Goal: Task Accomplishment & Management: Manage account settings

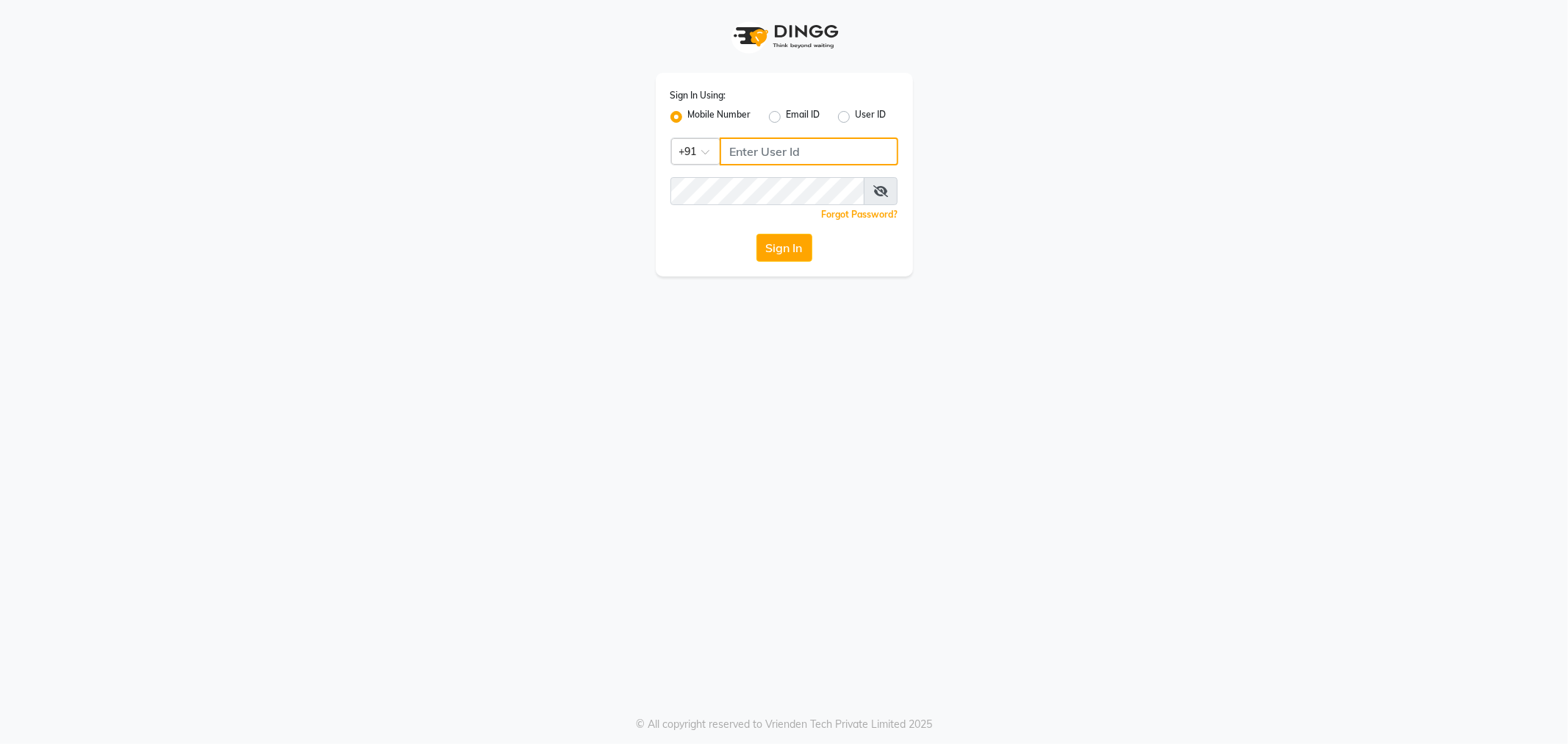
click at [784, 155] on input "Username" at bounding box center [809, 151] width 179 height 28
type input "9845409552"
click at [763, 255] on button "Sign In" at bounding box center [784, 248] width 56 height 28
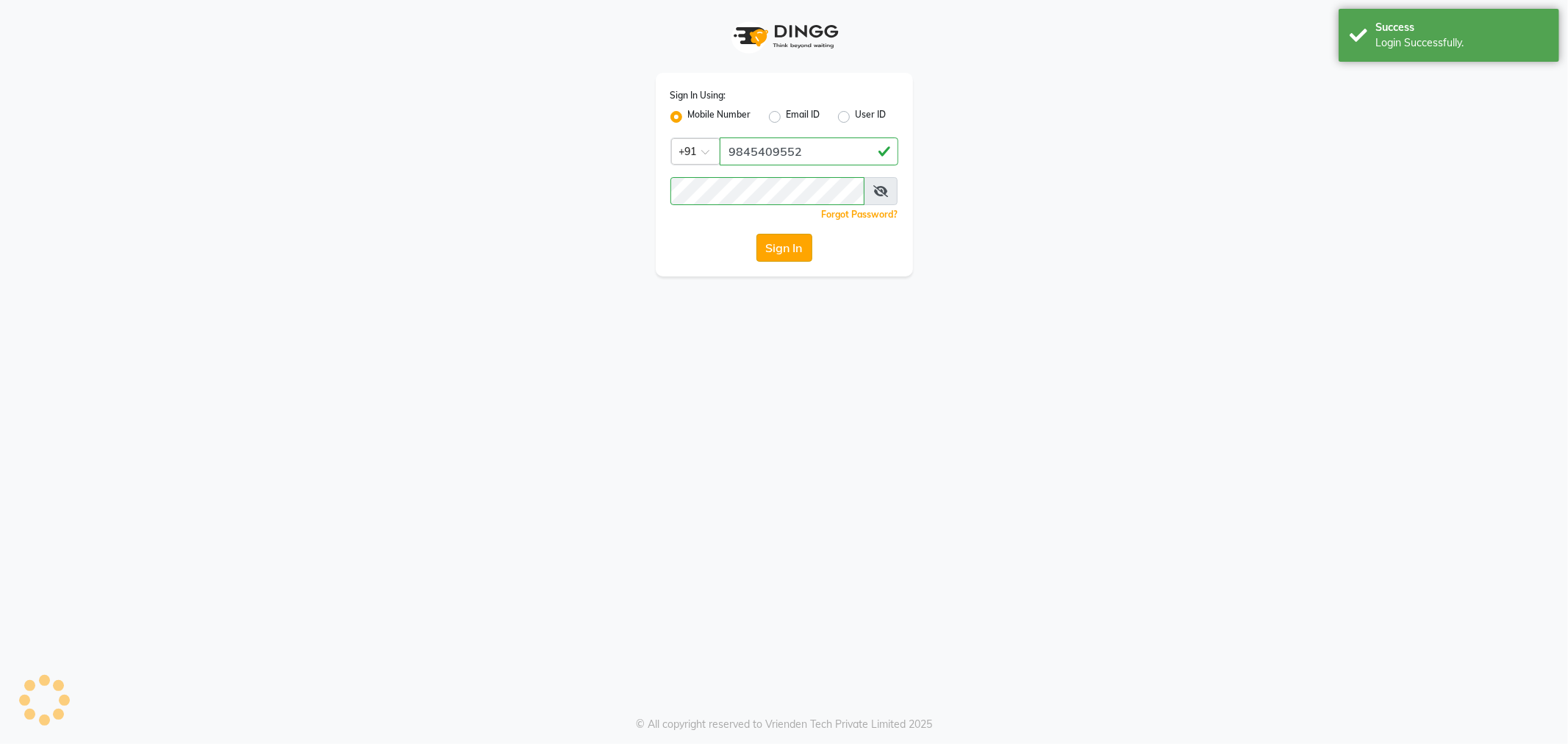
select select "100"
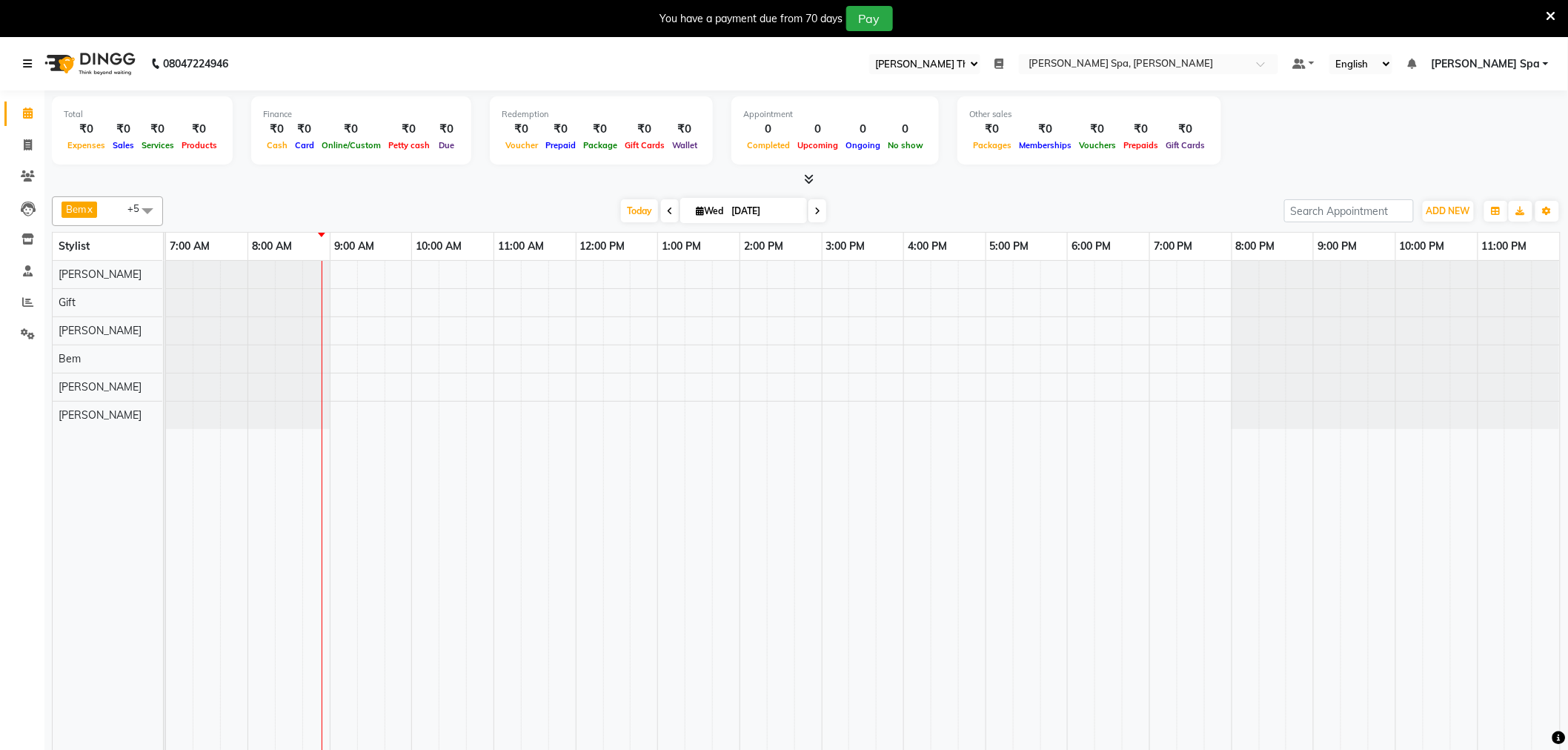
click at [23, 59] on icon at bounding box center [27, 64] width 9 height 11
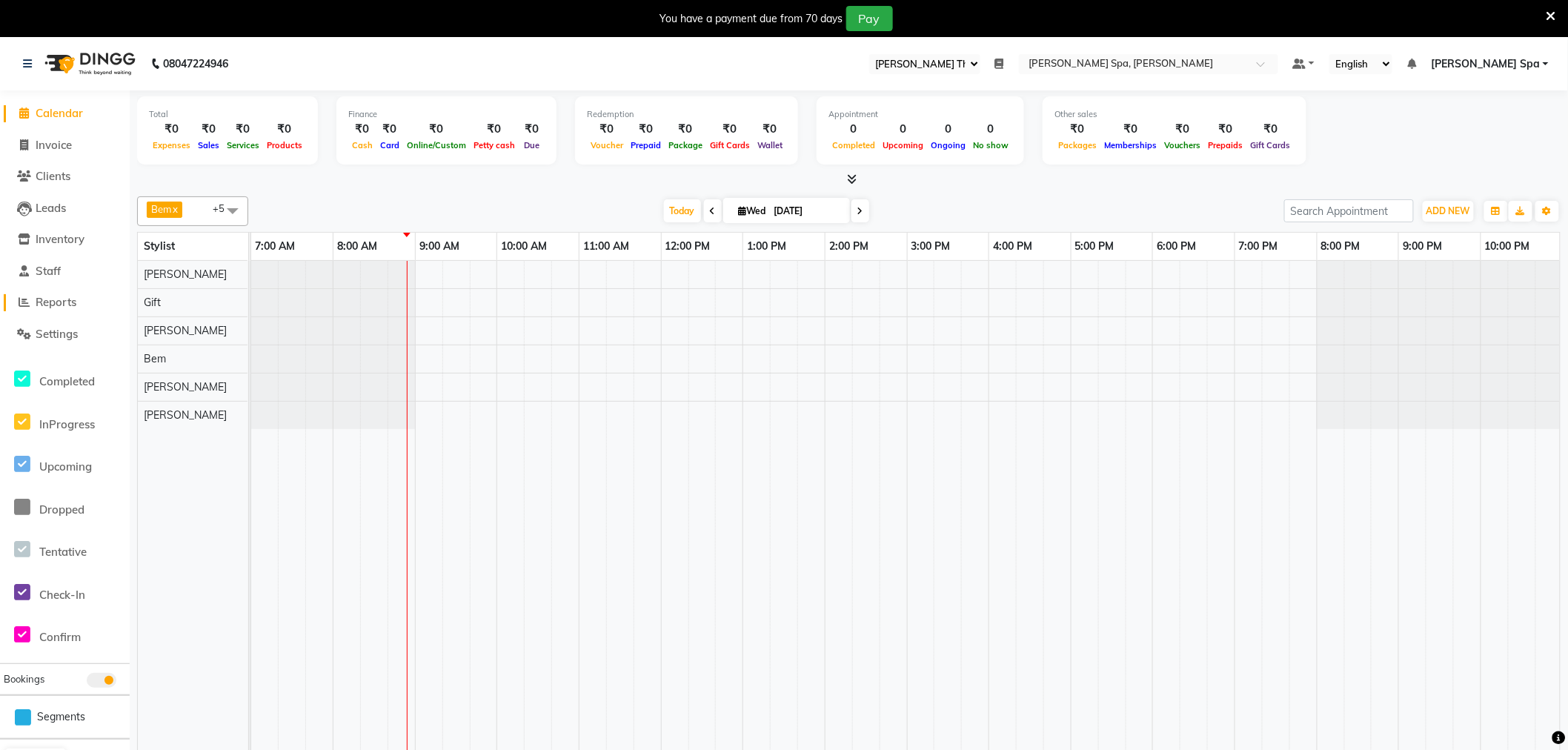
click at [58, 302] on span "Reports" at bounding box center [55, 302] width 40 height 14
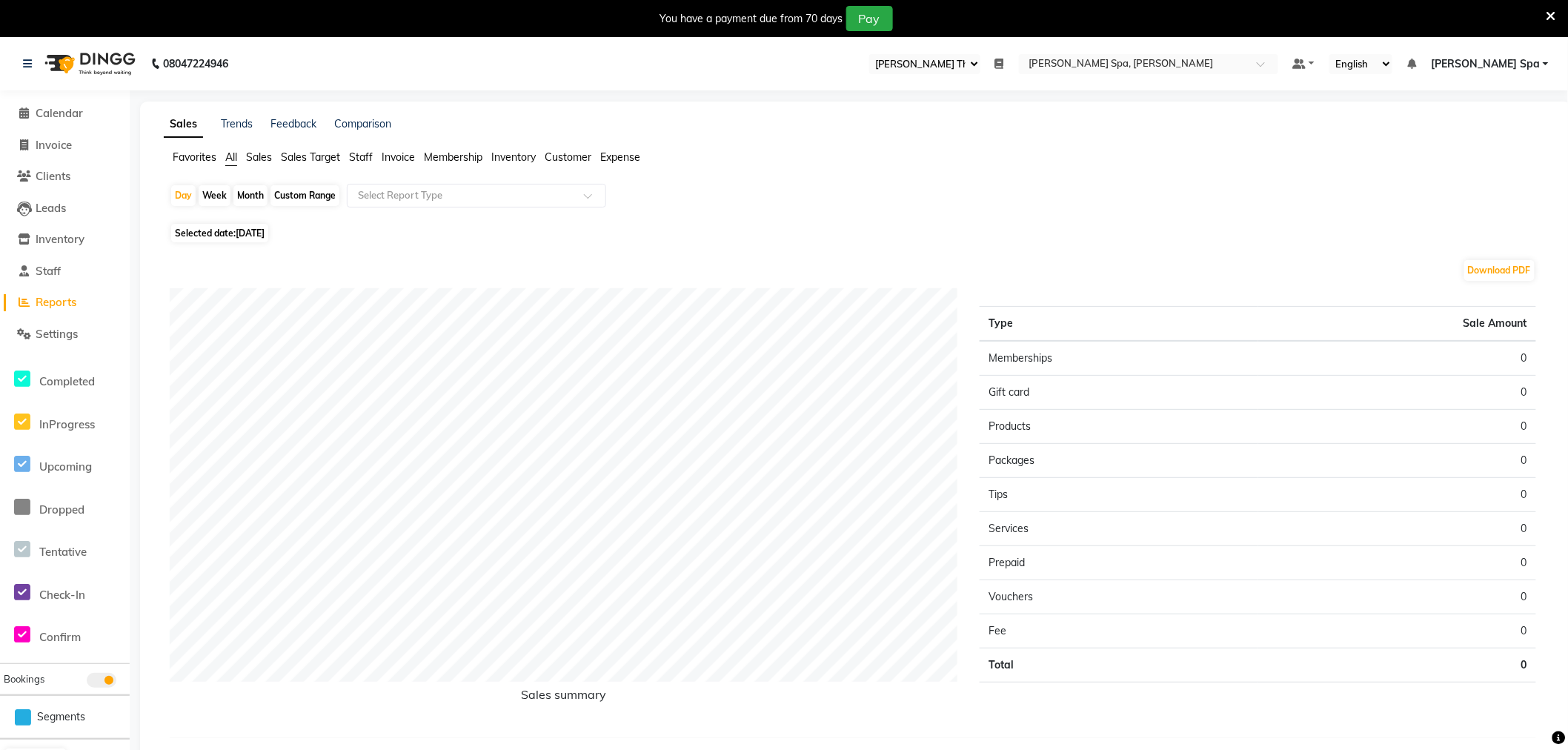
click at [268, 153] on span "Sales" at bounding box center [259, 157] width 26 height 14
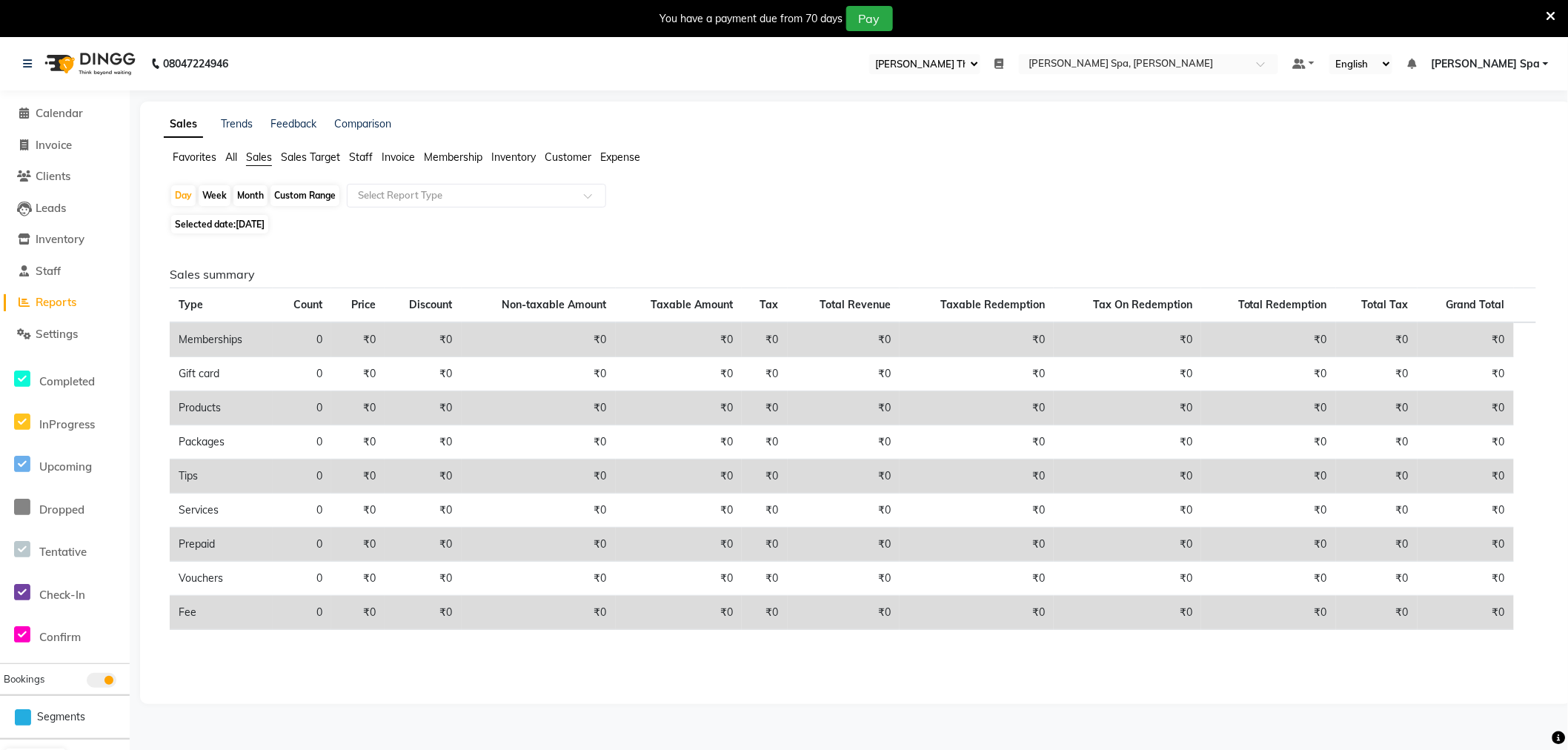
click at [217, 225] on span "Selected date: 03-09-2025" at bounding box center [219, 224] width 97 height 19
select select "9"
select select "2025"
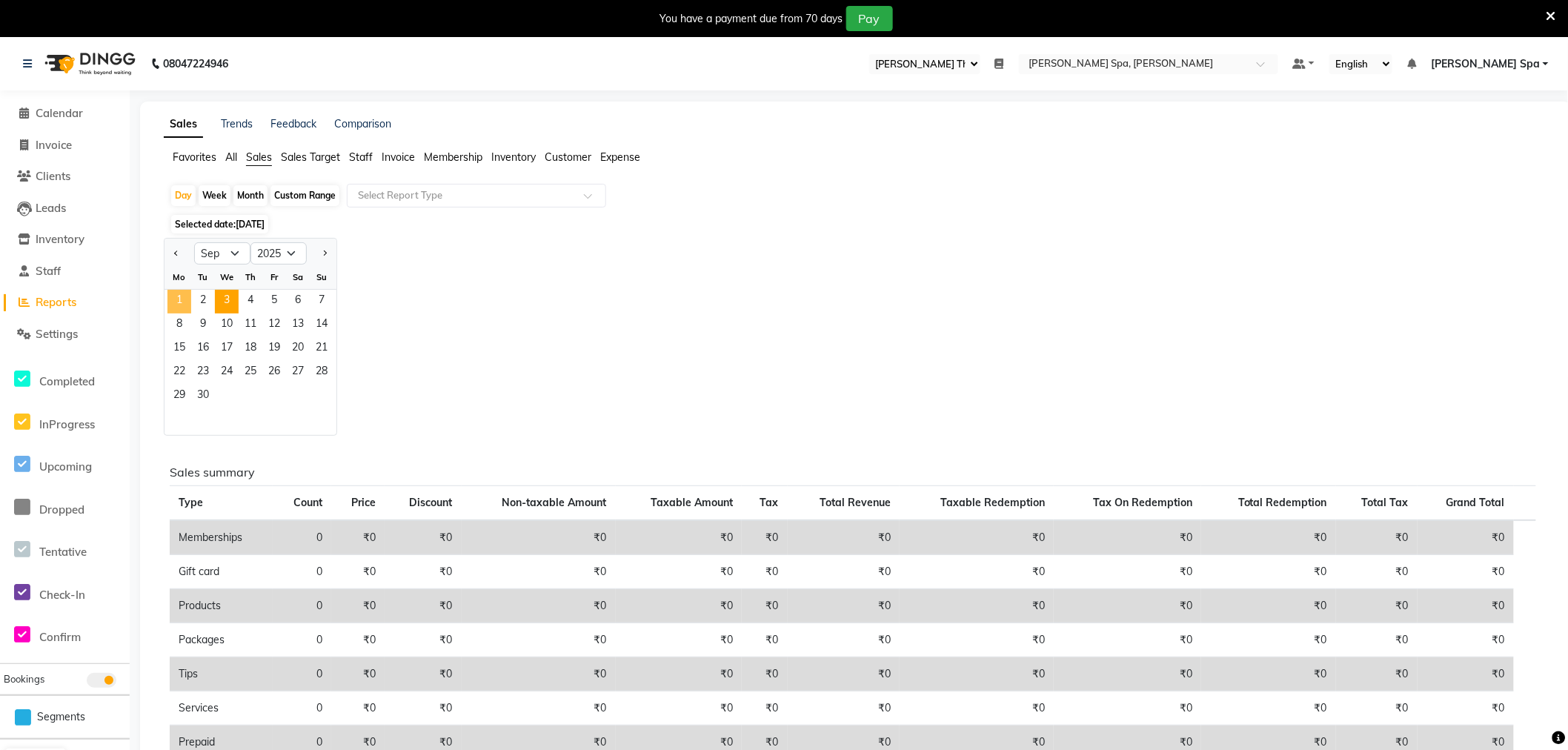
click at [179, 308] on span "1" at bounding box center [179, 302] width 24 height 24
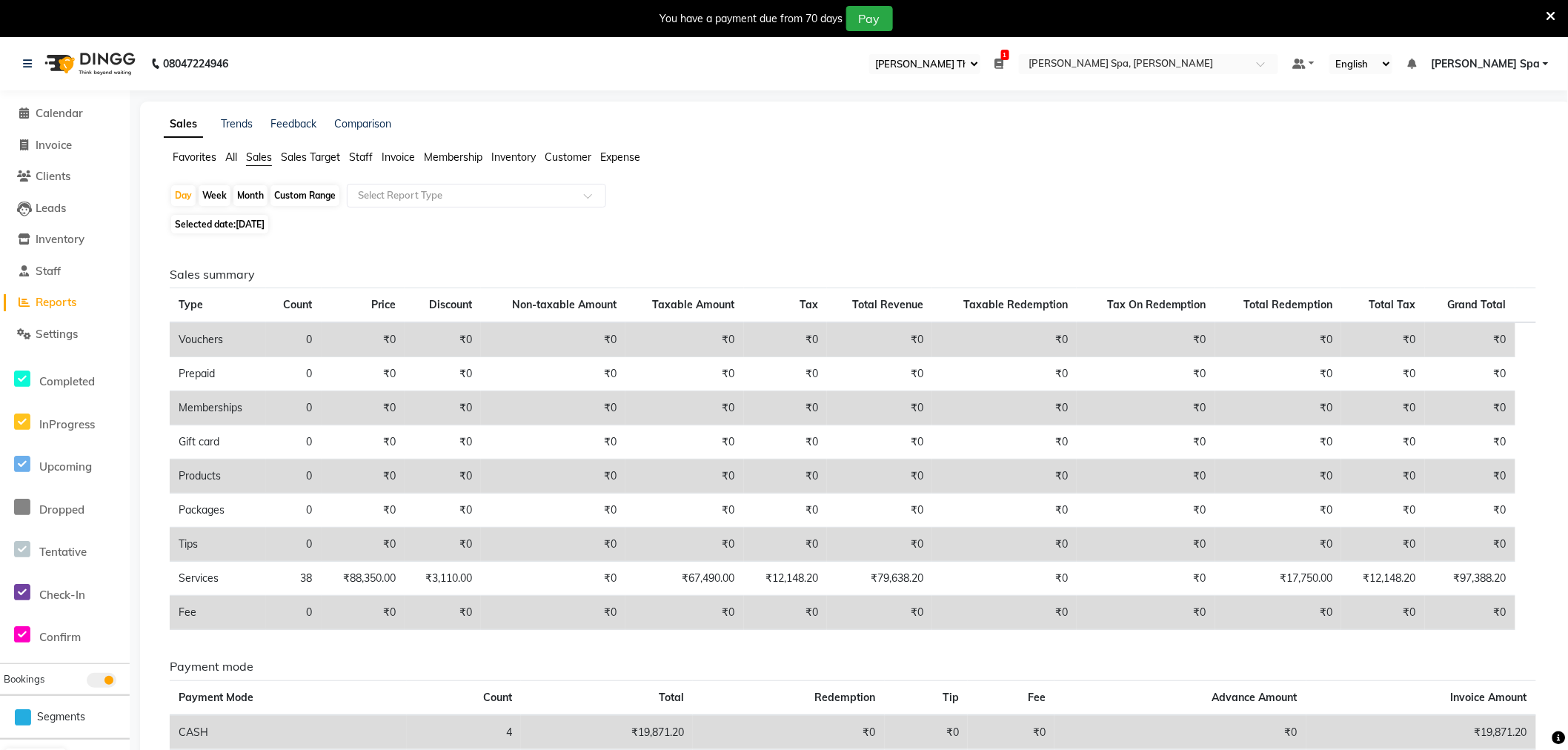
click at [570, 150] on span "Customer" at bounding box center [567, 157] width 46 height 14
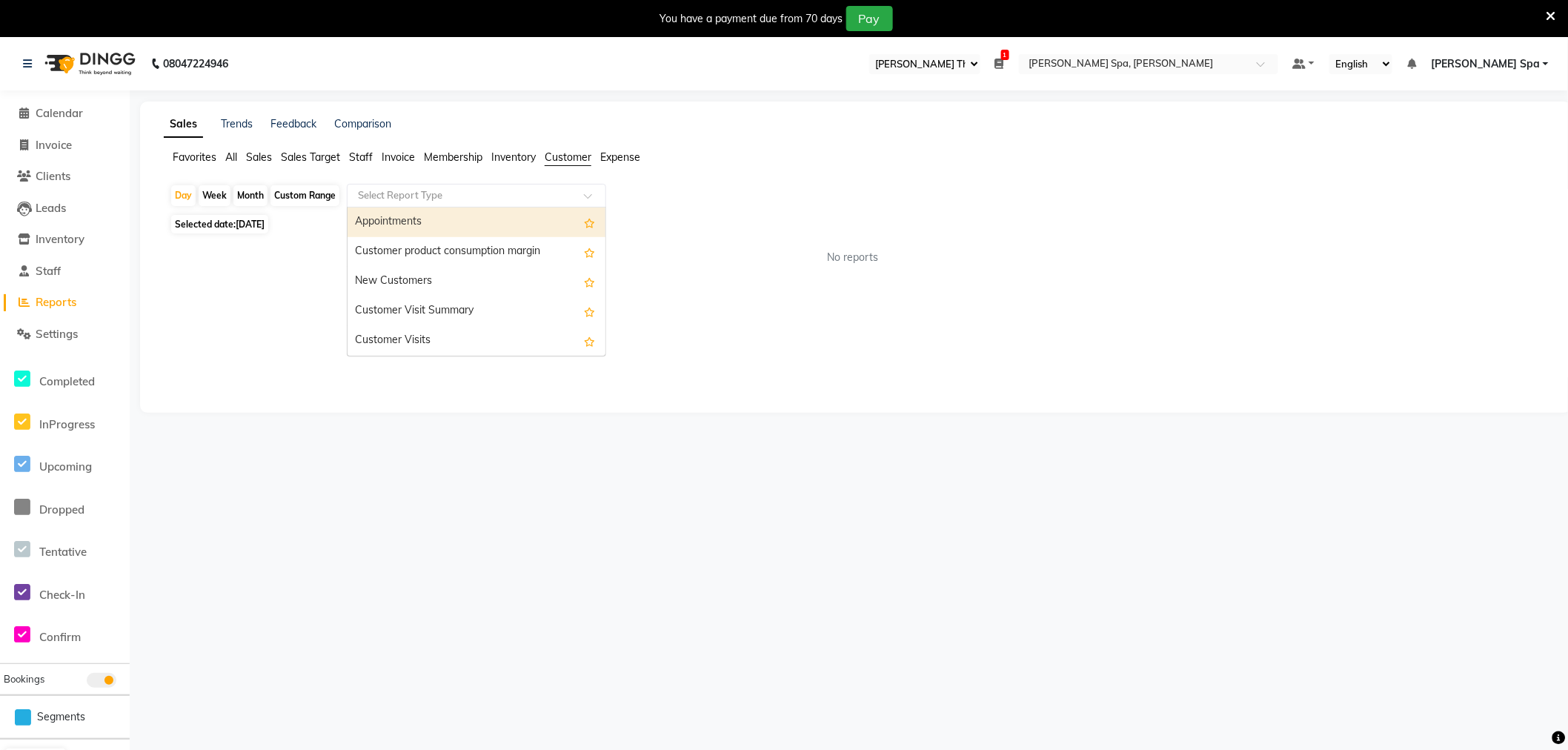
click at [532, 194] on input "text" at bounding box center [461, 195] width 213 height 15
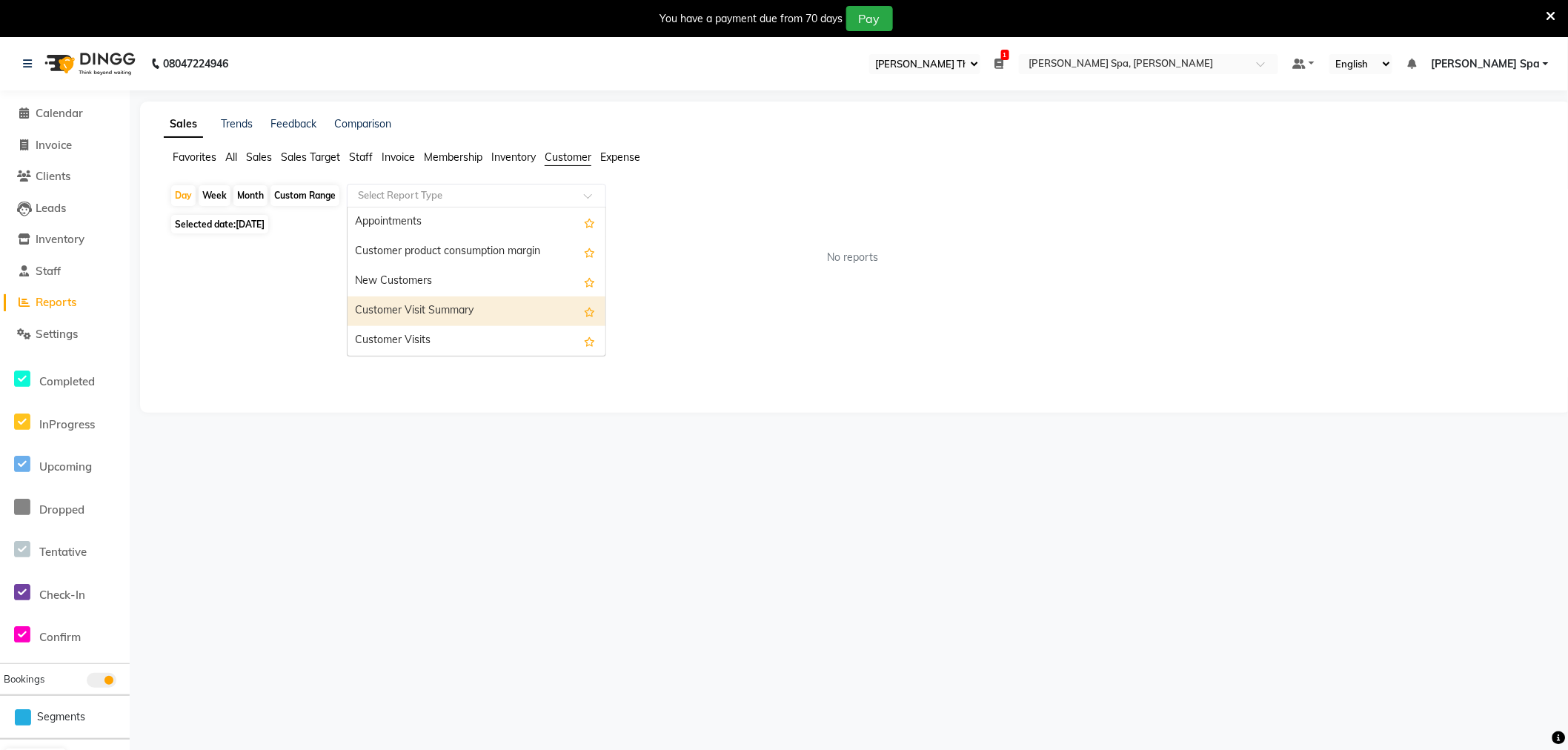
click at [480, 314] on div "Customer Visit Summary" at bounding box center [476, 311] width 258 height 29
select select "full_report"
select select "csv"
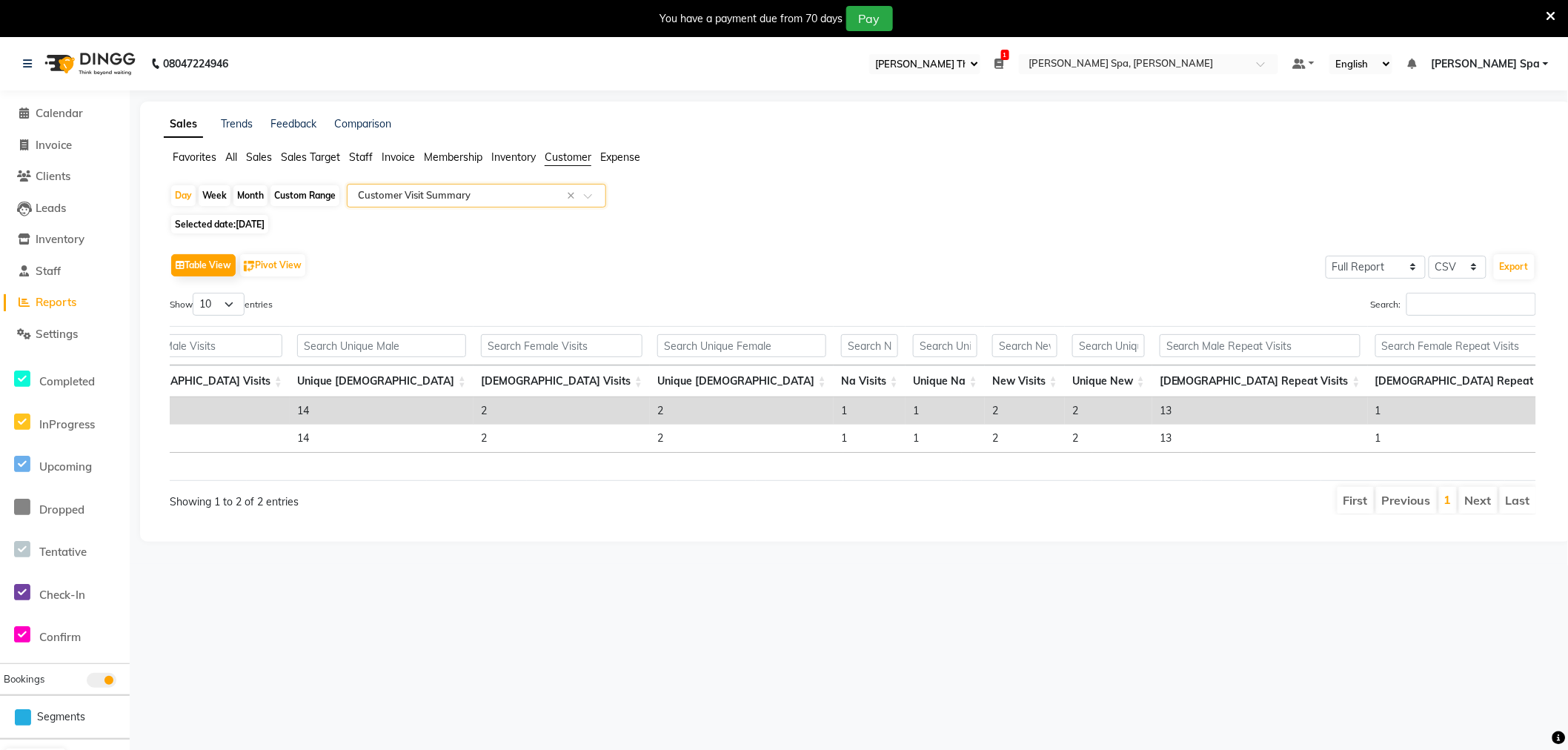
scroll to position [0, 176]
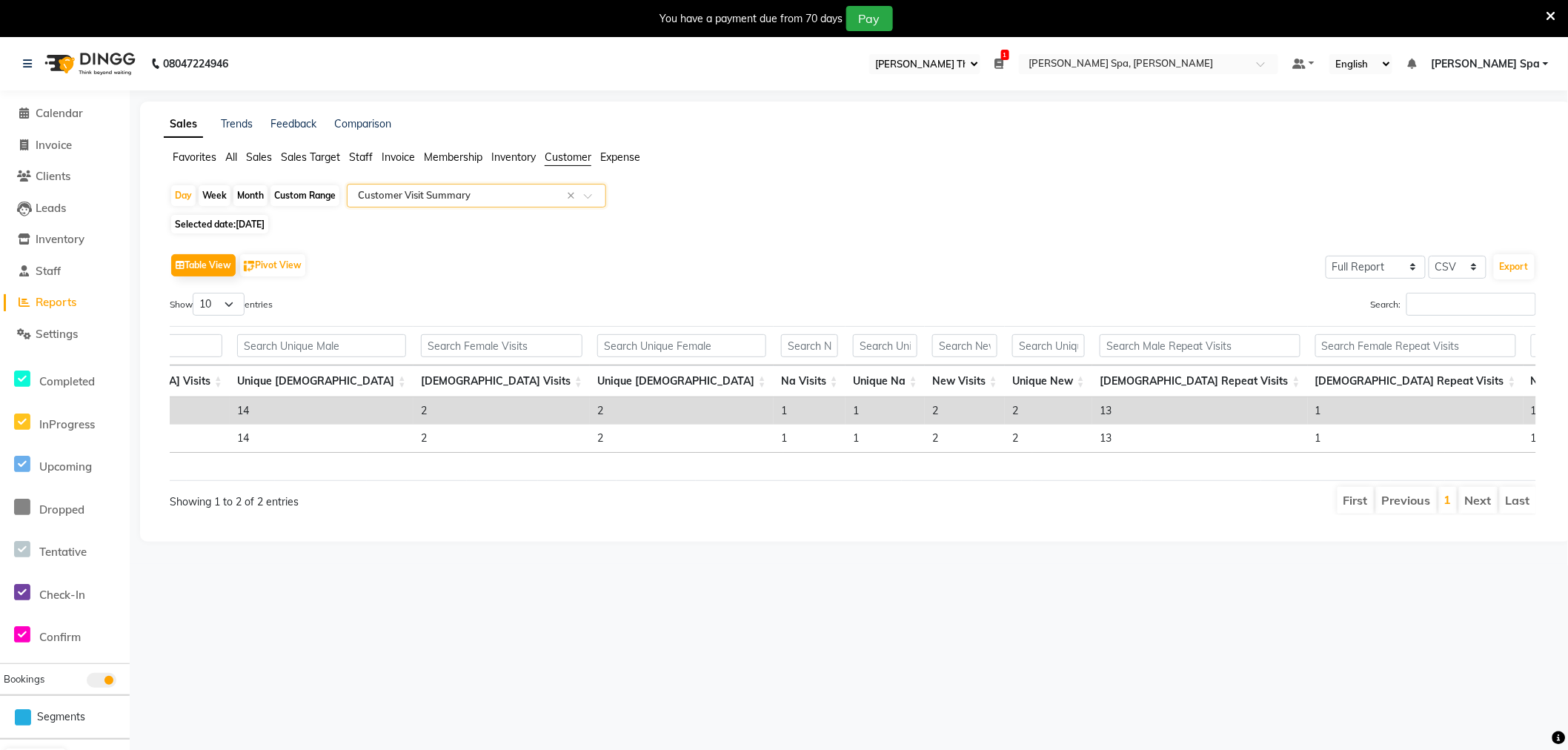
click at [261, 154] on span "Sales" at bounding box center [259, 157] width 26 height 14
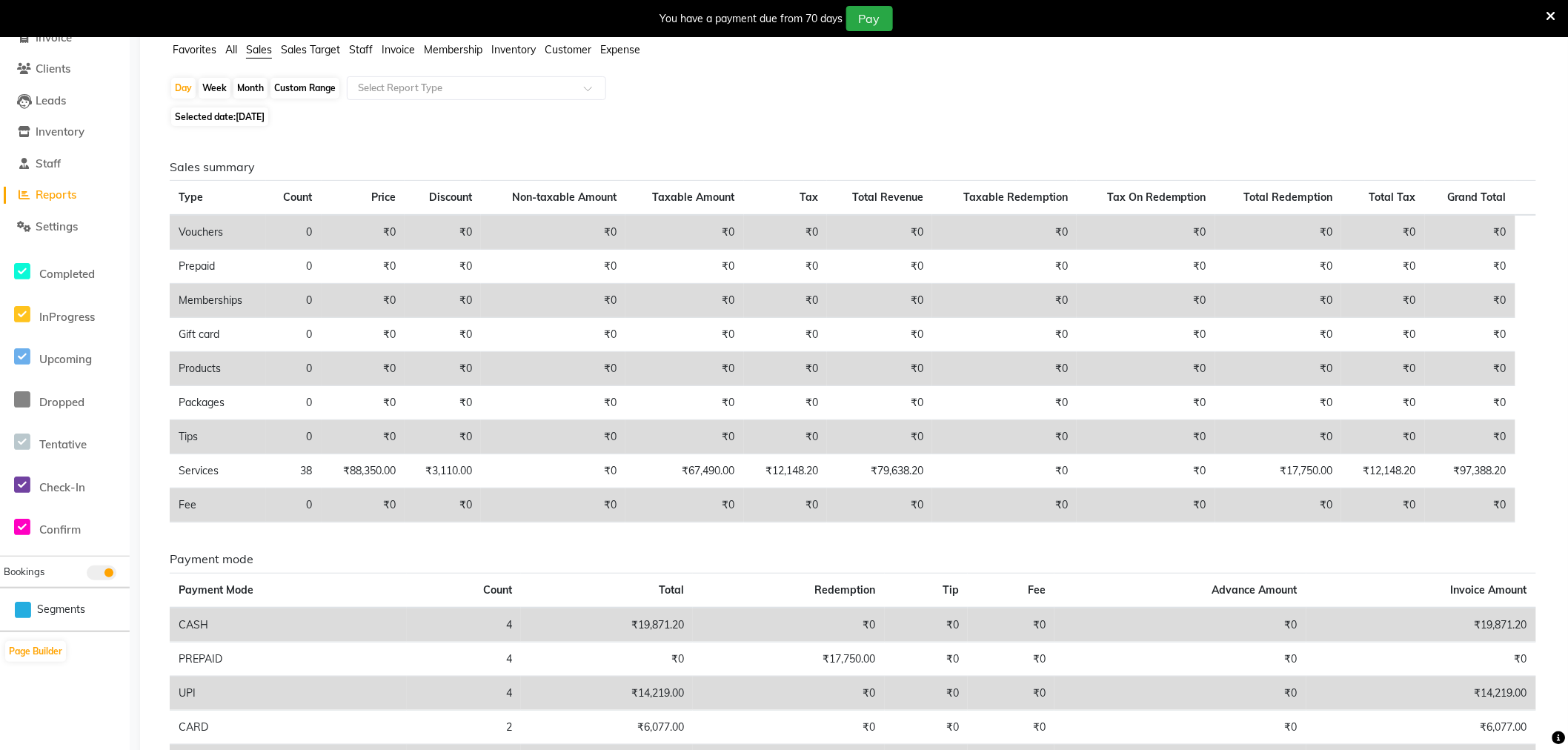
scroll to position [248, 0]
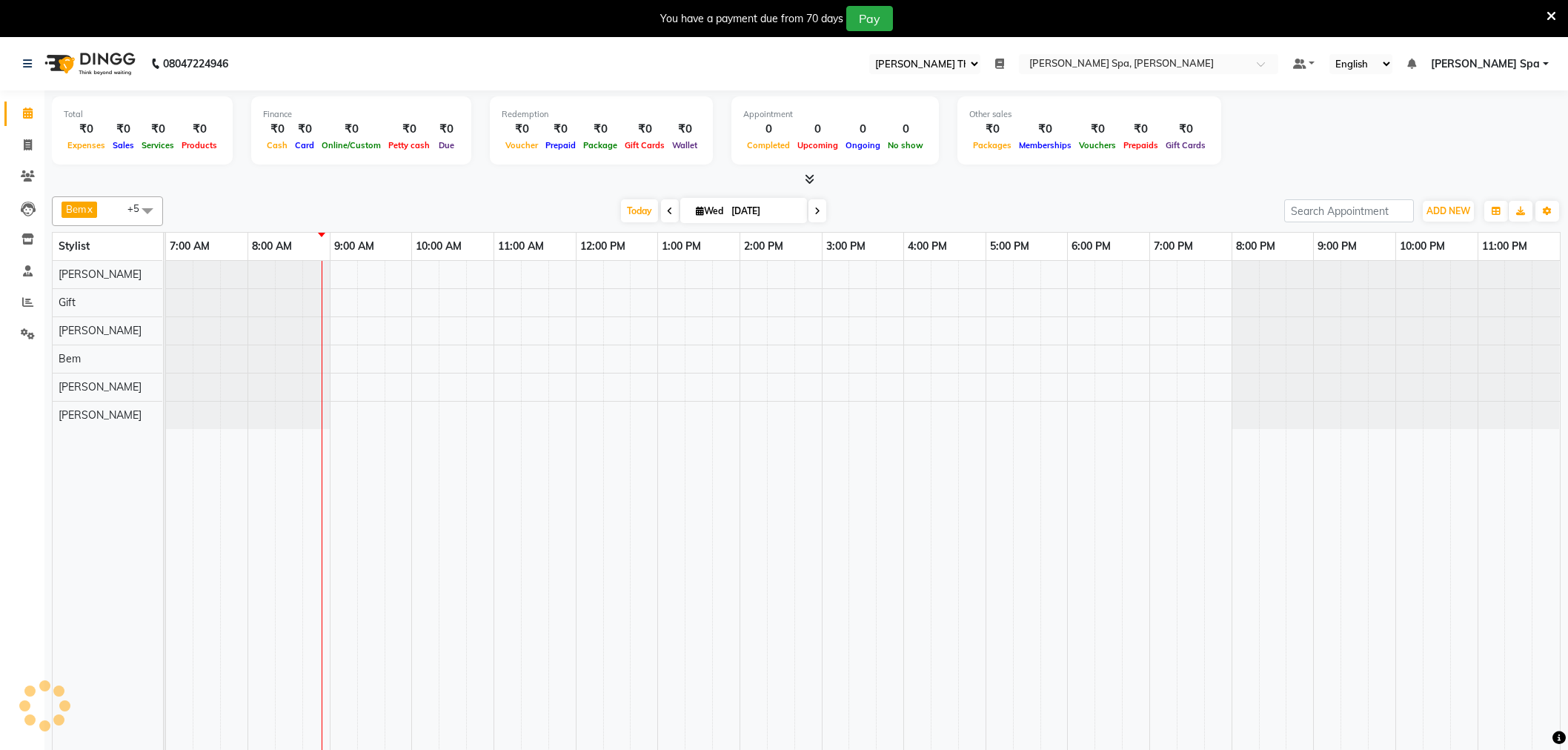
select select "100"
click at [28, 59] on icon at bounding box center [27, 64] width 9 height 11
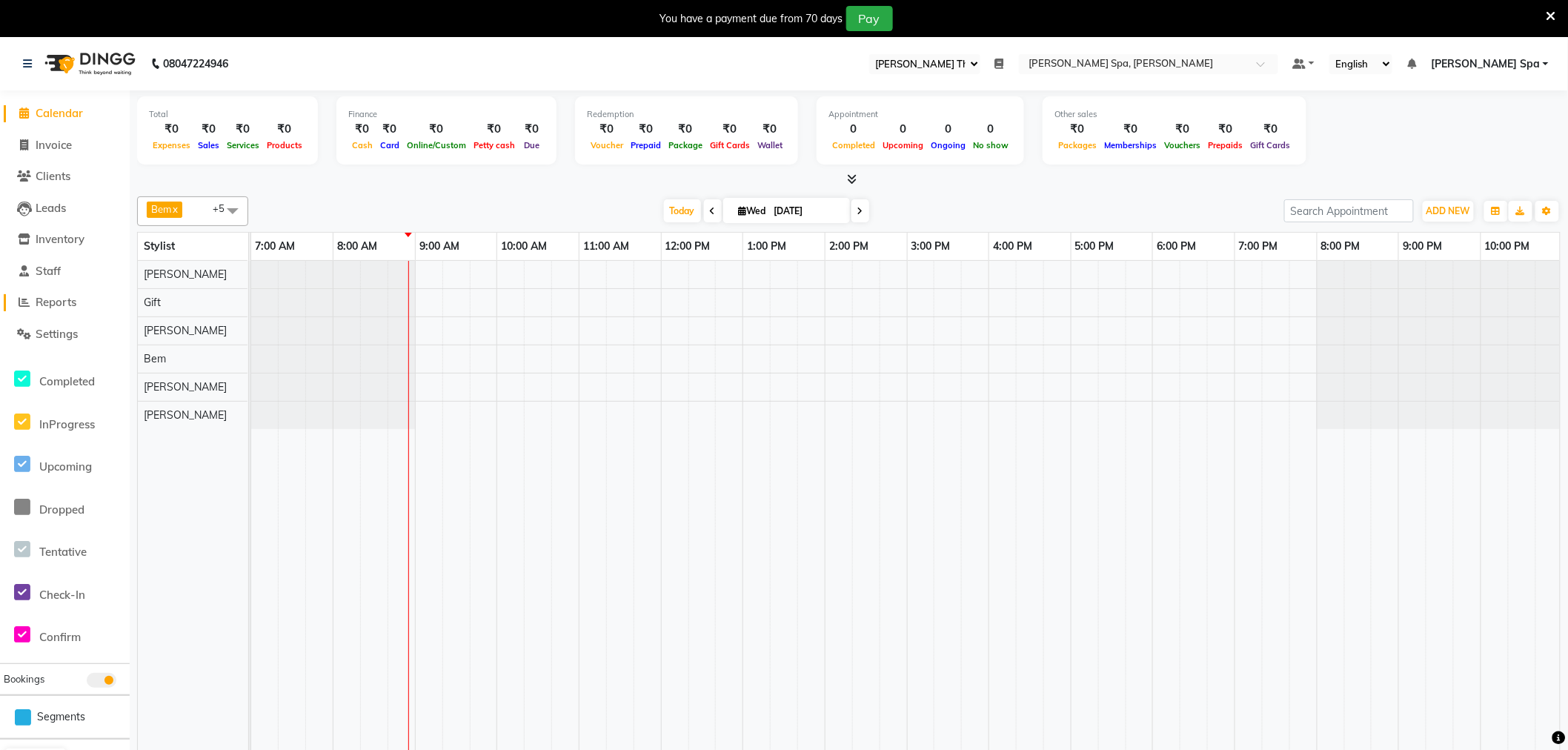
click at [49, 299] on span "Reports" at bounding box center [55, 302] width 40 height 14
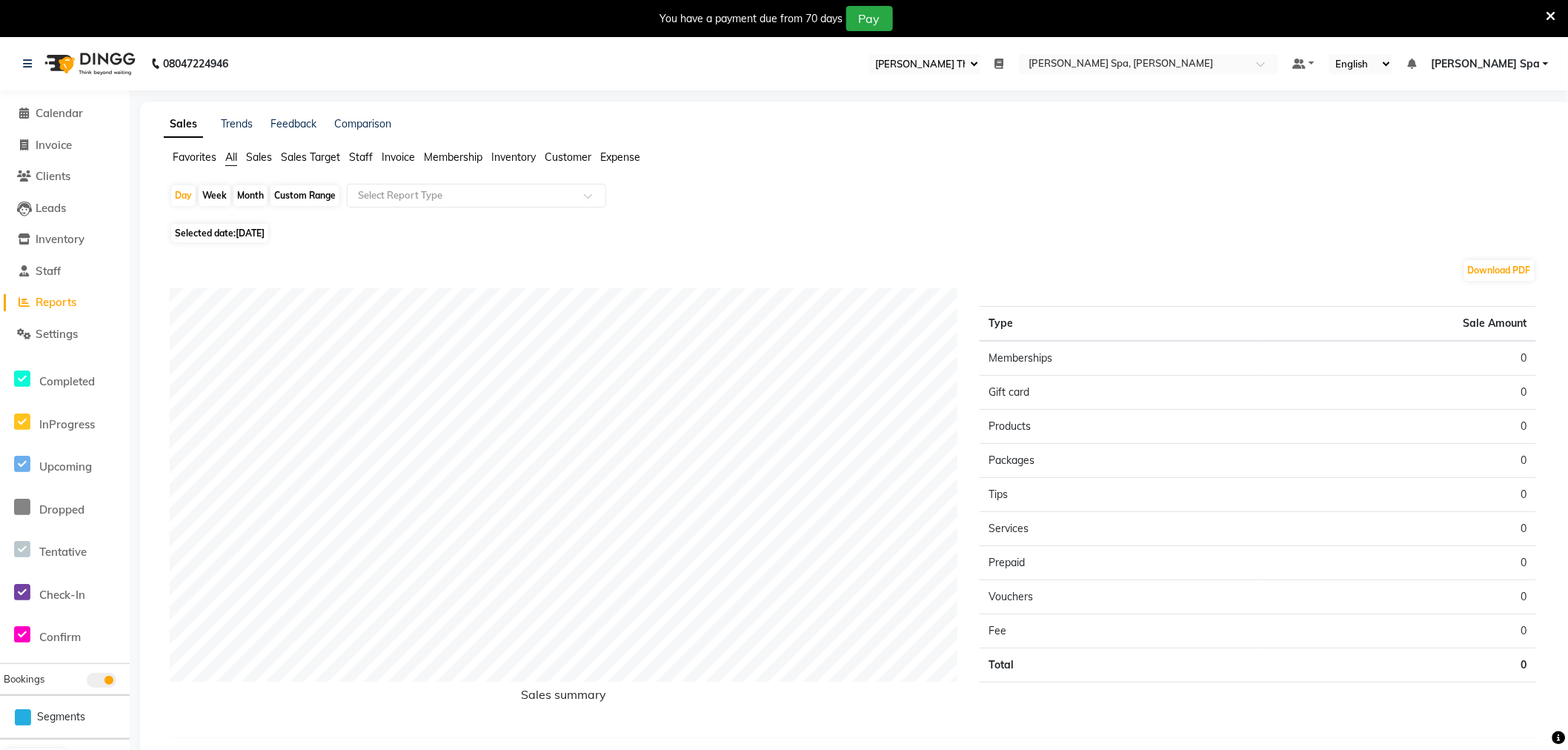
click at [254, 151] on span "Sales" at bounding box center [259, 157] width 26 height 14
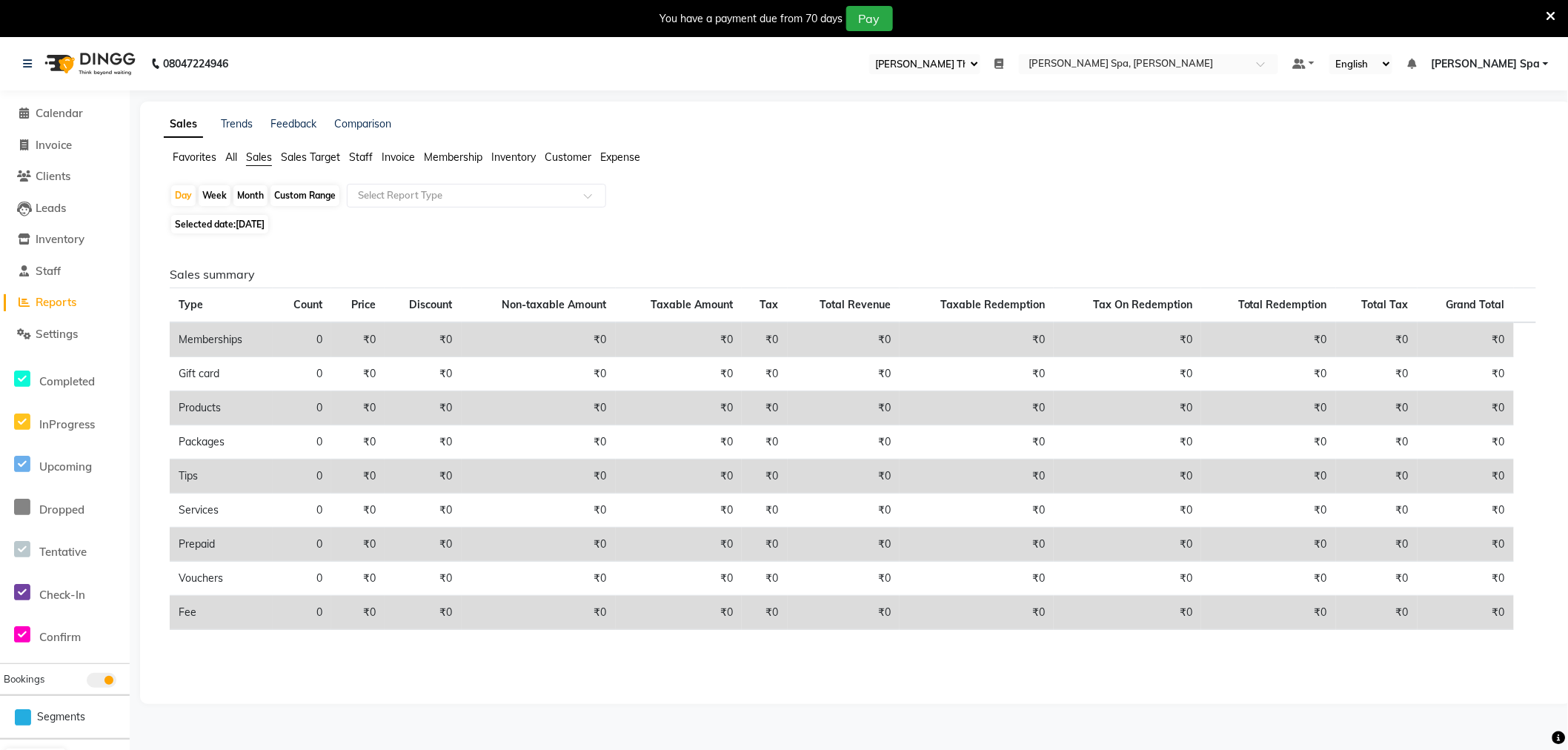
click at [243, 228] on span "[DATE]" at bounding box center [250, 223] width 29 height 11
select select "9"
select select "2025"
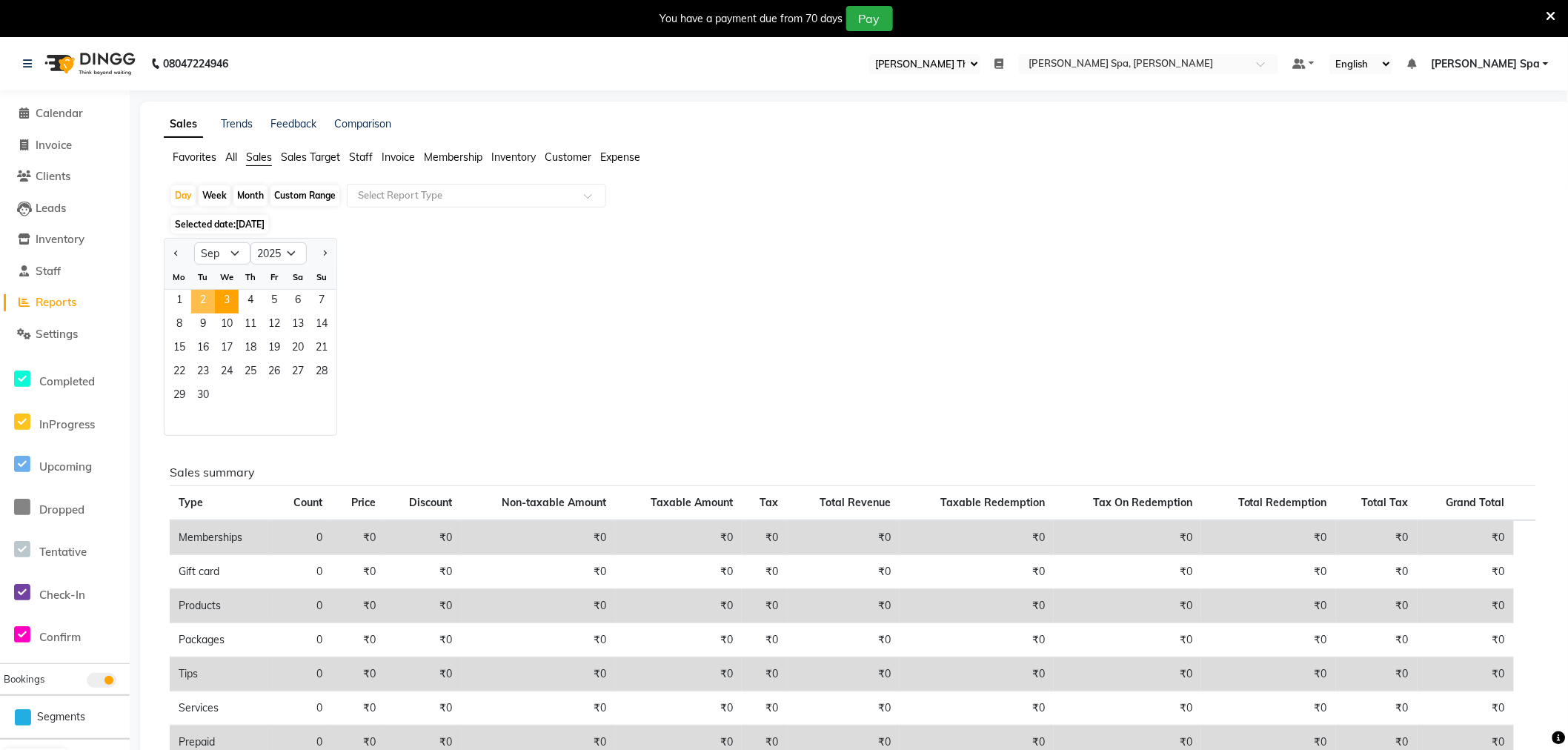
click at [194, 302] on span "2" at bounding box center [203, 302] width 24 height 24
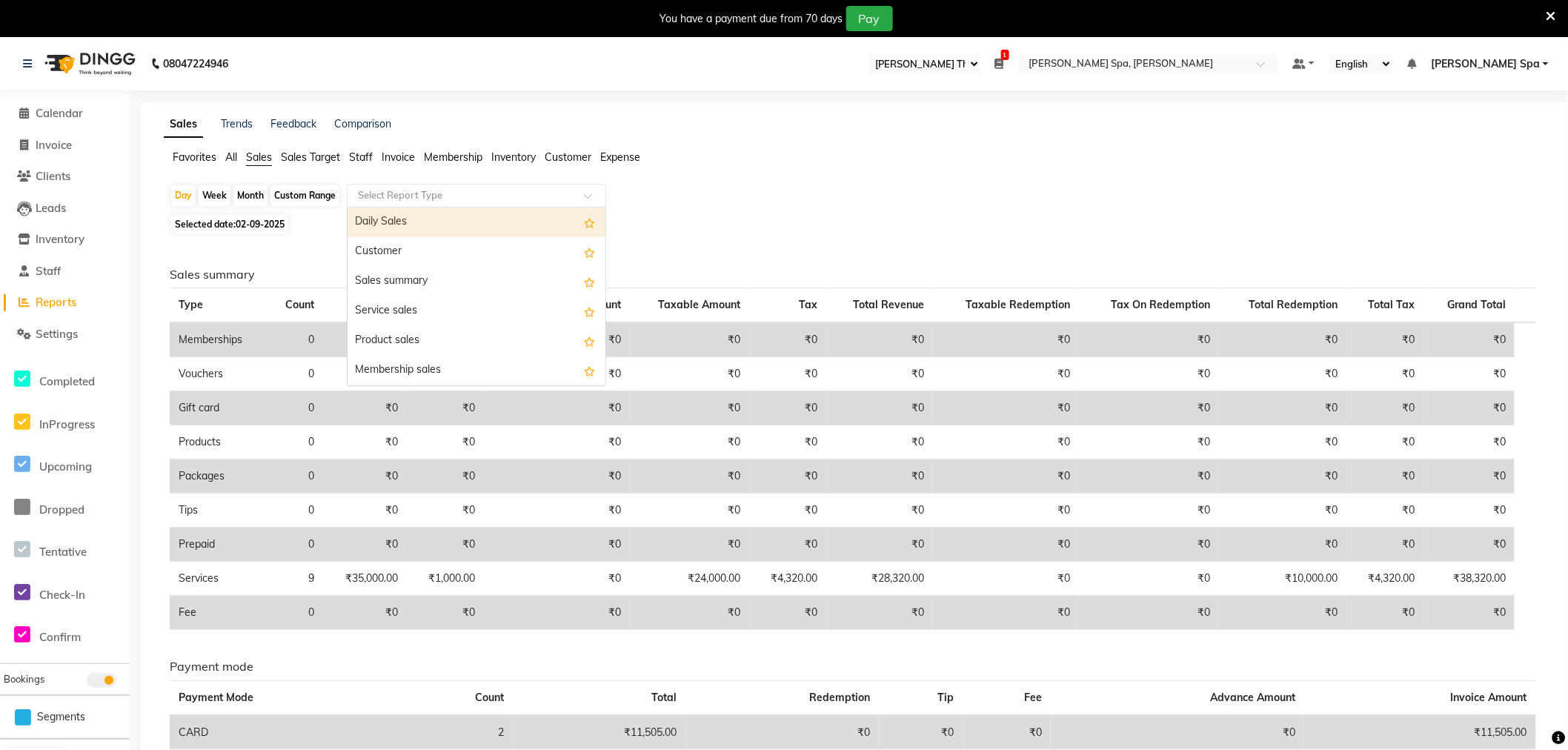
click at [441, 196] on input "text" at bounding box center [461, 195] width 213 height 15
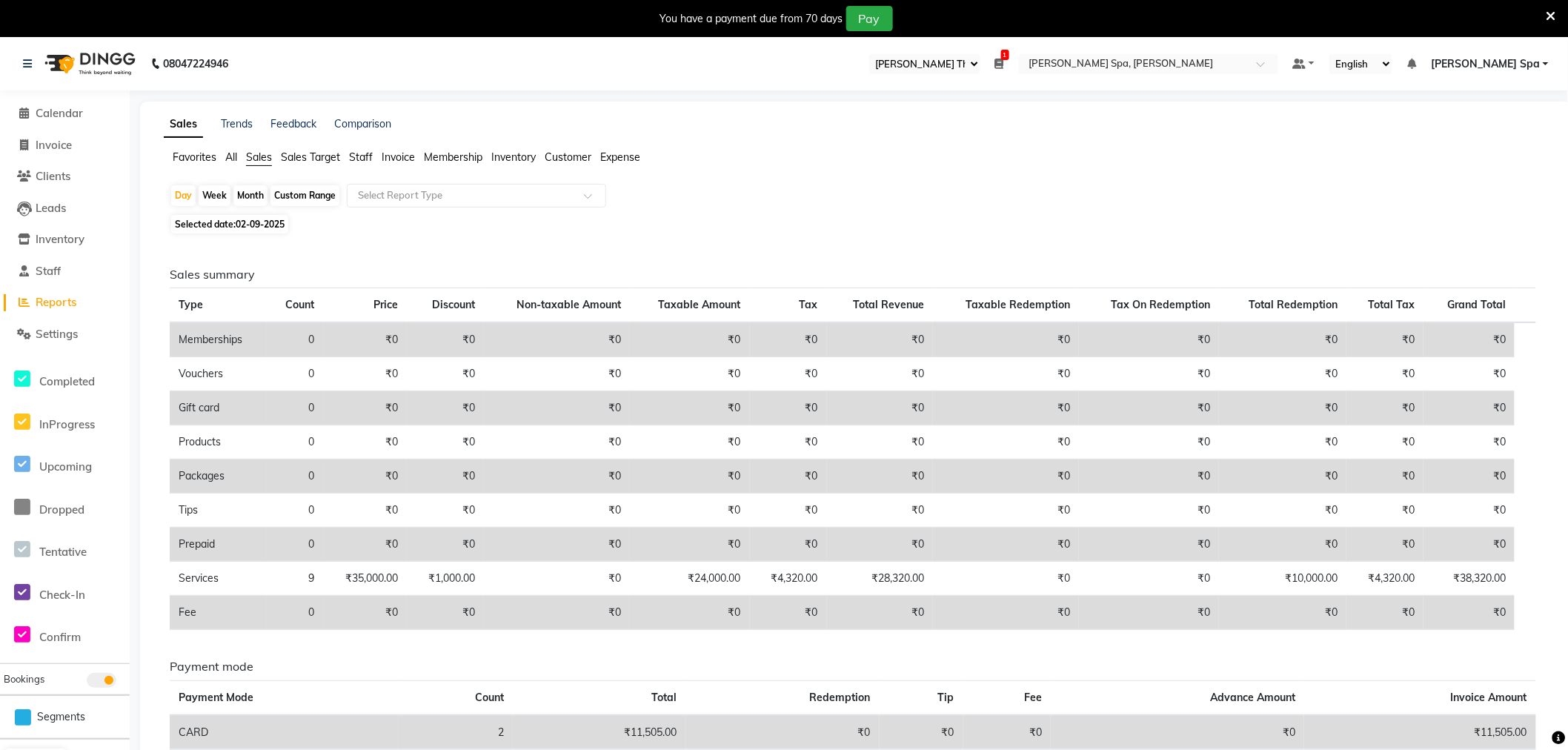
click at [569, 152] on span "Customer" at bounding box center [567, 157] width 46 height 14
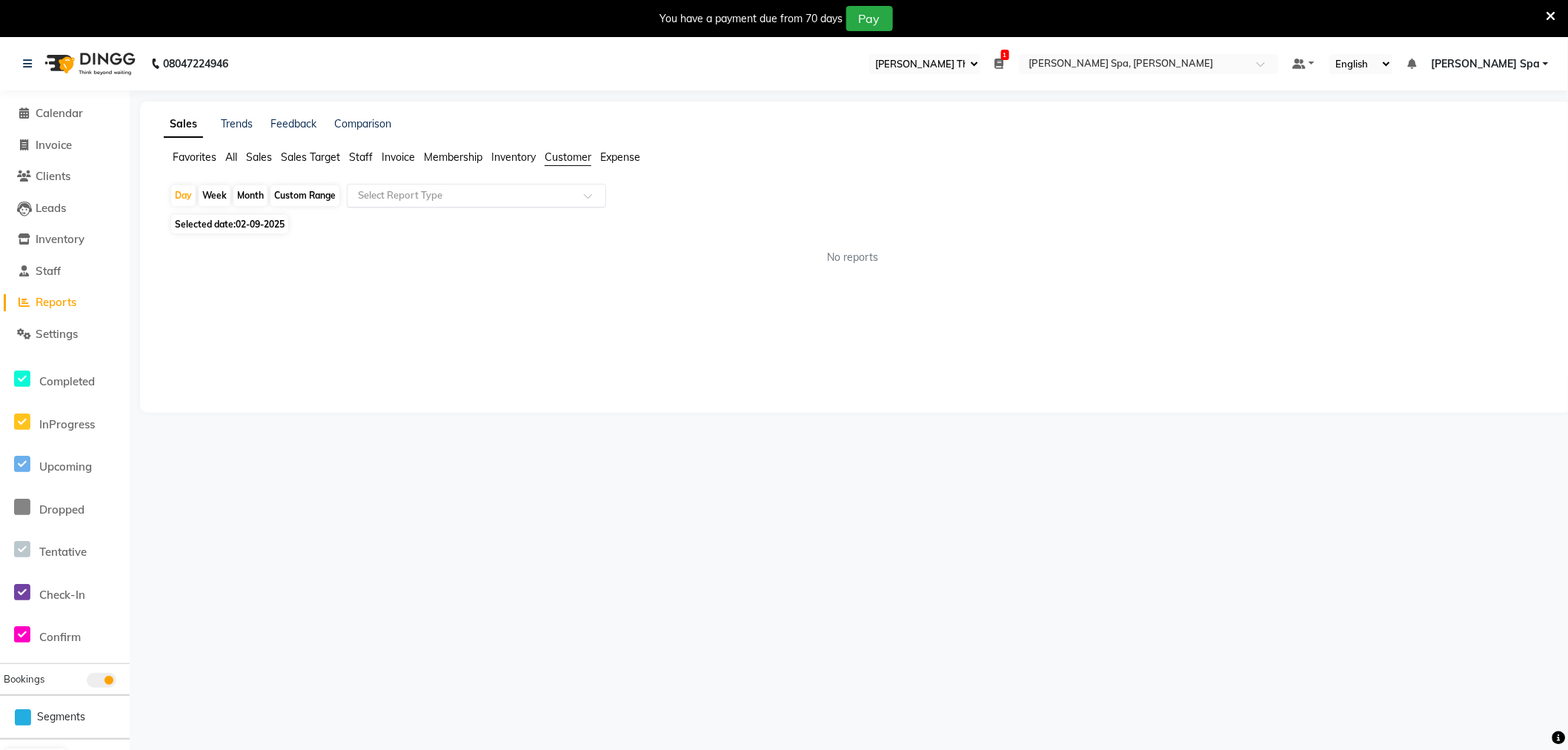
click at [468, 197] on input "text" at bounding box center [461, 195] width 213 height 15
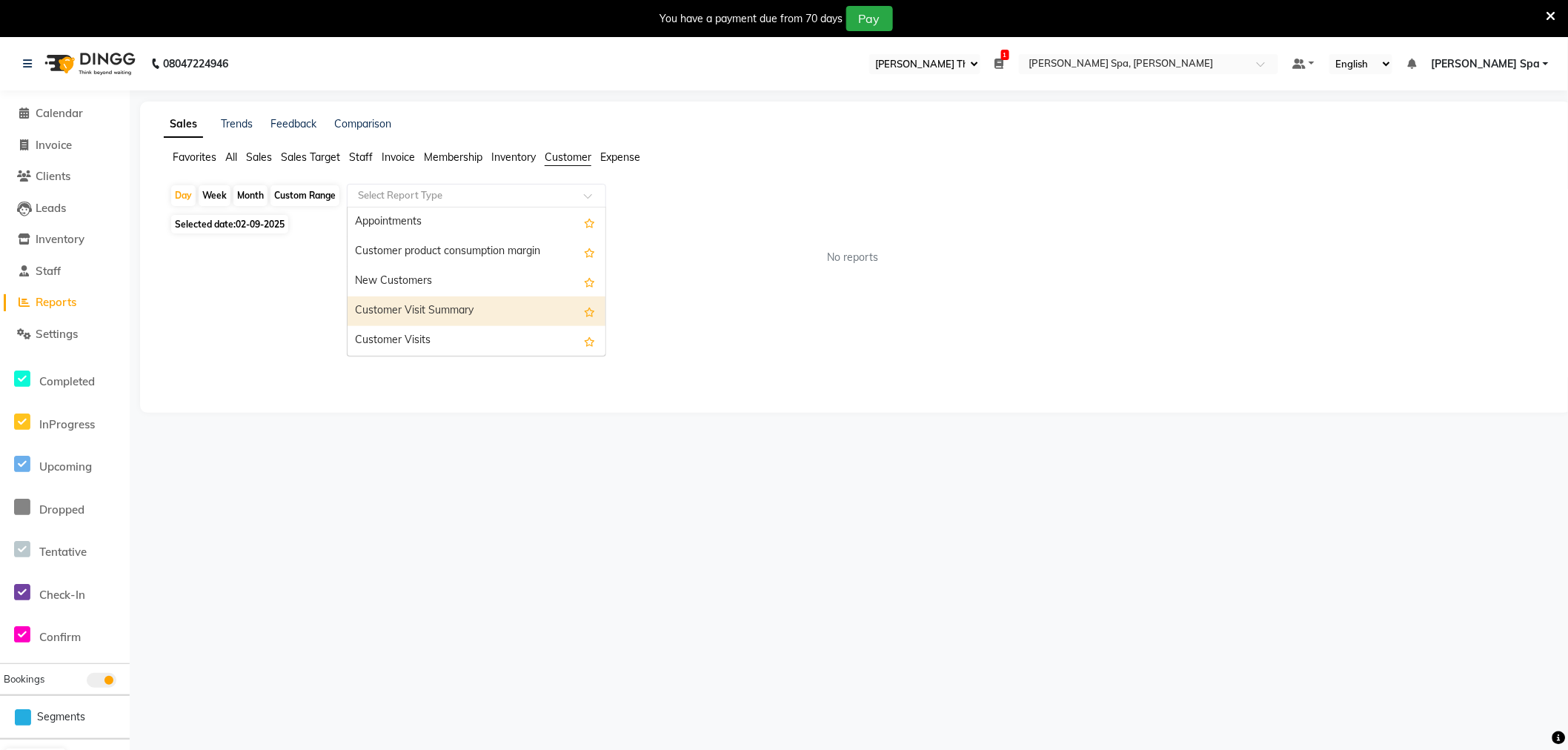
click at [437, 310] on div "Customer Visit Summary" at bounding box center [476, 311] width 258 height 29
select select "full_report"
select select "csv"
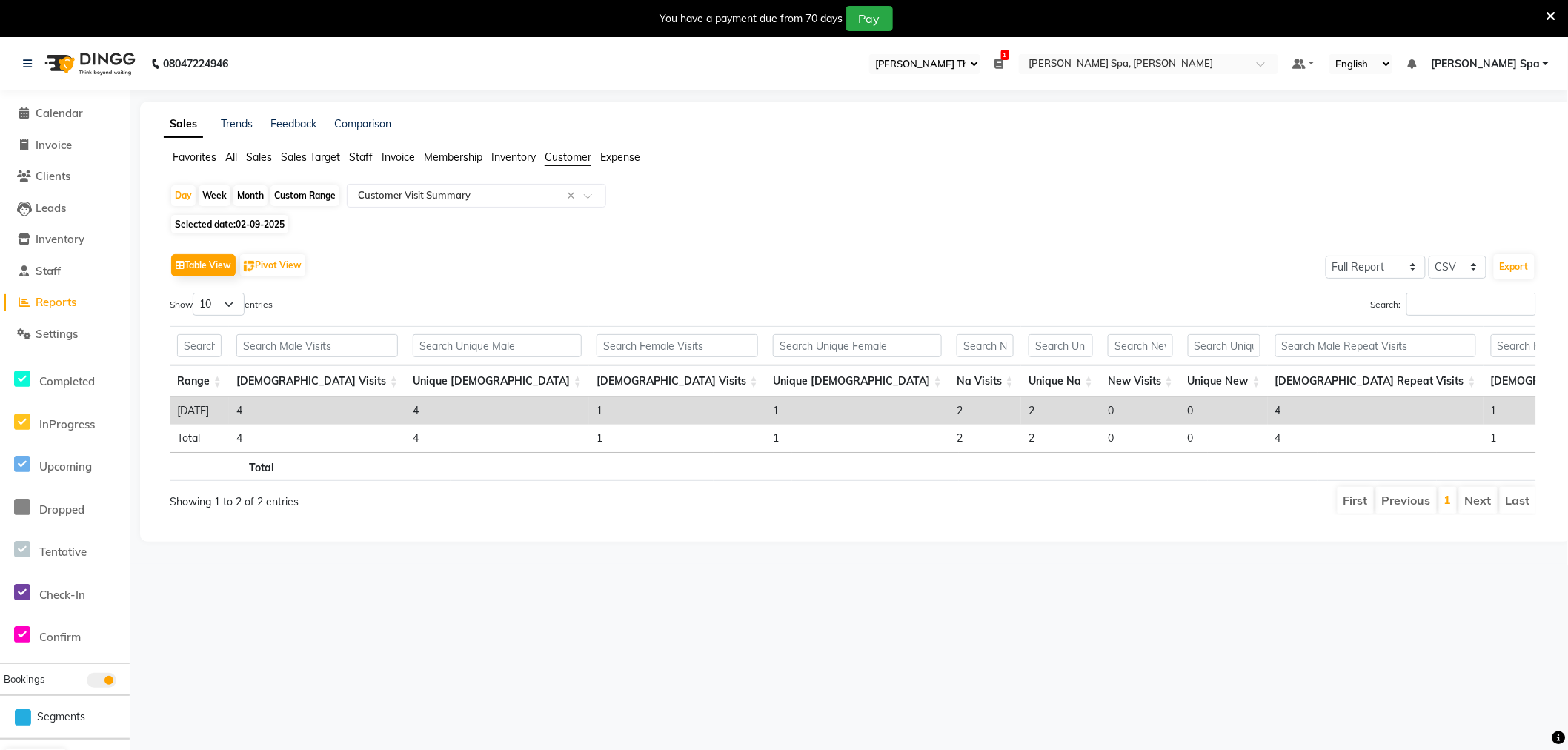
drag, startPoint x: 767, startPoint y: 468, endPoint x: 1169, endPoint y: 482, distance: 402.2
click at [1169, 481] on tr "Total" at bounding box center [941, 466] width 1542 height 29
click at [262, 156] on span "Sales" at bounding box center [259, 157] width 26 height 14
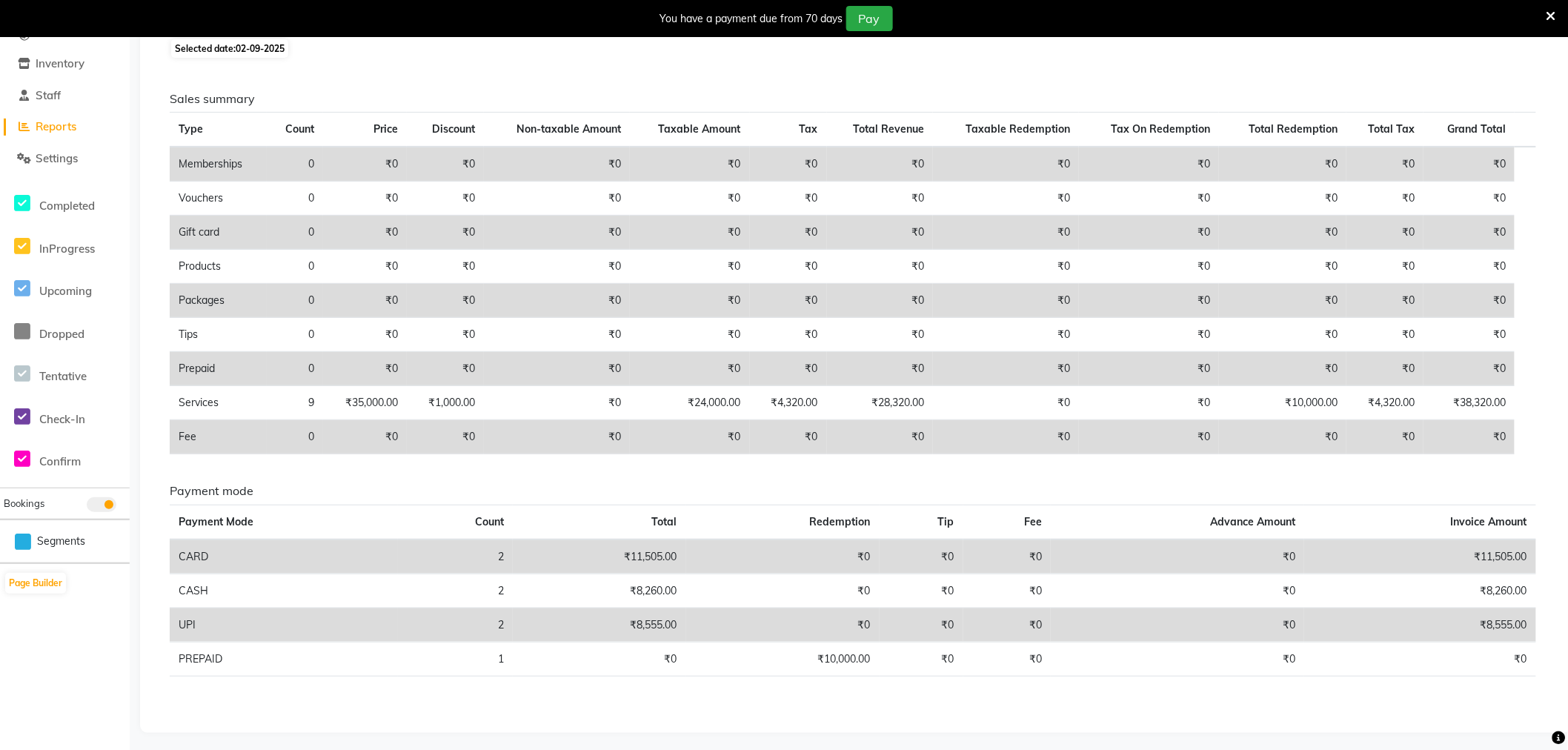
scroll to position [180, 0]
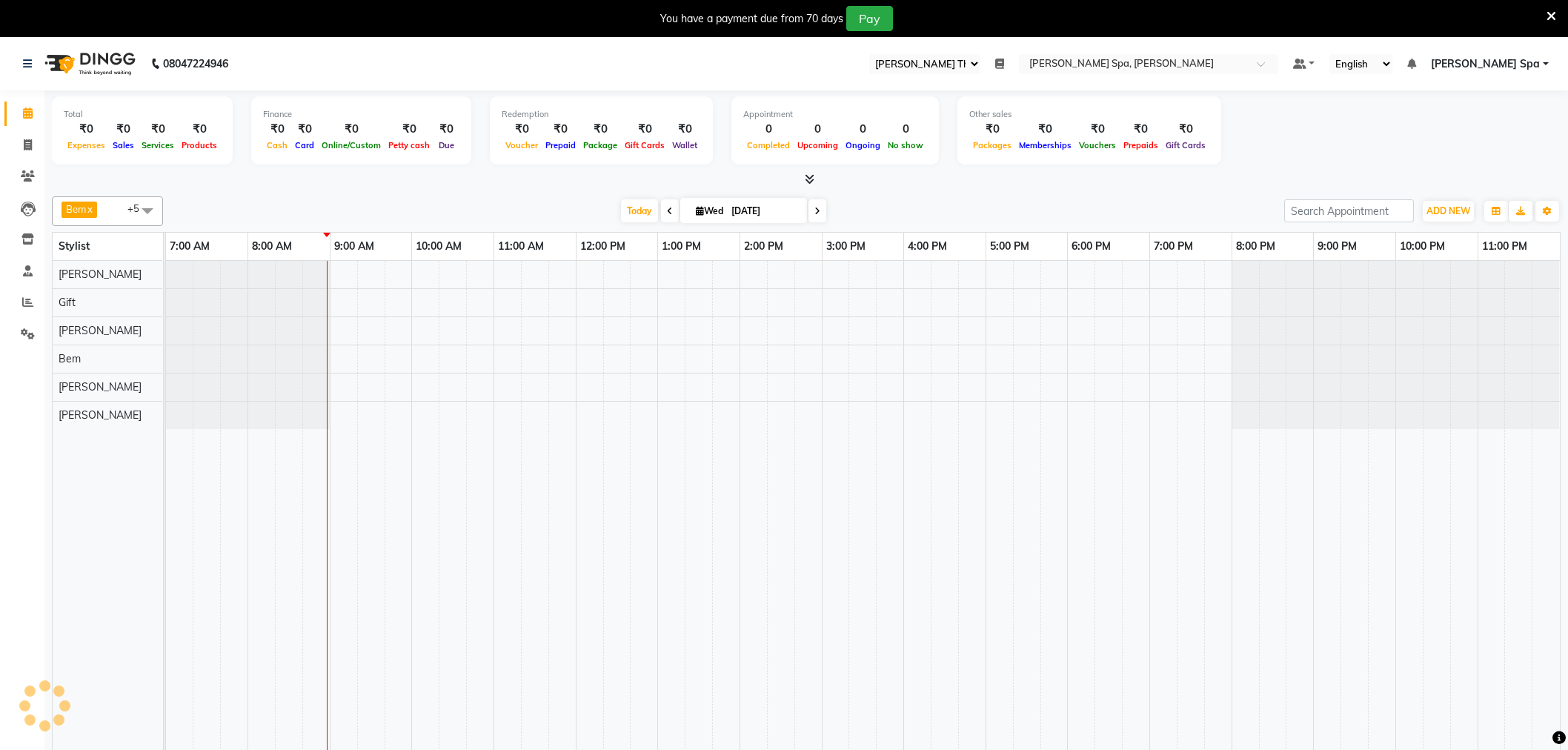
select select "100"
click at [1004, 68] on icon at bounding box center [999, 64] width 9 height 11
click at [997, 115] on button "Open" at bounding box center [977, 115] width 39 height 23
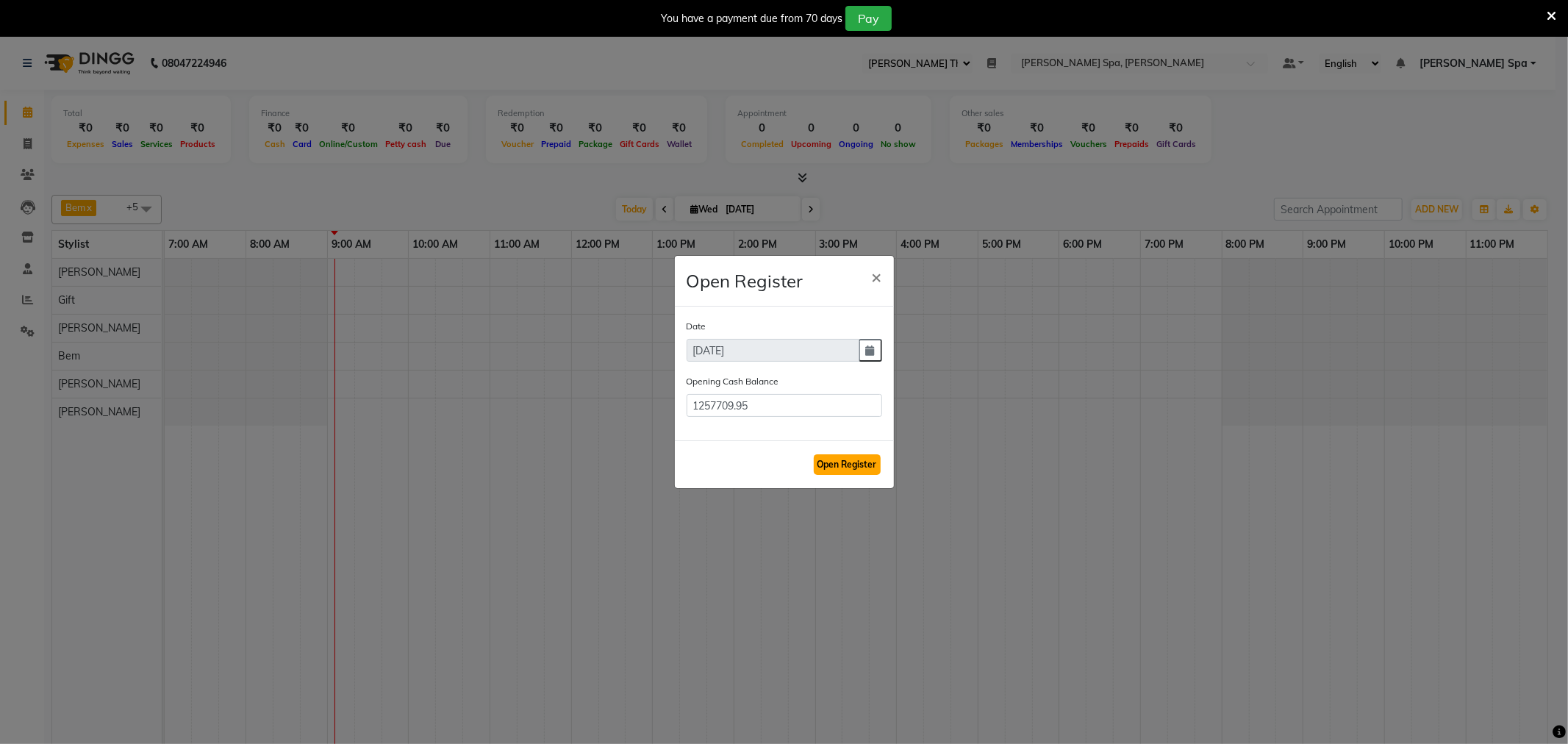
click at [844, 461] on button "Open Register" at bounding box center [847, 464] width 67 height 20
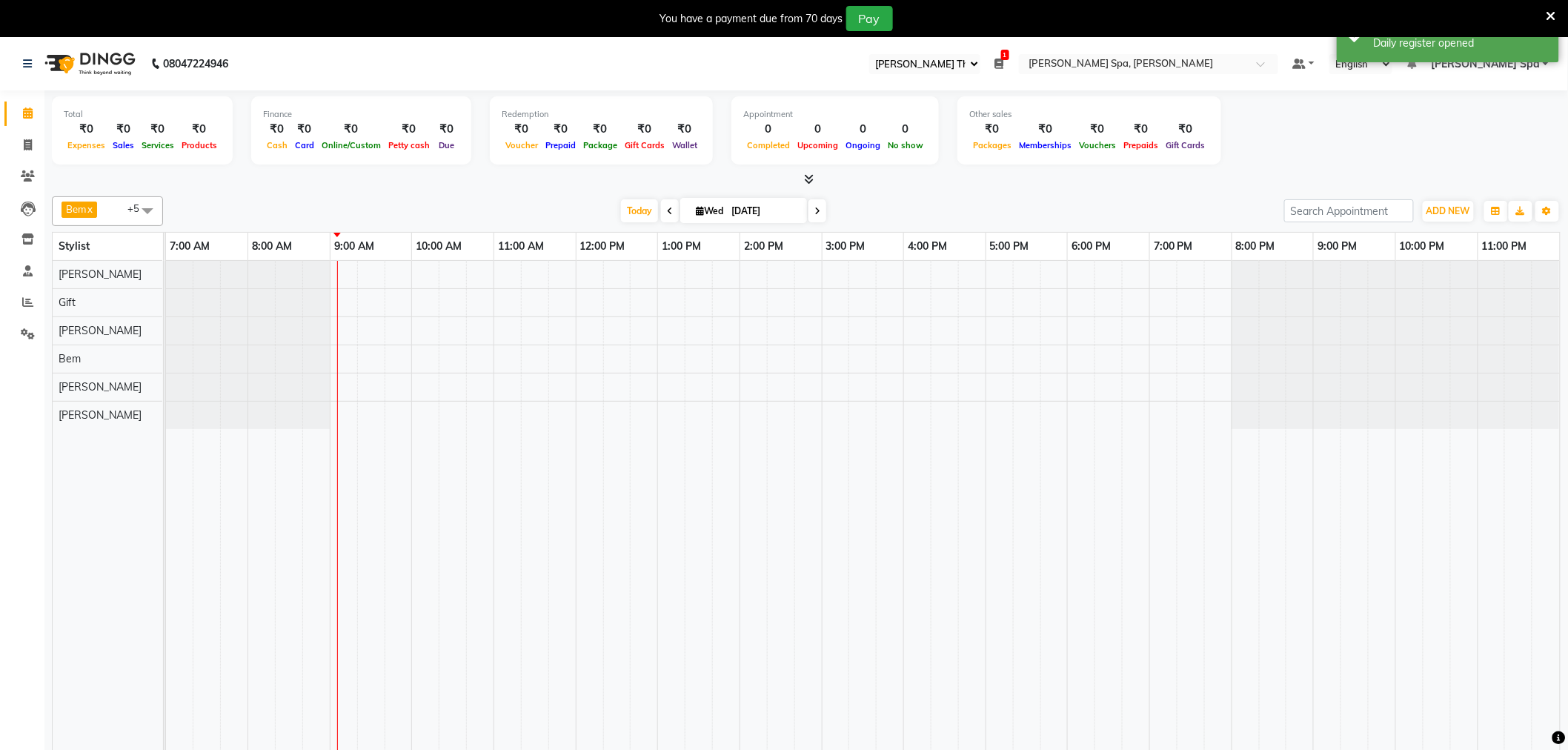
click at [1004, 63] on icon at bounding box center [999, 64] width 9 height 11
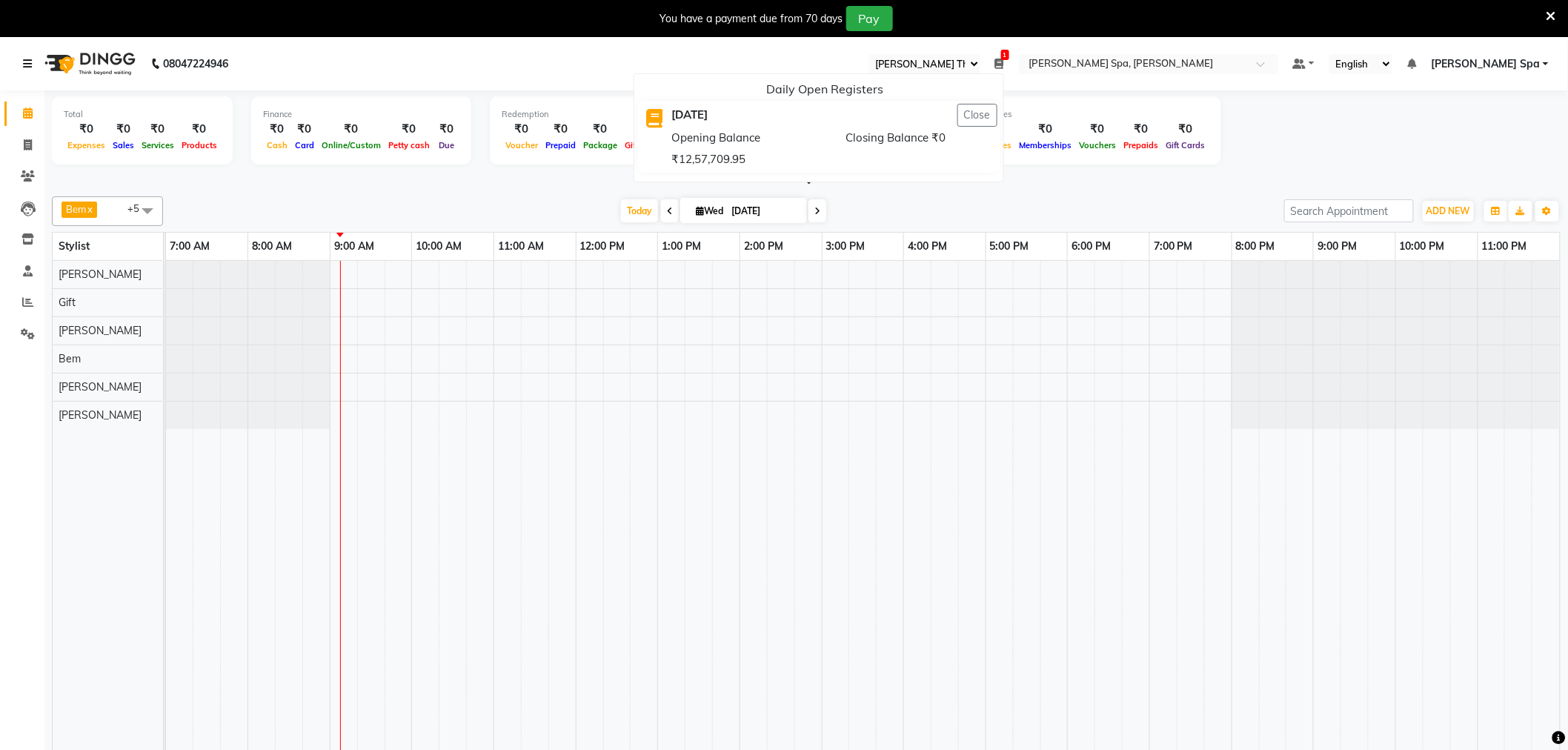
click at [32, 53] on link at bounding box center [29, 64] width 15 height 41
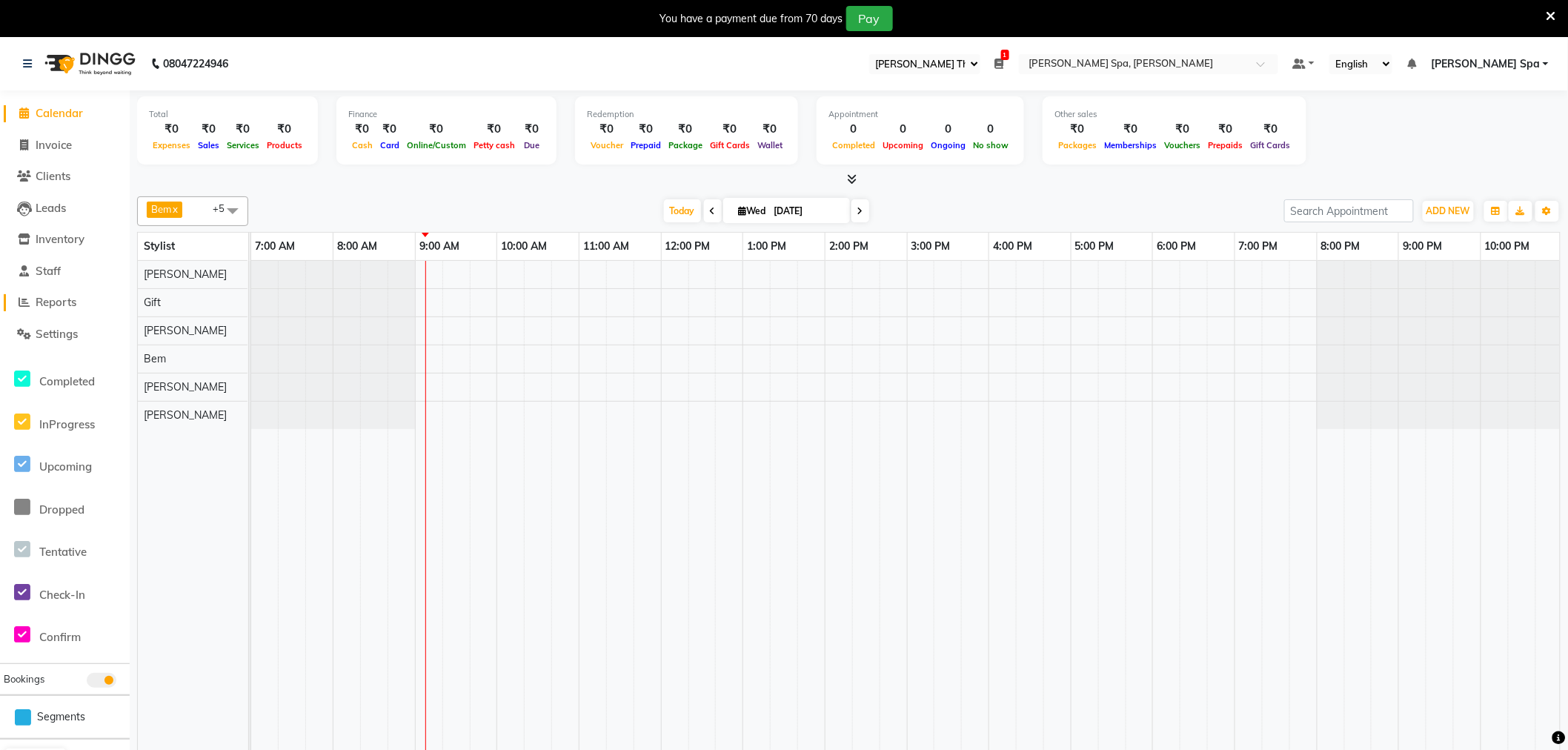
click at [54, 294] on link "Reports" at bounding box center [65, 302] width 122 height 17
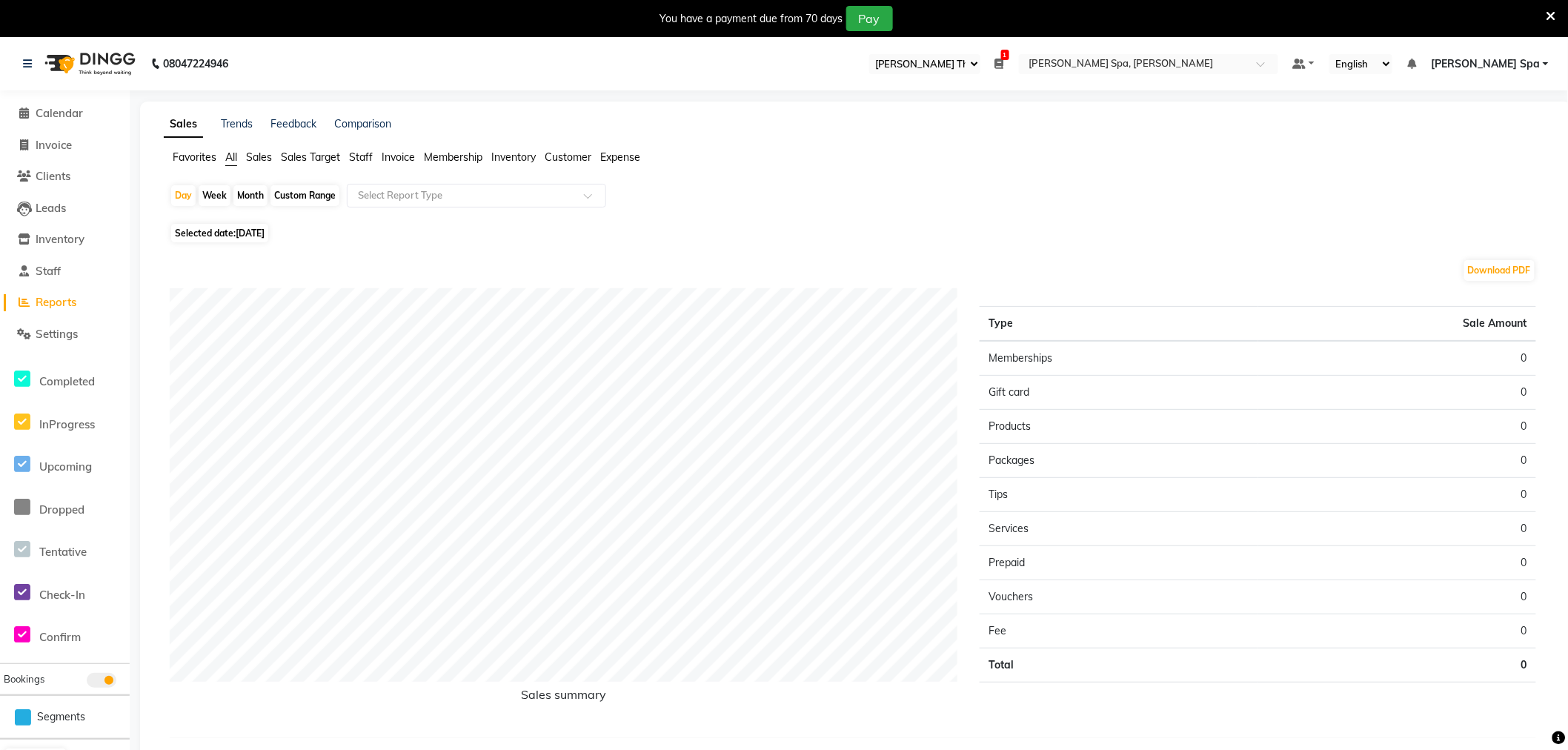
click at [358, 158] on span "Staff" at bounding box center [361, 157] width 24 height 14
click at [255, 227] on span "[DATE]" at bounding box center [250, 223] width 29 height 11
select select "9"
select select "2025"
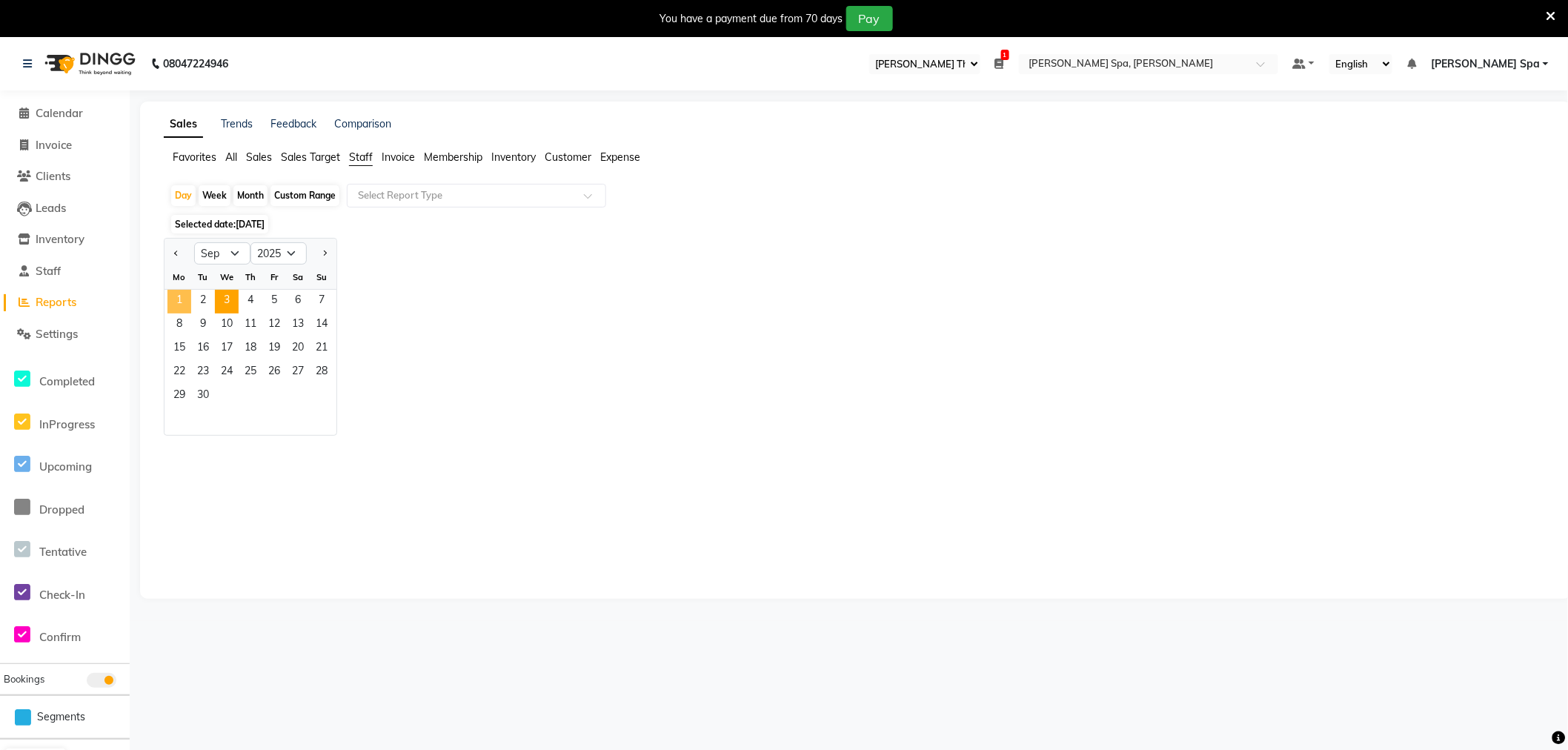
click at [178, 298] on span "1" at bounding box center [179, 302] width 24 height 24
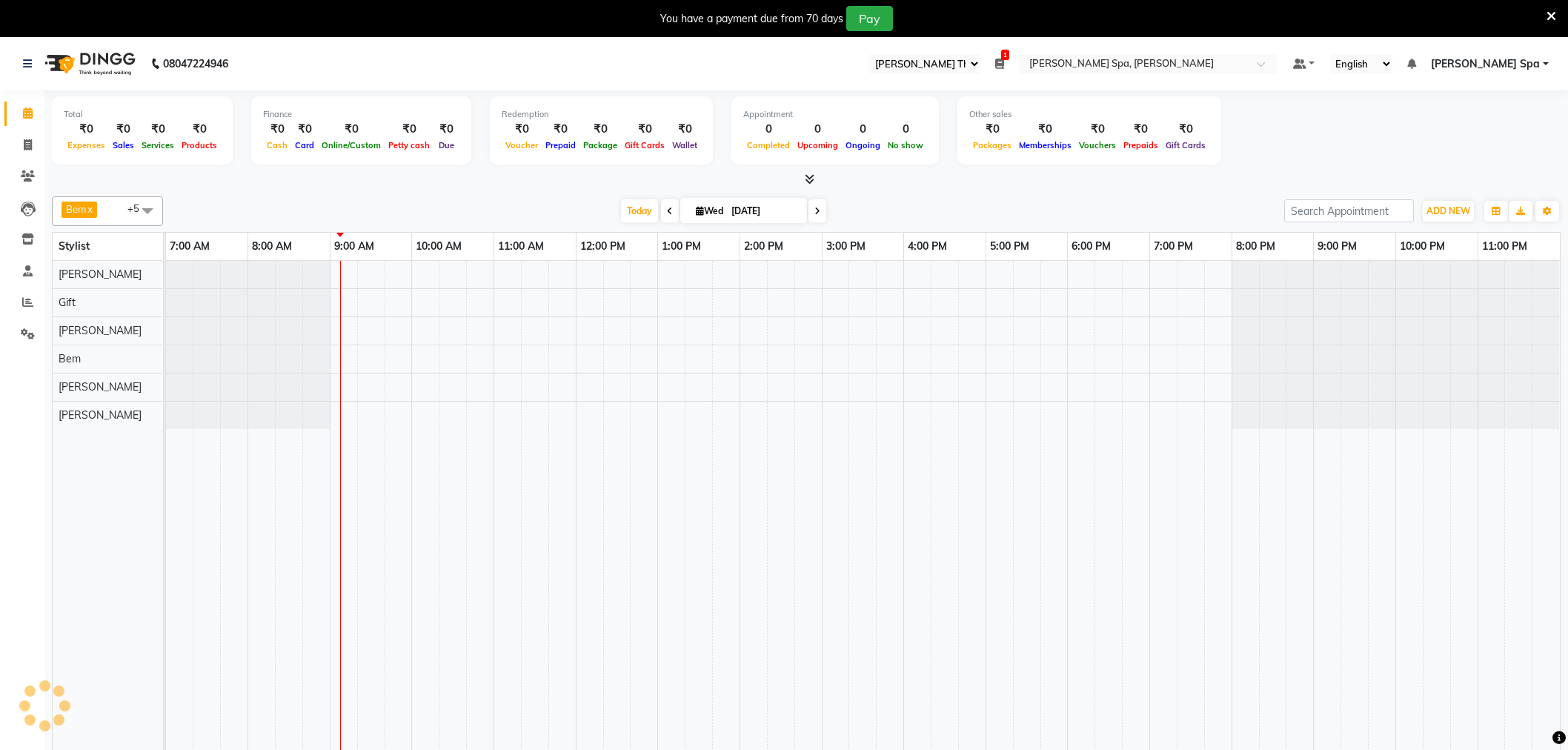
select select "100"
click at [29, 56] on link at bounding box center [29, 64] width 15 height 41
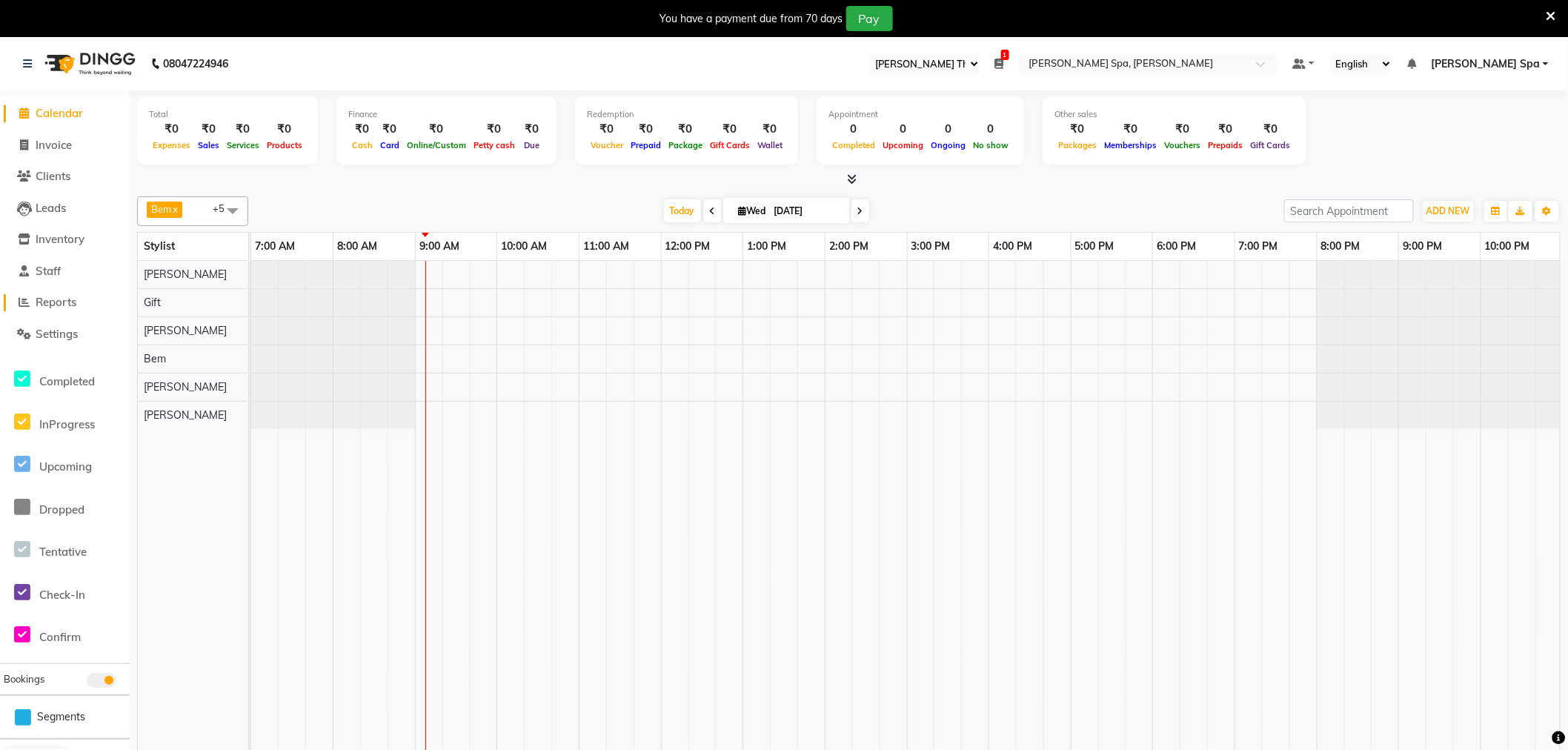
click at [62, 308] on span "Reports" at bounding box center [55, 302] width 40 height 14
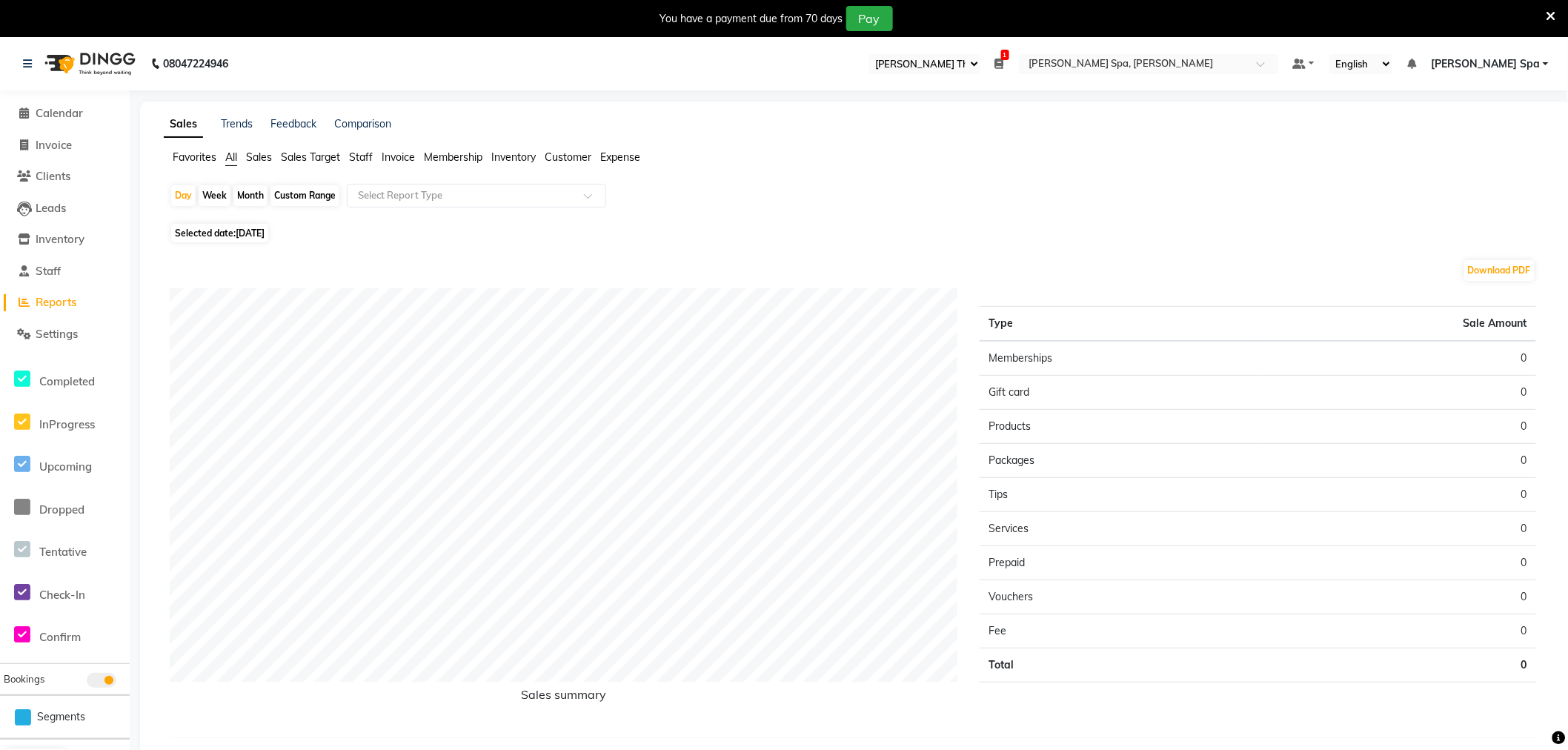
click at [366, 157] on span "Staff" at bounding box center [361, 157] width 24 height 14
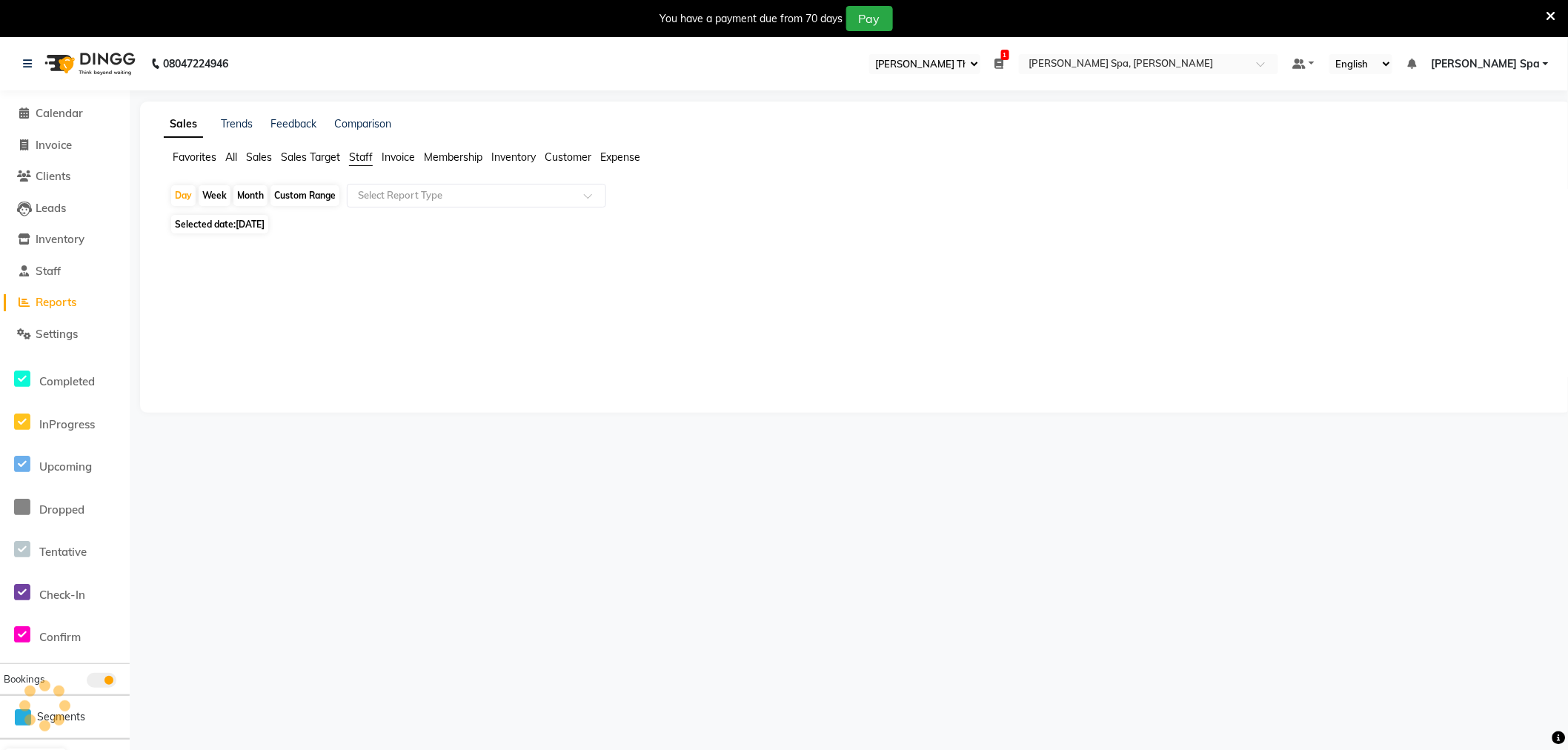
click at [249, 221] on span "[DATE]" at bounding box center [250, 223] width 29 height 11
select select "9"
select select "2025"
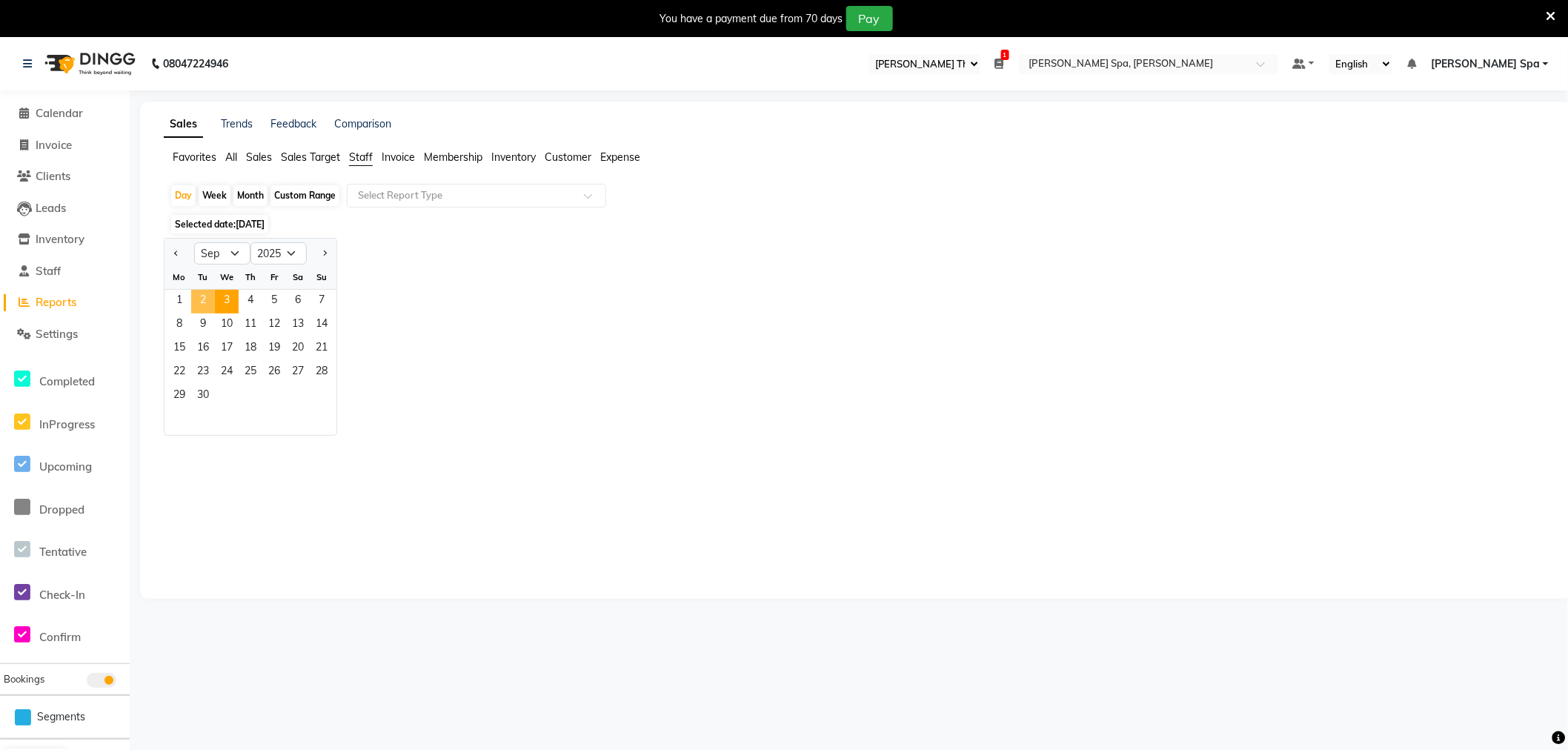
click at [210, 300] on span "2" at bounding box center [203, 302] width 24 height 24
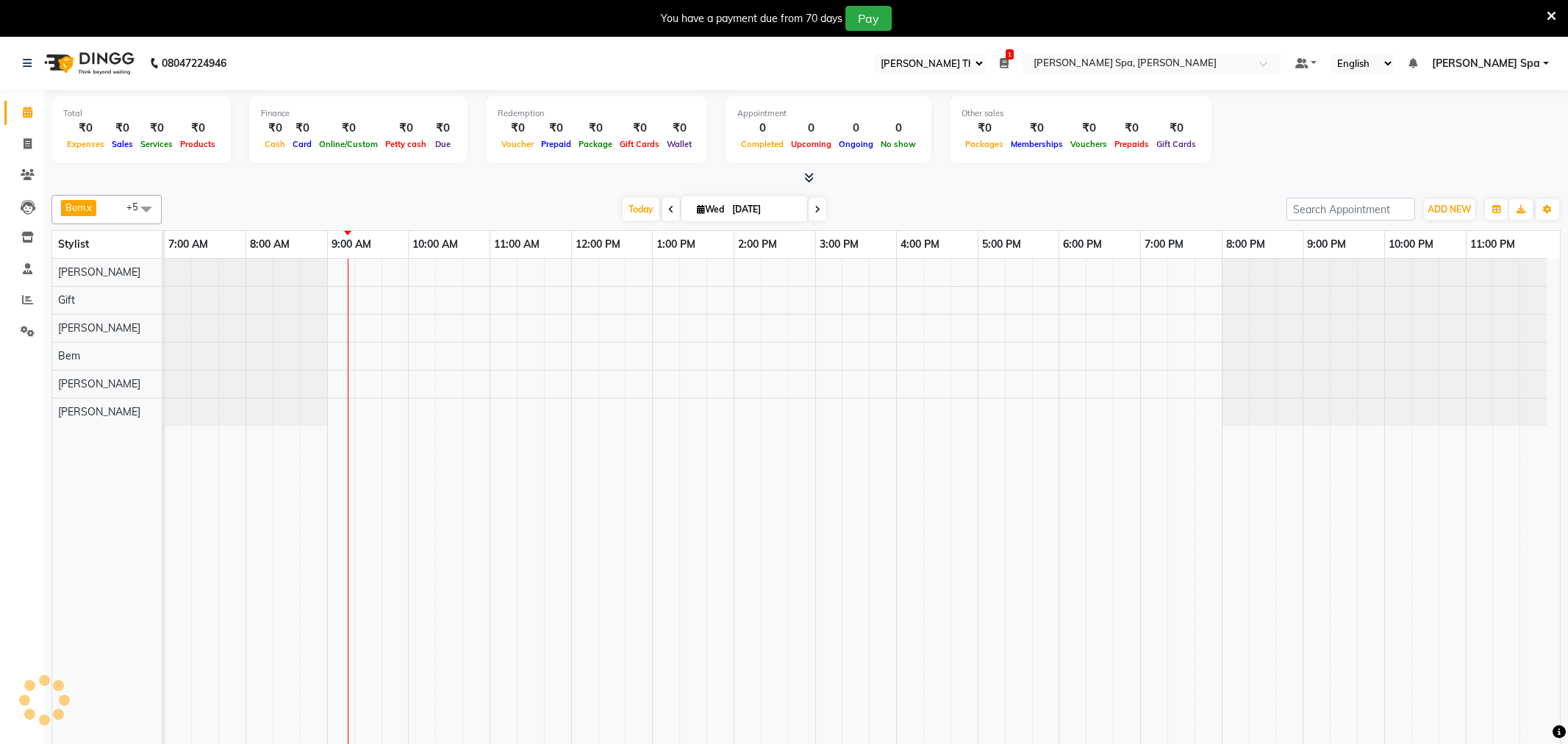
select select "100"
click at [996, 61] on icon at bounding box center [991, 63] width 9 height 11
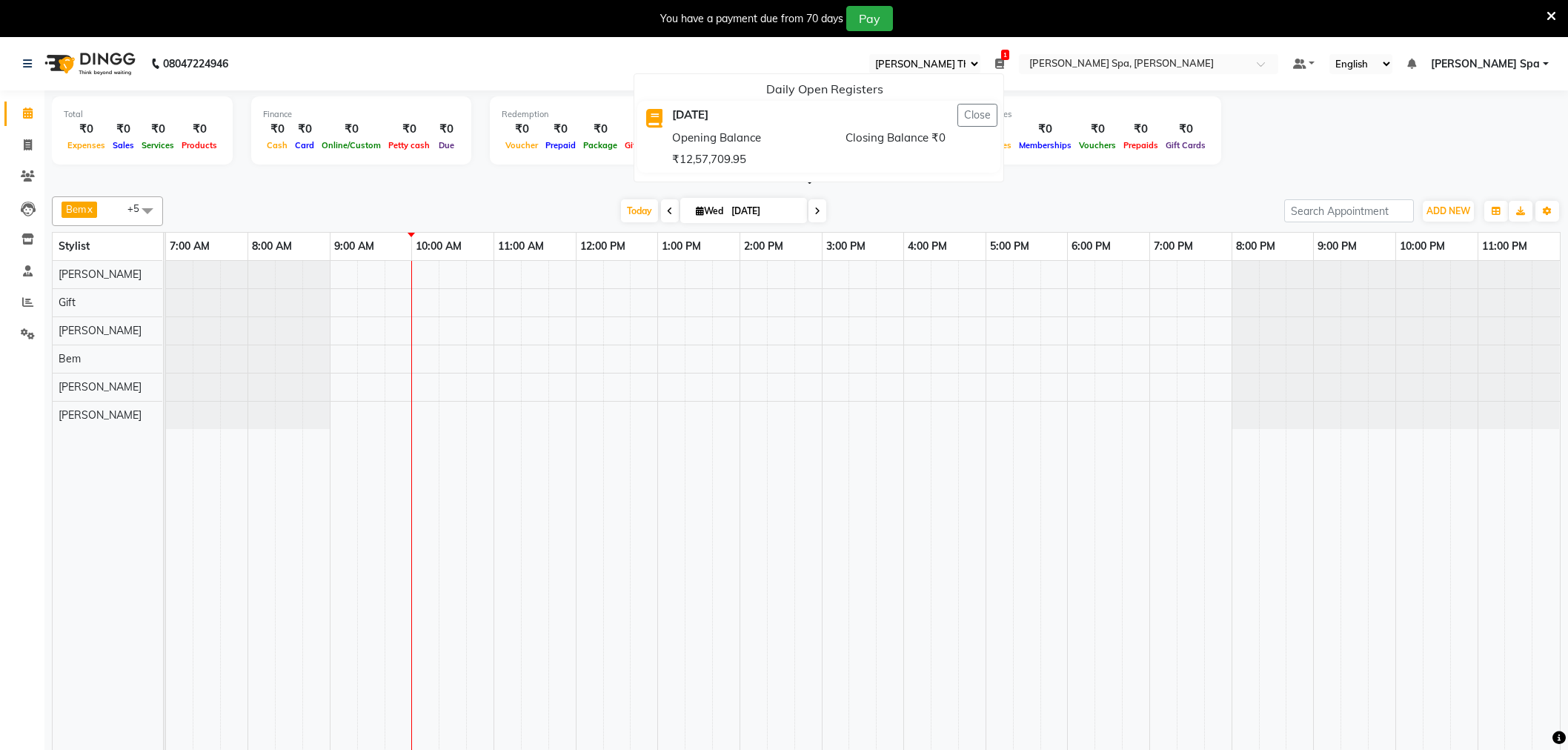
select select "100"
click at [148, 208] on span at bounding box center [147, 210] width 29 height 29
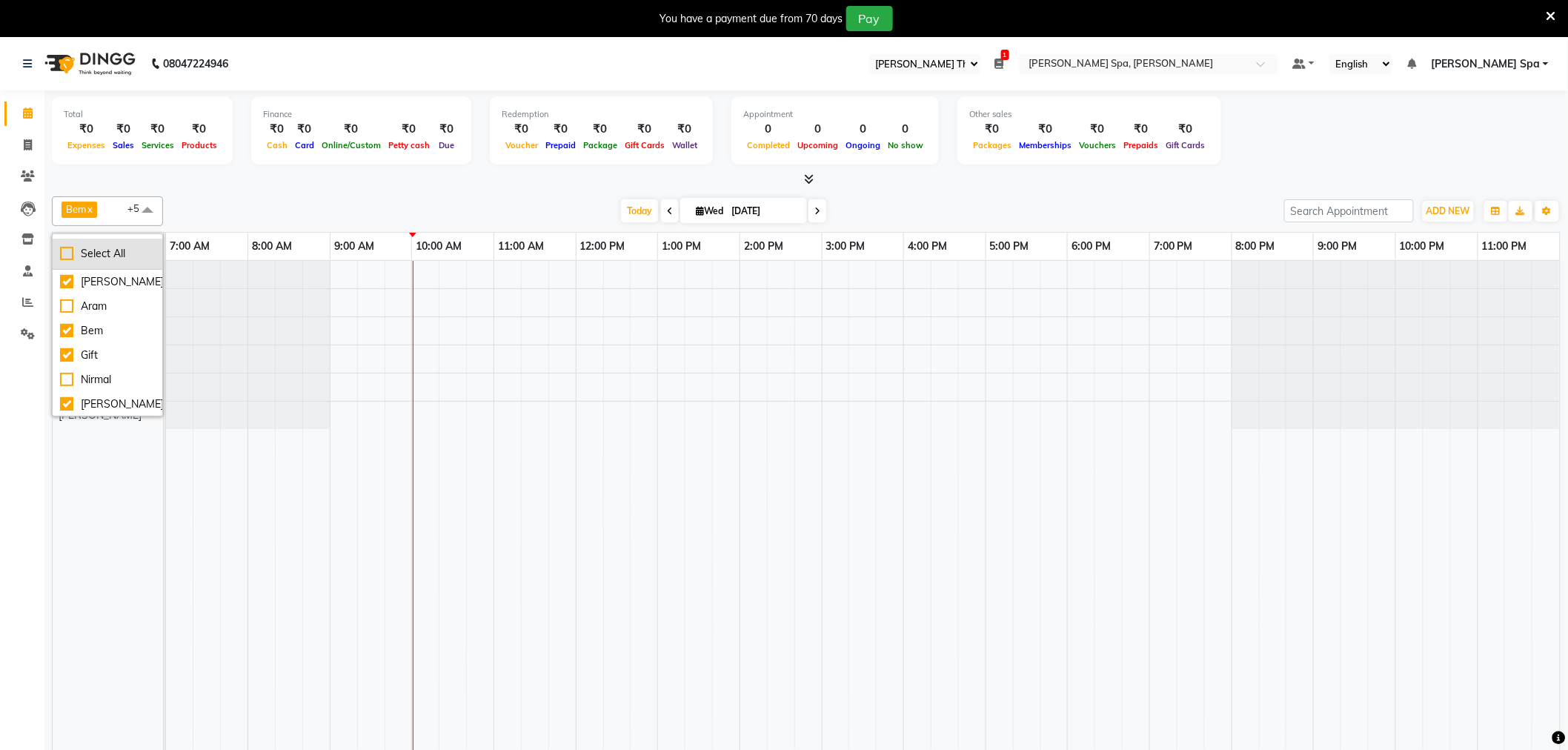
click at [94, 254] on div "Select All" at bounding box center [107, 254] width 94 height 16
checkbox input "true"
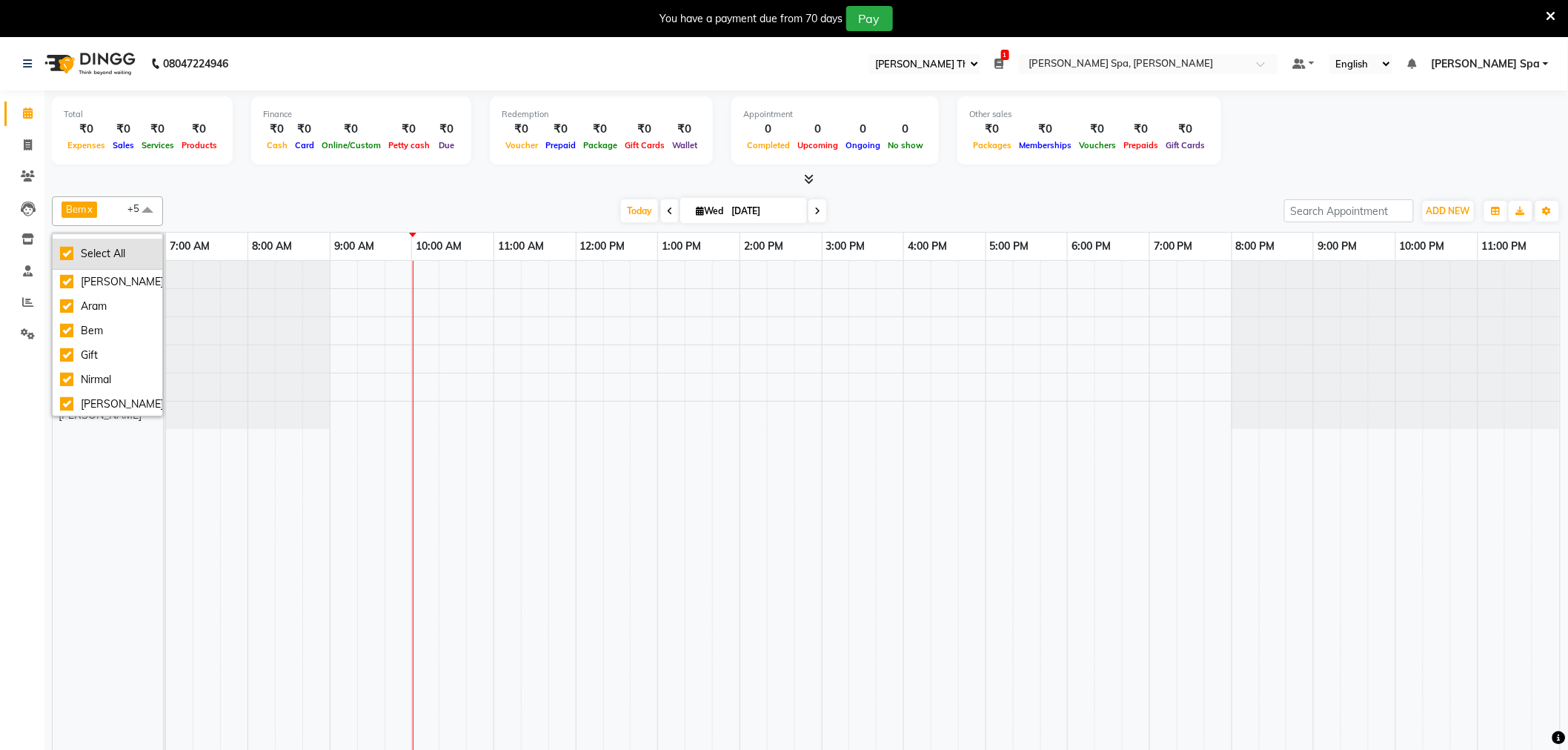
checkbox input "true"
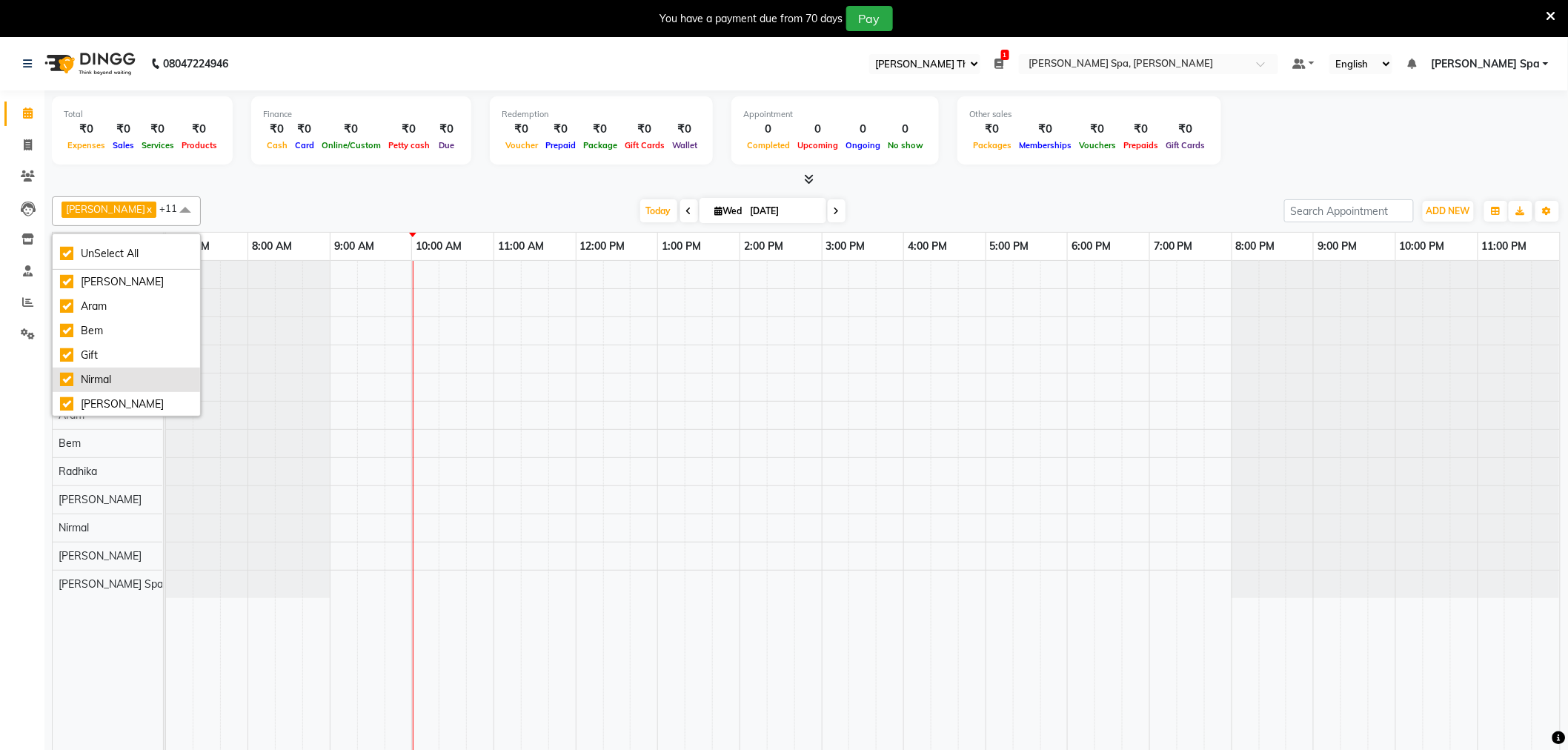
click at [109, 383] on div "Nirmal" at bounding box center [126, 379] width 133 height 16
checkbox input "false"
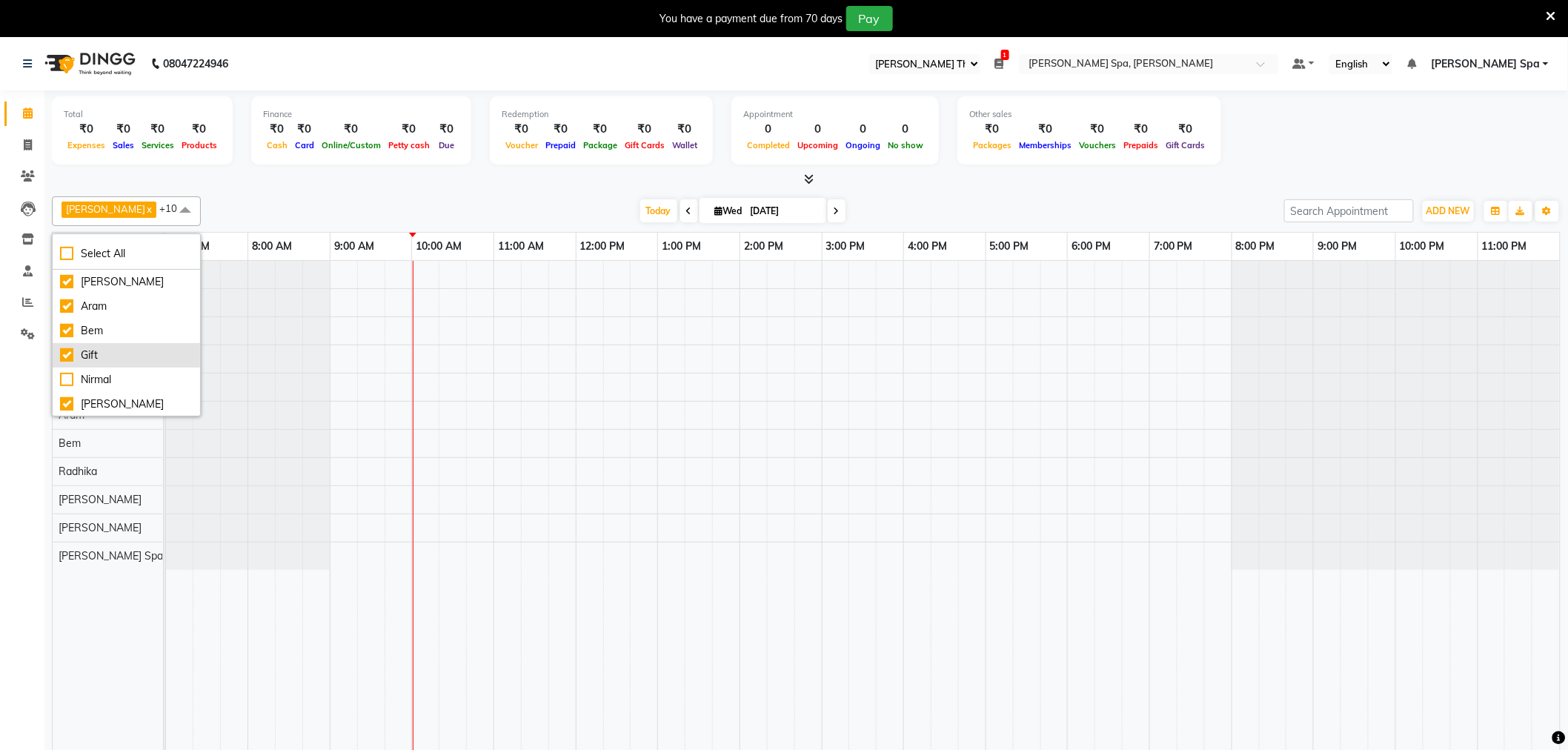
click at [109, 357] on div "Gift" at bounding box center [126, 355] width 133 height 16
checkbox input "false"
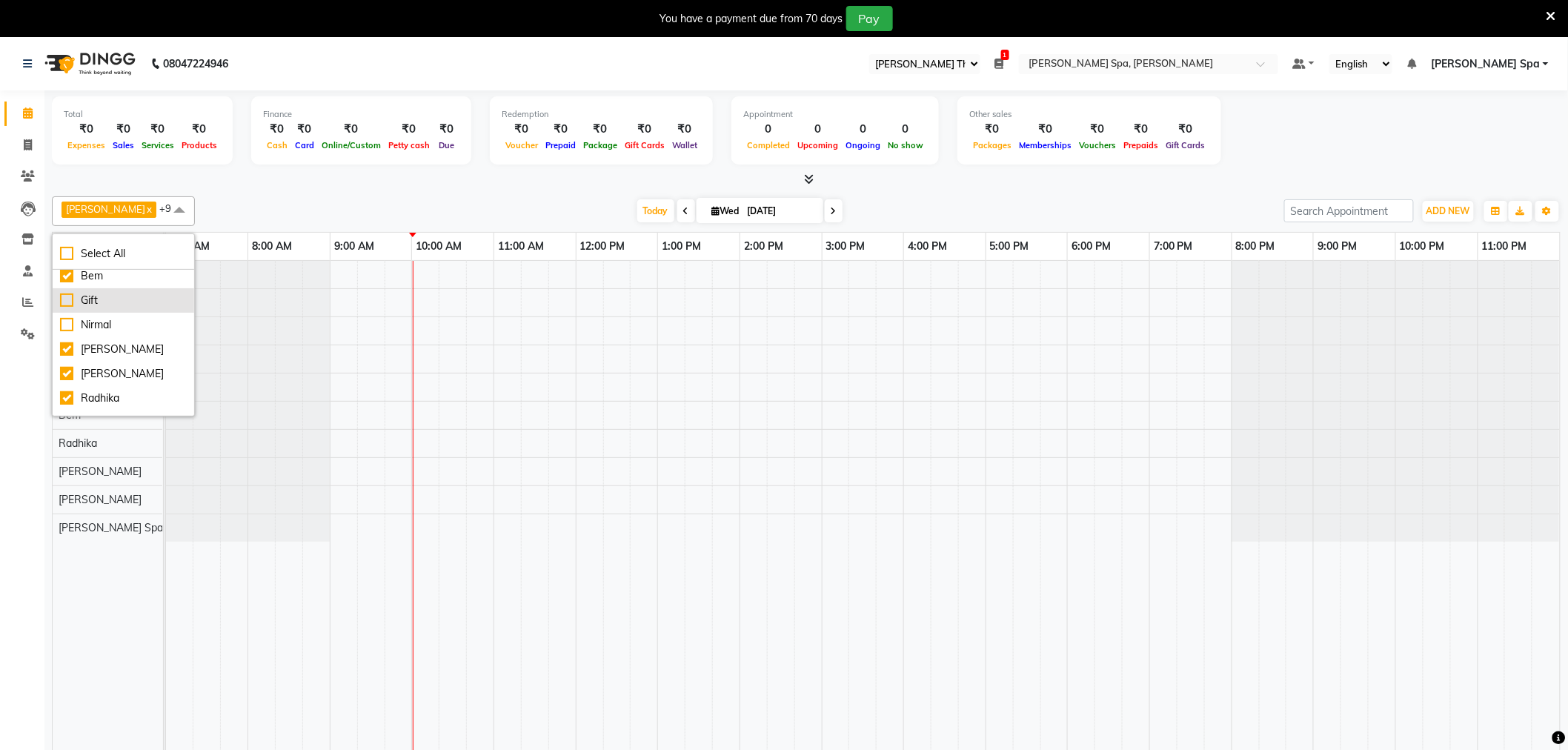
scroll to position [83, 0]
click at [109, 357] on li "[PERSON_NAME]" at bounding box center [124, 346] width 142 height 25
checkbox input "false"
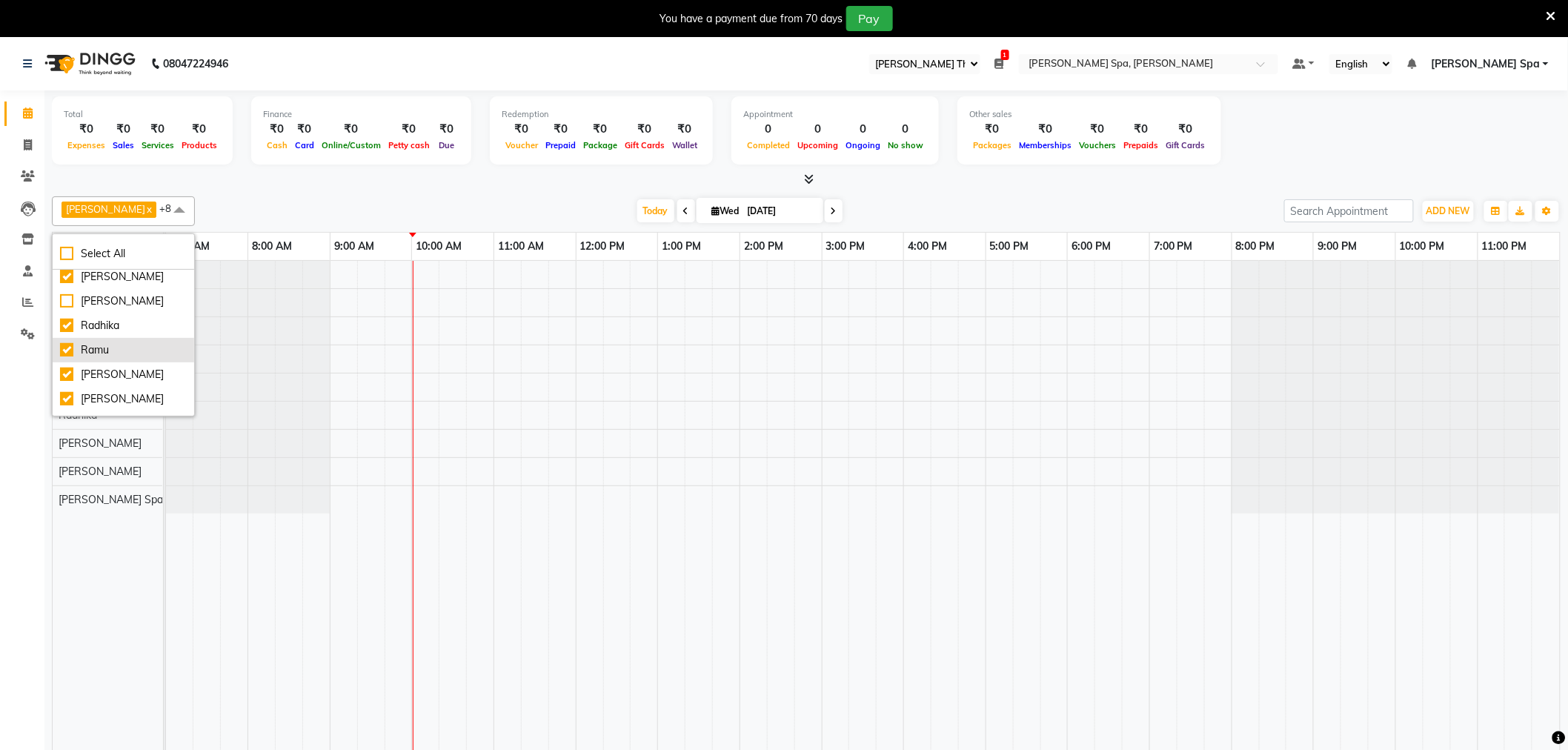
scroll to position [145, 0]
click at [104, 398] on div "[PERSON_NAME] Spa" at bounding box center [123, 405] width 127 height 16
checkbox input "false"
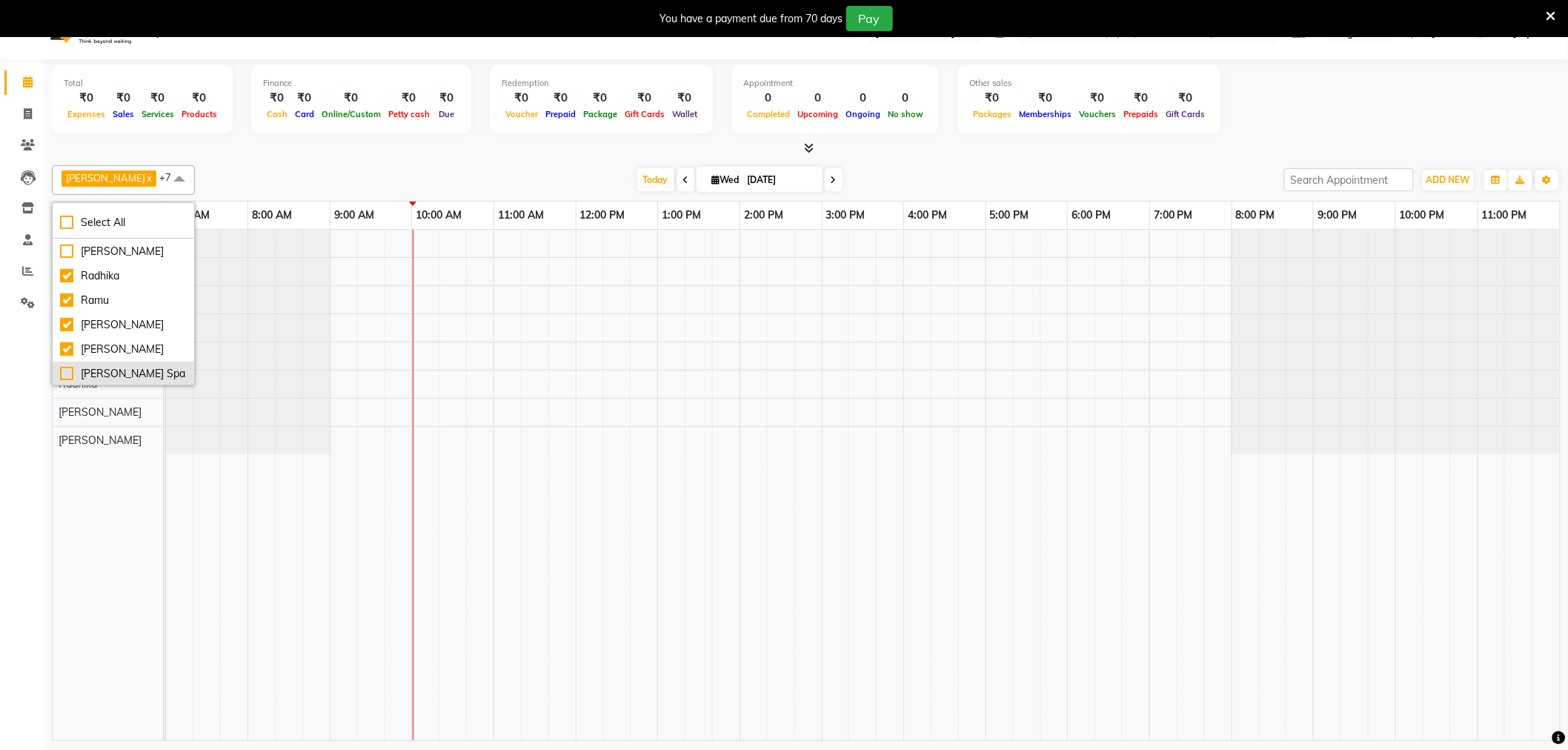
scroll to position [37, 0]
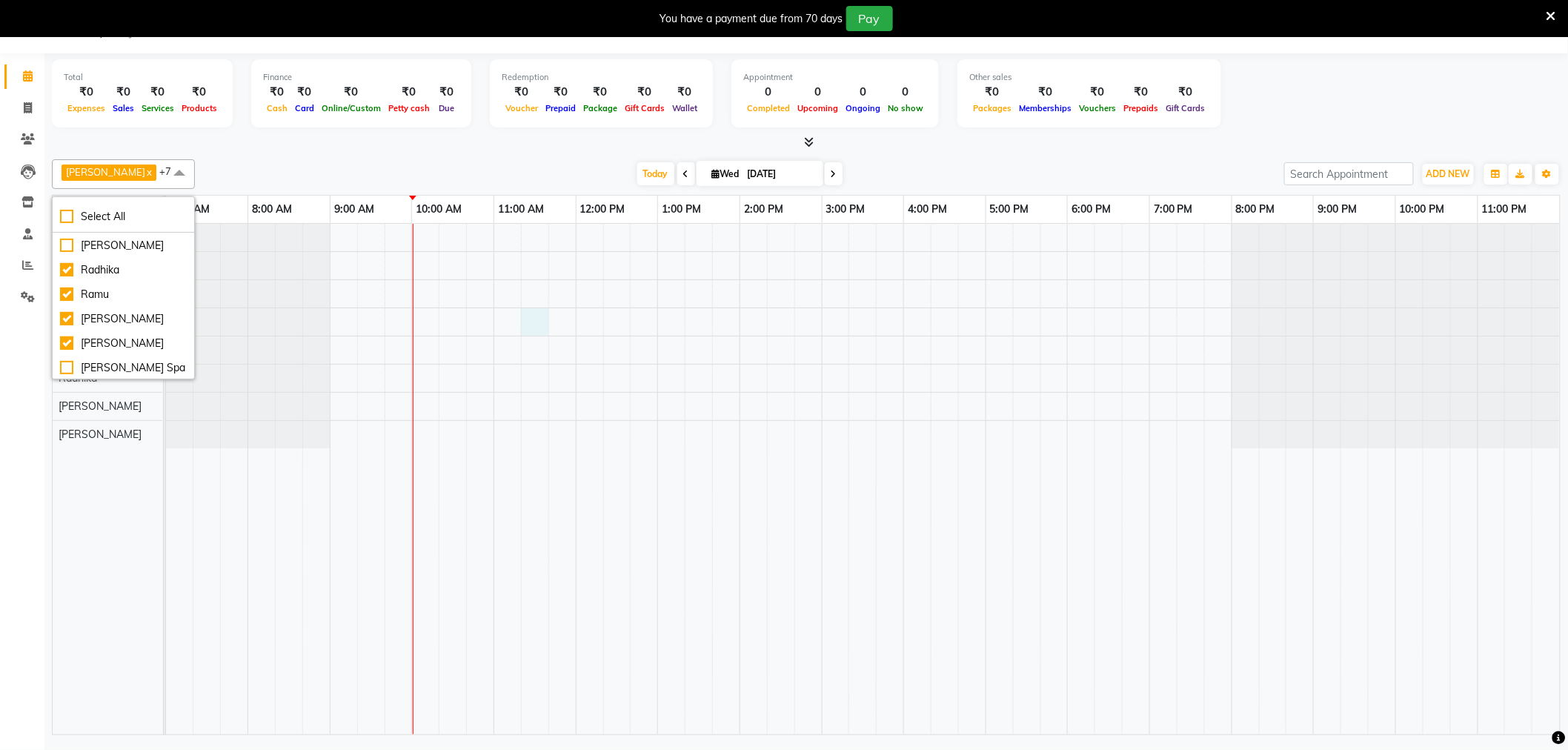
click at [543, 323] on div at bounding box center [863, 479] width 1394 height 510
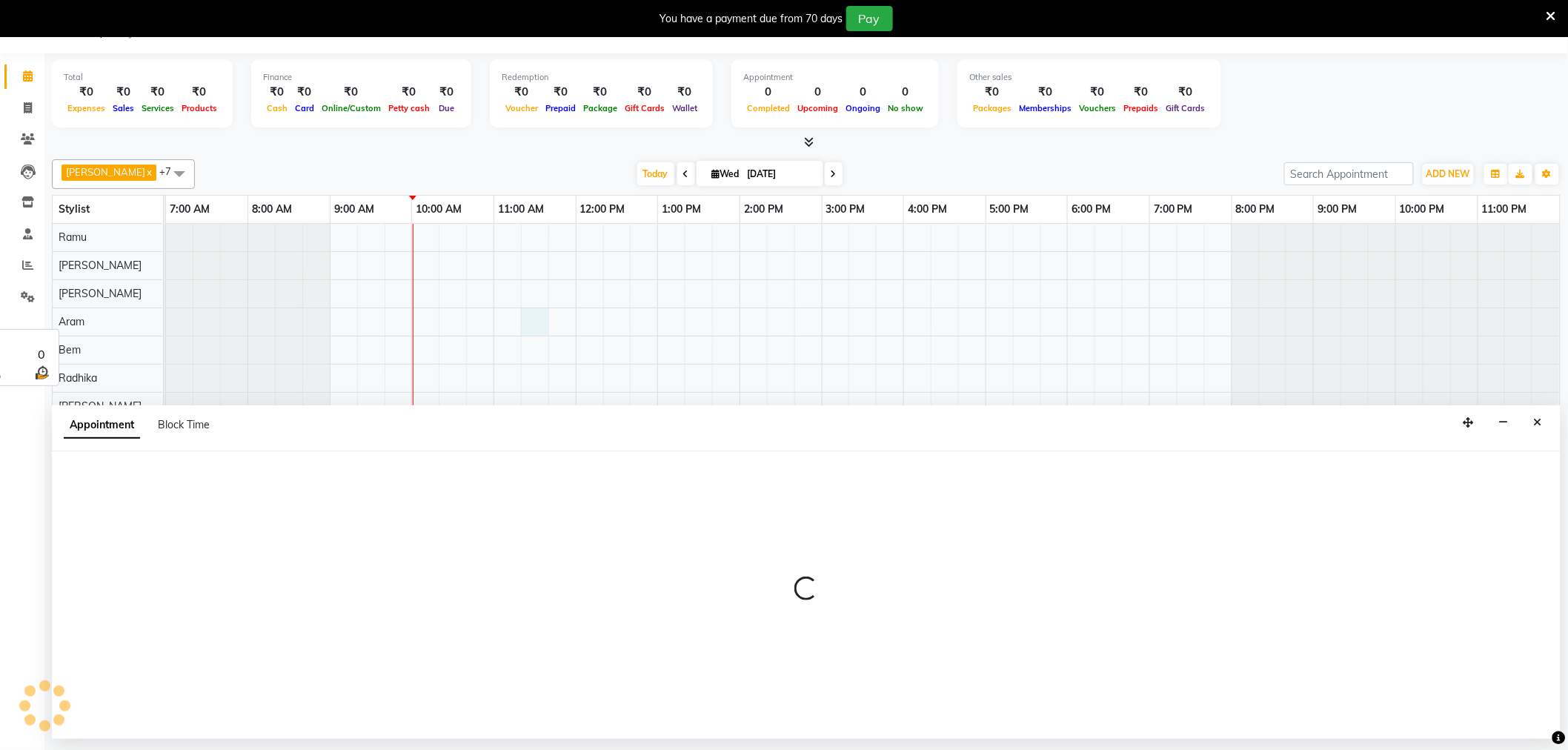
select select "84961"
select select "tentative"
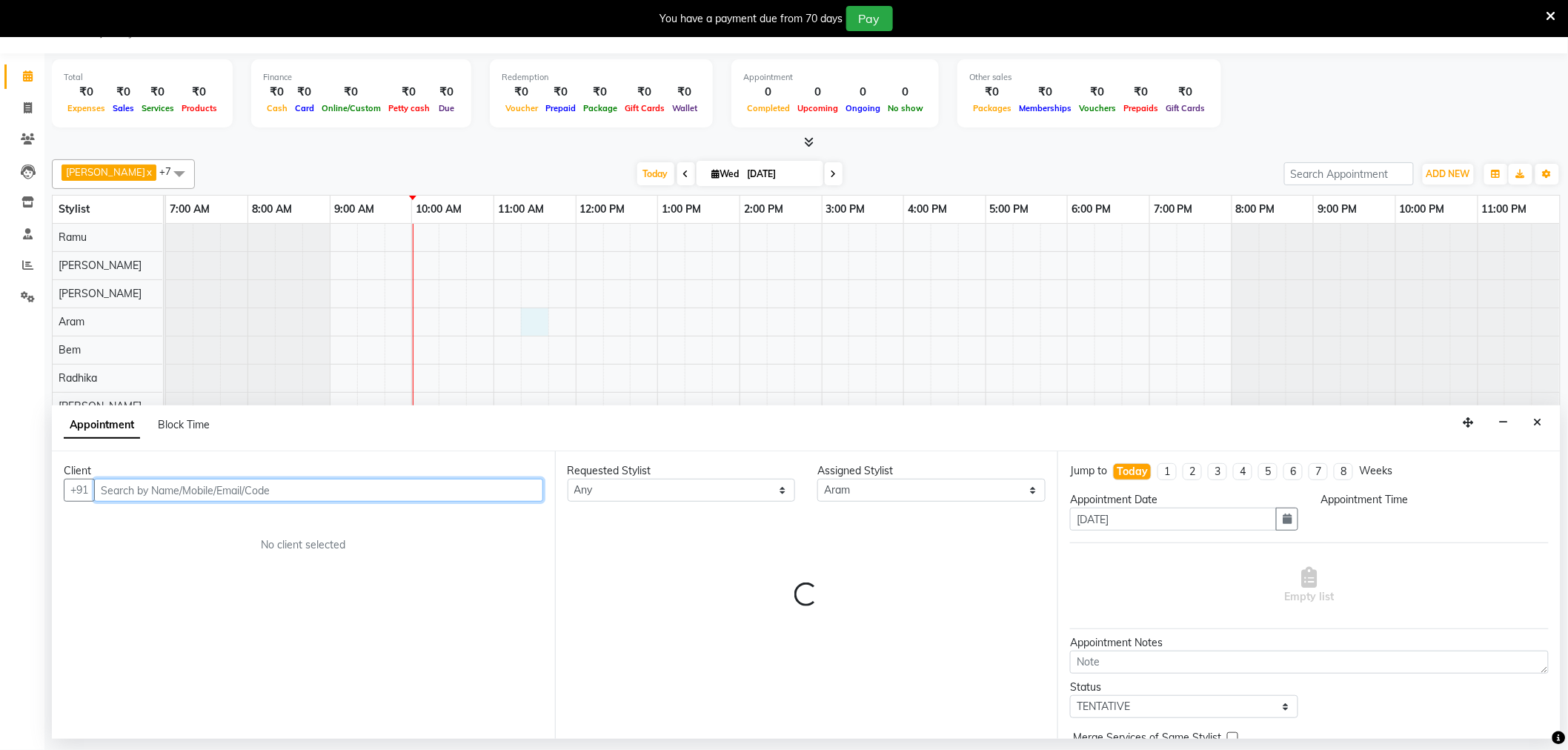
select select "675"
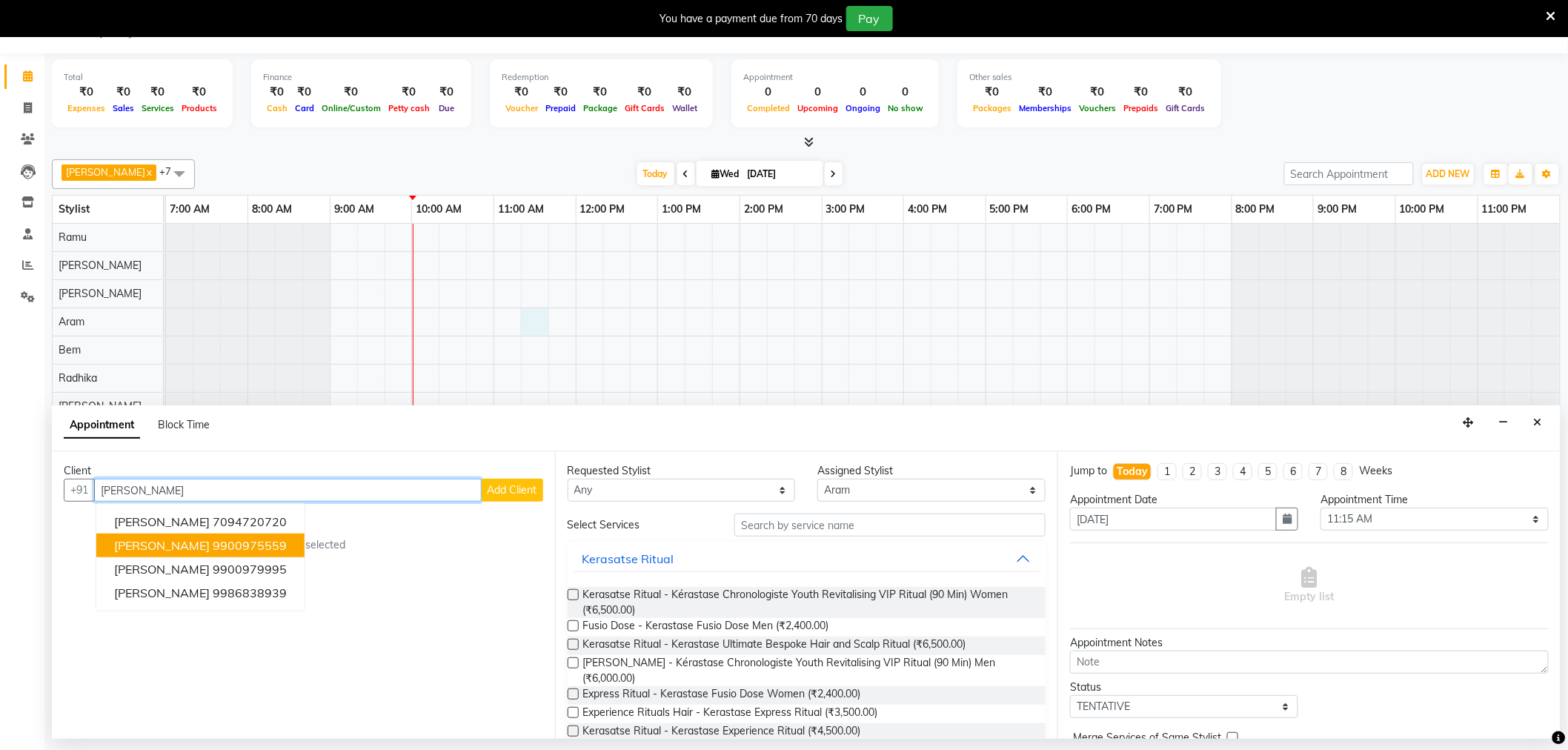
click at [212, 544] on ngb-highlight "9900975559" at bounding box center [249, 545] width 74 height 15
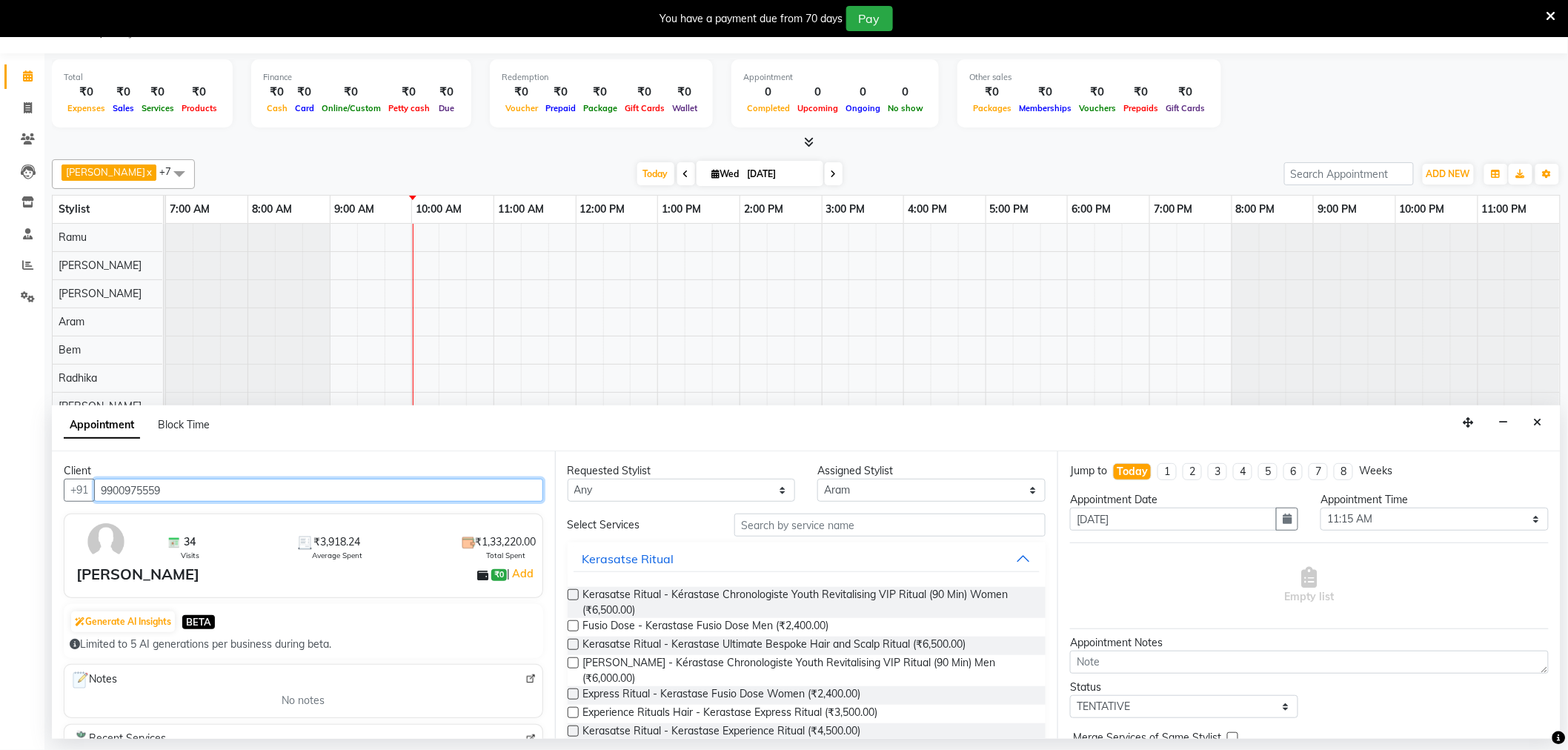
type input "9900975559"
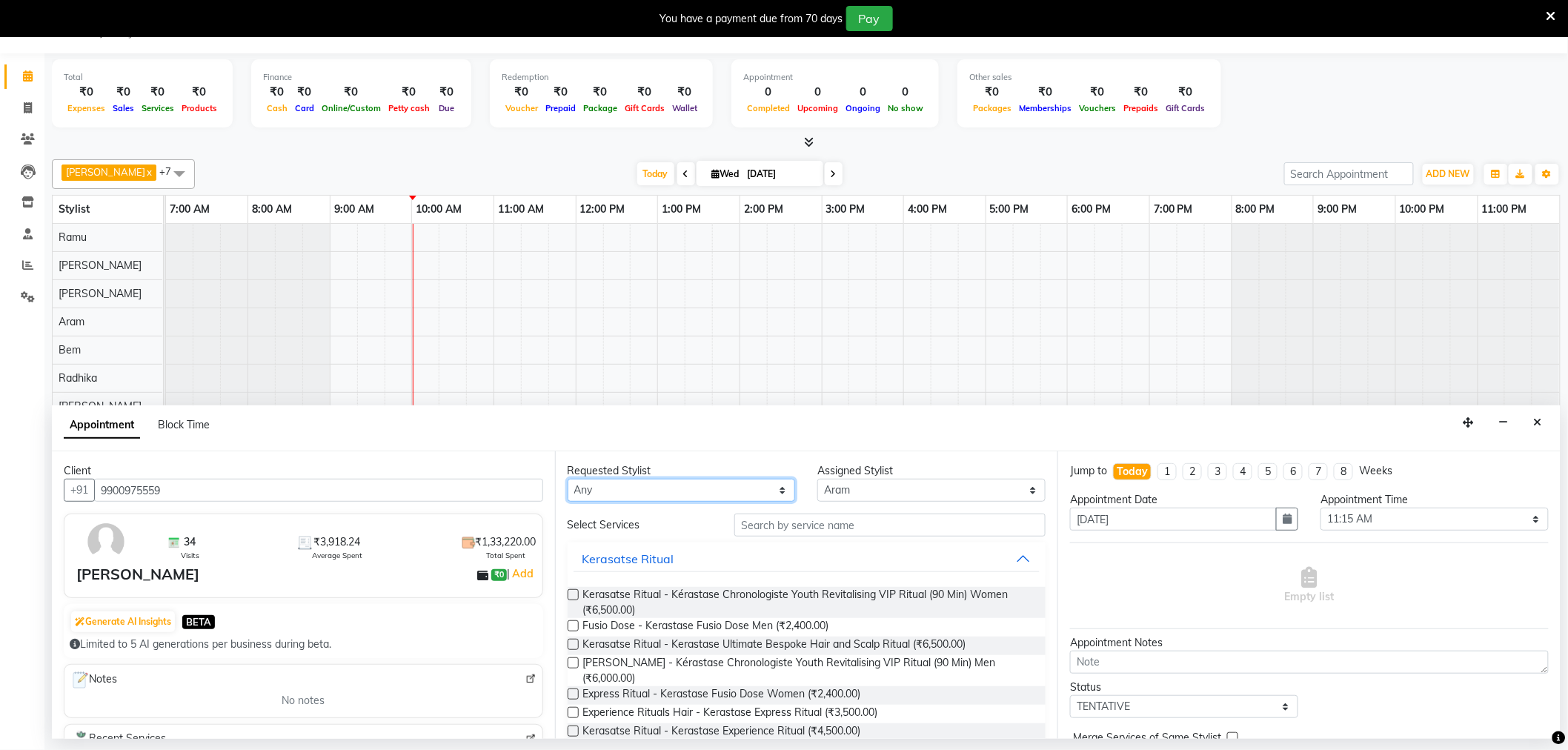
click at [620, 479] on select "Any [PERSON_NAME] Bem Gift [PERSON_NAME] Radhika [PERSON_NAME] [PERSON_NAME] Spa" at bounding box center [681, 490] width 228 height 23
select select "84966"
click at [567, 479] on select "Any [PERSON_NAME] Bem Gift [PERSON_NAME] Radhika [PERSON_NAME] [PERSON_NAME] Spa" at bounding box center [681, 490] width 228 height 23
select select "84966"
click at [786, 529] on input "text" at bounding box center [890, 524] width 312 height 23
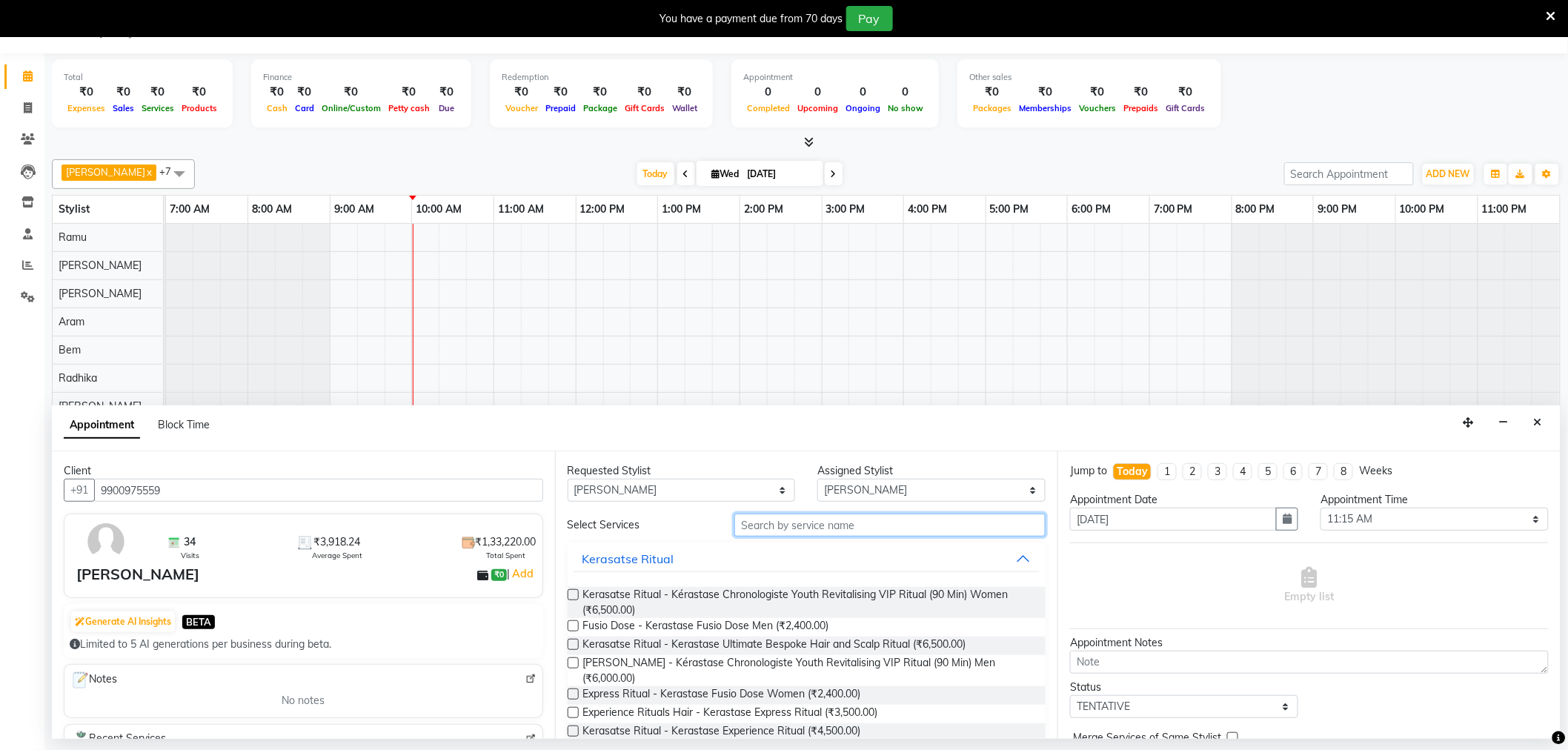
type input "m"
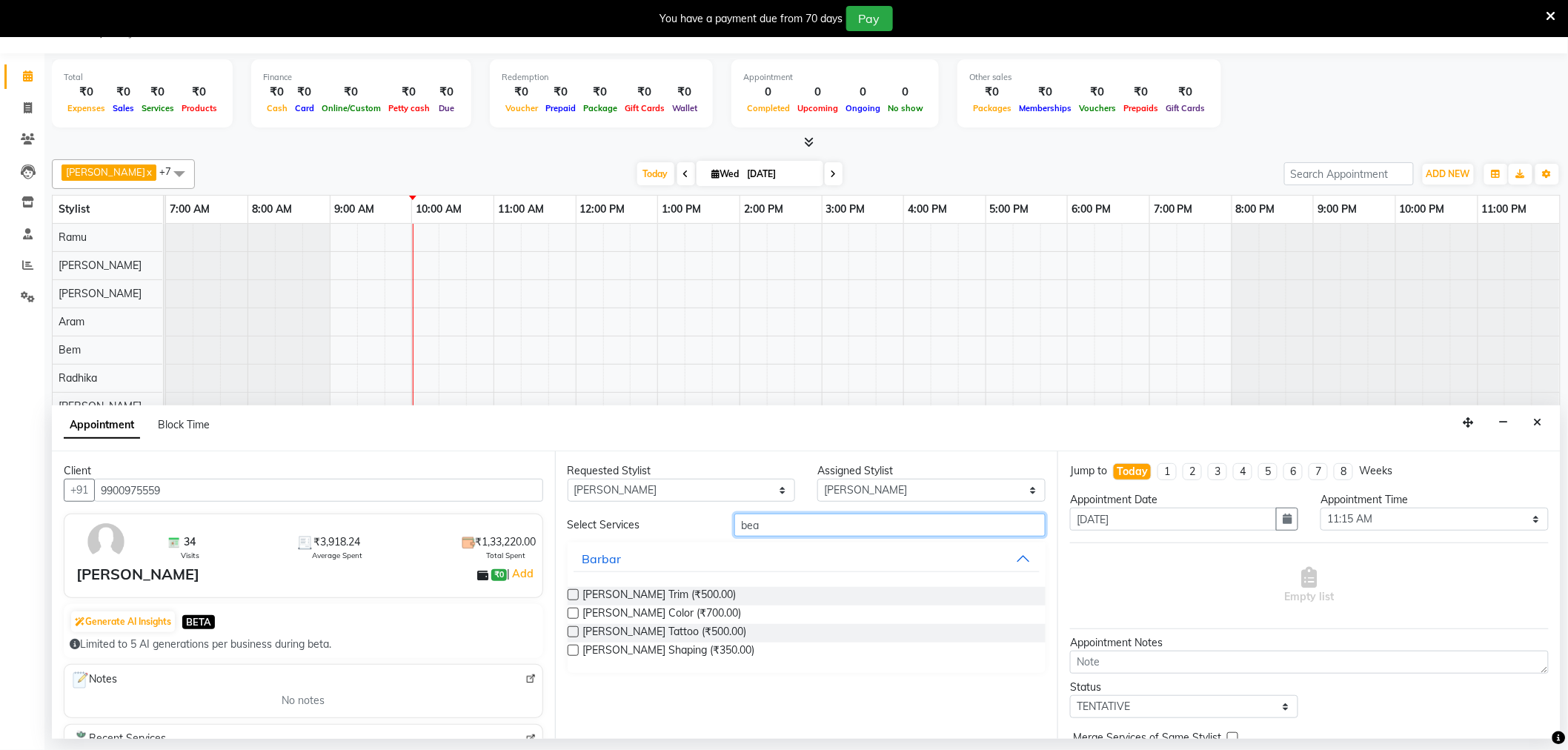
type input "bea"
click at [571, 610] on label at bounding box center [572, 612] width 11 height 11
click at [571, 610] on input "checkbox" at bounding box center [572, 614] width 10 height 10
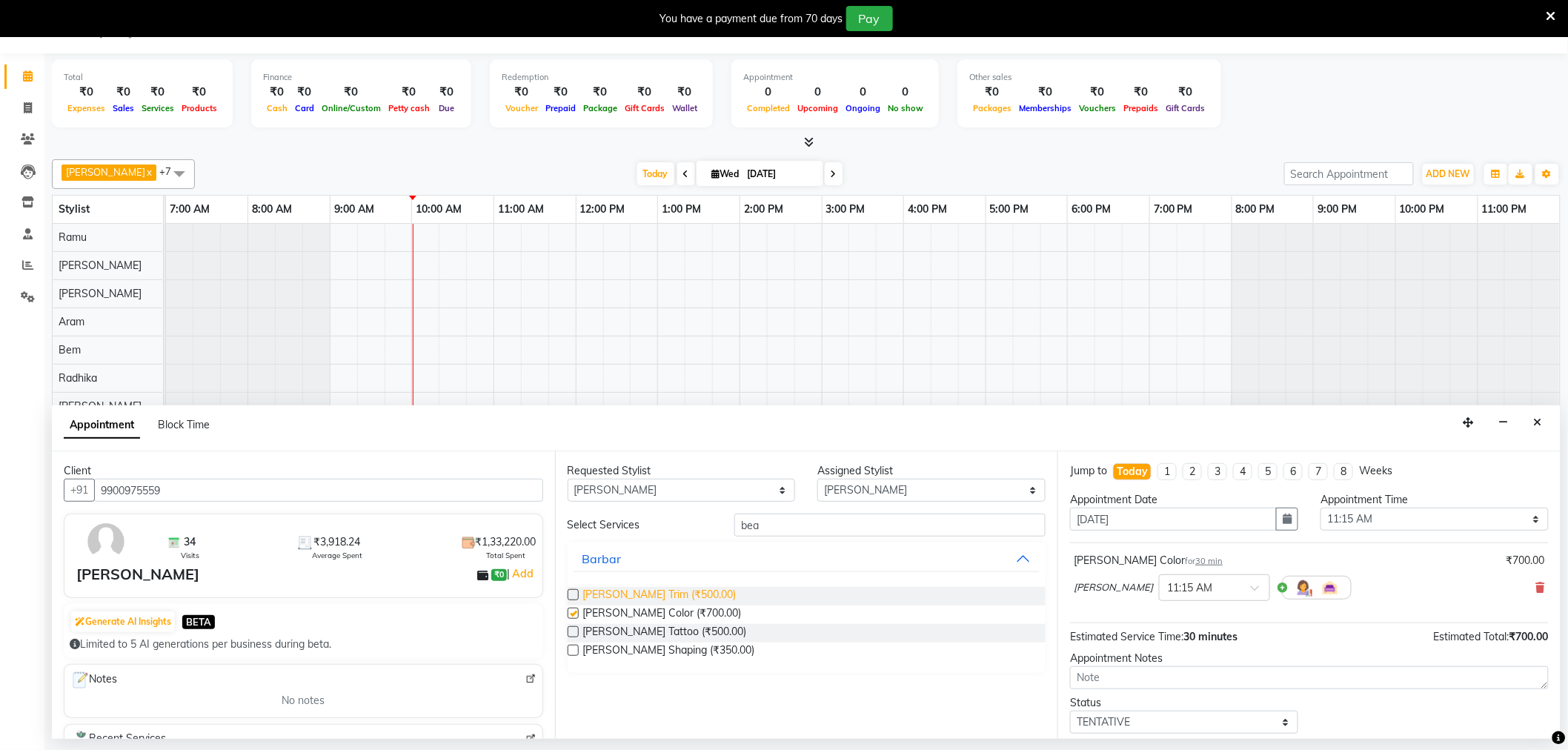
checkbox input "false"
click at [690, 490] on select "Any [PERSON_NAME] Bem Gift [PERSON_NAME] Radhika [PERSON_NAME] [PERSON_NAME] Spa" at bounding box center [681, 490] width 228 height 23
select select "84954"
click at [567, 479] on select "Any [PERSON_NAME] Bem Gift [PERSON_NAME] Radhika [PERSON_NAME] [PERSON_NAME] Spa" at bounding box center [681, 490] width 228 height 23
select select "84954"
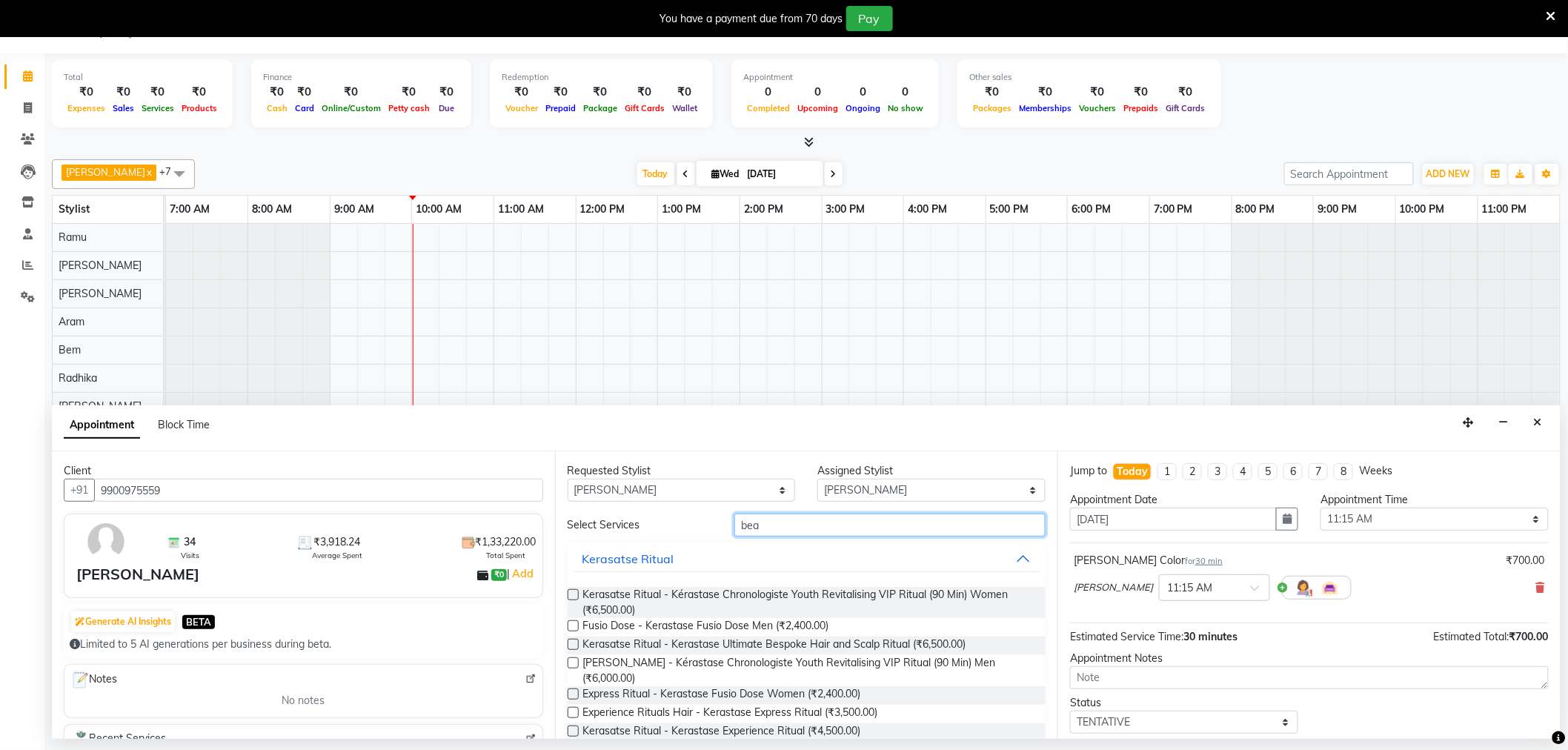
click at [788, 522] on input "bea" at bounding box center [890, 524] width 312 height 23
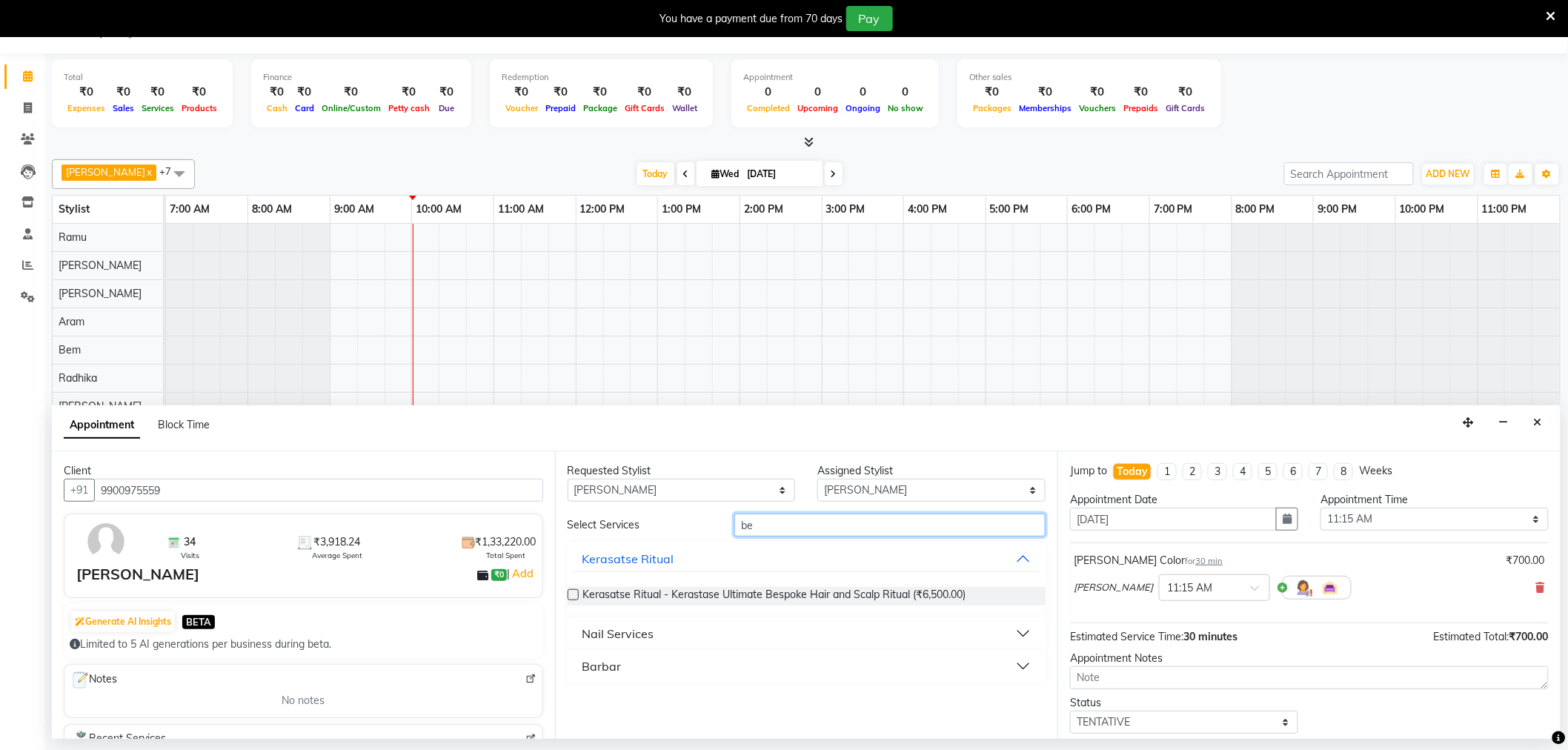
type input "b"
type input "ref"
click at [621, 627] on div "Short Treatment" at bounding box center [627, 633] width 91 height 18
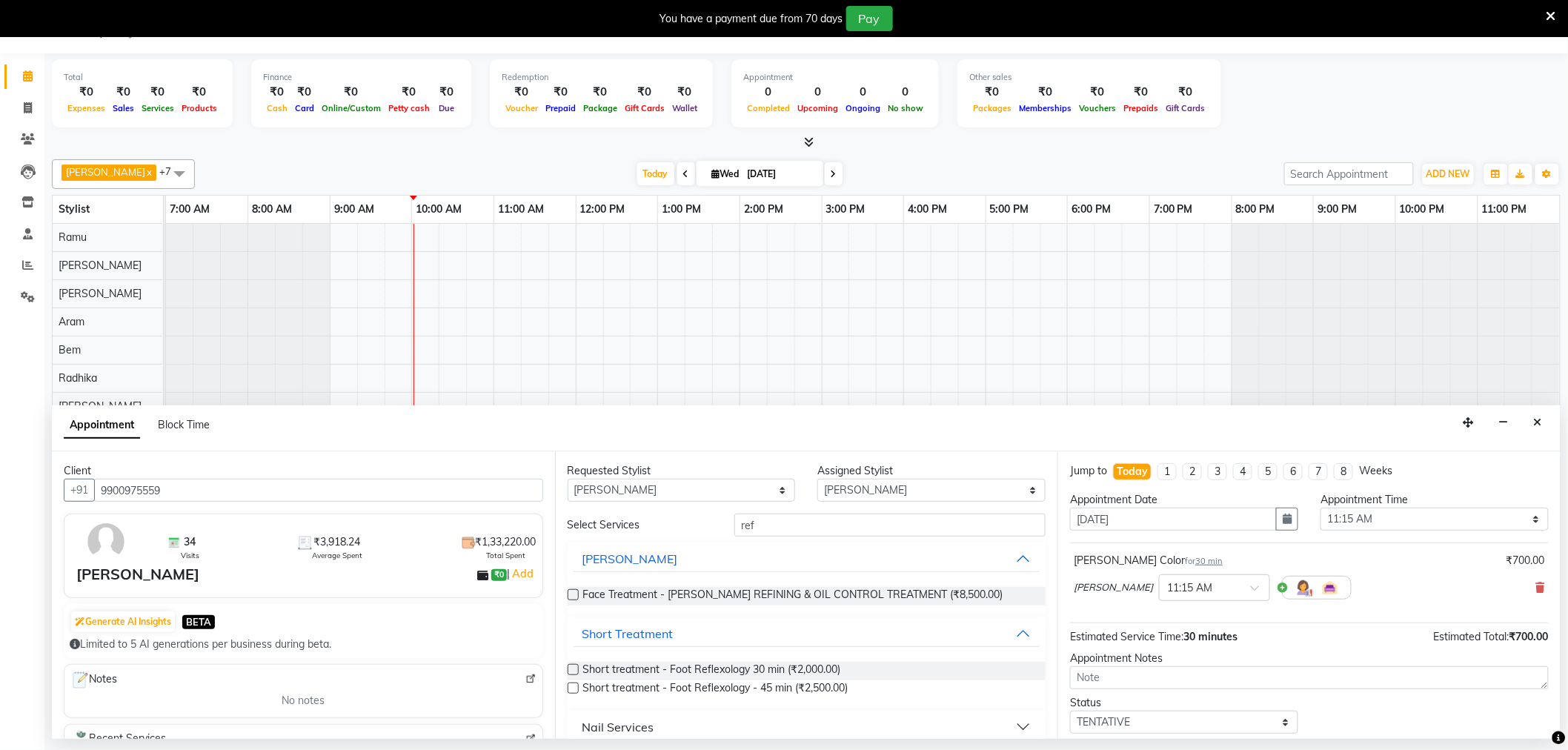
click at [571, 668] on label at bounding box center [572, 668] width 11 height 11
click at [571, 668] on input "checkbox" at bounding box center [572, 671] width 10 height 10
checkbox input "false"
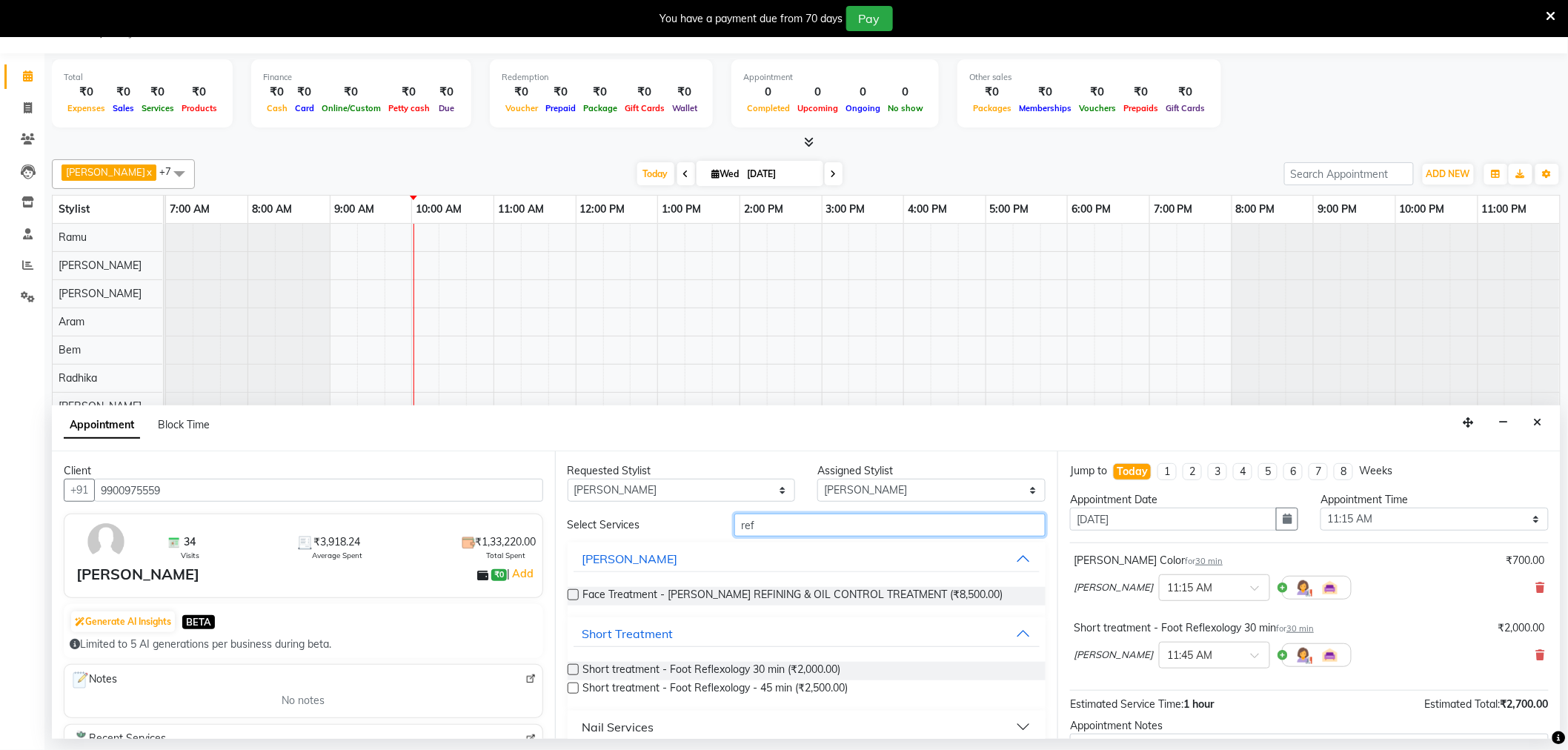
click at [784, 522] on input "ref" at bounding box center [890, 524] width 312 height 23
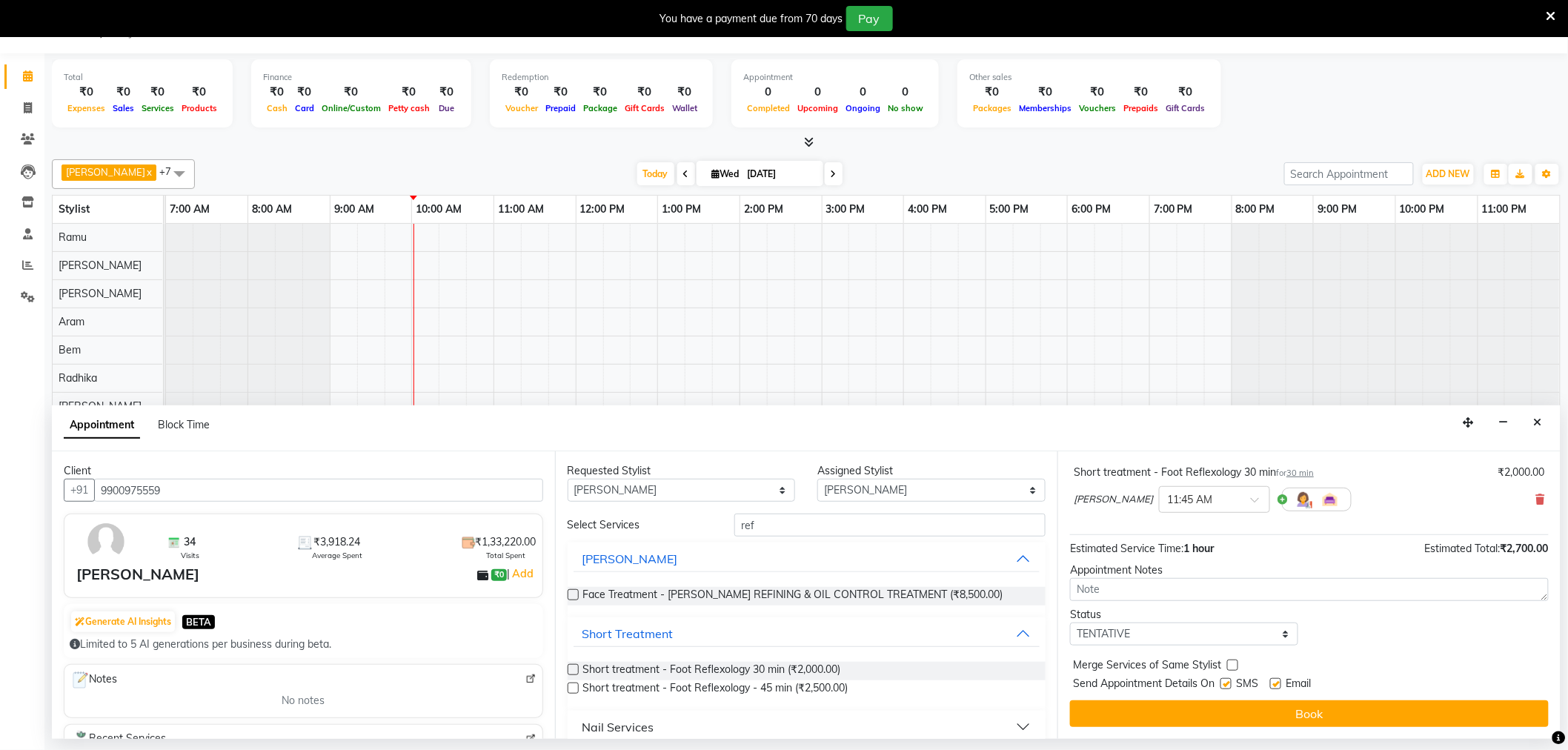
click at [1277, 684] on label at bounding box center [1275, 683] width 11 height 11
click at [1277, 684] on input "checkbox" at bounding box center [1275, 685] width 10 height 10
checkbox input "false"
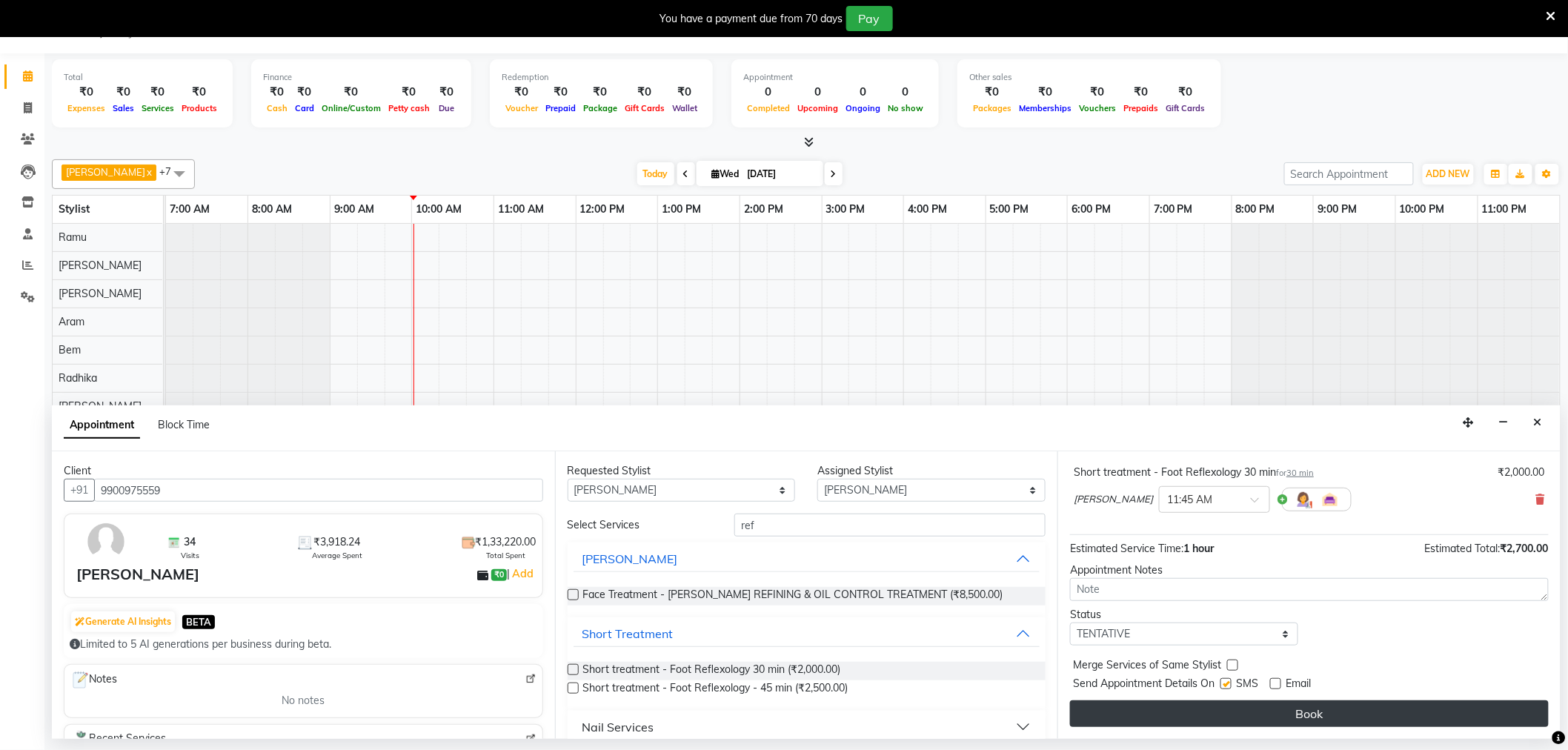
click at [1267, 721] on button "Book" at bounding box center [1308, 713] width 479 height 27
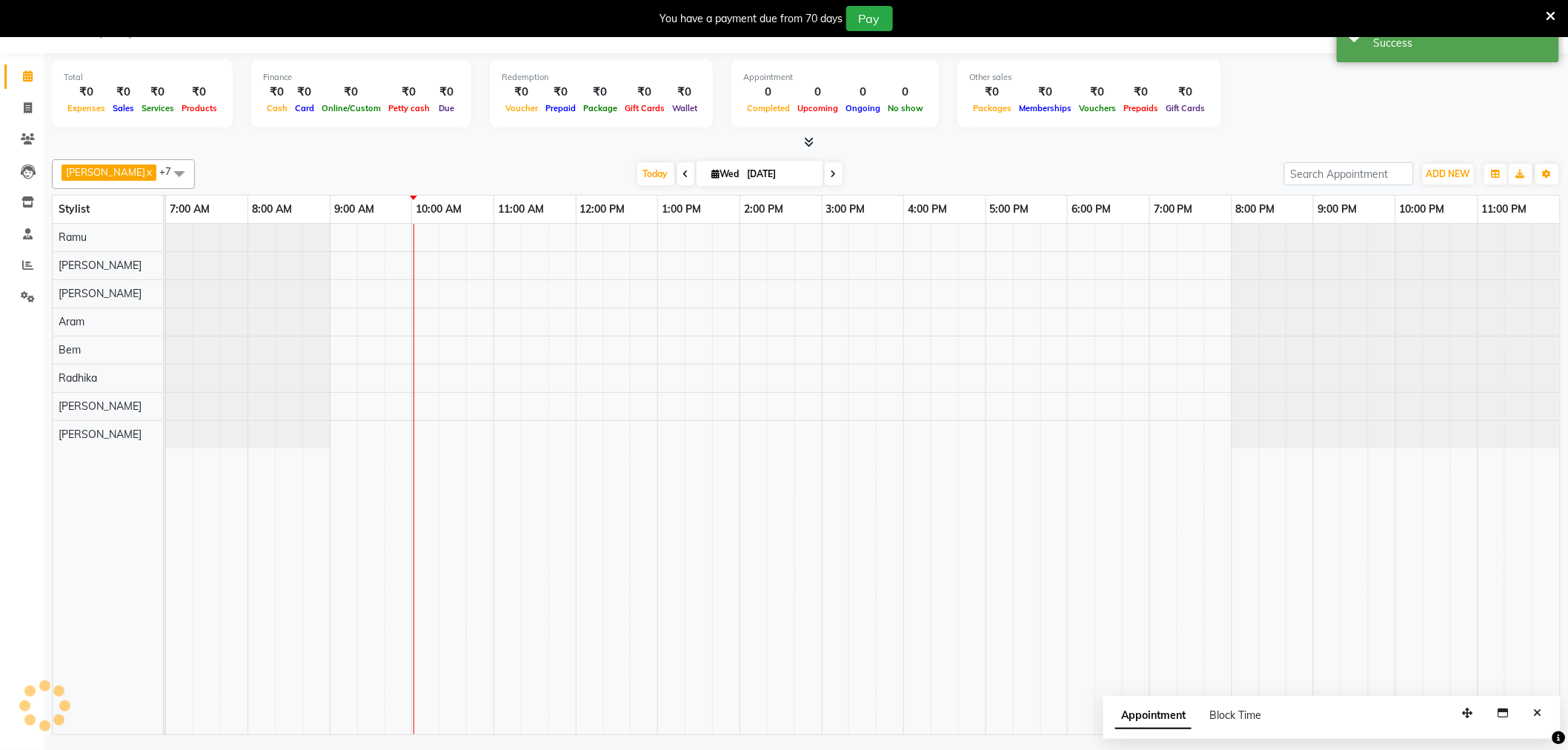
scroll to position [0, 0]
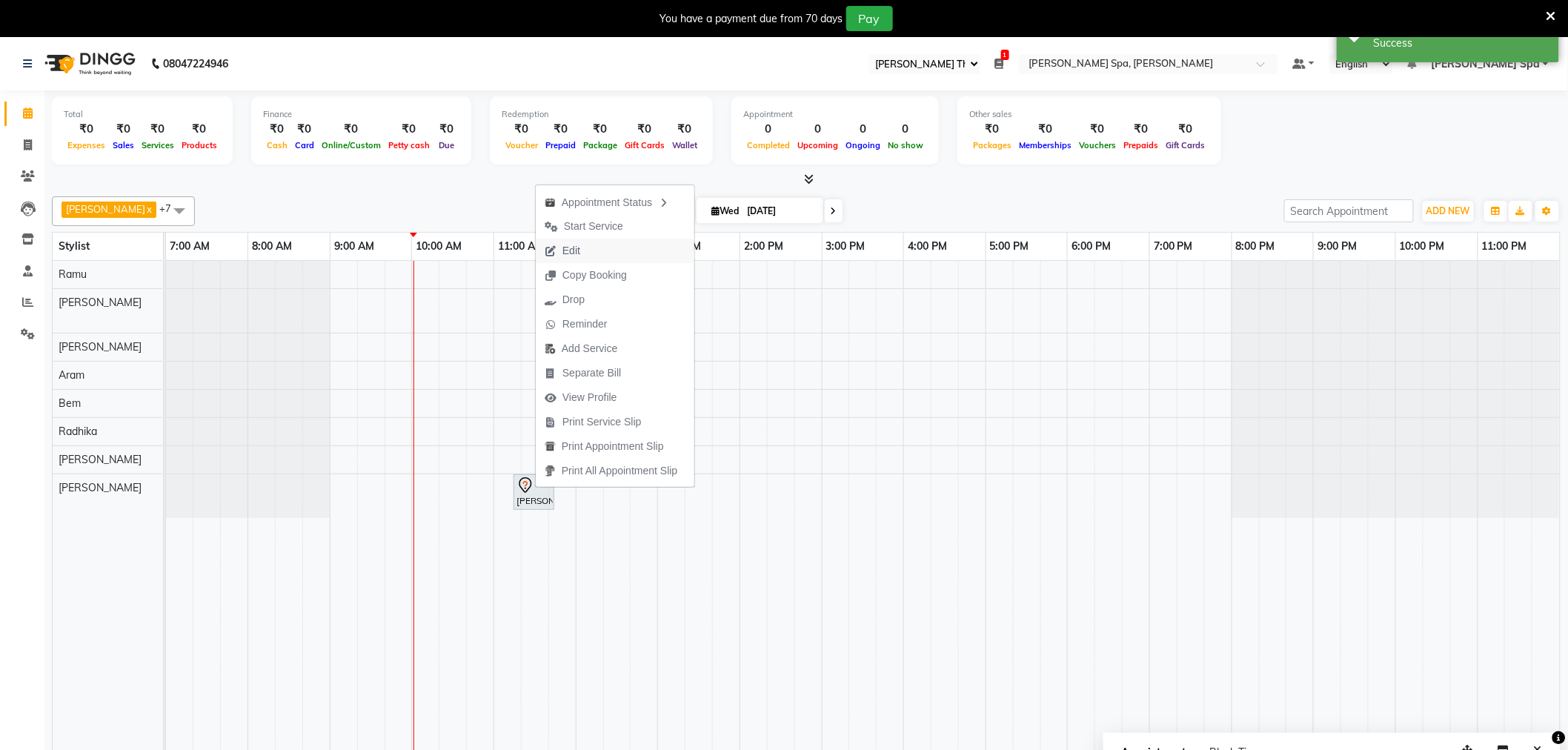
click at [583, 250] on span "Edit" at bounding box center [562, 251] width 53 height 25
select select "tentative"
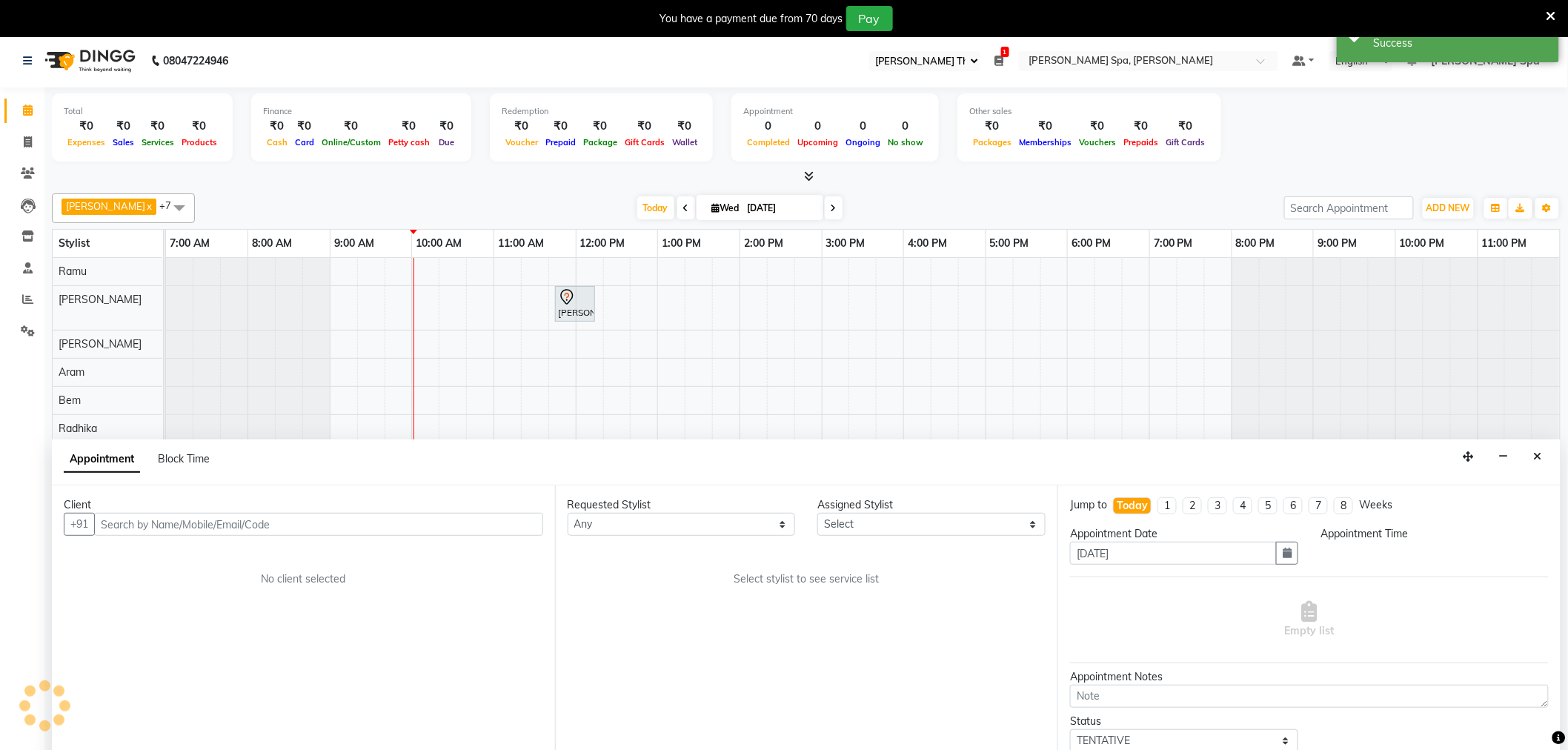
scroll to position [37, 0]
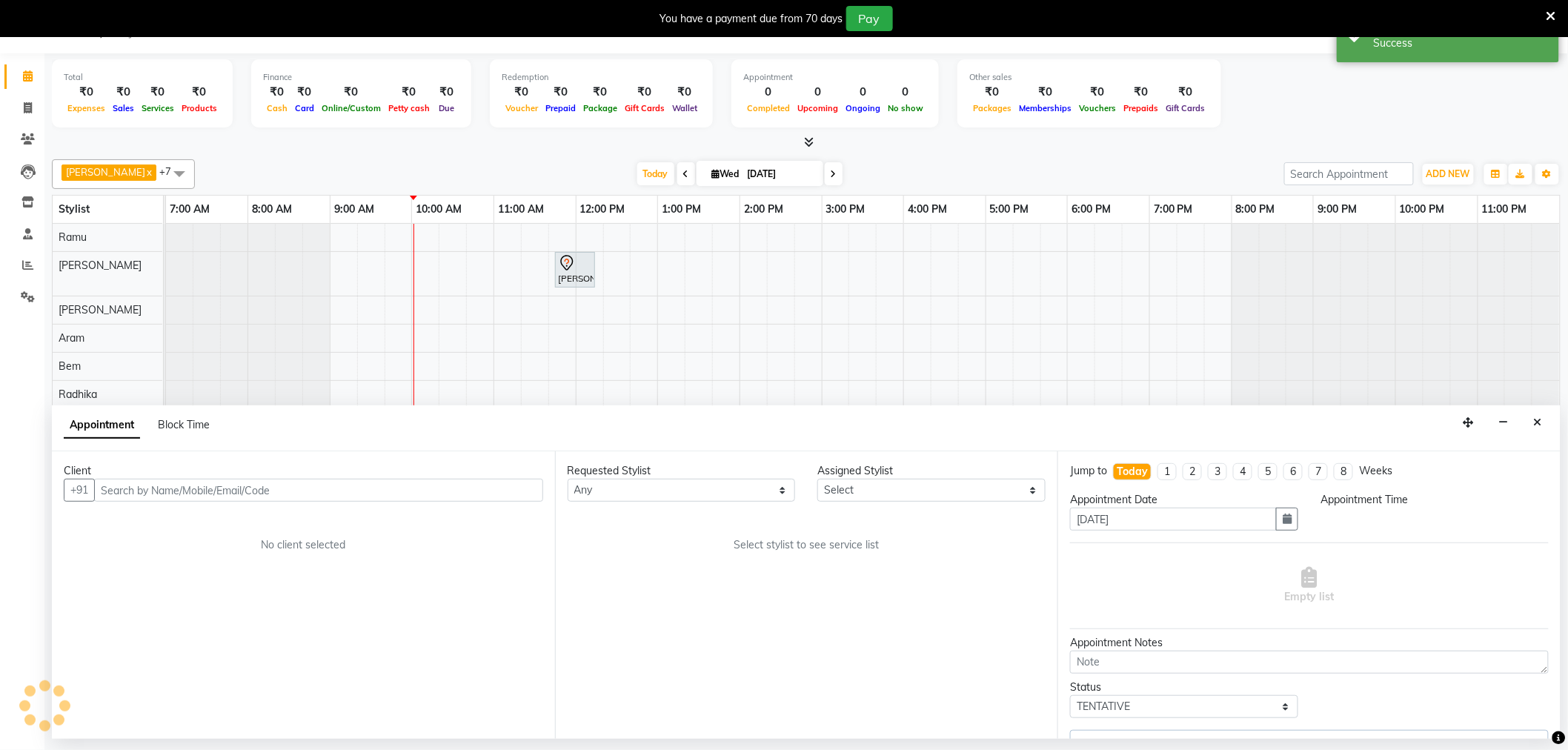
select select "84954"
select select "675"
select select "4302"
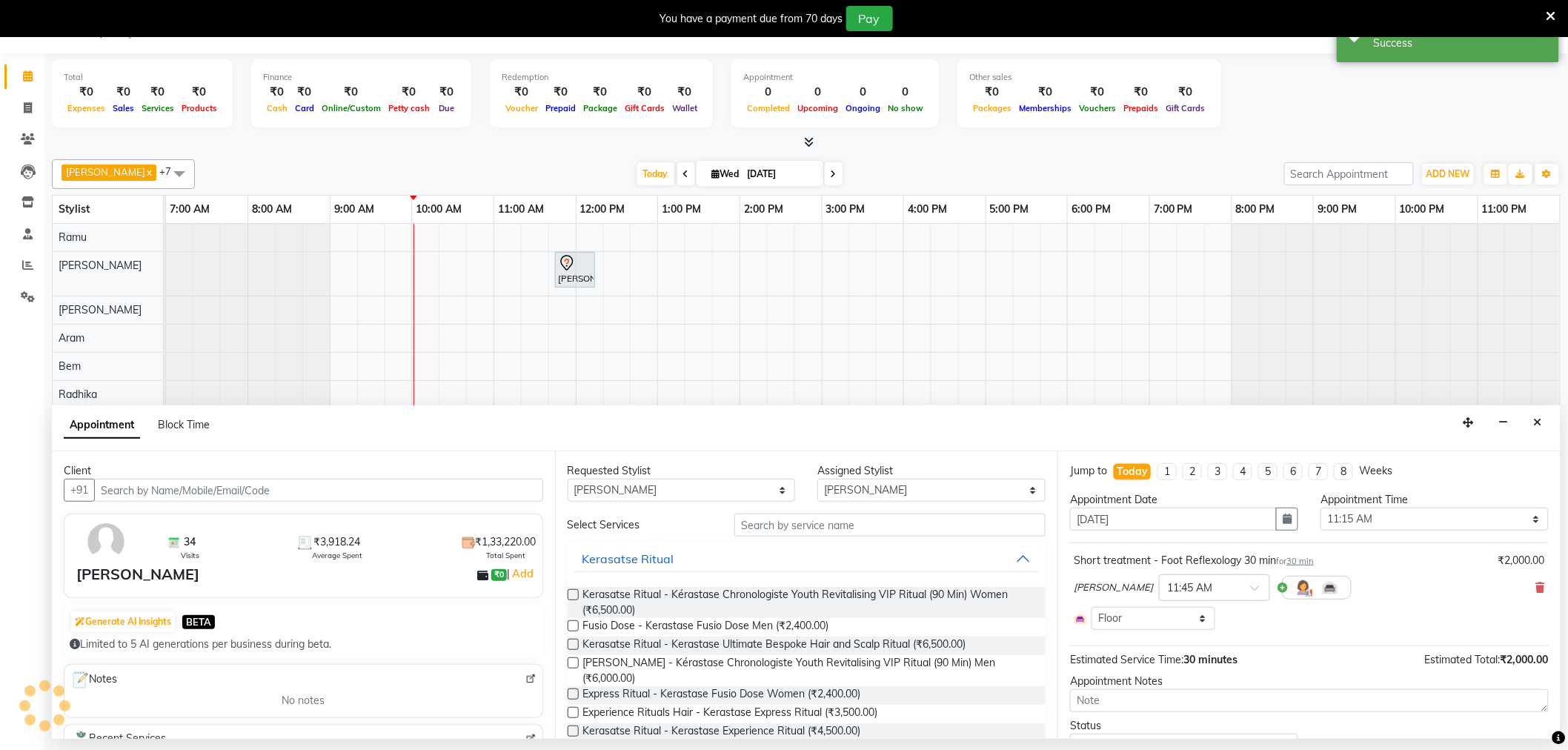
select select "4302"
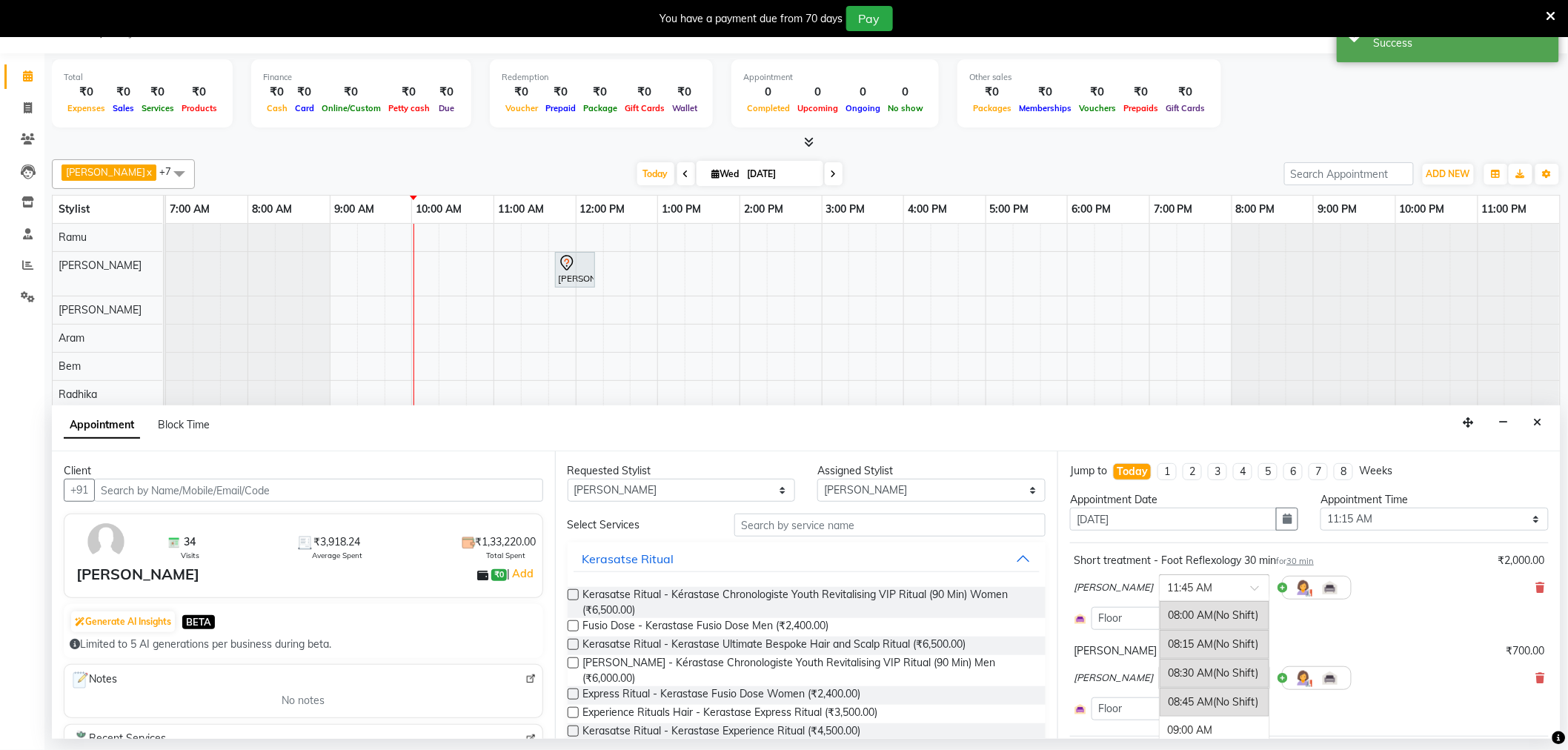
click at [1250, 585] on span at bounding box center [1259, 593] width 19 height 16
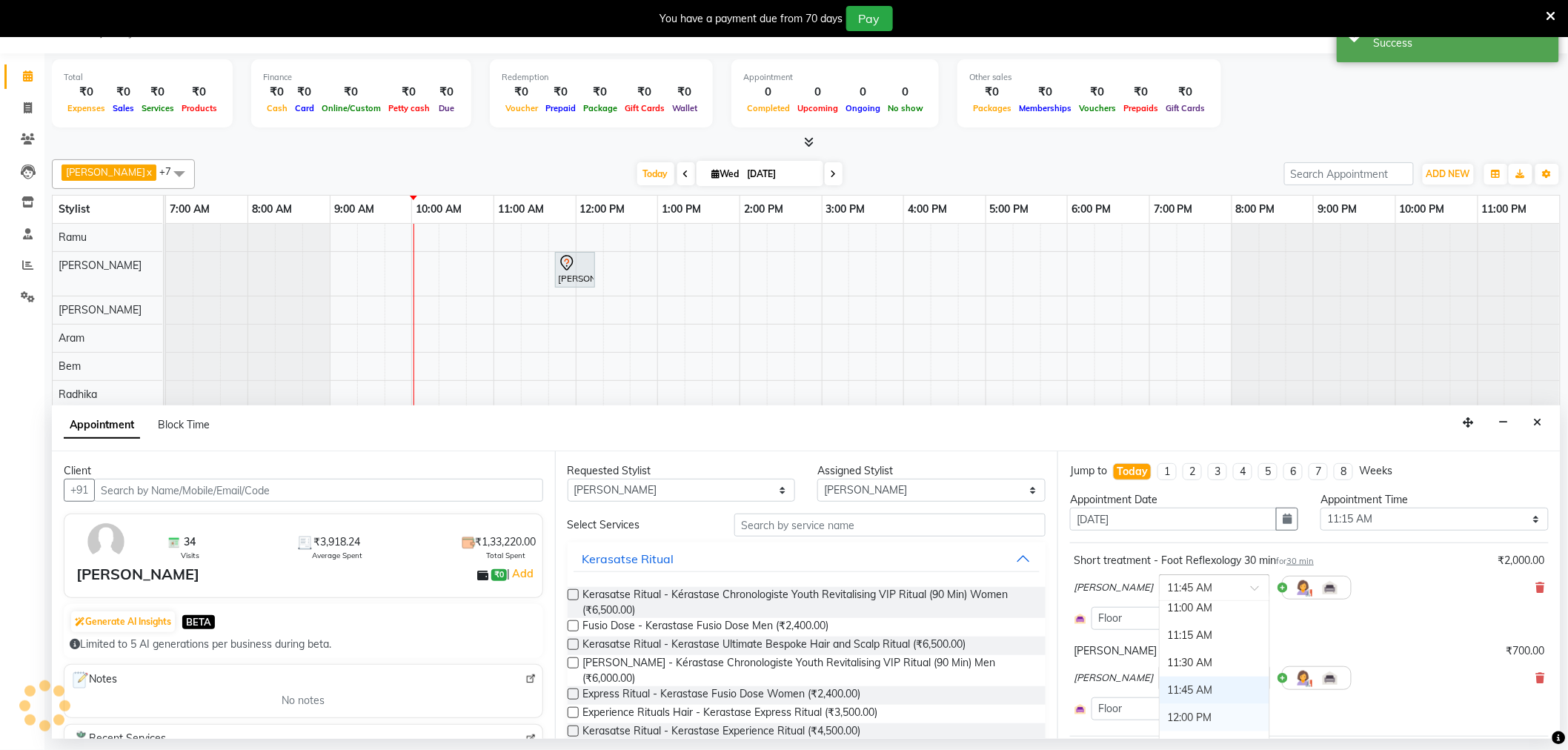
scroll to position [0, 0]
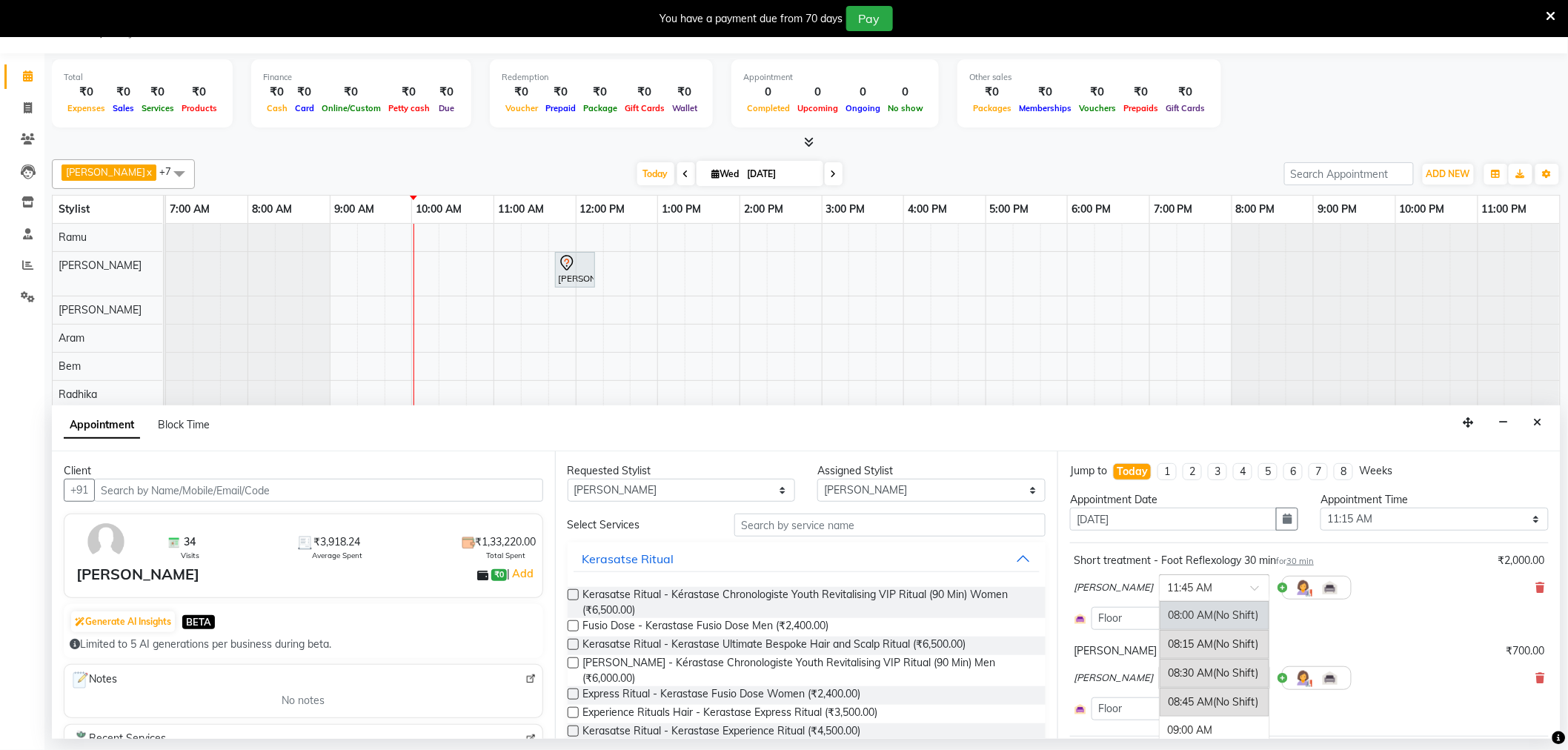
click at [1159, 616] on div "08:00 AM (No Shift)" at bounding box center [1214, 614] width 110 height 29
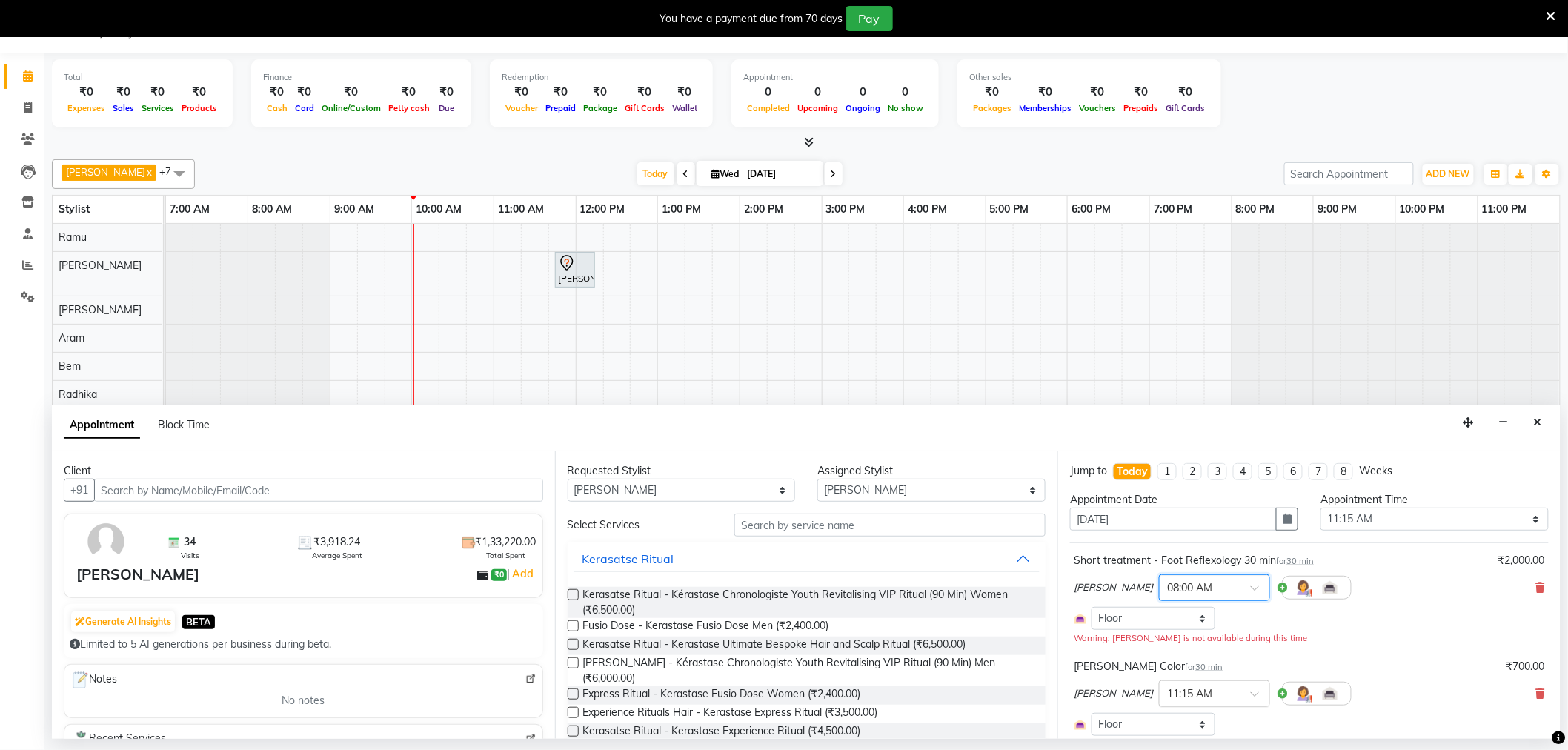
click at [1167, 687] on input "text" at bounding box center [1199, 692] width 65 height 16
click at [1213, 716] on span "(No Shift)" at bounding box center [1236, 721] width 45 height 14
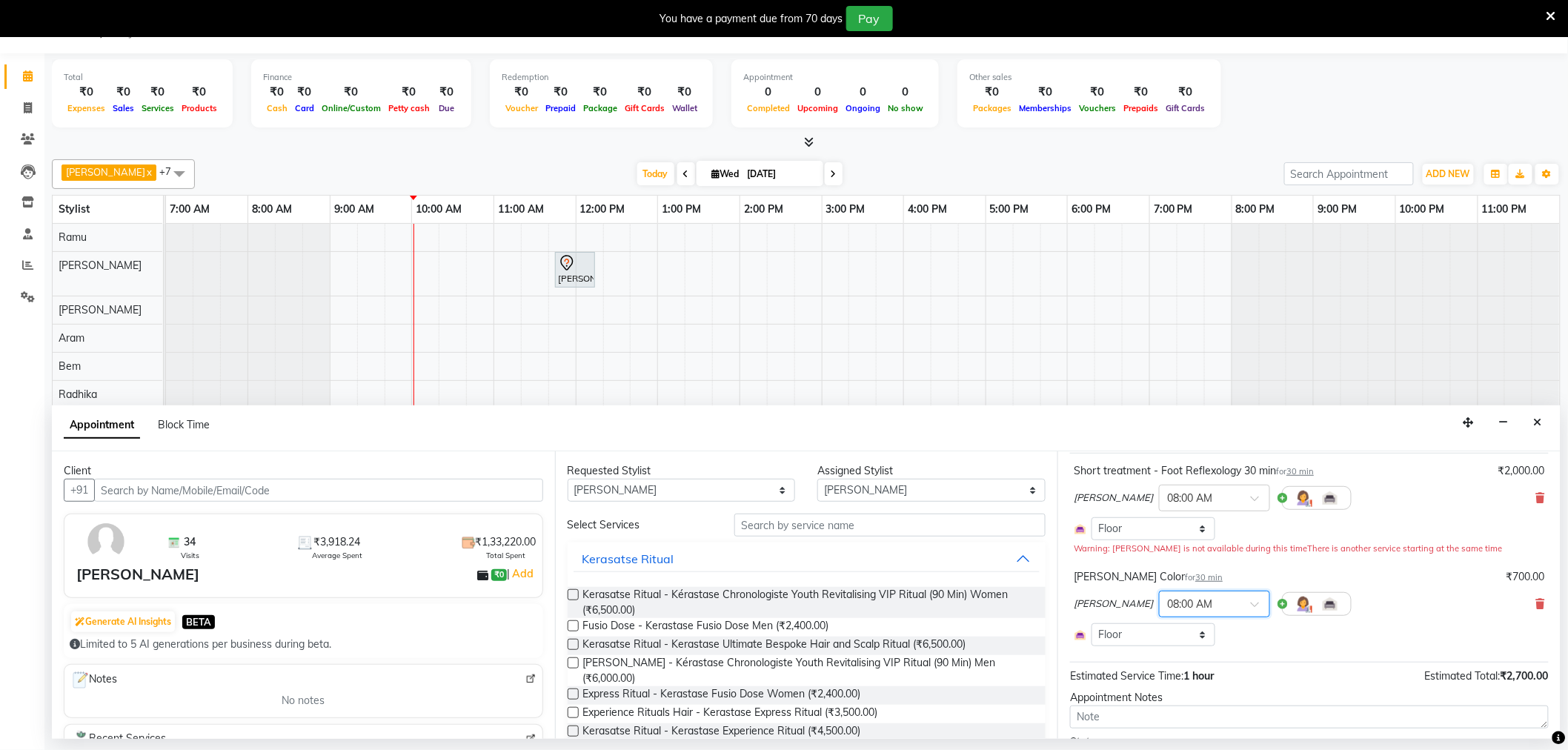
scroll to position [174, 0]
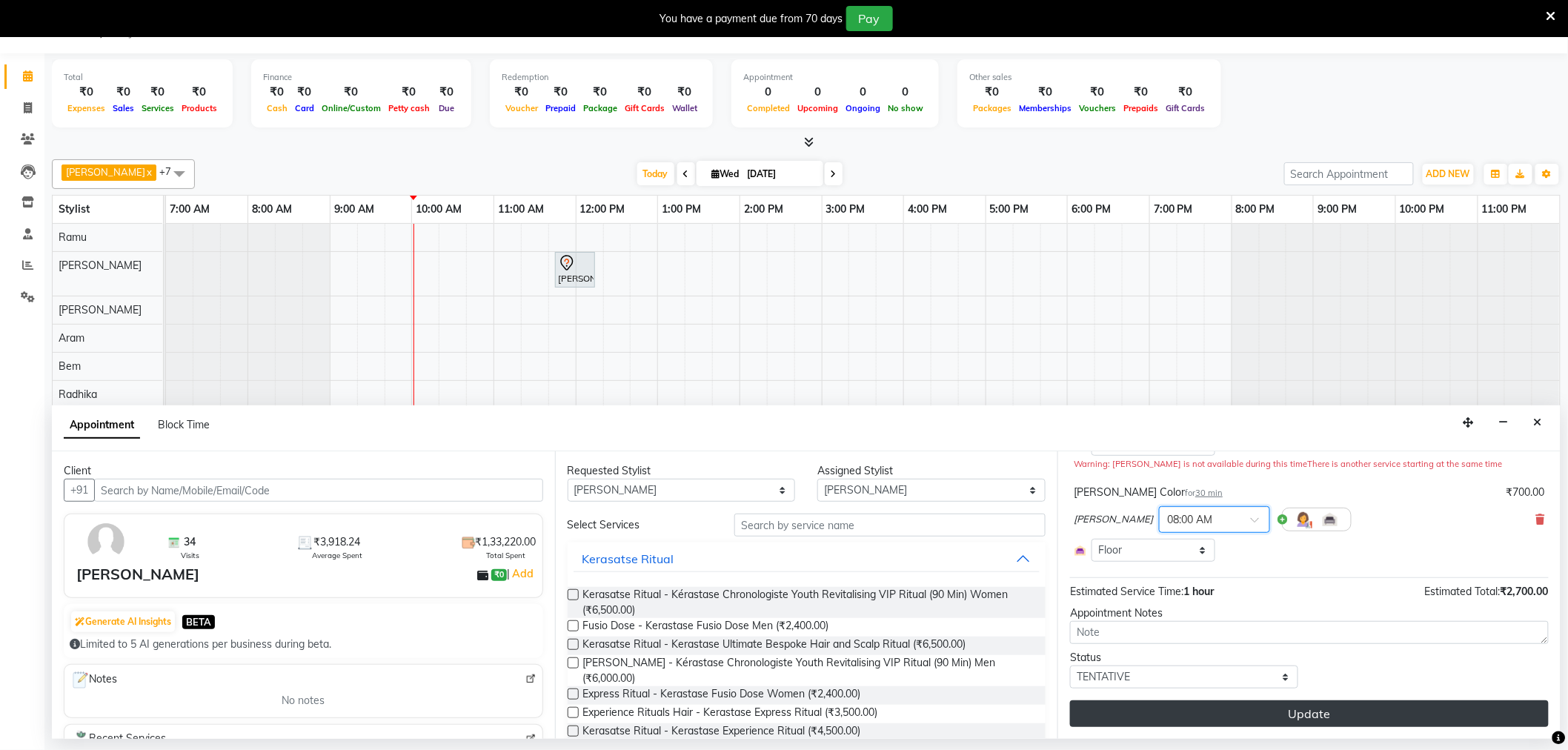
click at [1307, 705] on button "Update" at bounding box center [1308, 713] width 479 height 27
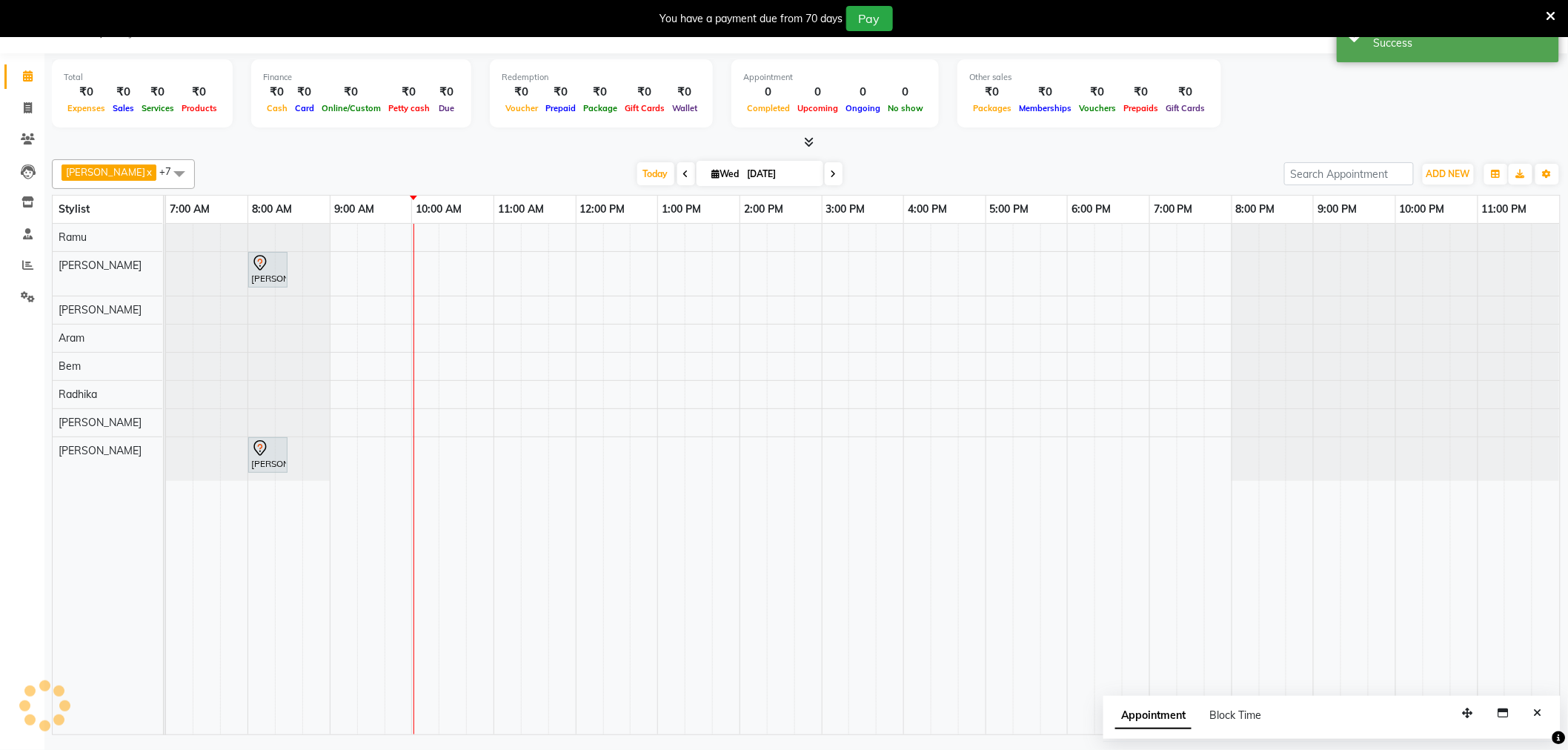
scroll to position [0, 0]
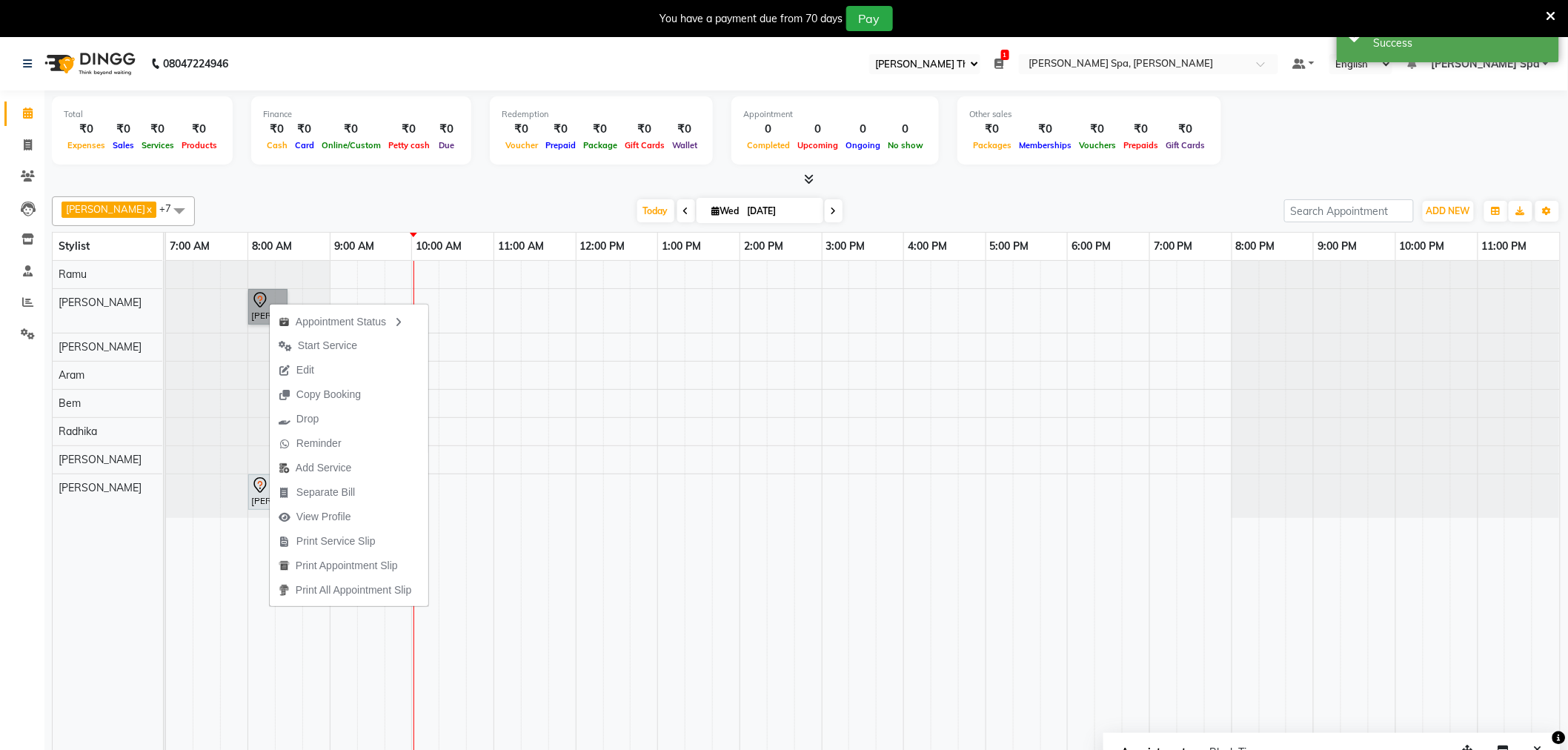
click at [257, 308] on link "[PERSON_NAME][GEOGRAPHIC_DATA], 08:00 AM-08:30 AM, Short treatment - Foot Refle…" at bounding box center [267, 307] width 39 height 35
select select "7"
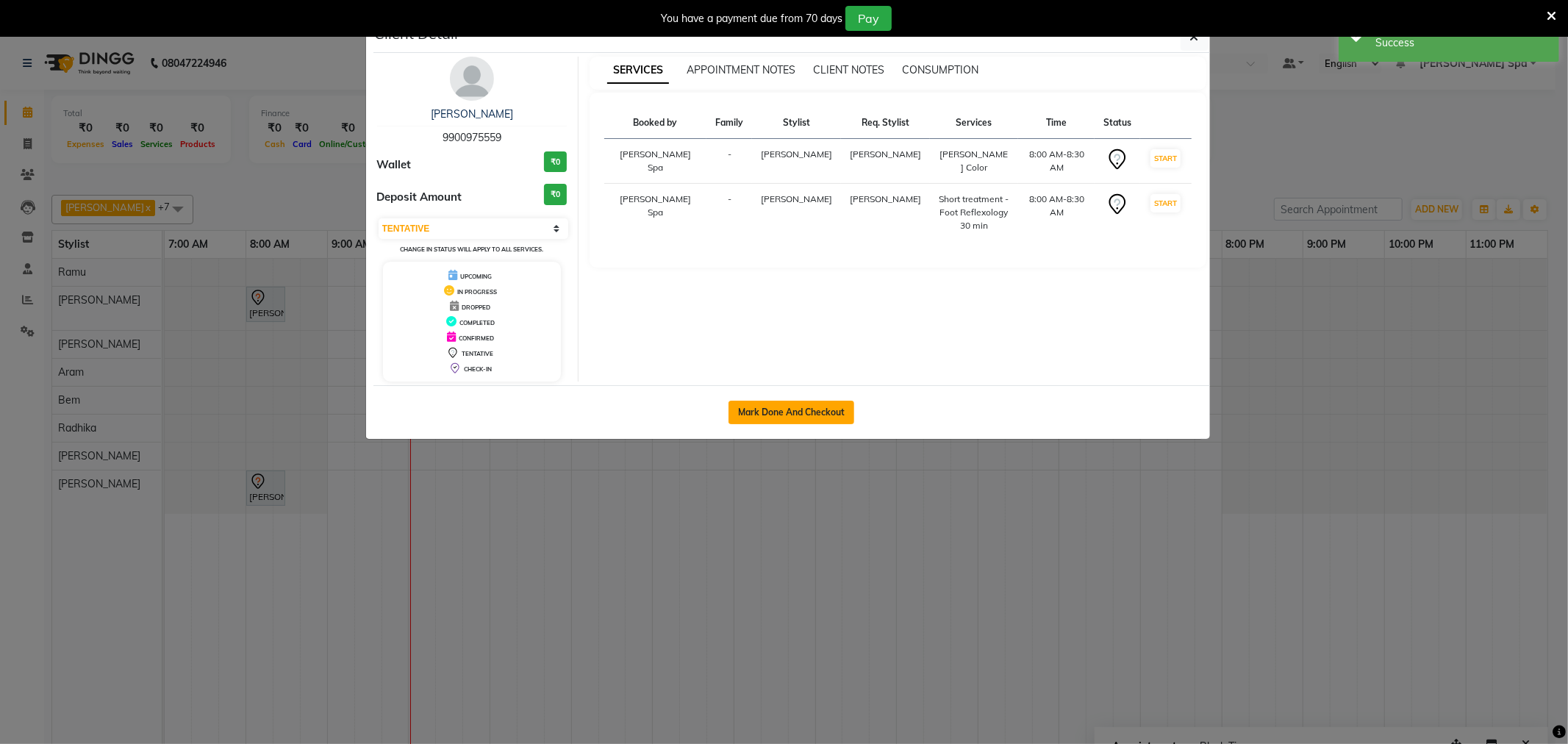
click at [810, 402] on button "Mark Done And Checkout" at bounding box center [791, 412] width 126 height 23
select select "service"
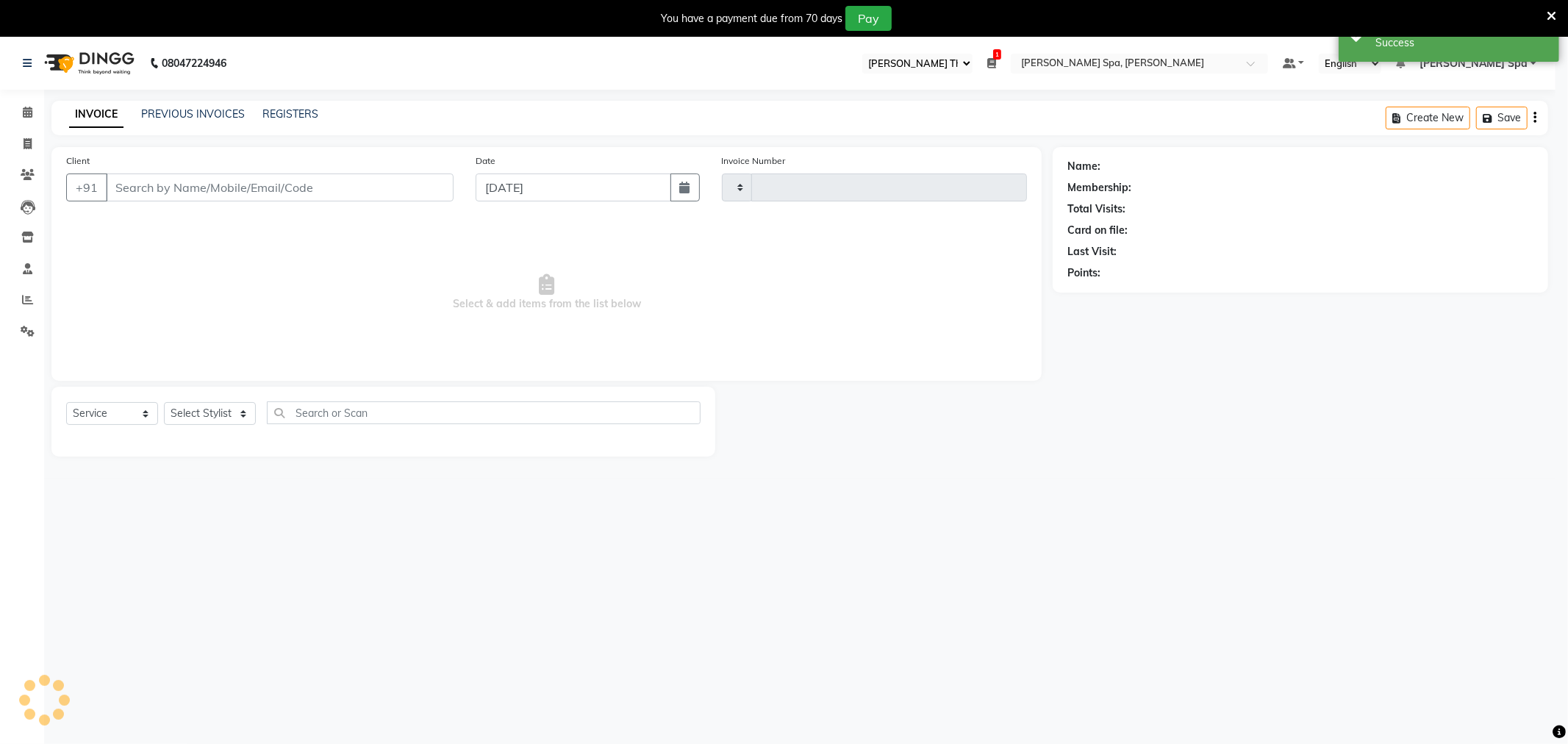
type input "1488"
select select "3"
select select "8545"
type input "9900975559"
select select "84966"
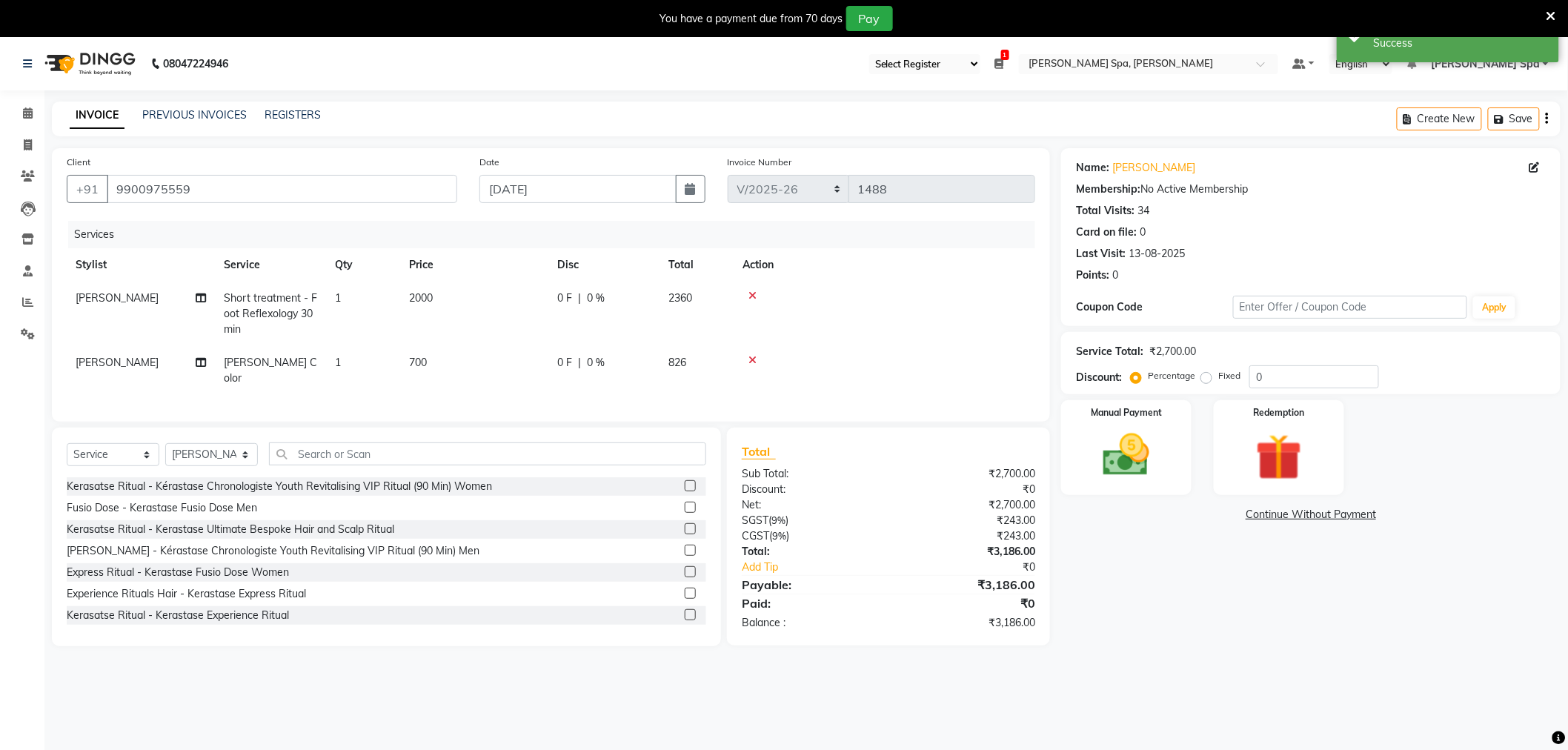
click at [417, 358] on span "700" at bounding box center [418, 363] width 18 height 14
select select "84966"
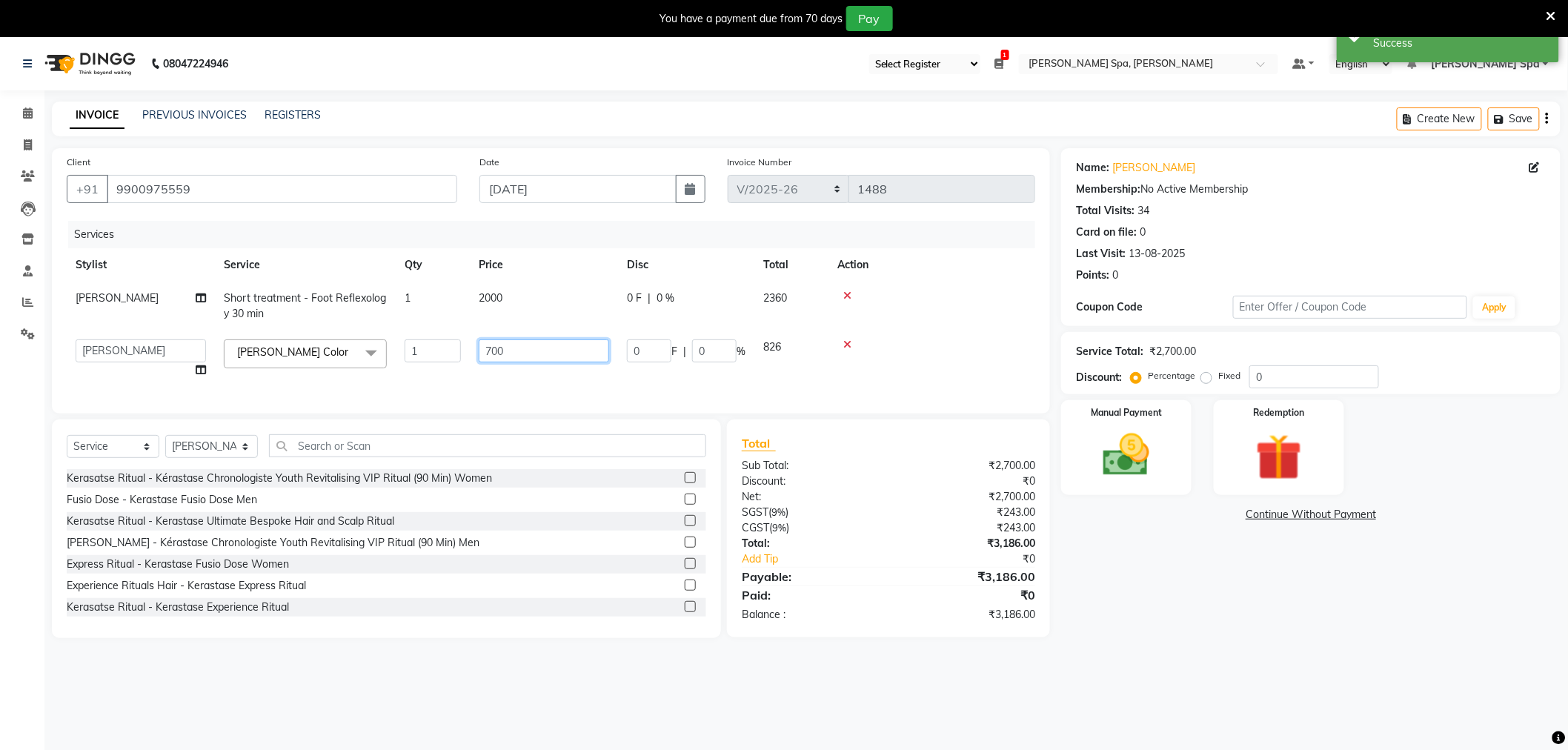
click at [582, 349] on input "700" at bounding box center [544, 350] width 131 height 23
type input "7"
type input "1500"
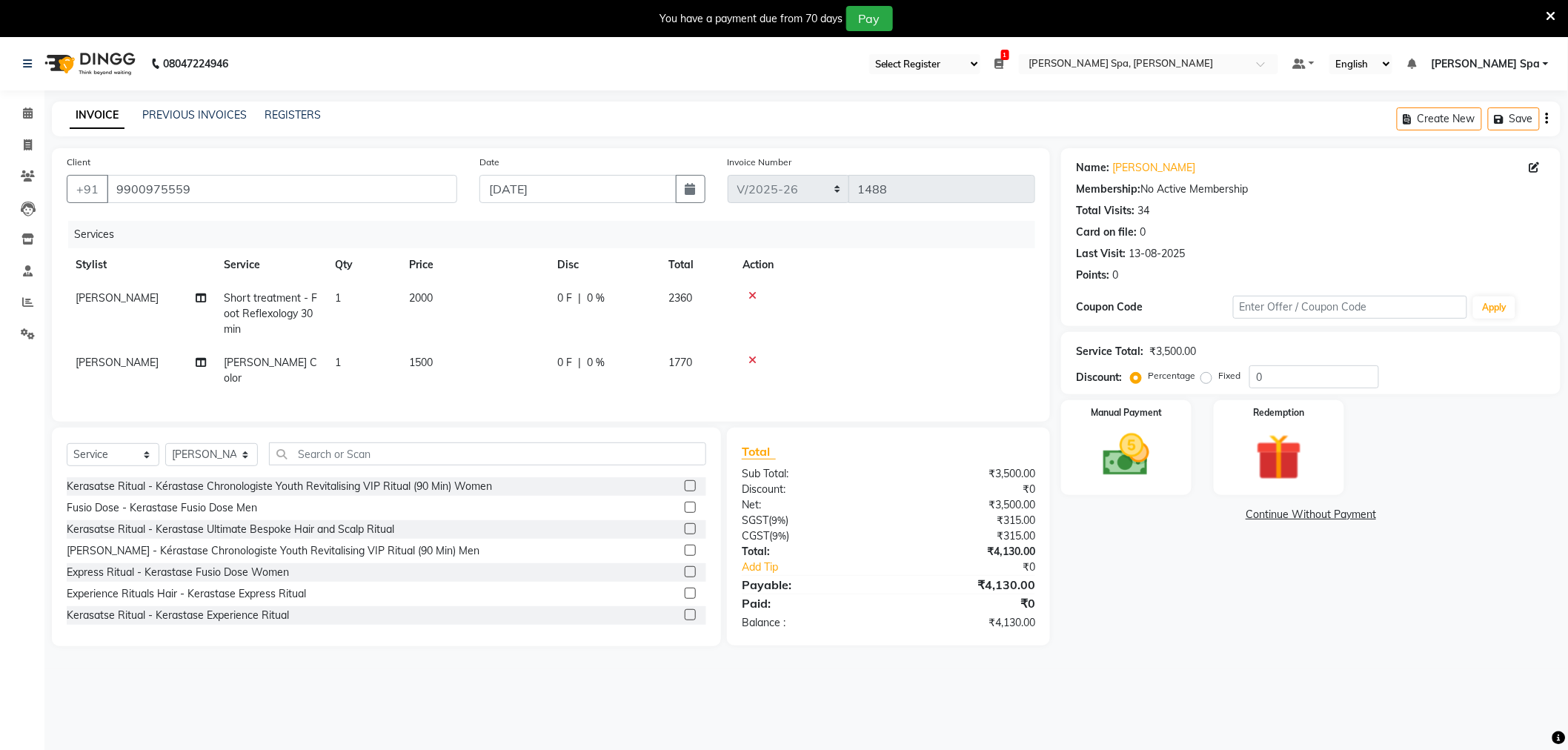
click at [965, 299] on div at bounding box center [884, 295] width 284 height 11
click at [143, 465] on select "Select Service Product Membership Package Voucher Prepaid Gift Card" at bounding box center [113, 454] width 92 height 23
select select "product"
click at [67, 455] on select "Select Service Product Membership Package Voucher Prepaid Gift Card" at bounding box center [113, 454] width 92 height 23
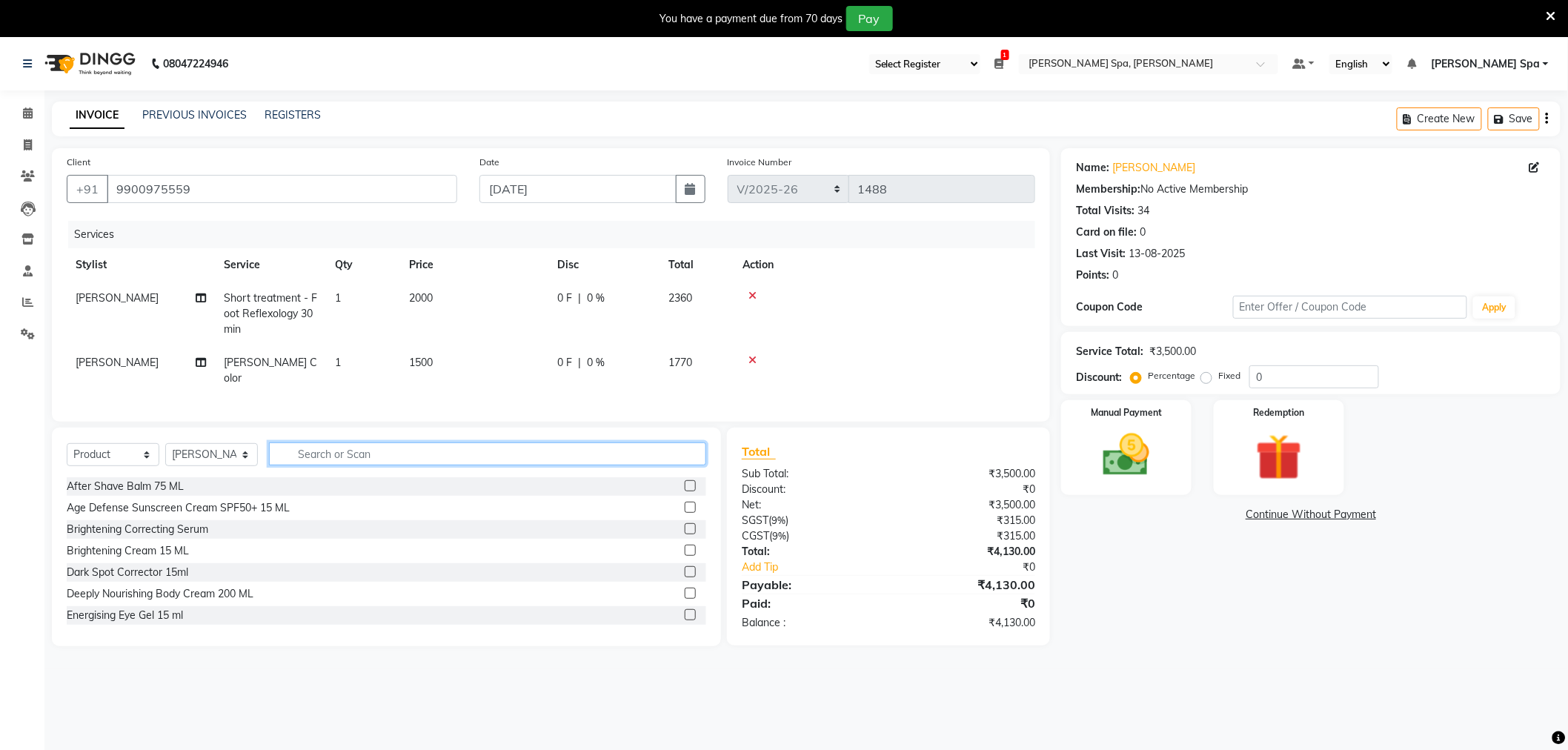
click at [335, 465] on input "text" at bounding box center [488, 453] width 437 height 23
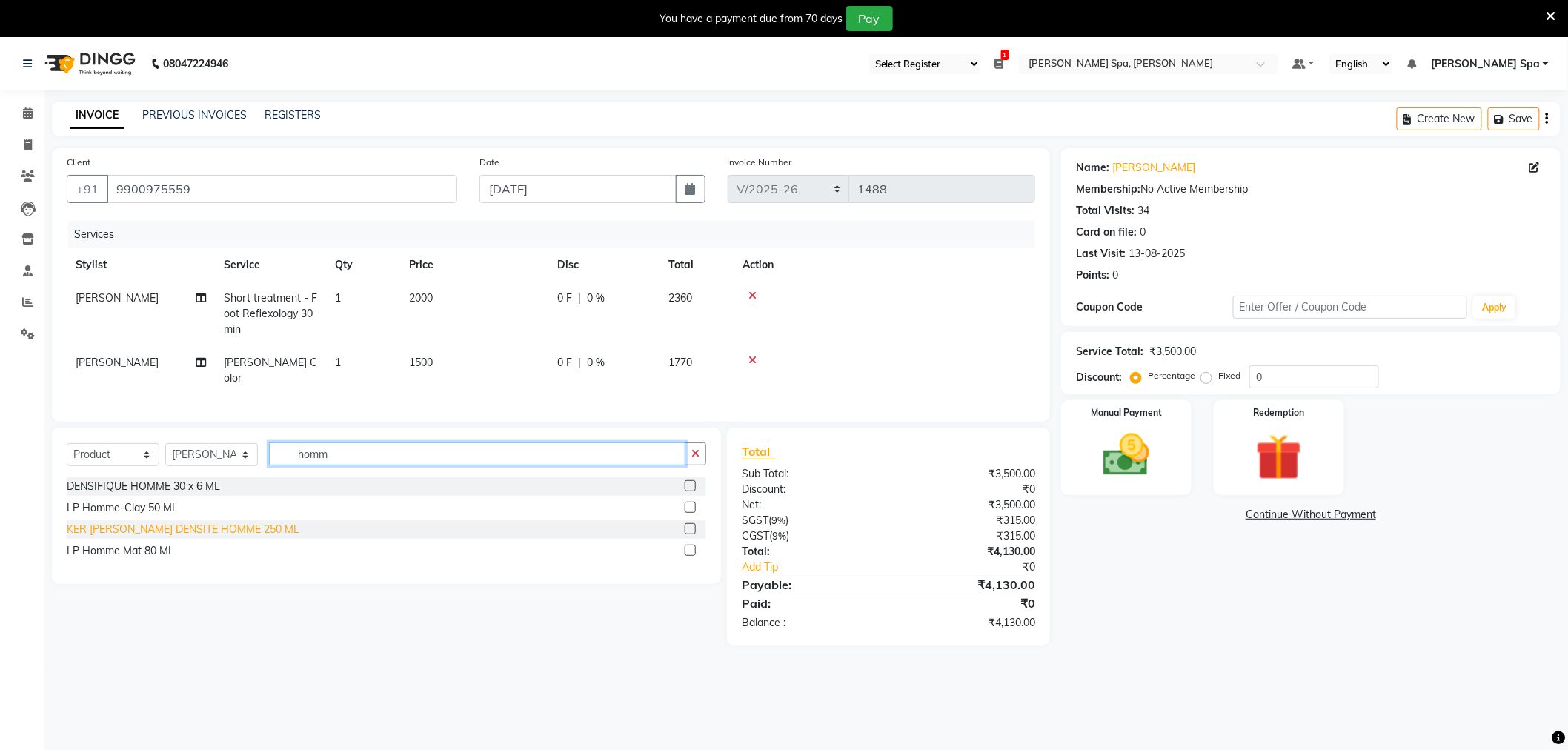
type input "homm"
click at [111, 537] on div "KER BAIN DENSITE HOMME 250 ML" at bounding box center [183, 530] width 233 height 16
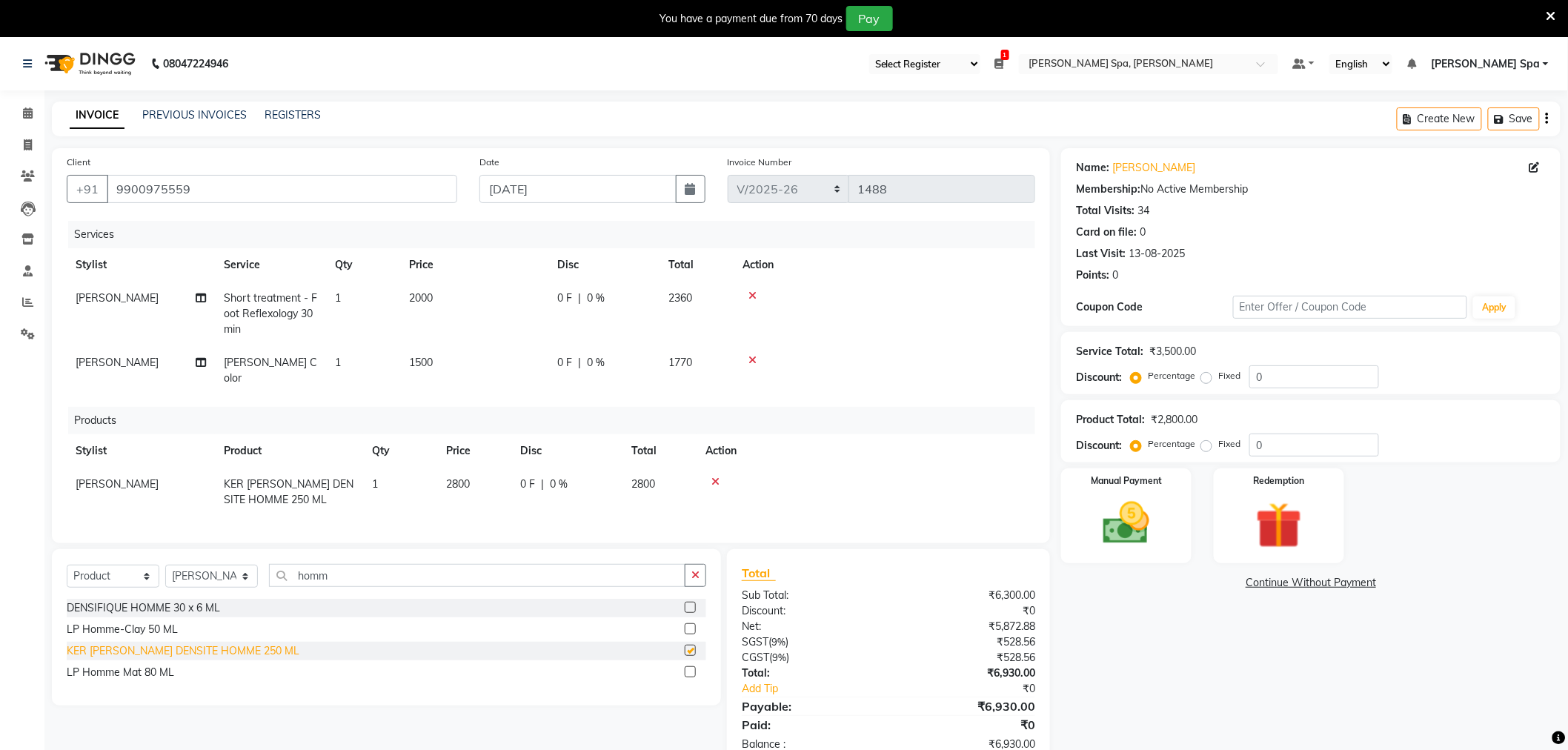
checkbox input "false"
click at [473, 480] on td "2800" at bounding box center [474, 492] width 74 height 49
select select "84966"
click at [486, 482] on input "2800" at bounding box center [474, 488] width 56 height 23
type input "2950"
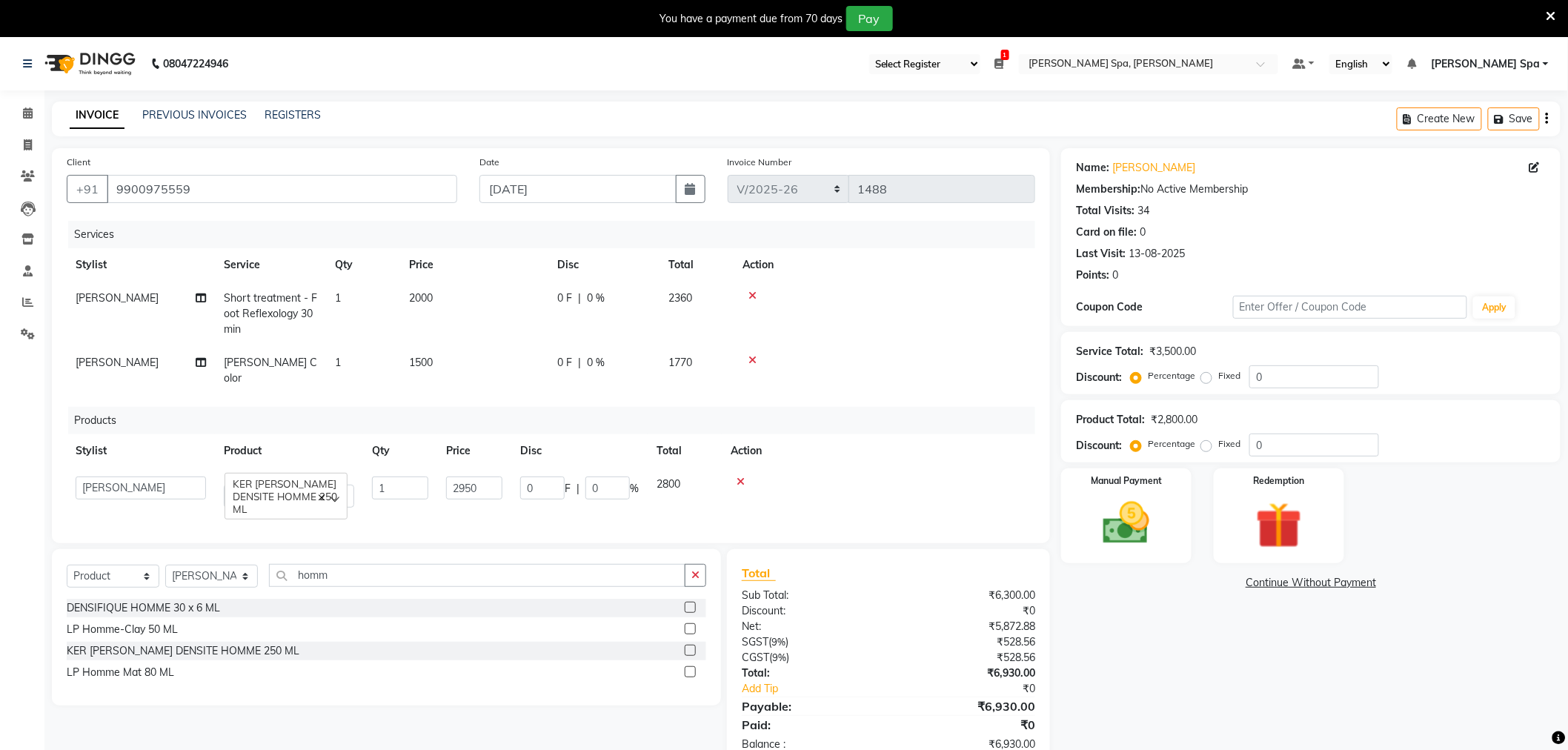
click at [932, 373] on td at bounding box center [884, 371] width 302 height 49
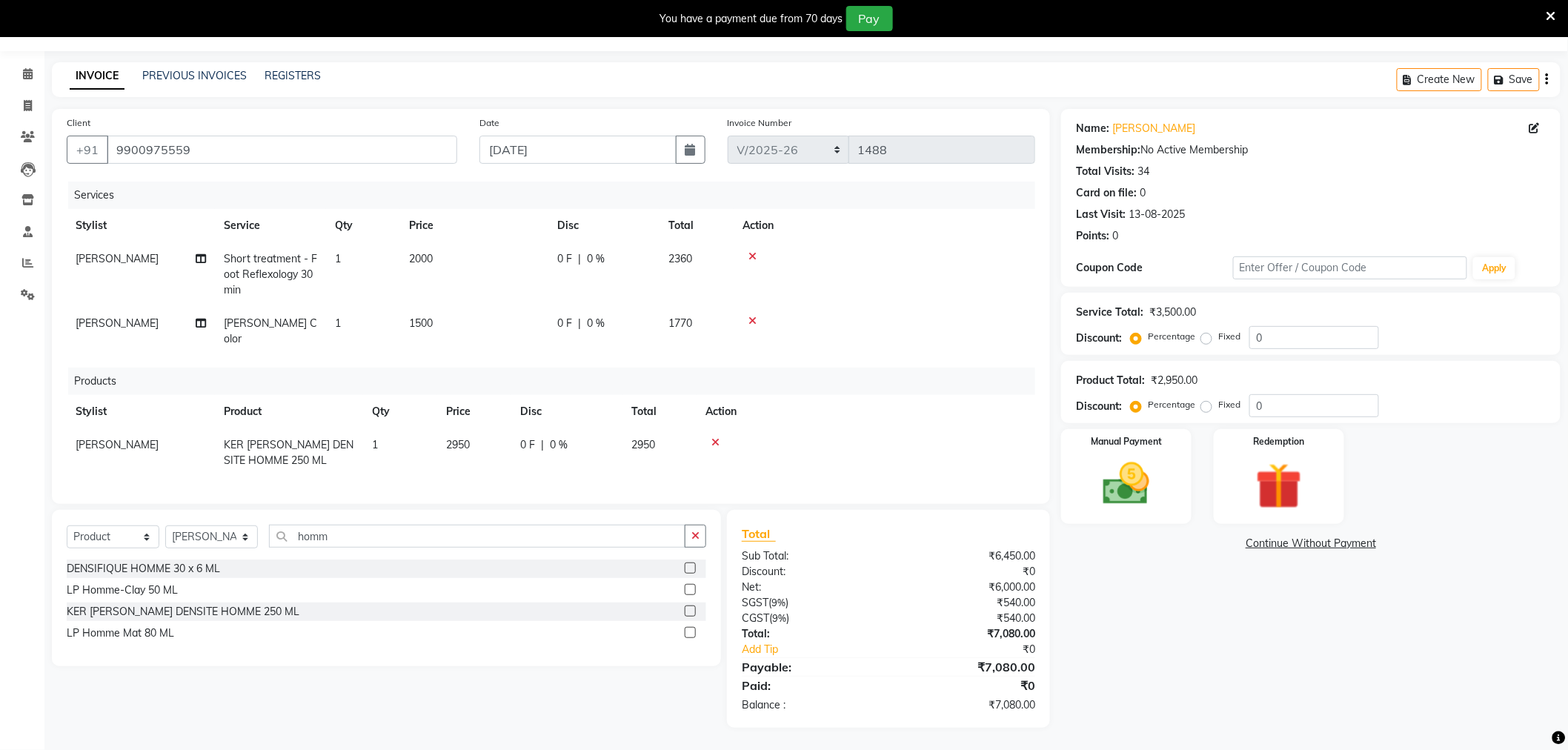
scroll to position [52, 0]
click at [1138, 462] on img at bounding box center [1127, 484] width 79 height 56
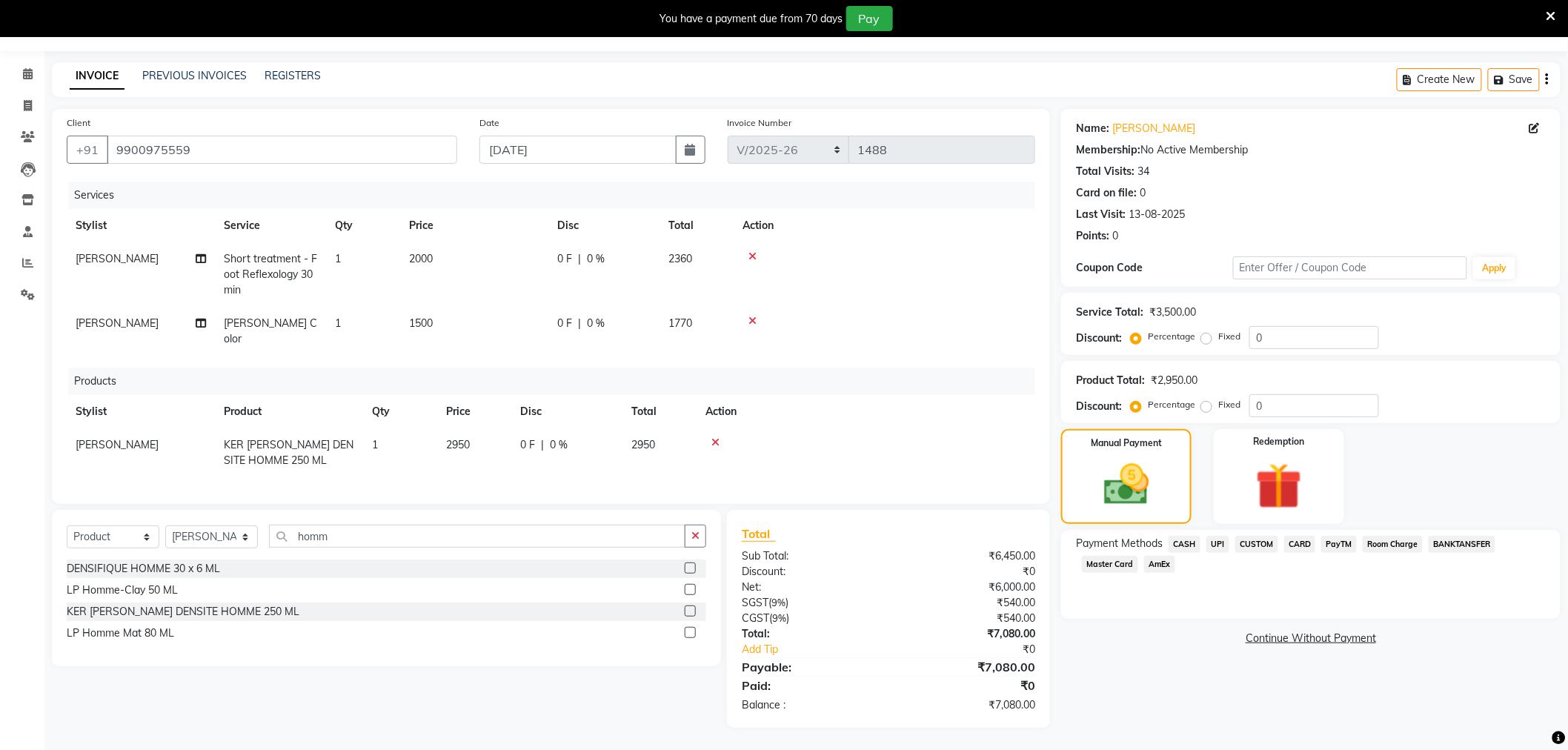
click at [1220, 536] on span "UPI" at bounding box center [1217, 544] width 23 height 17
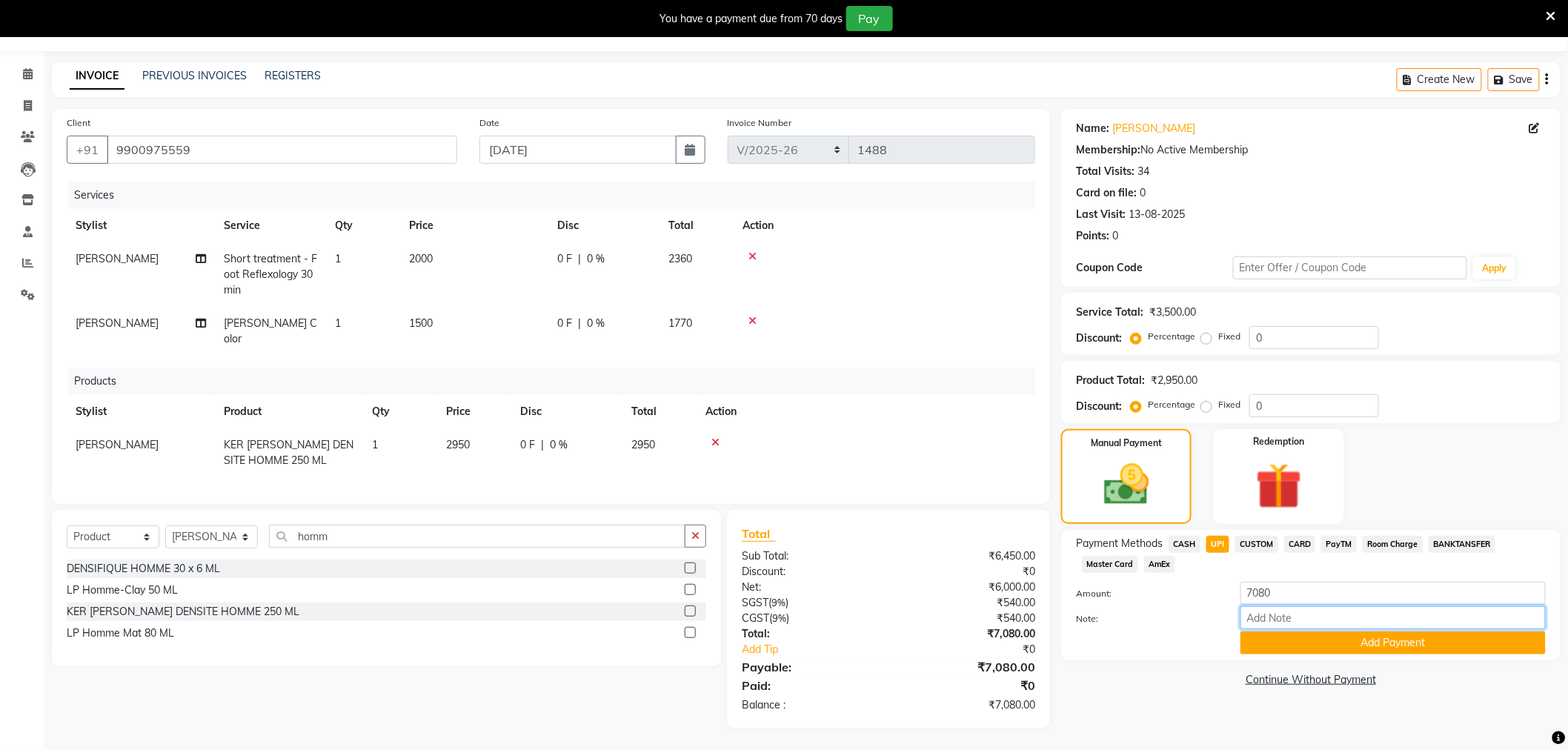
click at [1302, 615] on input "Note:" at bounding box center [1393, 616] width 305 height 23
click at [1306, 640] on button "Add Payment" at bounding box center [1393, 642] width 305 height 23
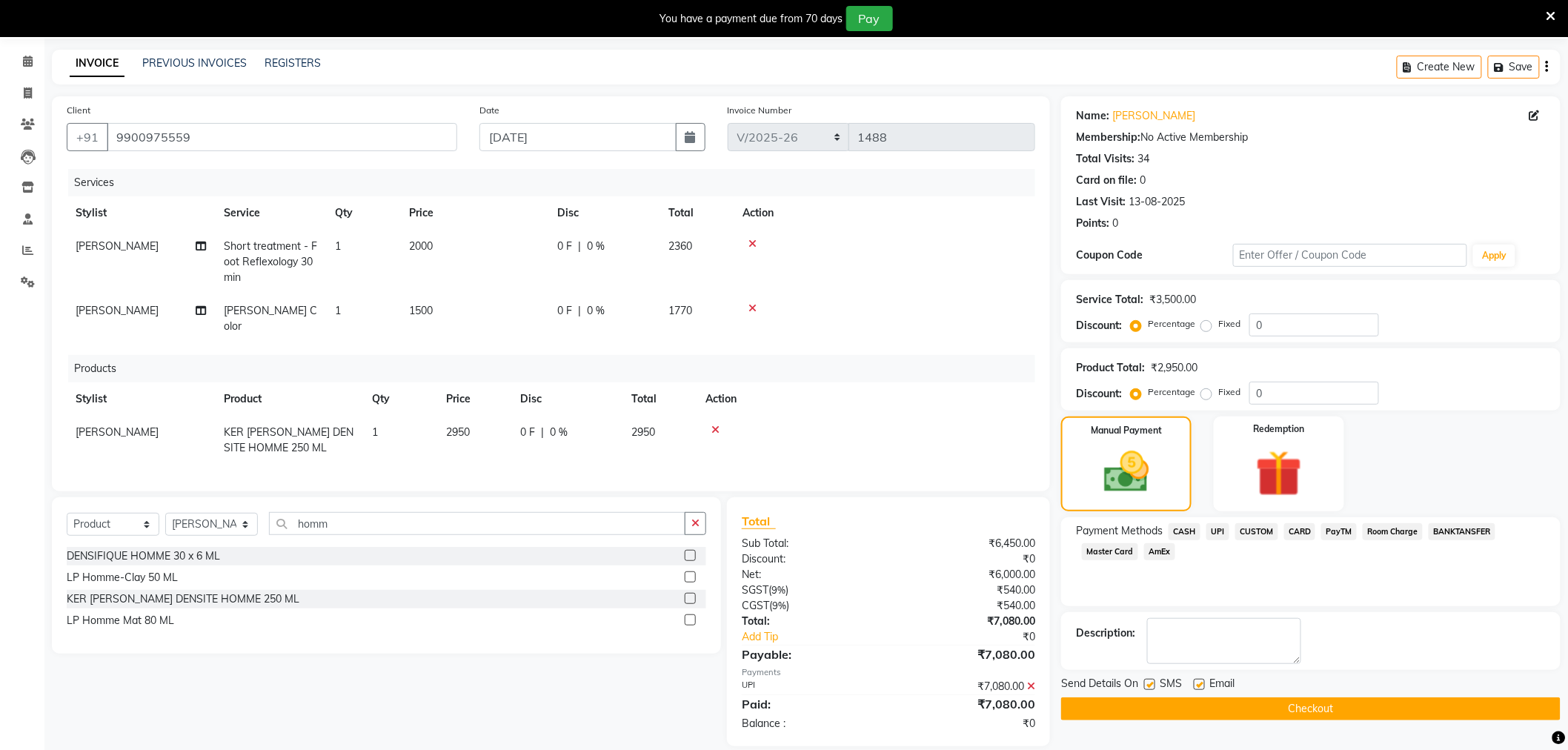
click at [1197, 684] on label at bounding box center [1198, 683] width 11 height 11
click at [1197, 684] on input "checkbox" at bounding box center [1198, 685] width 10 height 10
checkbox input "false"
click at [1211, 705] on button "Checkout" at bounding box center [1310, 708] width 499 height 23
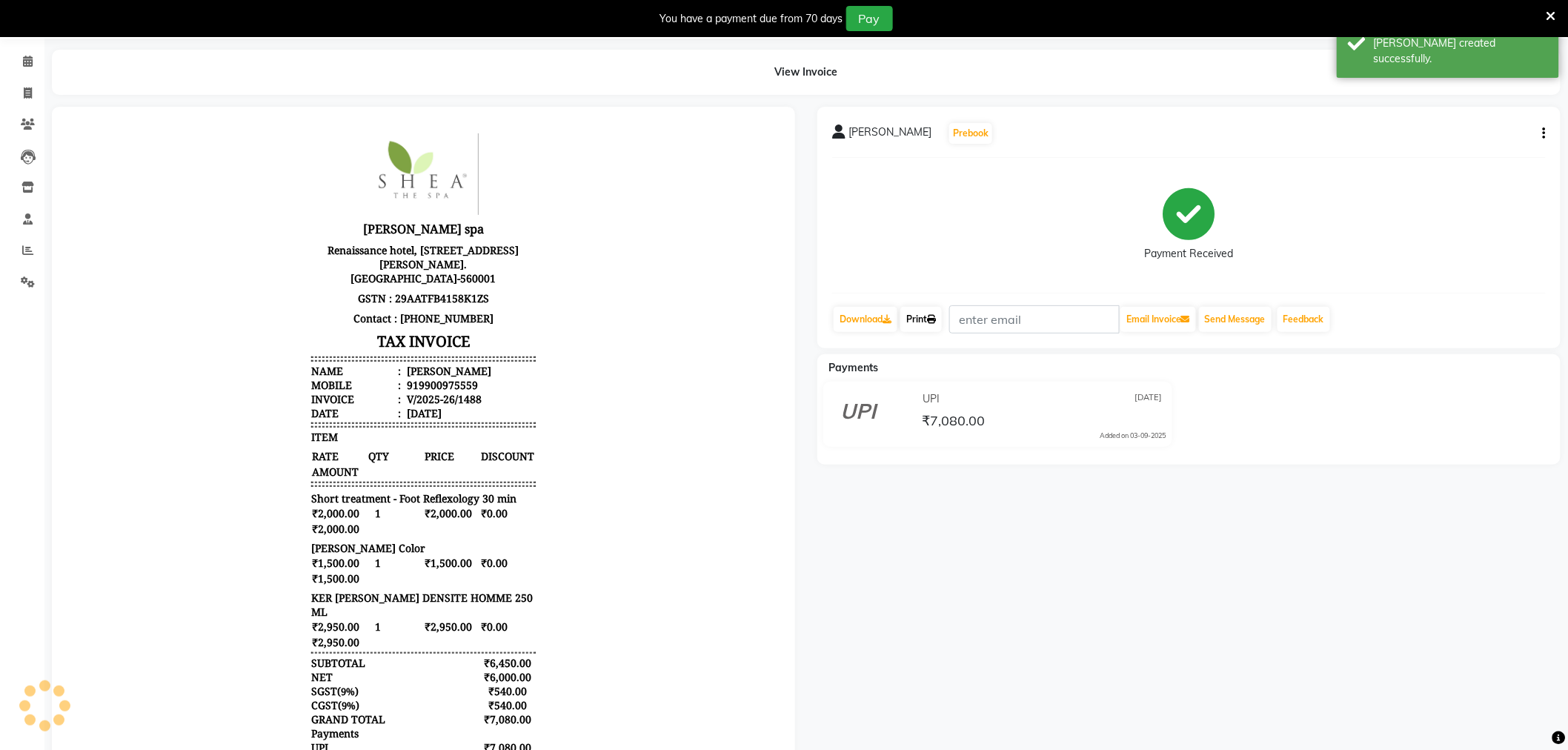
click at [929, 321] on link "Print" at bounding box center [921, 319] width 41 height 26
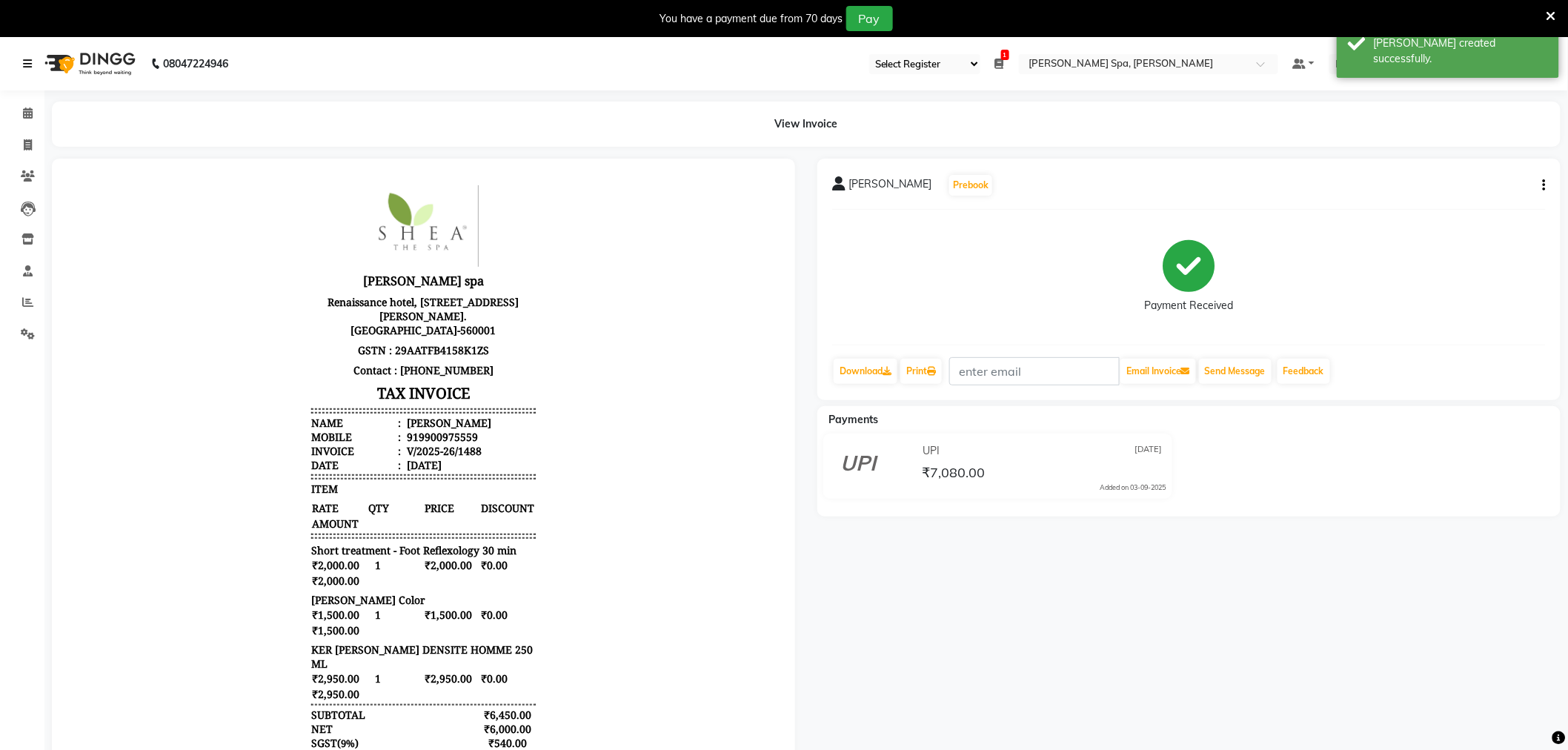
click at [28, 61] on icon at bounding box center [27, 64] width 9 height 11
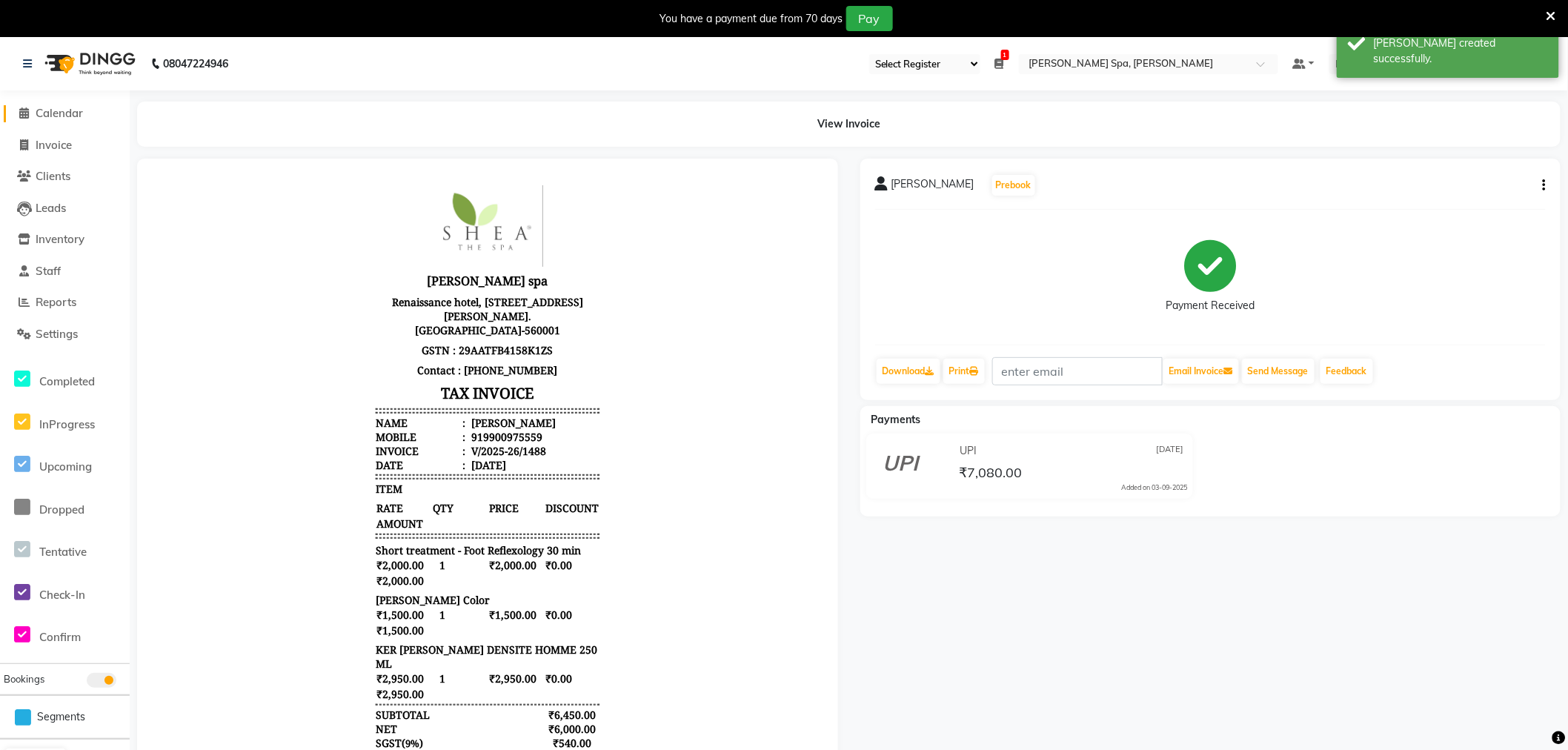
click at [63, 115] on span "Calendar" at bounding box center [59, 113] width 47 height 14
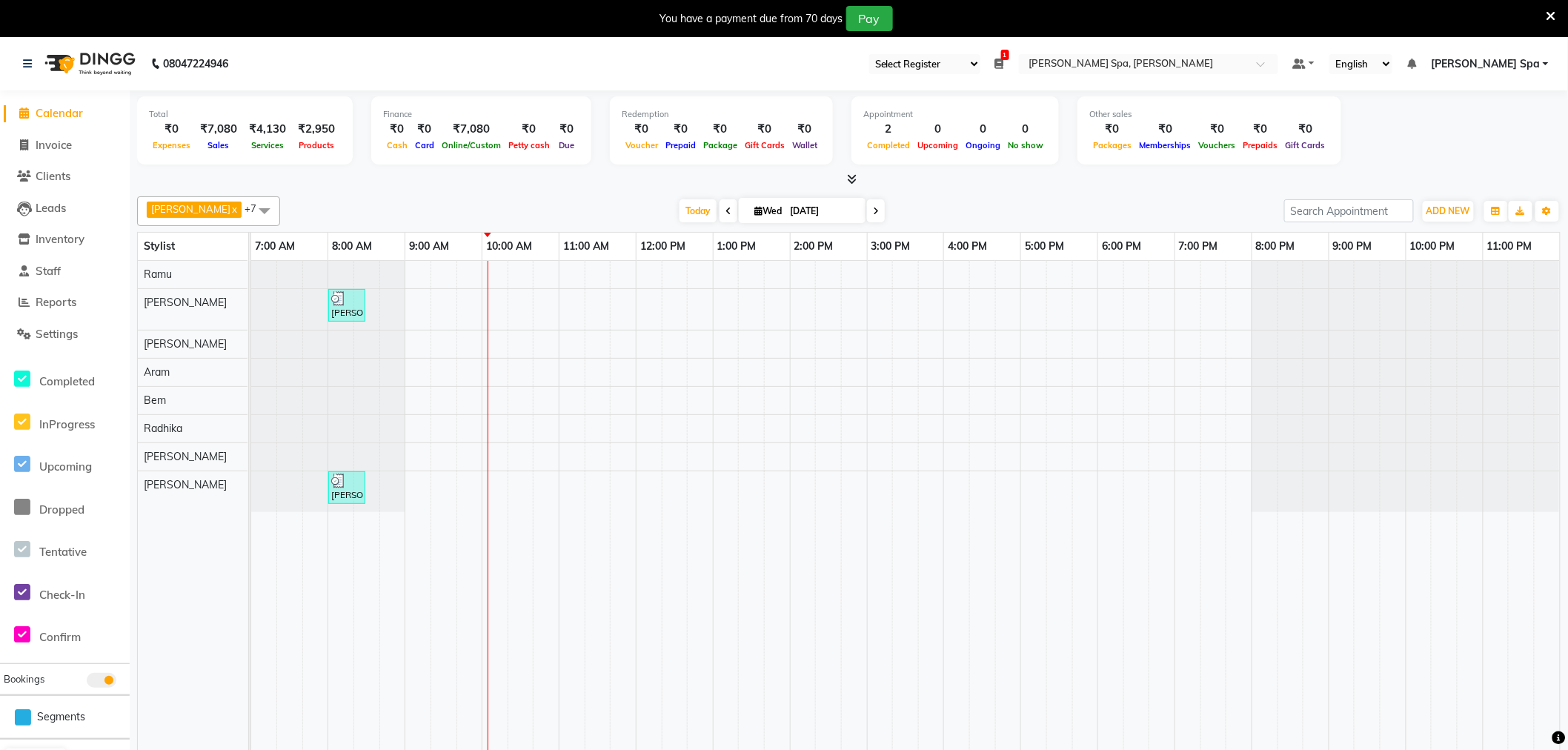
click at [439, 268] on div "Mohan Raj, TK01, 08:00 AM-08:30 AM, Short treatment - Foot Reflexology 30 min M…" at bounding box center [904, 515] width 1308 height 510
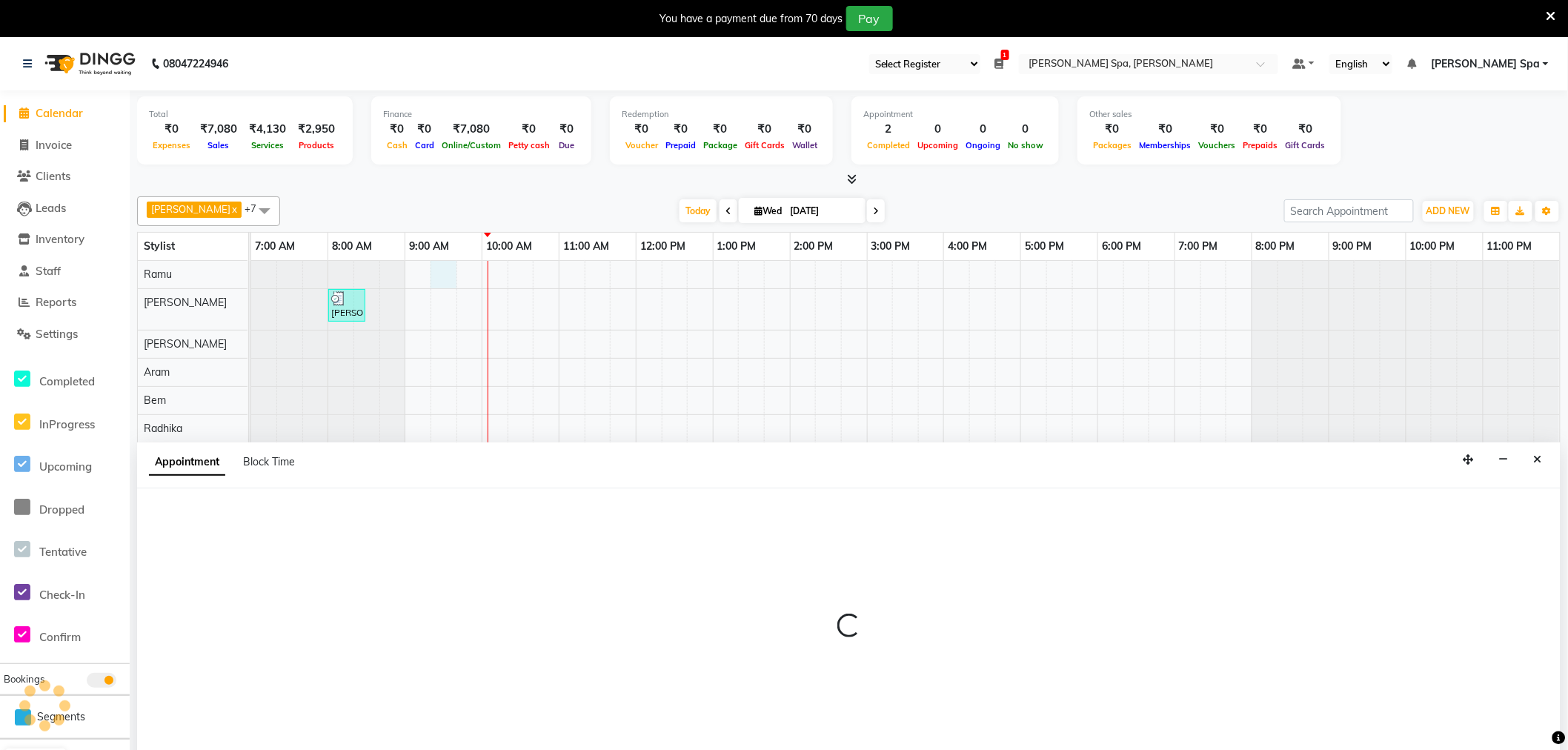
scroll to position [37, 0]
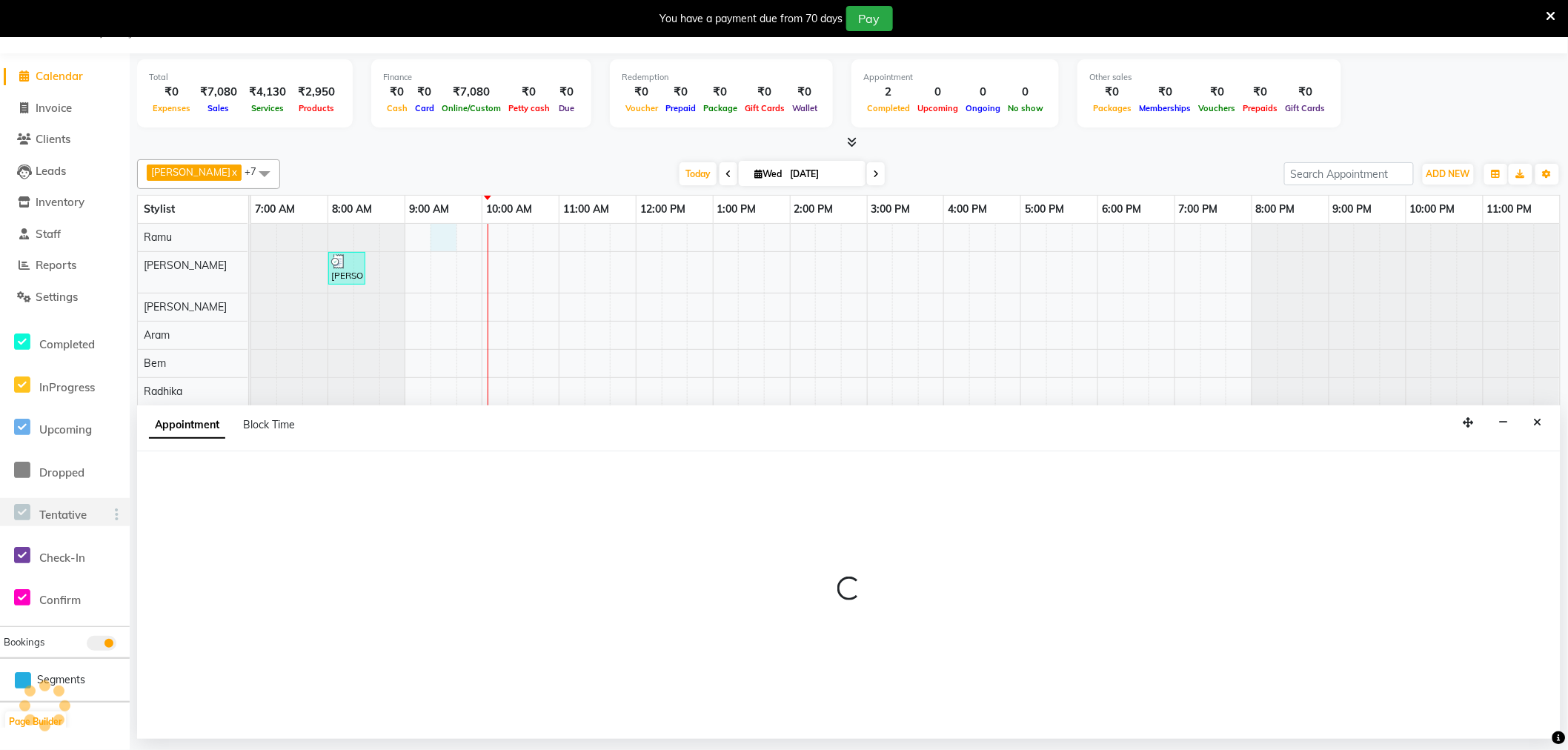
select select "84952"
select select "555"
select select "tentative"
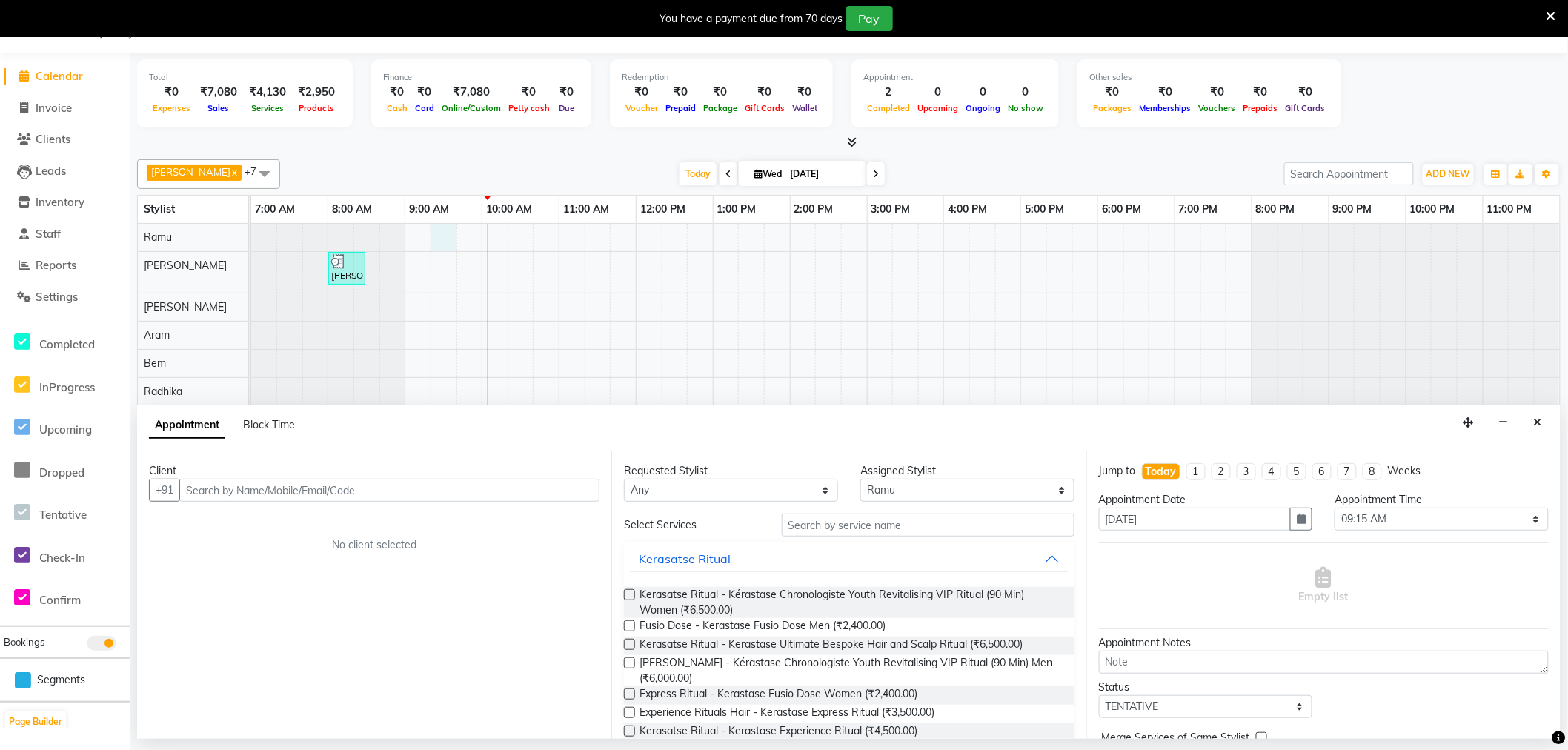
click at [234, 482] on input "text" at bounding box center [388, 490] width 420 height 23
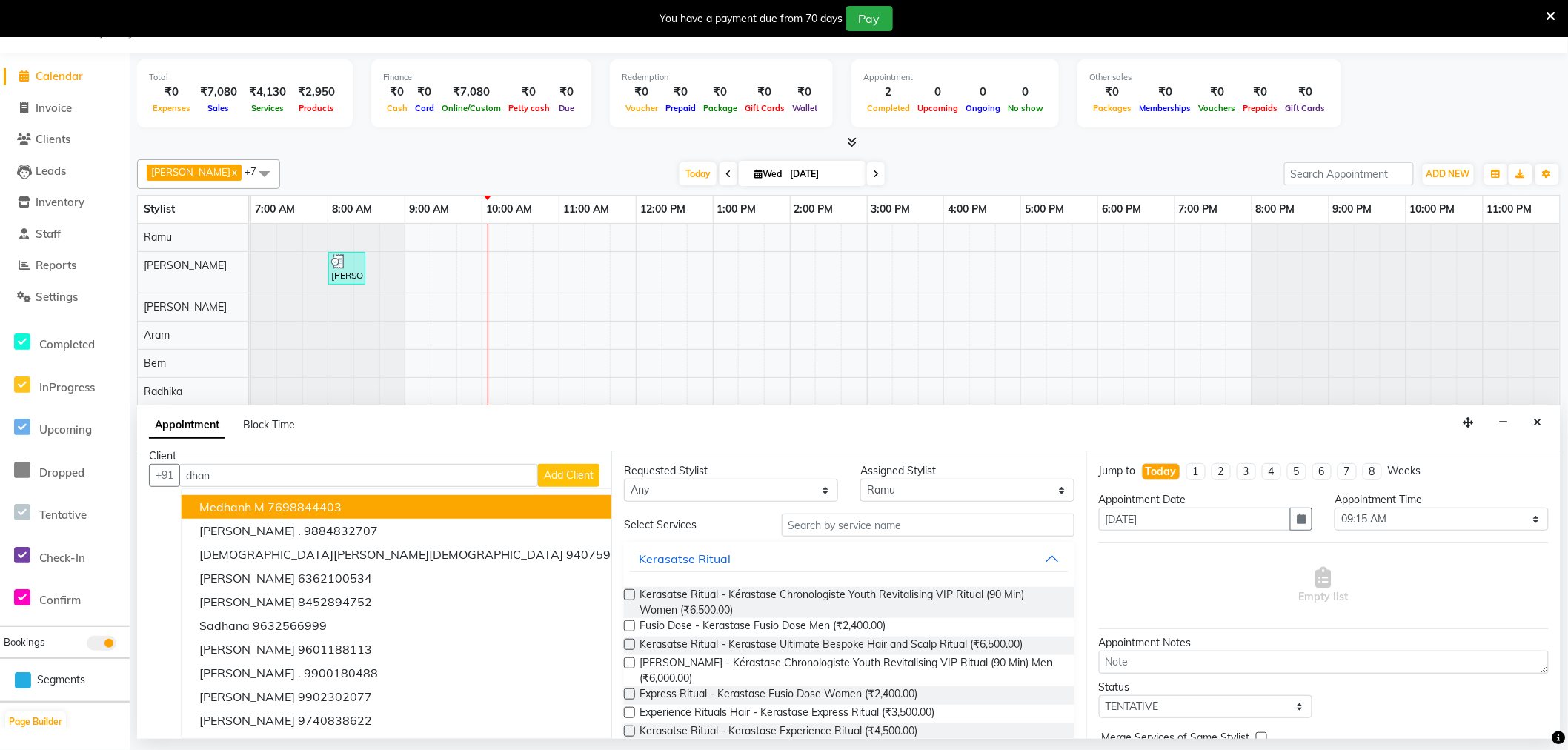
scroll to position [0, 0]
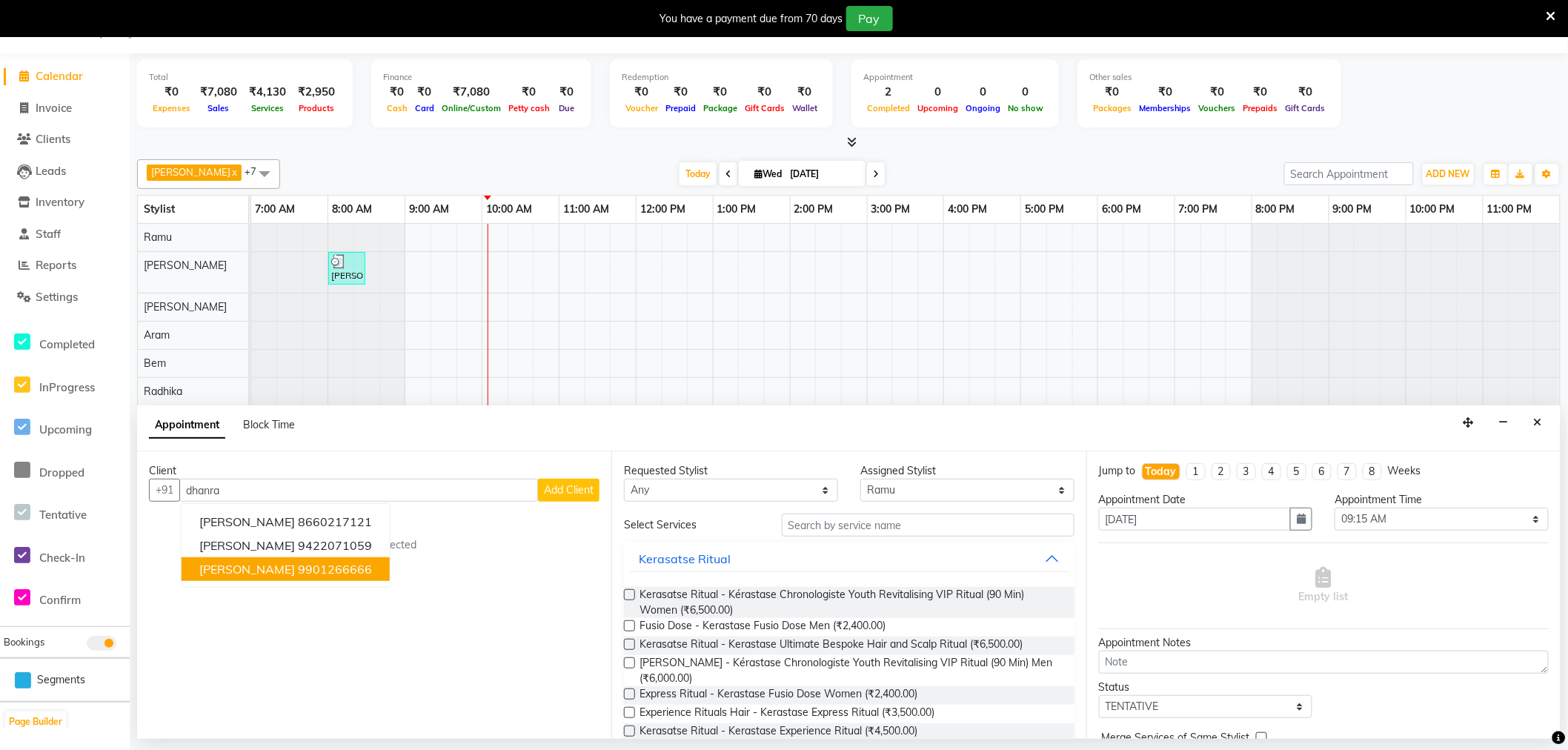
click at [212, 569] on span "Dhanraj Talampally" at bounding box center [247, 568] width 95 height 15
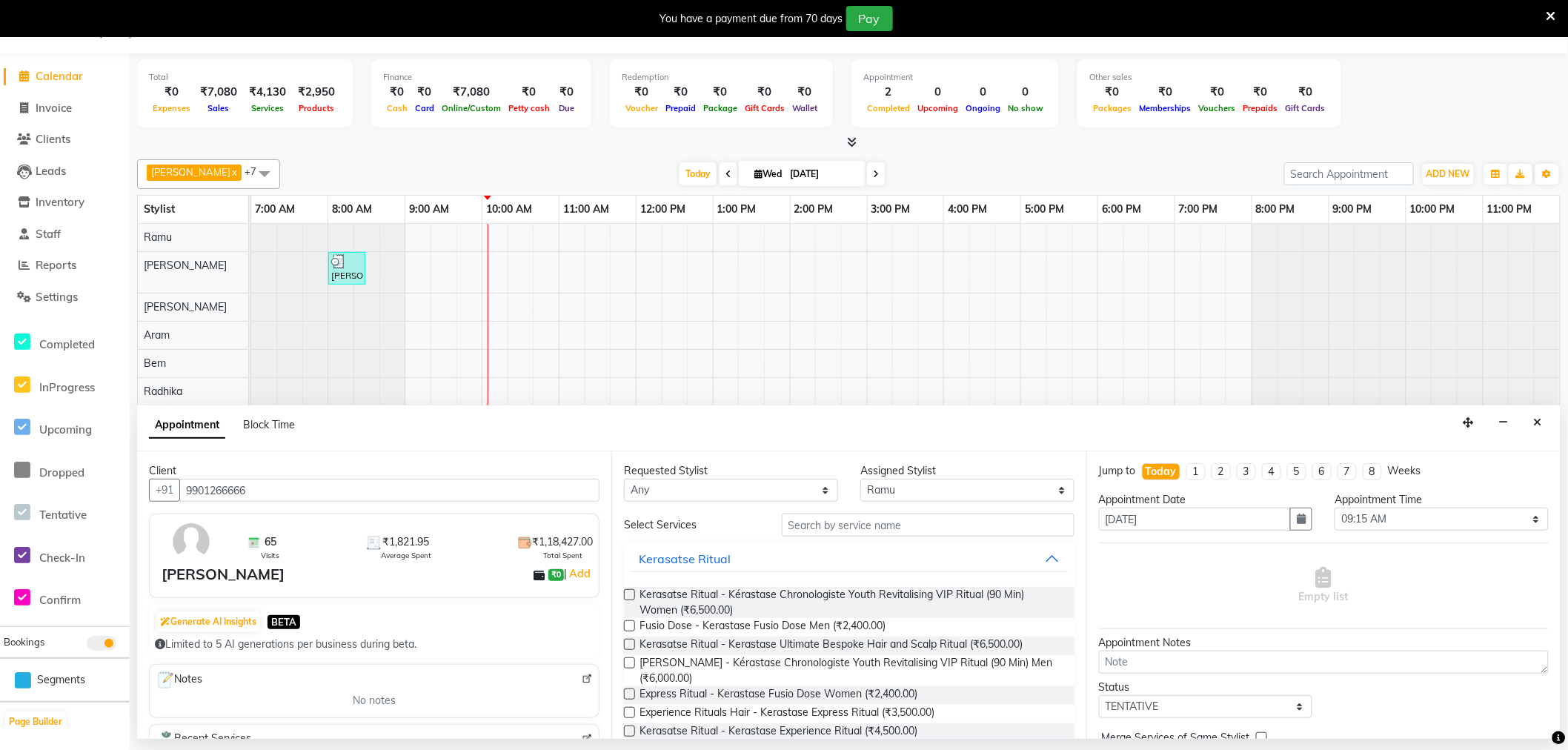
type input "9901266666"
click at [729, 488] on select "Any Amy Aram Bem Gift Nirmal Poornesh Priscilla Radhika Ramu Ricky Shantha Shea…" at bounding box center [731, 490] width 214 height 23
select select "84952"
click at [624, 479] on select "Any Amy Aram Bem Gift Nirmal Poornesh Priscilla Radhika Ramu Ricky Shantha Shea…" at bounding box center [731, 490] width 214 height 23
click at [931, 527] on input "text" at bounding box center [928, 524] width 293 height 23
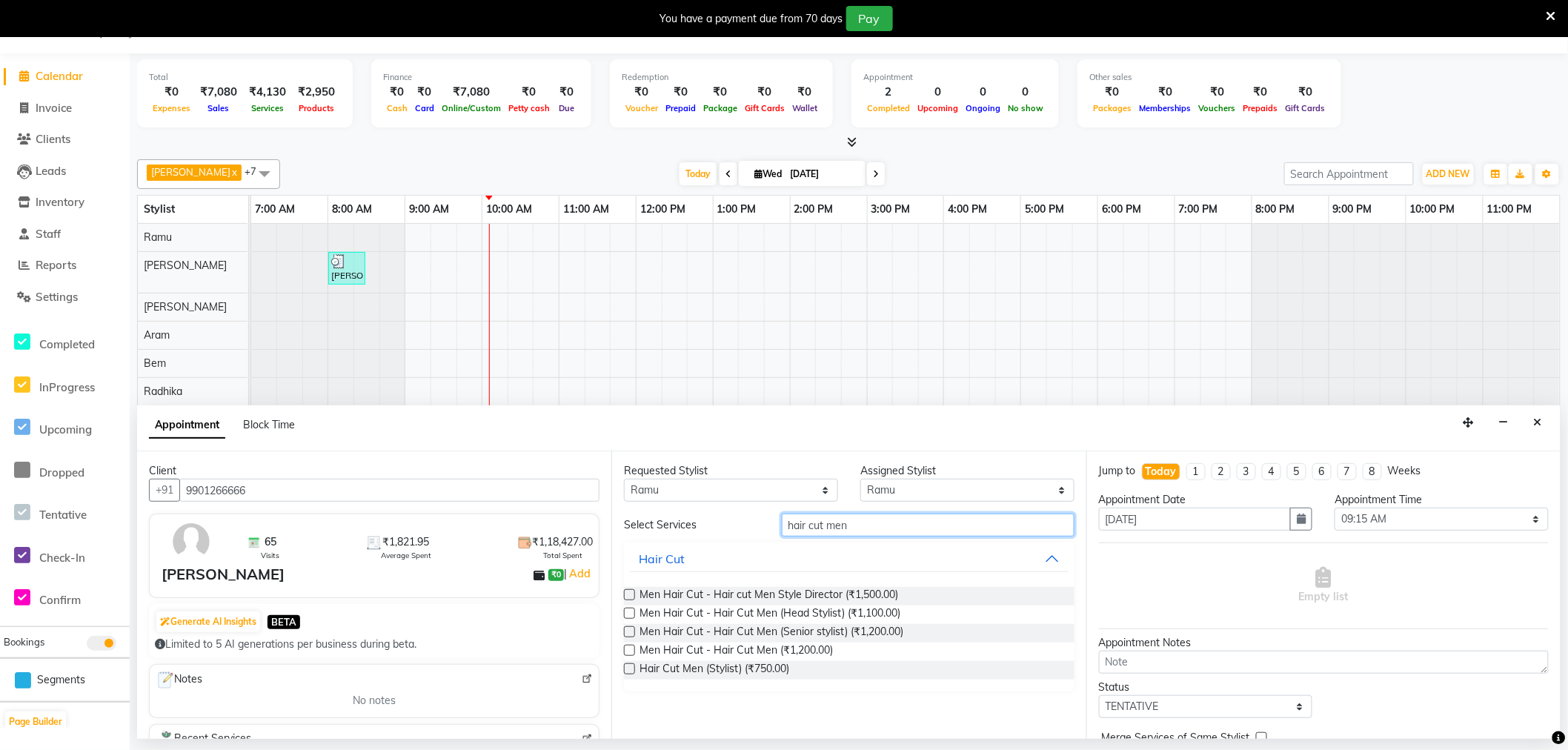
type input "hair cut men"
click at [633, 667] on label at bounding box center [629, 667] width 11 height 11
click at [633, 667] on input "checkbox" at bounding box center [629, 670] width 10 height 10
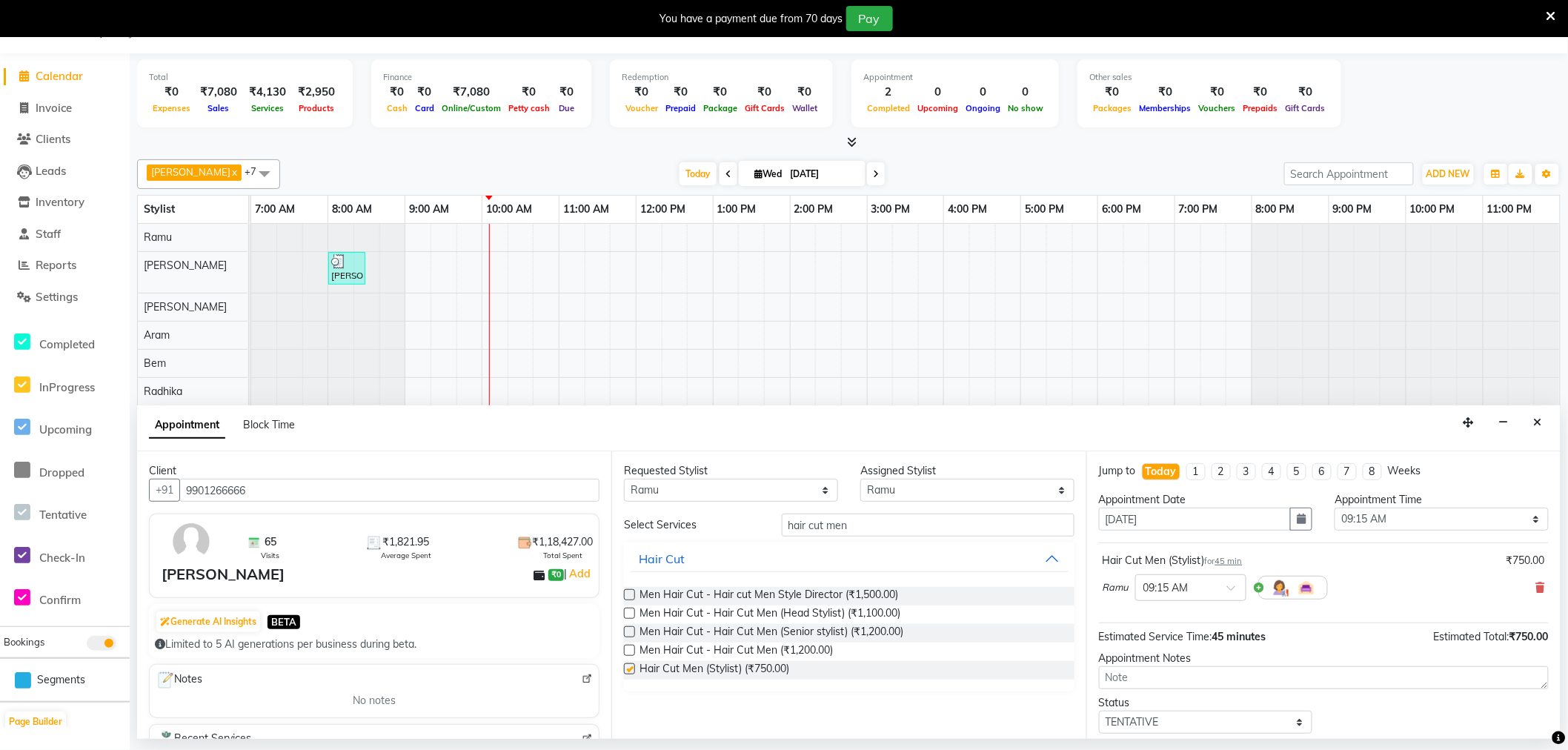
checkbox input "false"
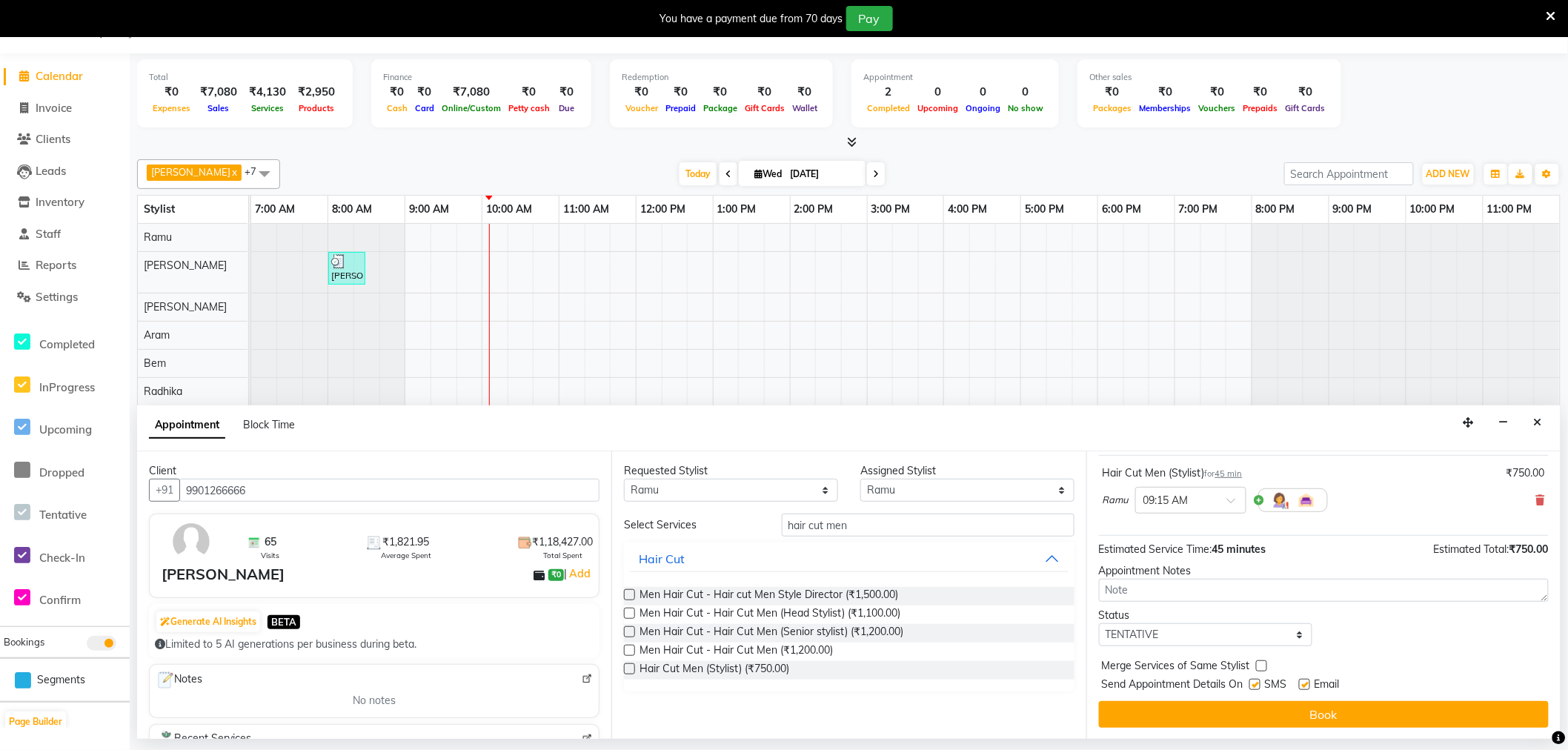
scroll to position [88, 0]
click at [1299, 674] on div "Merge Services of Same Stylist" at bounding box center [1323, 665] width 449 height 19
click at [1299, 679] on label at bounding box center [1304, 683] width 11 height 11
click at [1299, 680] on input "checkbox" at bounding box center [1304, 685] width 10 height 10
checkbox input "false"
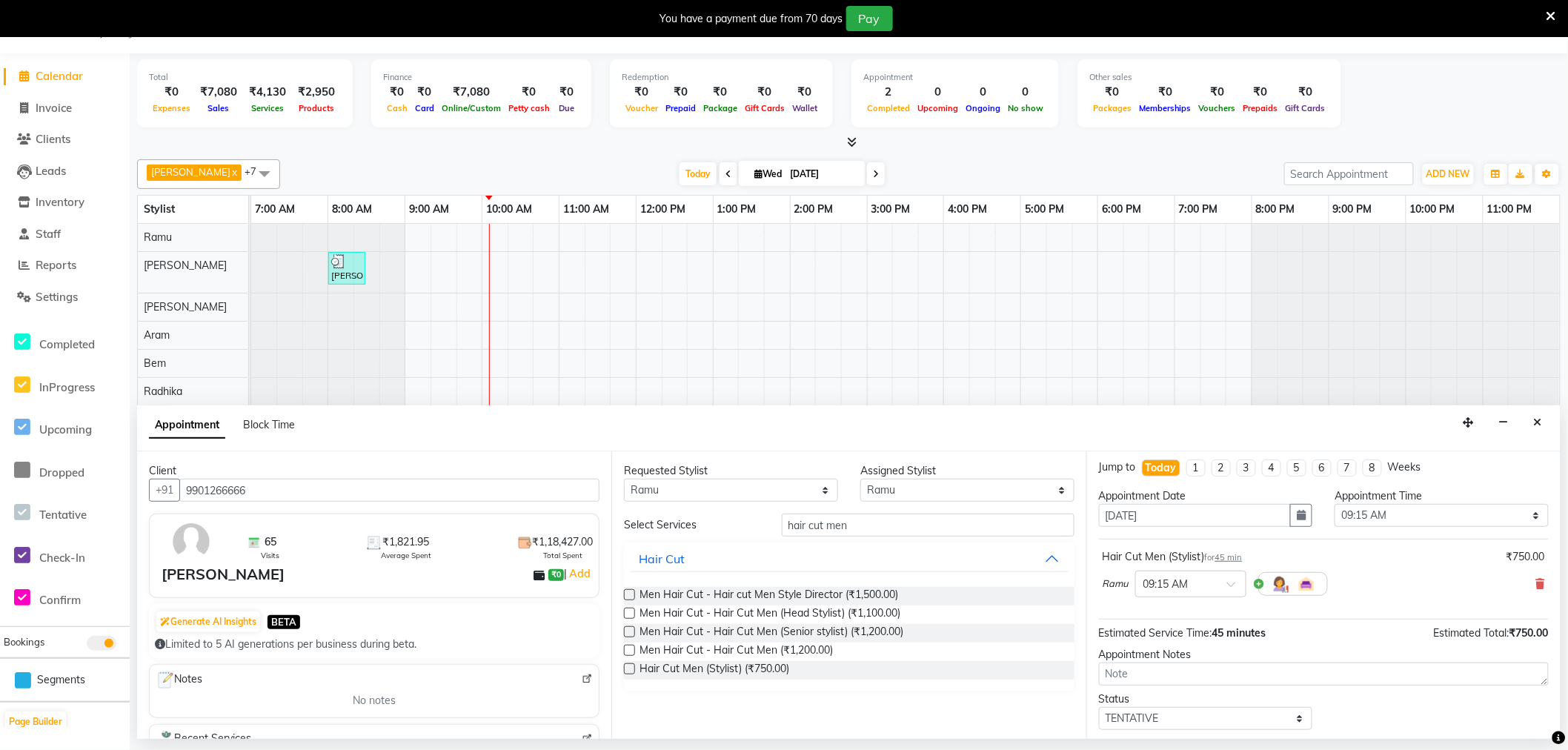
scroll to position [0, 0]
click at [1201, 586] on input "text" at bounding box center [1176, 587] width 65 height 16
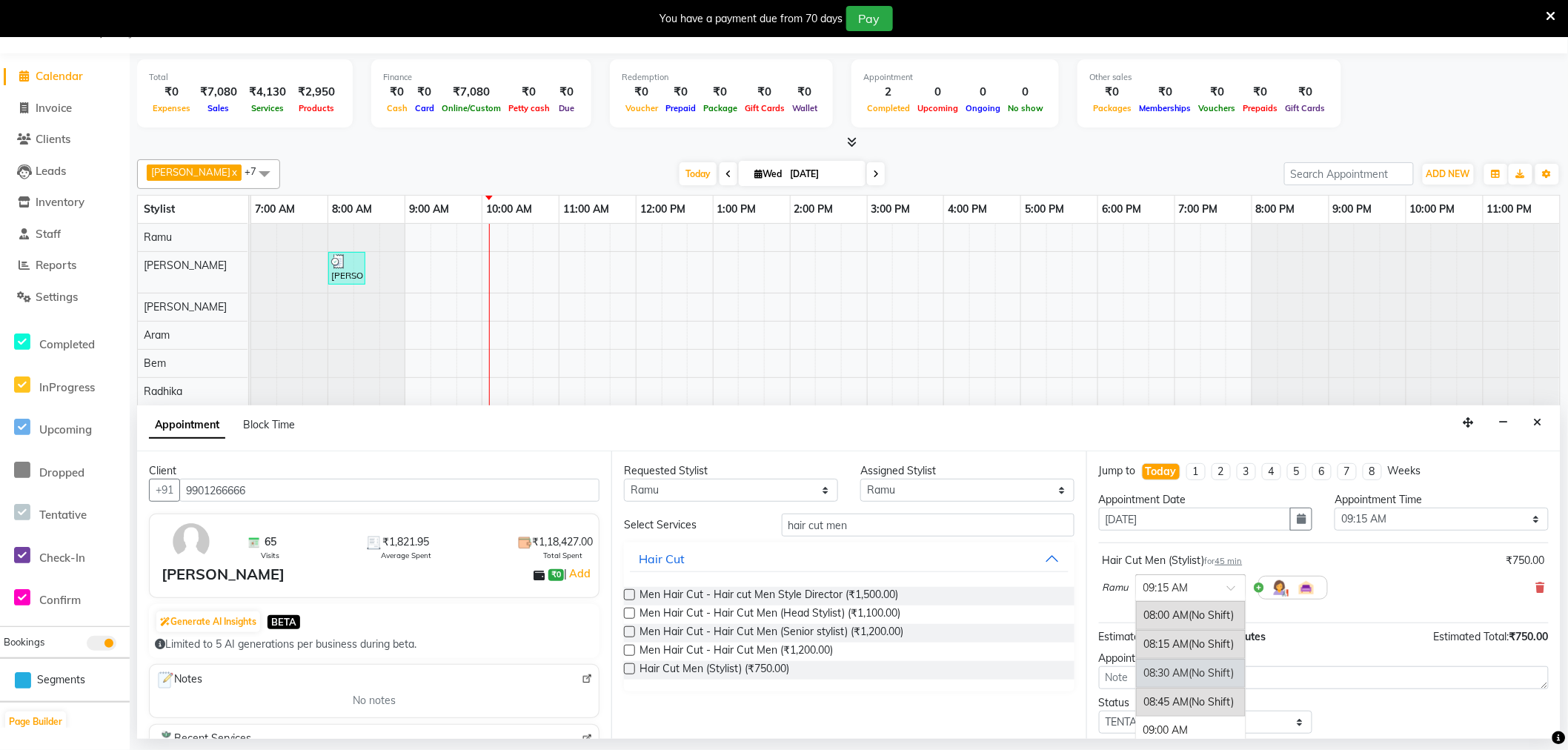
scroll to position [113, 0]
click at [1179, 664] on div "09:30 AM" at bounding box center [1191, 671] width 110 height 28
click at [1241, 563] on span "45 min" at bounding box center [1229, 560] width 28 height 11
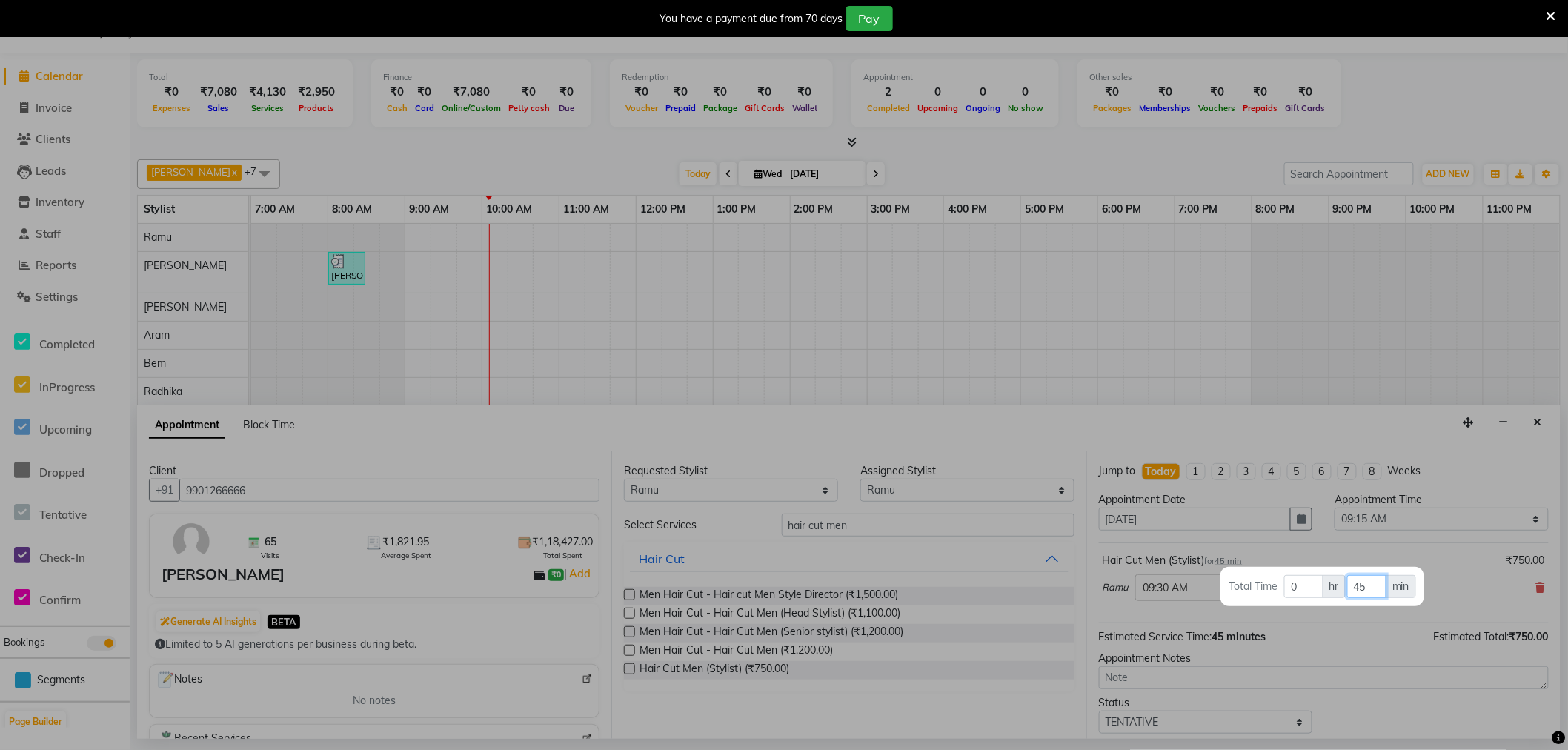
click at [1366, 586] on input "45" at bounding box center [1366, 586] width 39 height 23
type input "4"
type input "30"
click at [1365, 633] on div at bounding box center [784, 375] width 1568 height 750
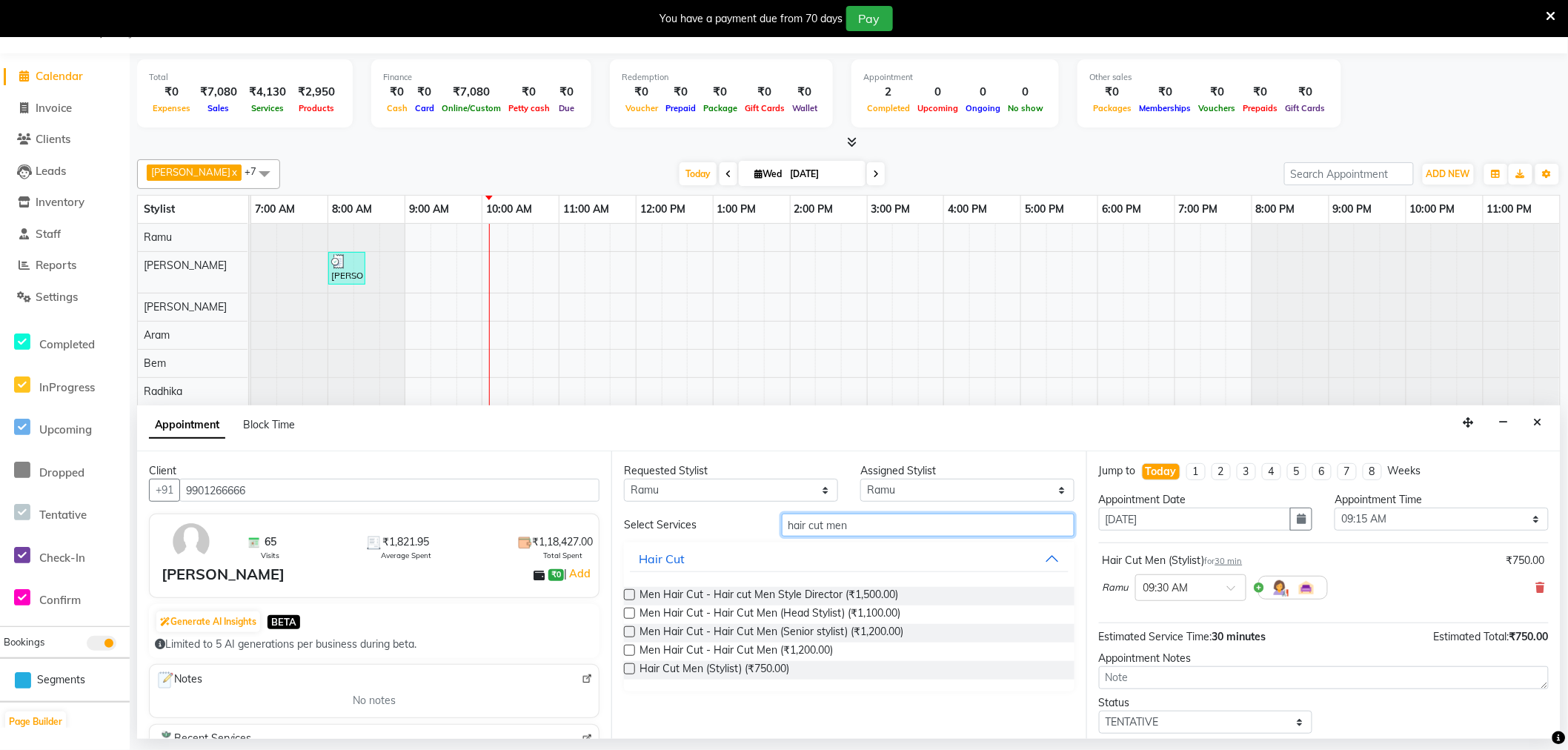
click at [883, 514] on input "hair cut men" at bounding box center [928, 524] width 293 height 23
type input "h"
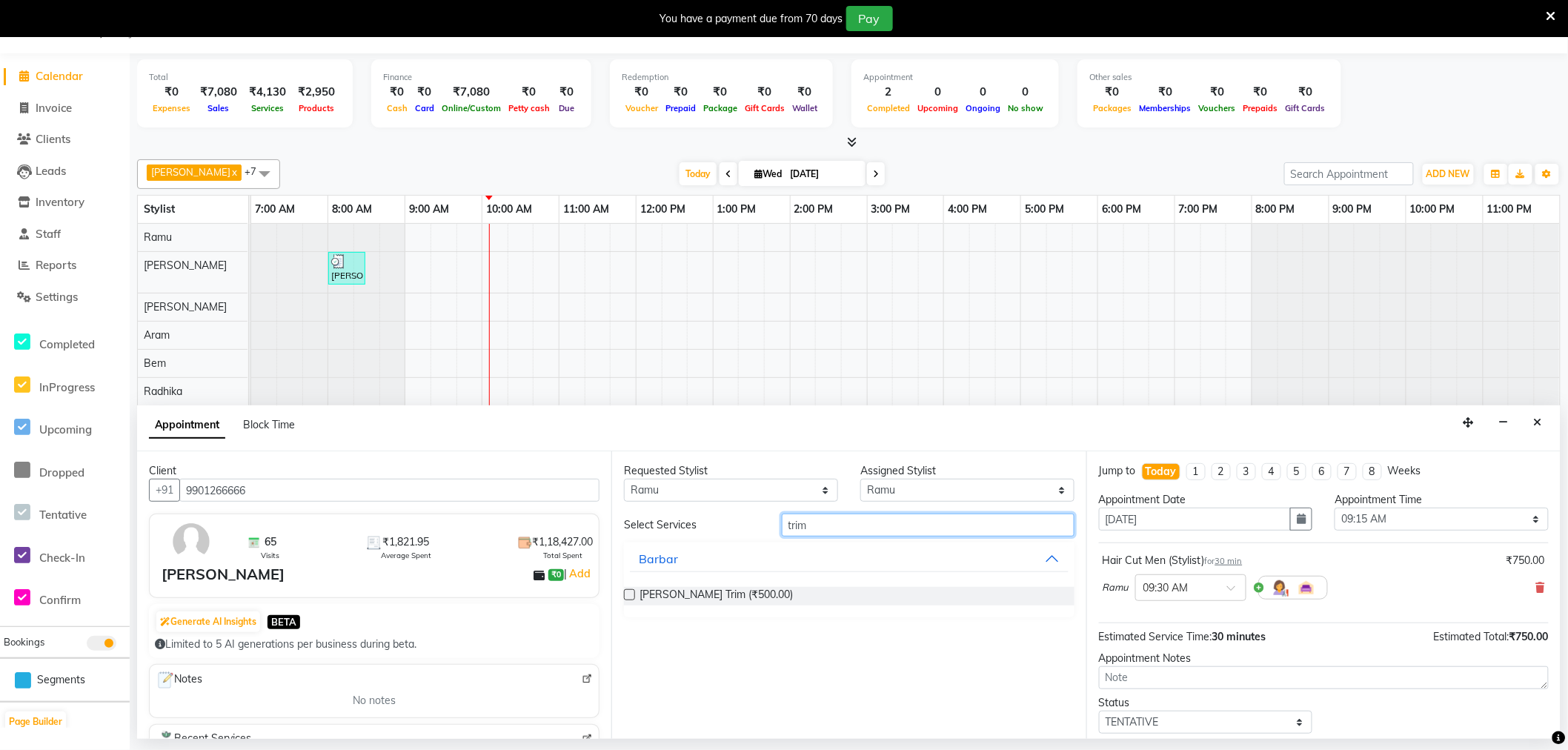
type input "trim"
click at [632, 594] on label at bounding box center [629, 594] width 11 height 11
click at [632, 594] on input "checkbox" at bounding box center [629, 596] width 10 height 10
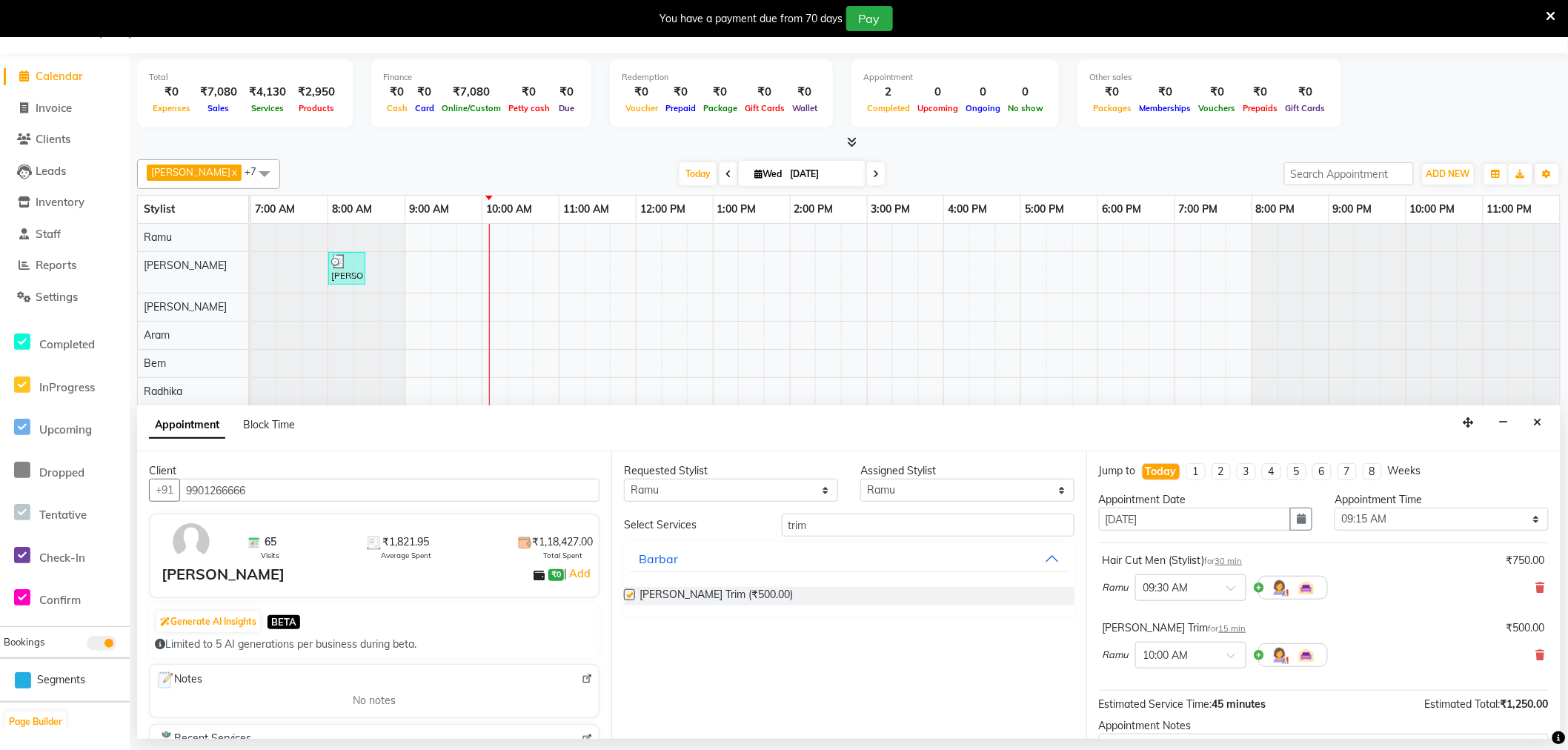
checkbox input "false"
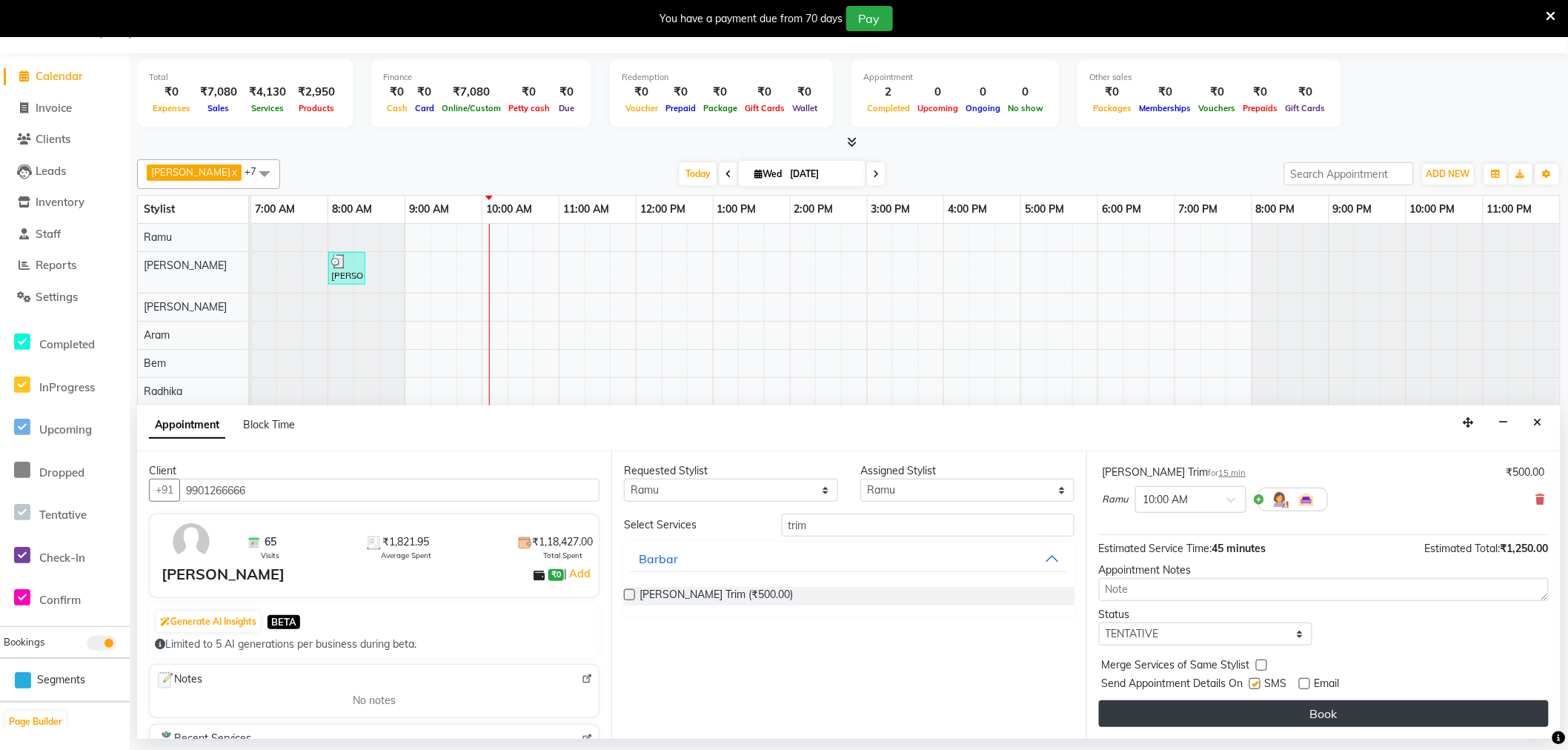
click at [1258, 709] on button "Book" at bounding box center [1323, 713] width 449 height 27
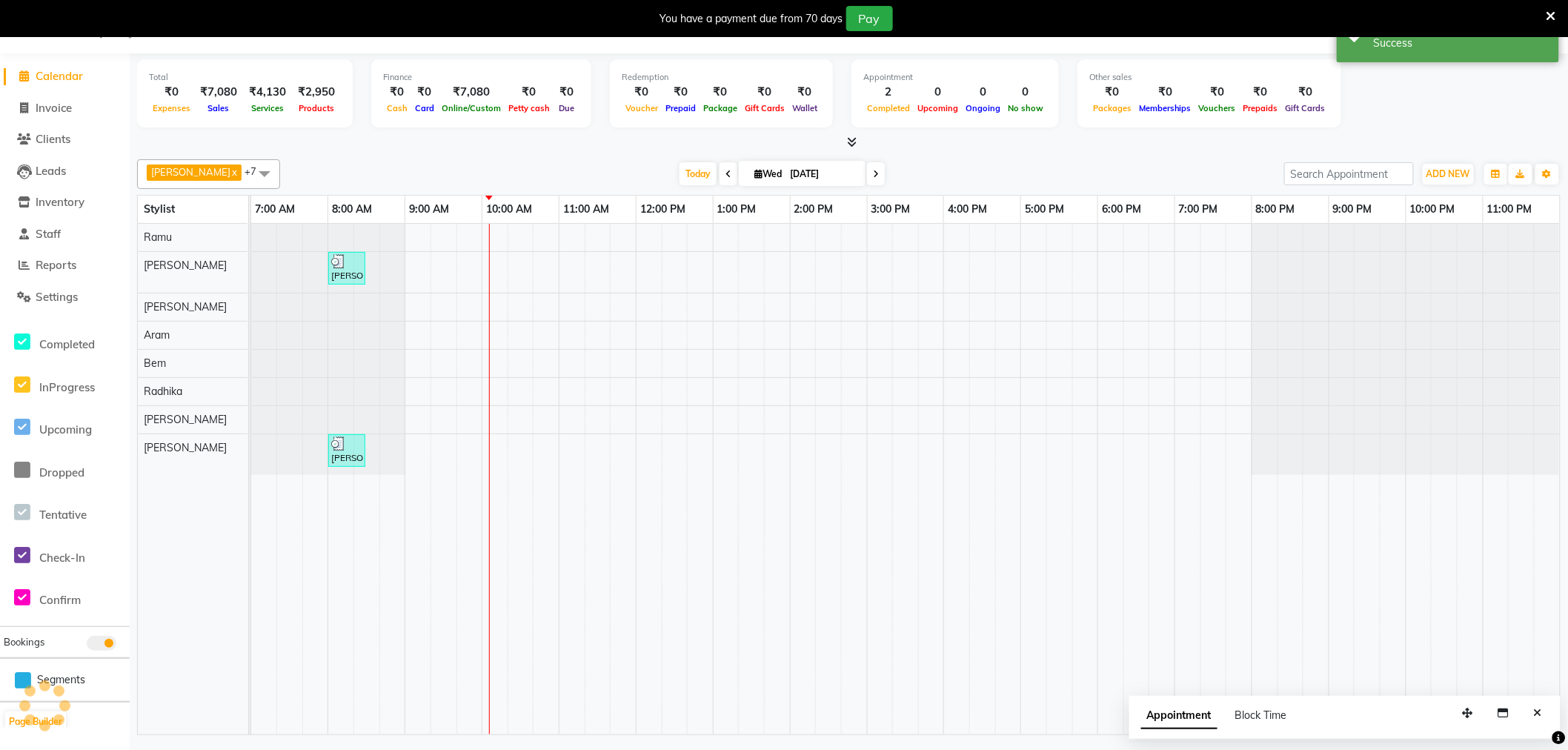
scroll to position [0, 0]
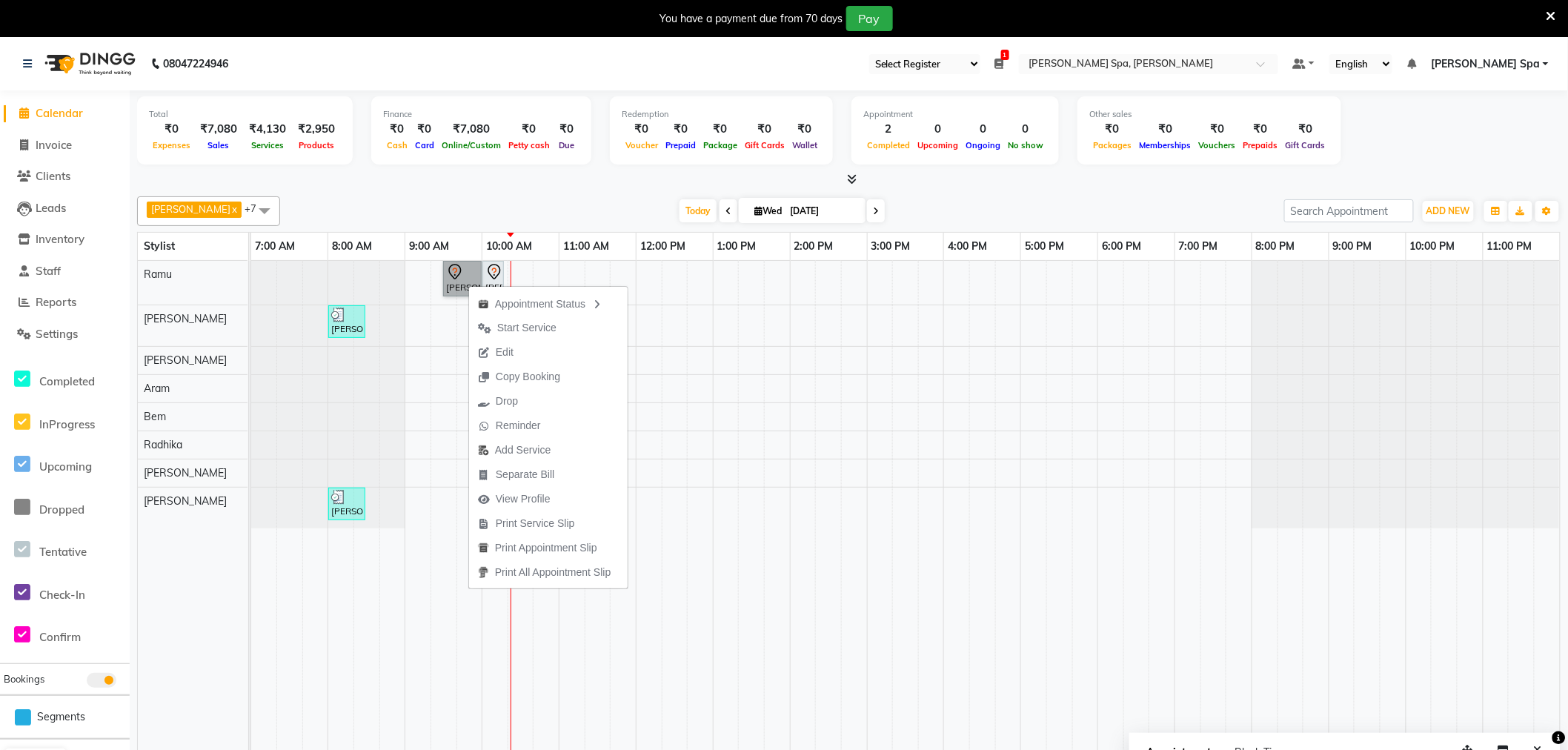
click at [462, 278] on link "[PERSON_NAME], TK02, 09:30 AM-10:00 AM, Hair Cut Men (Stylist)" at bounding box center [462, 278] width 38 height 35
select select "7"
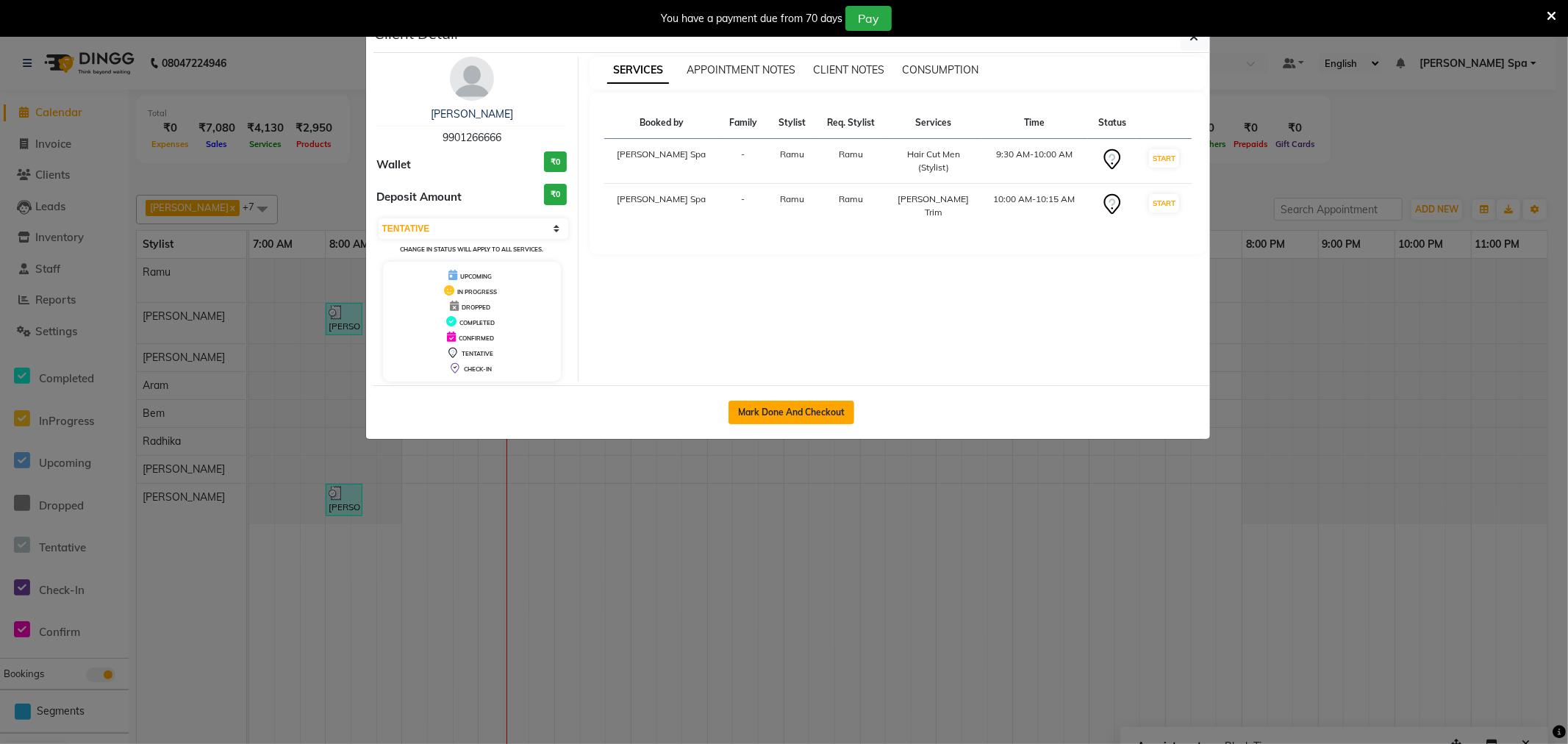
click at [795, 410] on button "Mark Done And Checkout" at bounding box center [791, 412] width 126 height 23
select select "service"
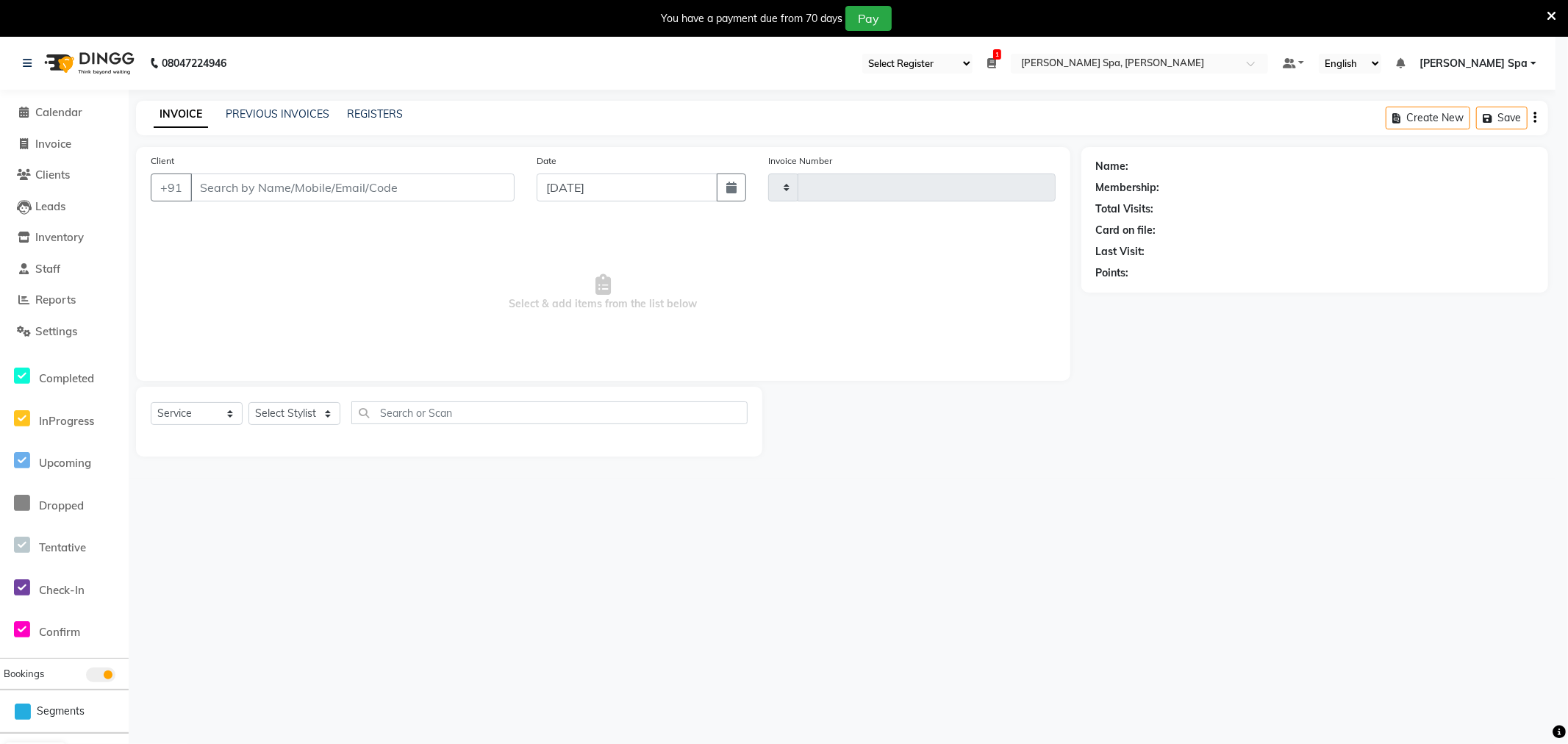
type input "1489"
select select "8545"
select select "3"
type input "9901266666"
select select "84952"
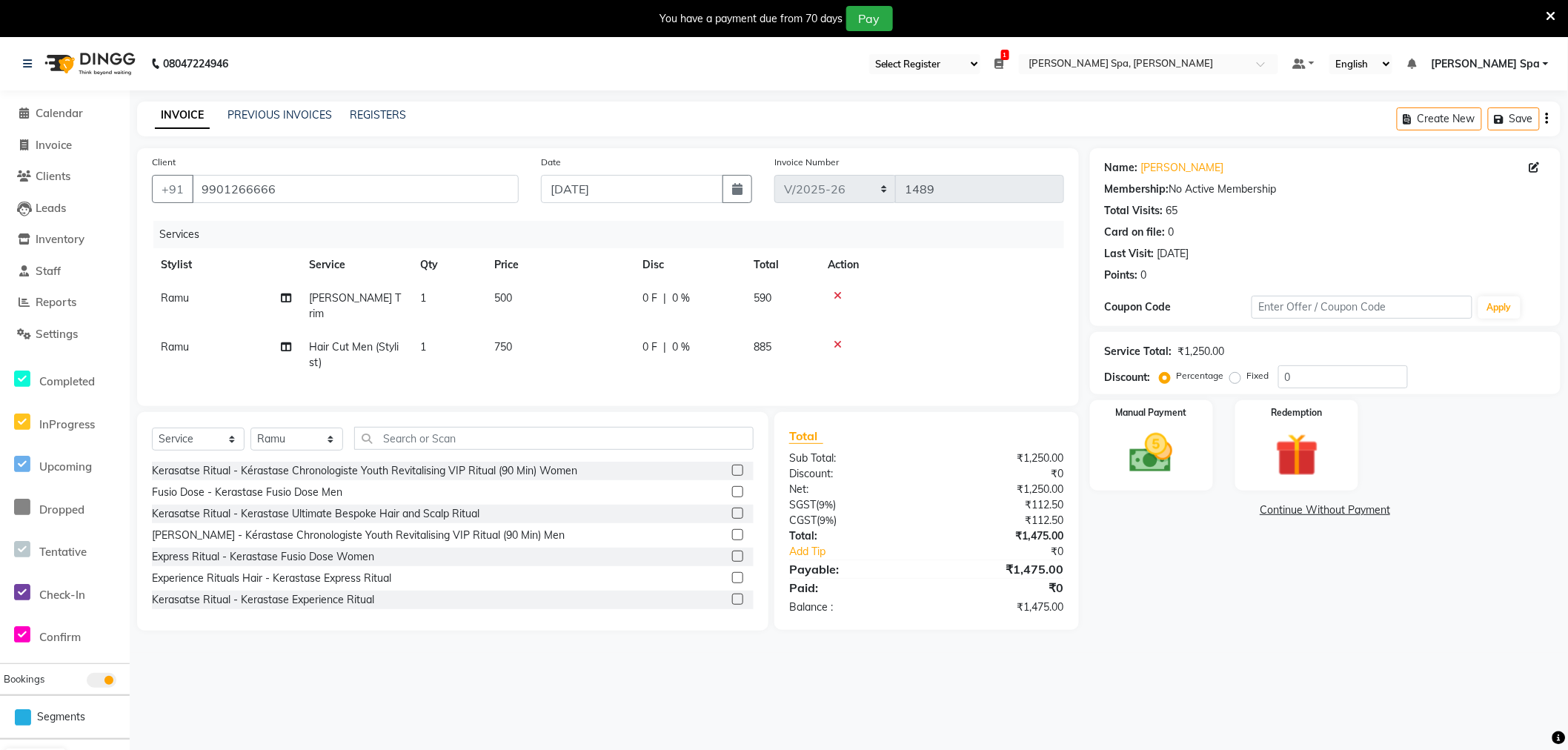
drag, startPoint x: 1169, startPoint y: 419, endPoint x: 1295, endPoint y: 379, distance: 132.2
click at [1169, 420] on div "Manual Payment" at bounding box center [1151, 445] width 123 height 90
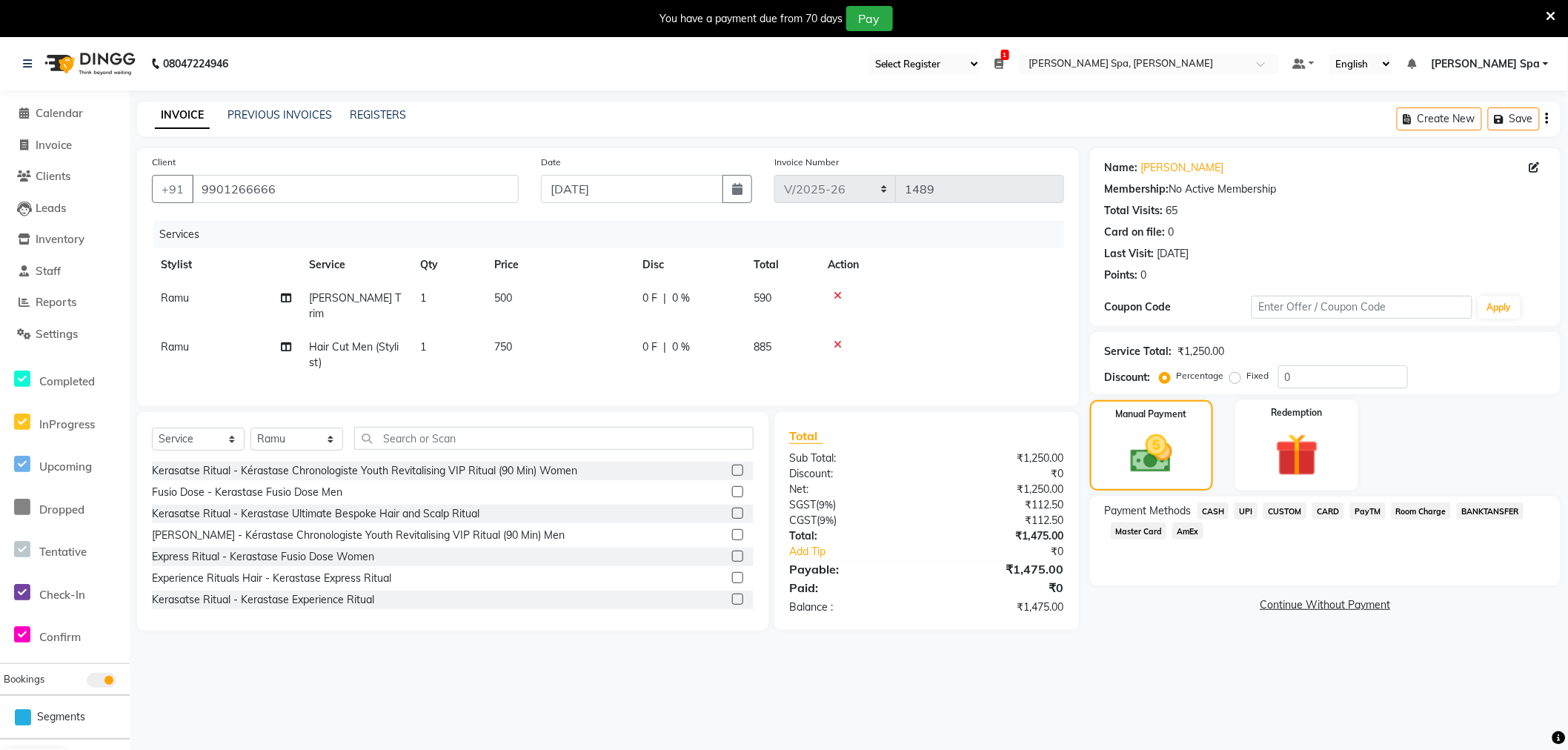
click at [1327, 508] on span "CARD" at bounding box center [1328, 510] width 31 height 17
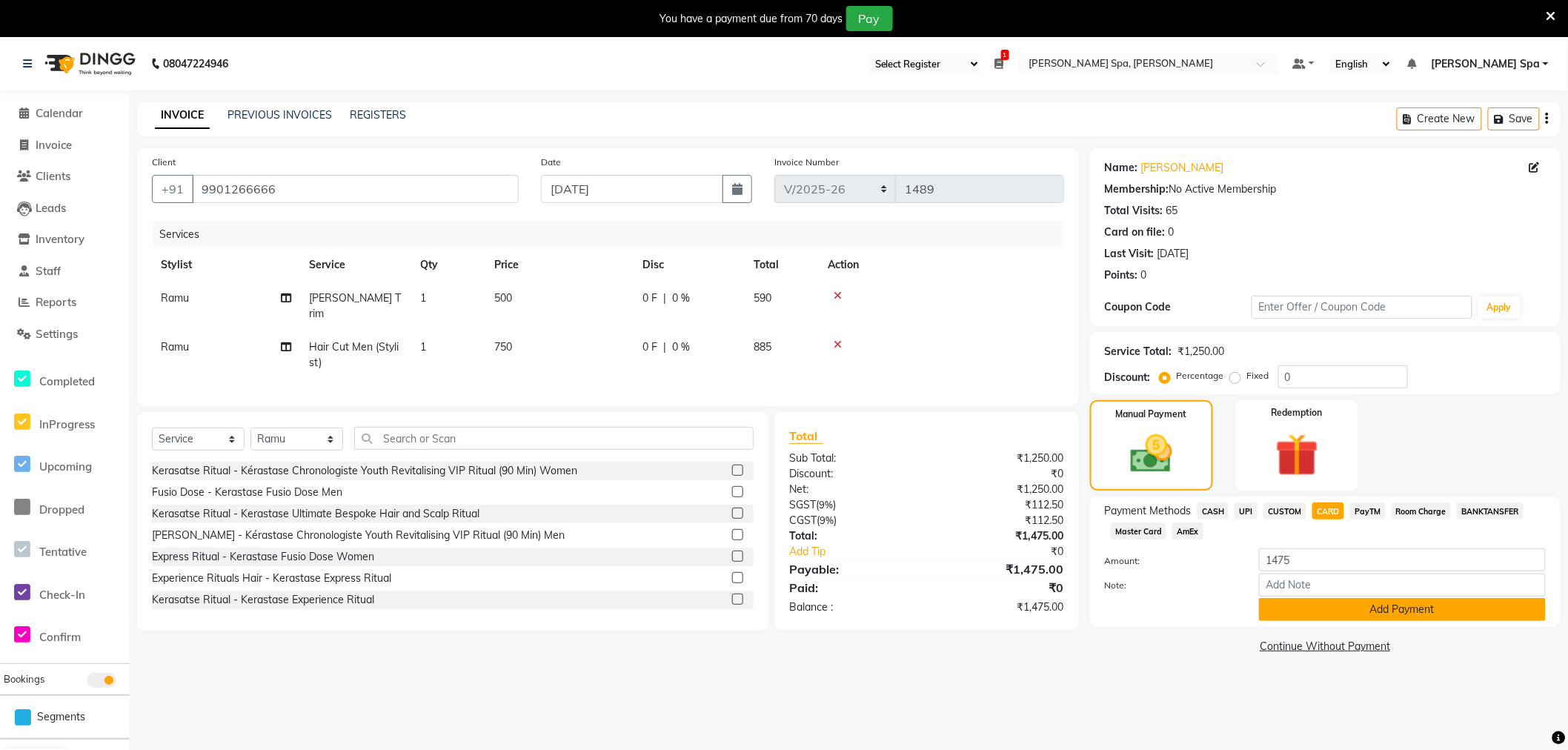
click at [1291, 613] on button "Add Payment" at bounding box center [1402, 608] width 287 height 23
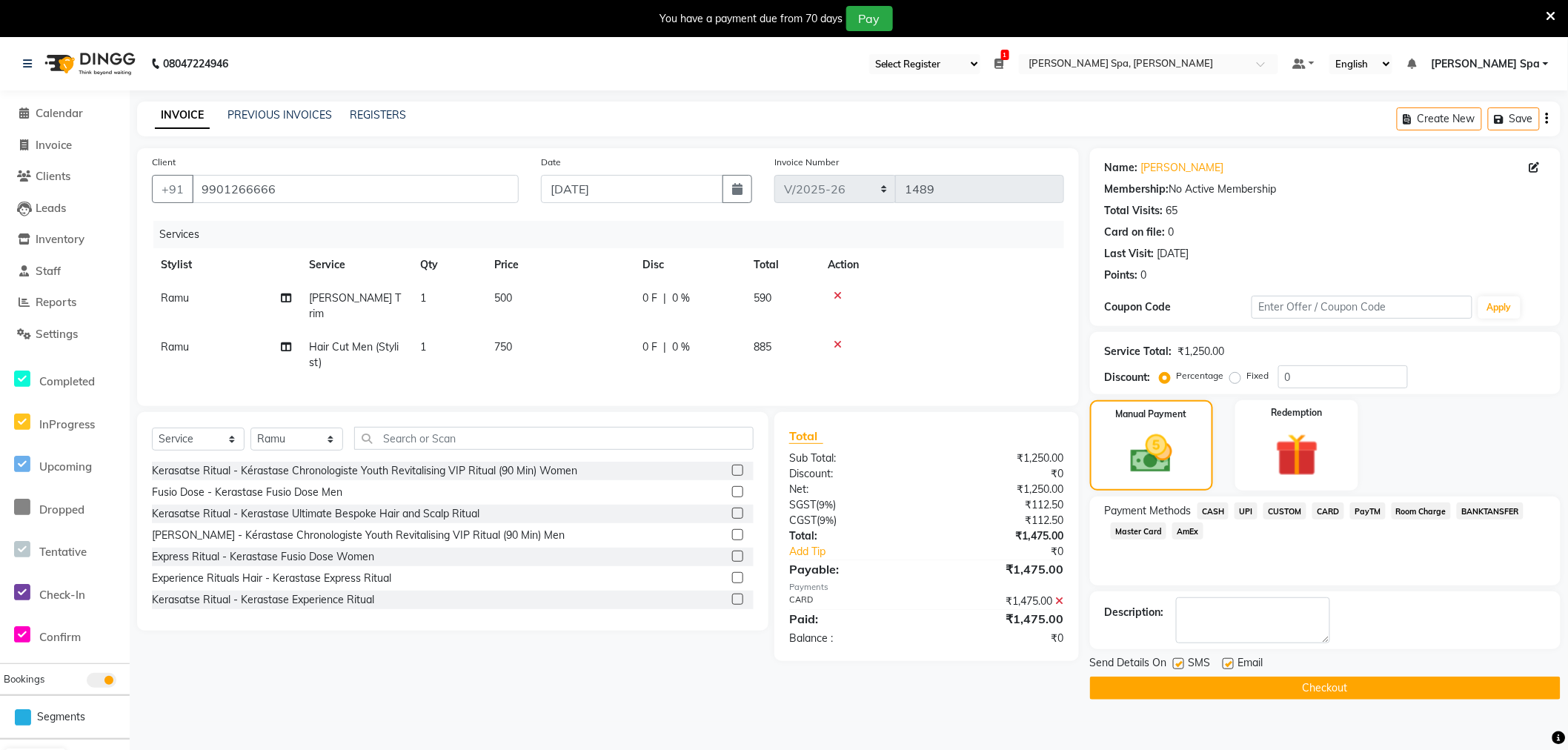
click at [1227, 667] on label at bounding box center [1227, 663] width 11 height 11
click at [1227, 667] on input "checkbox" at bounding box center [1227, 664] width 10 height 10
checkbox input "false"
click at [1240, 684] on button "Checkout" at bounding box center [1325, 687] width 471 height 23
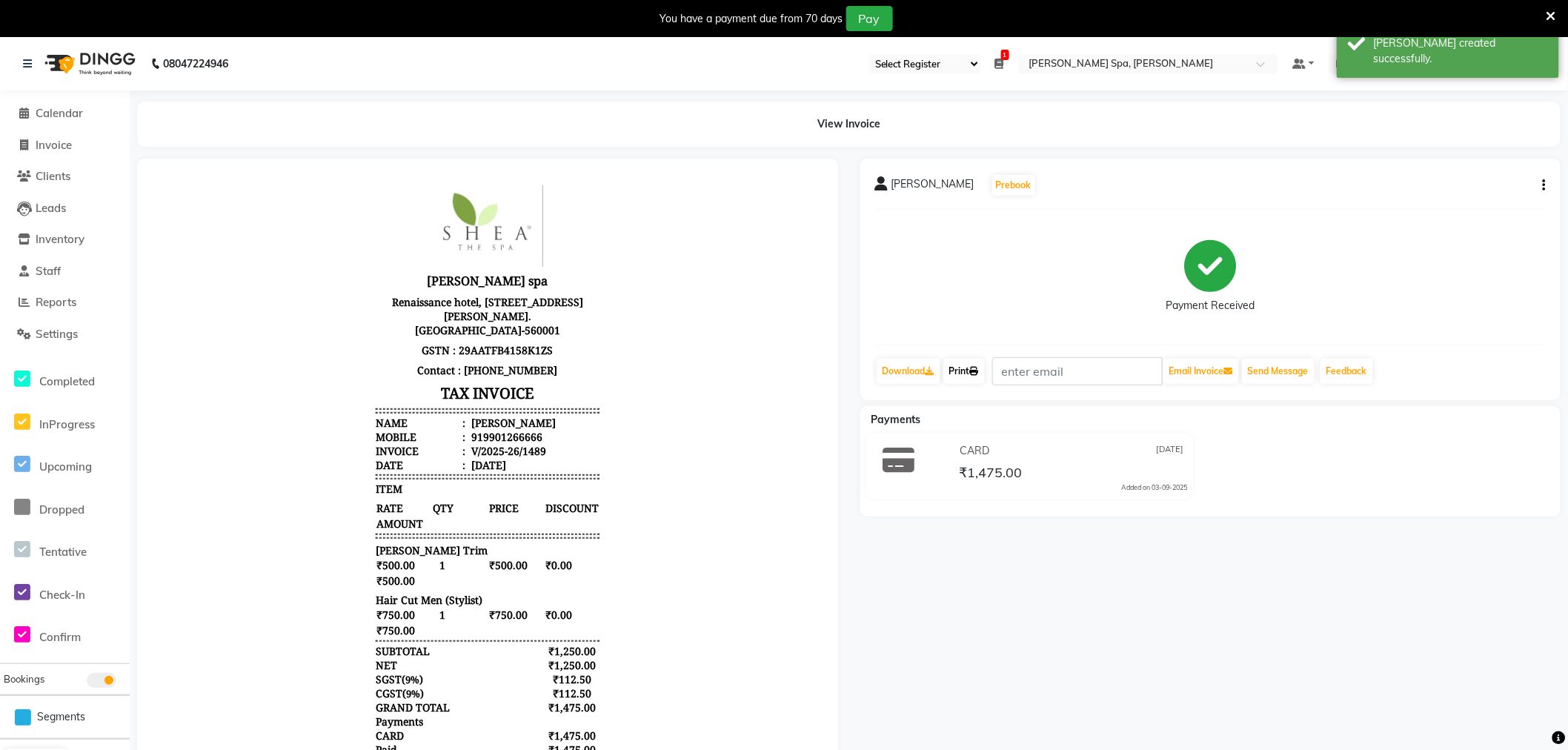
click at [967, 368] on link "Print" at bounding box center [963, 372] width 41 height 26
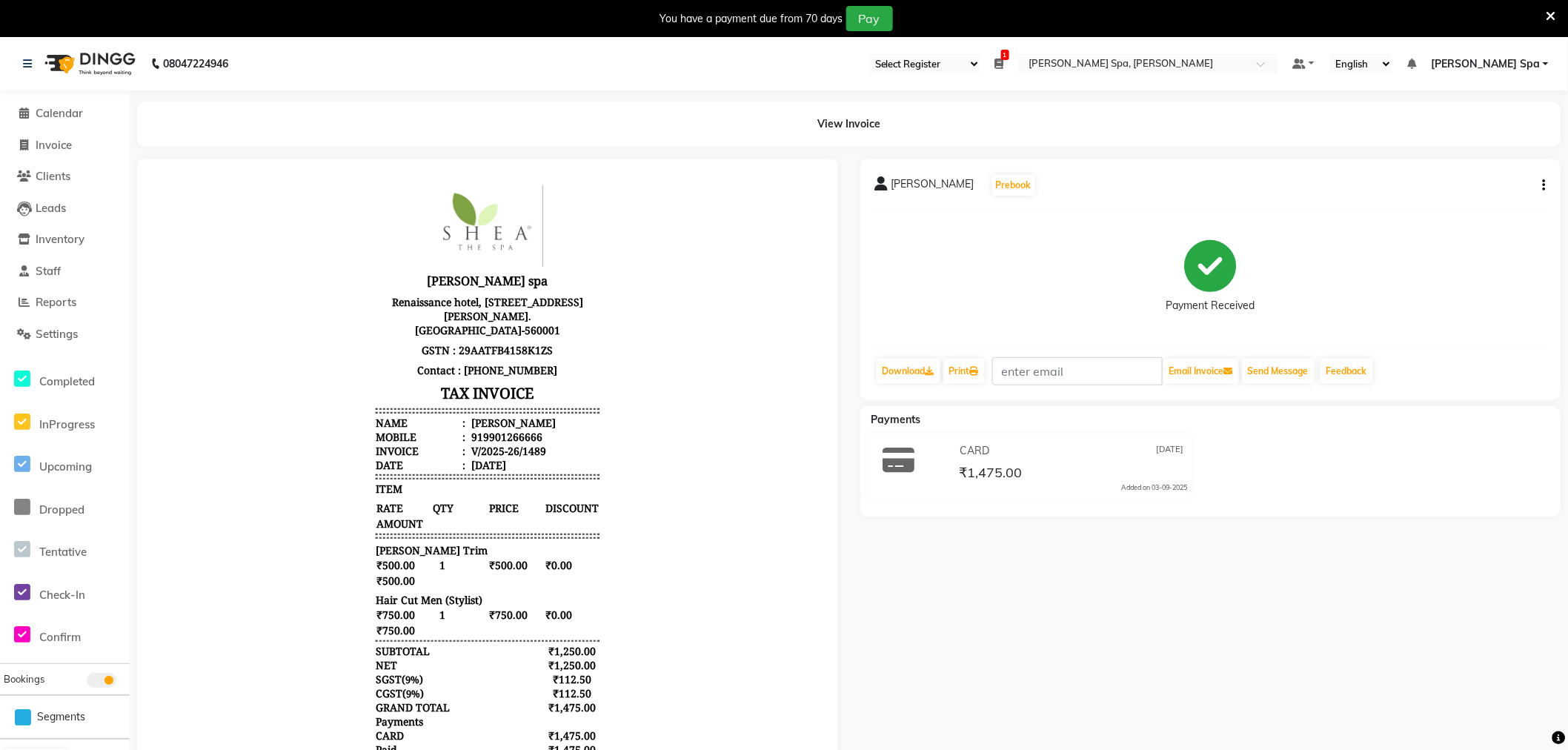
click at [21, 49] on div "08047224946" at bounding box center [125, 64] width 227 height 41
click at [23, 49] on link at bounding box center [29, 64] width 15 height 41
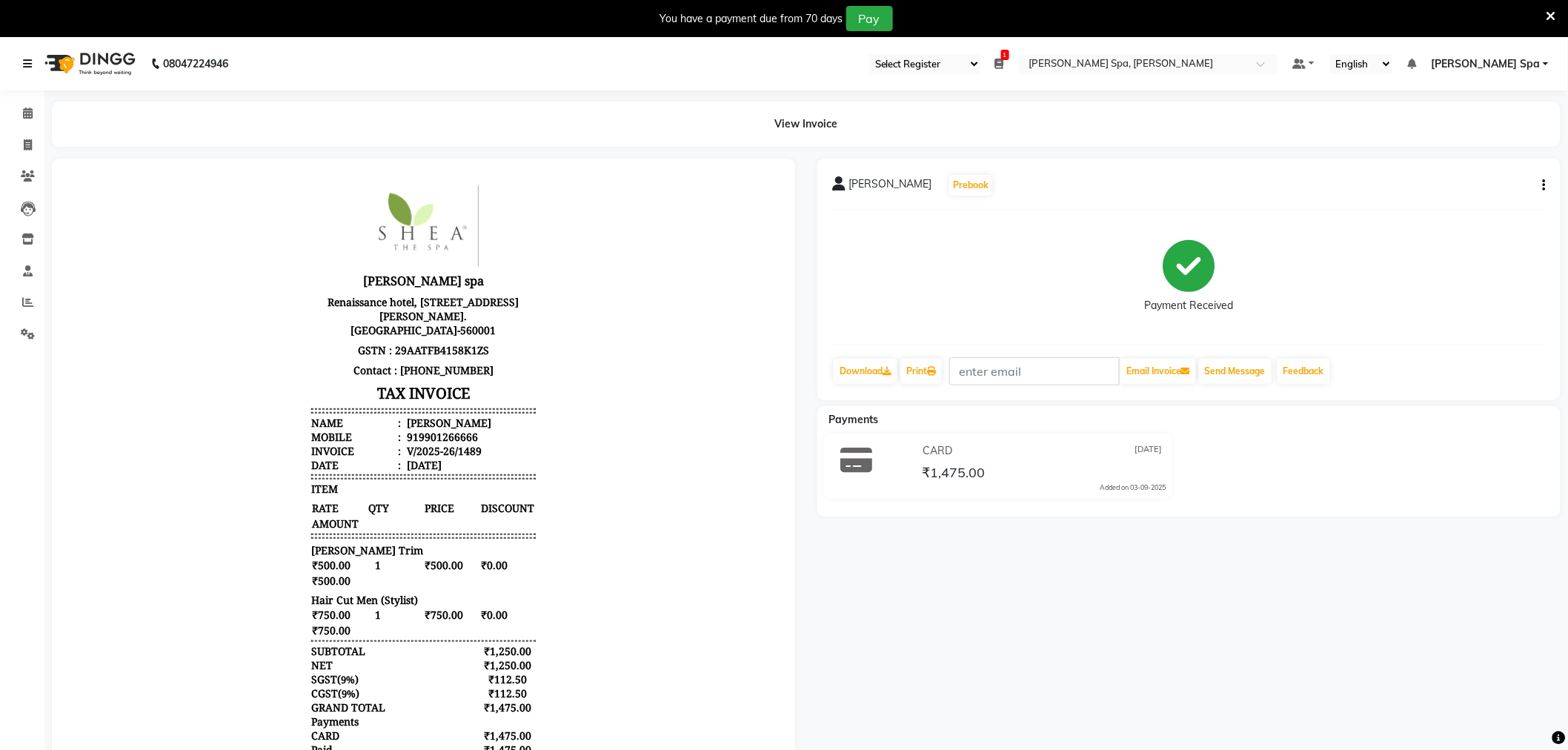
click at [24, 59] on icon at bounding box center [27, 64] width 9 height 11
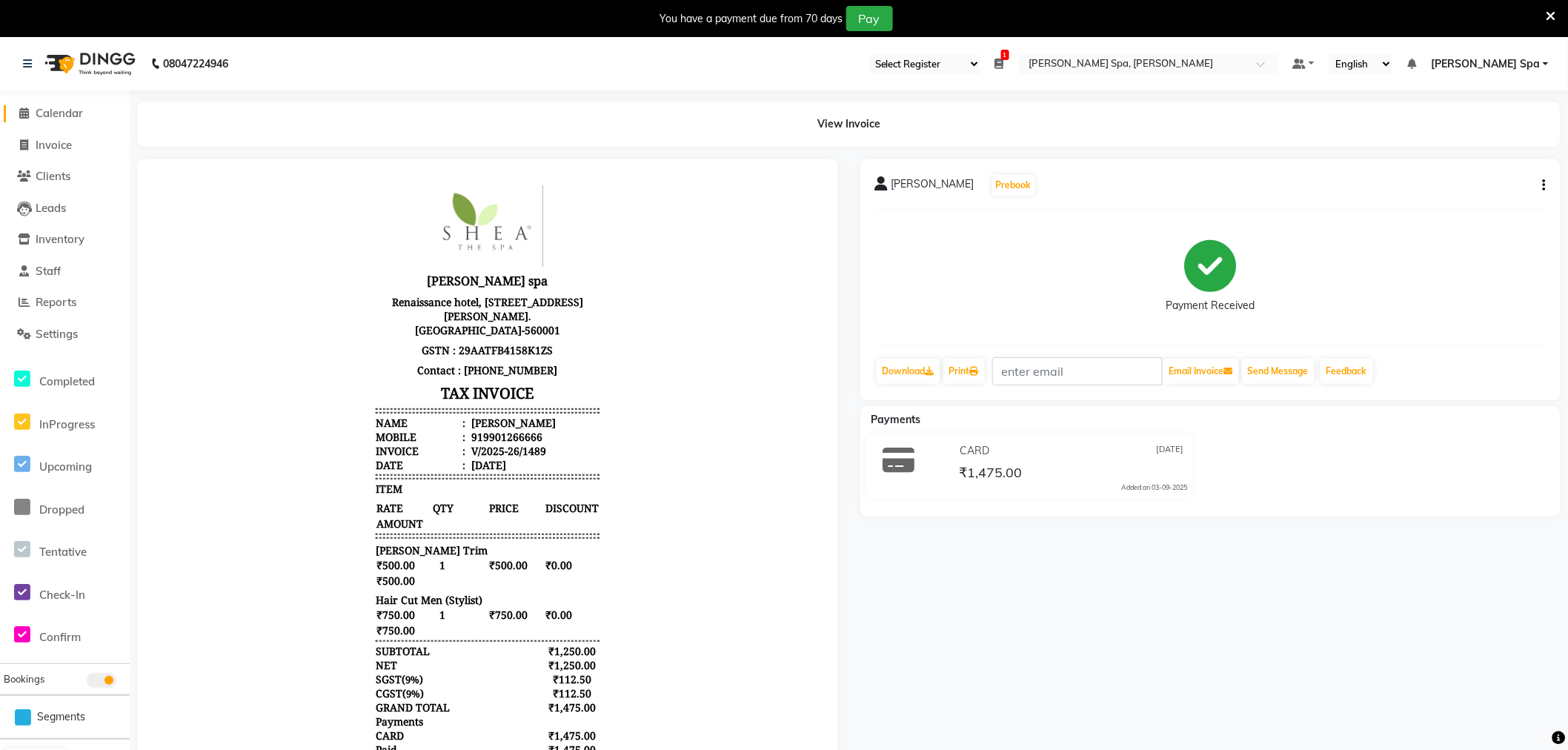
click at [56, 107] on span "Calendar" at bounding box center [59, 113] width 47 height 14
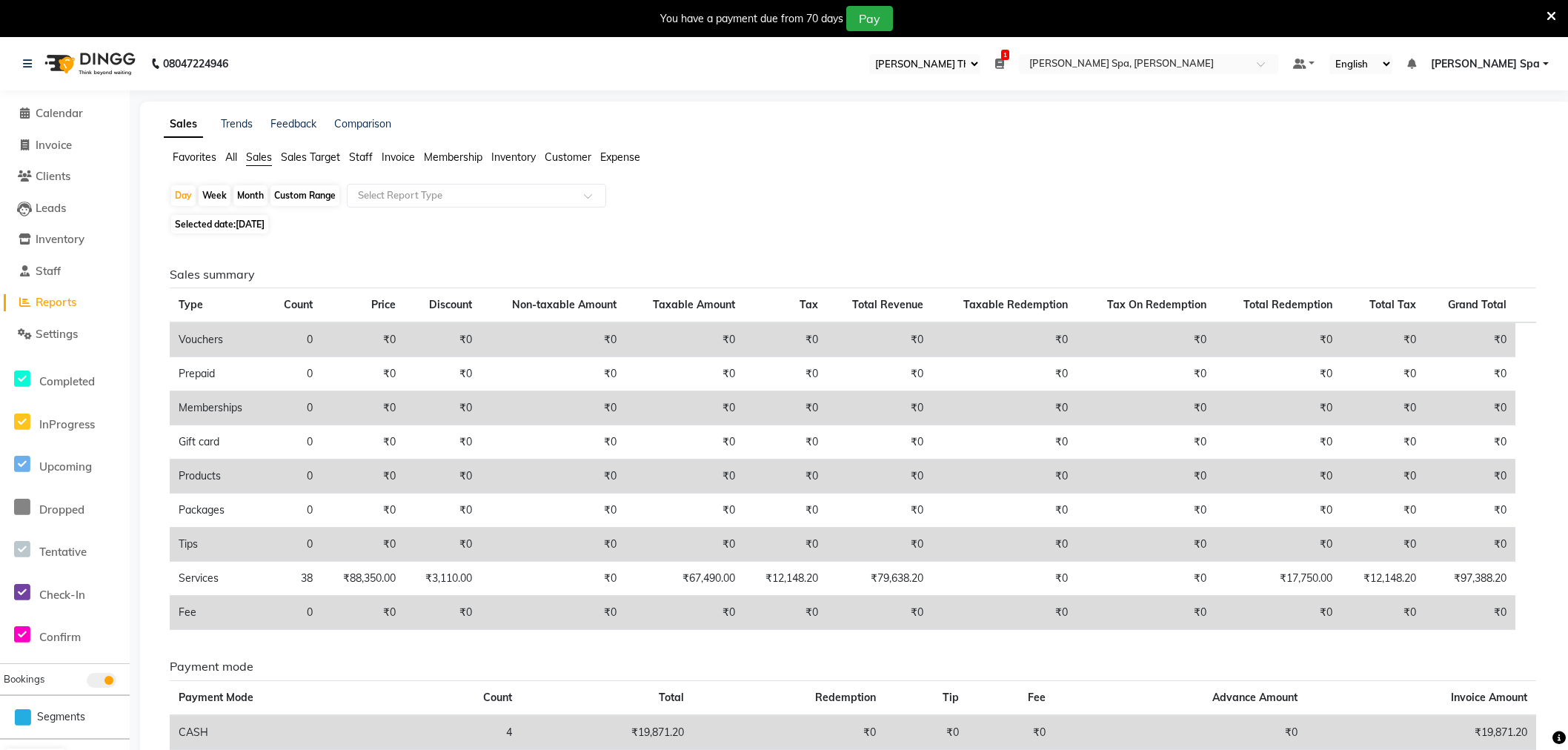
select select "100"
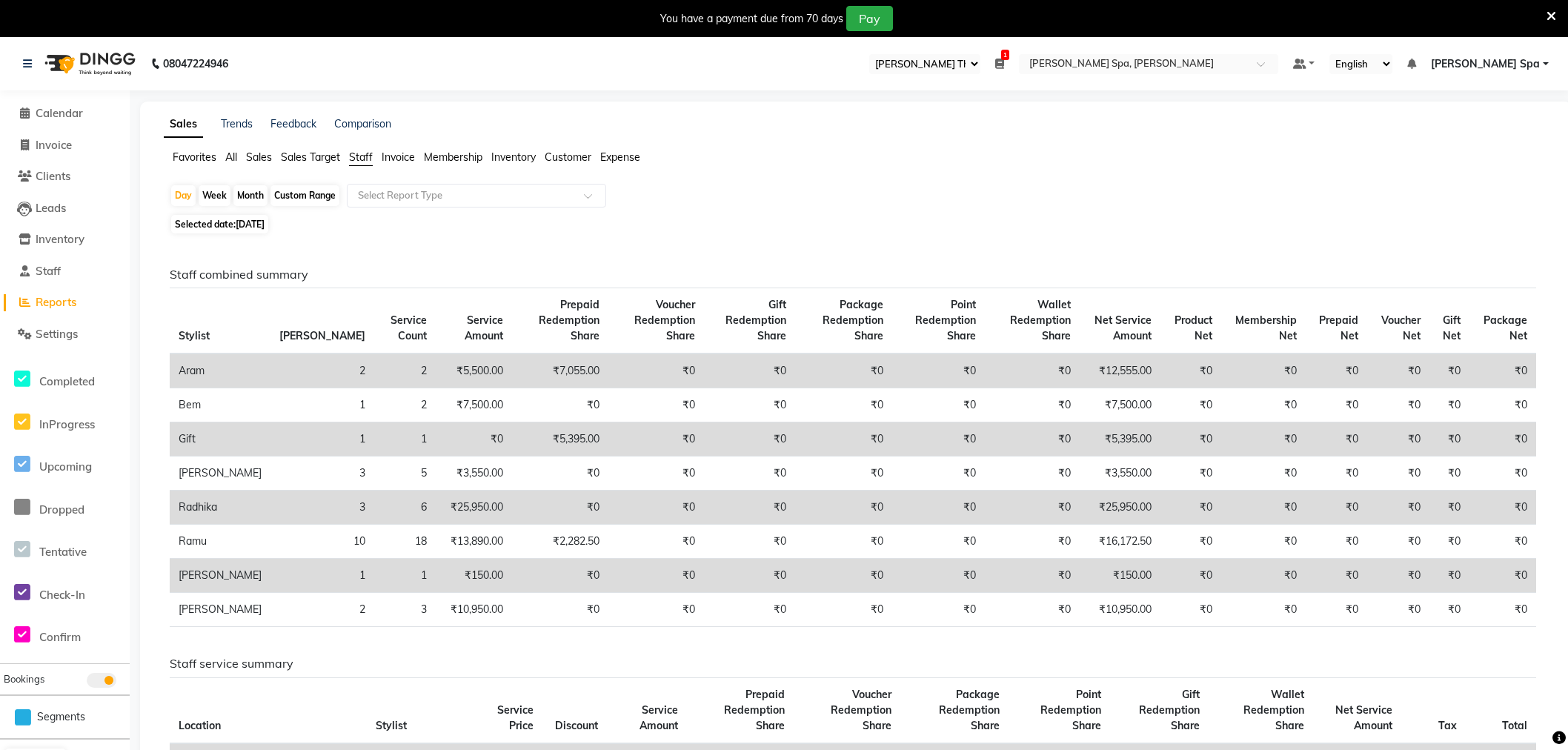
select select "100"
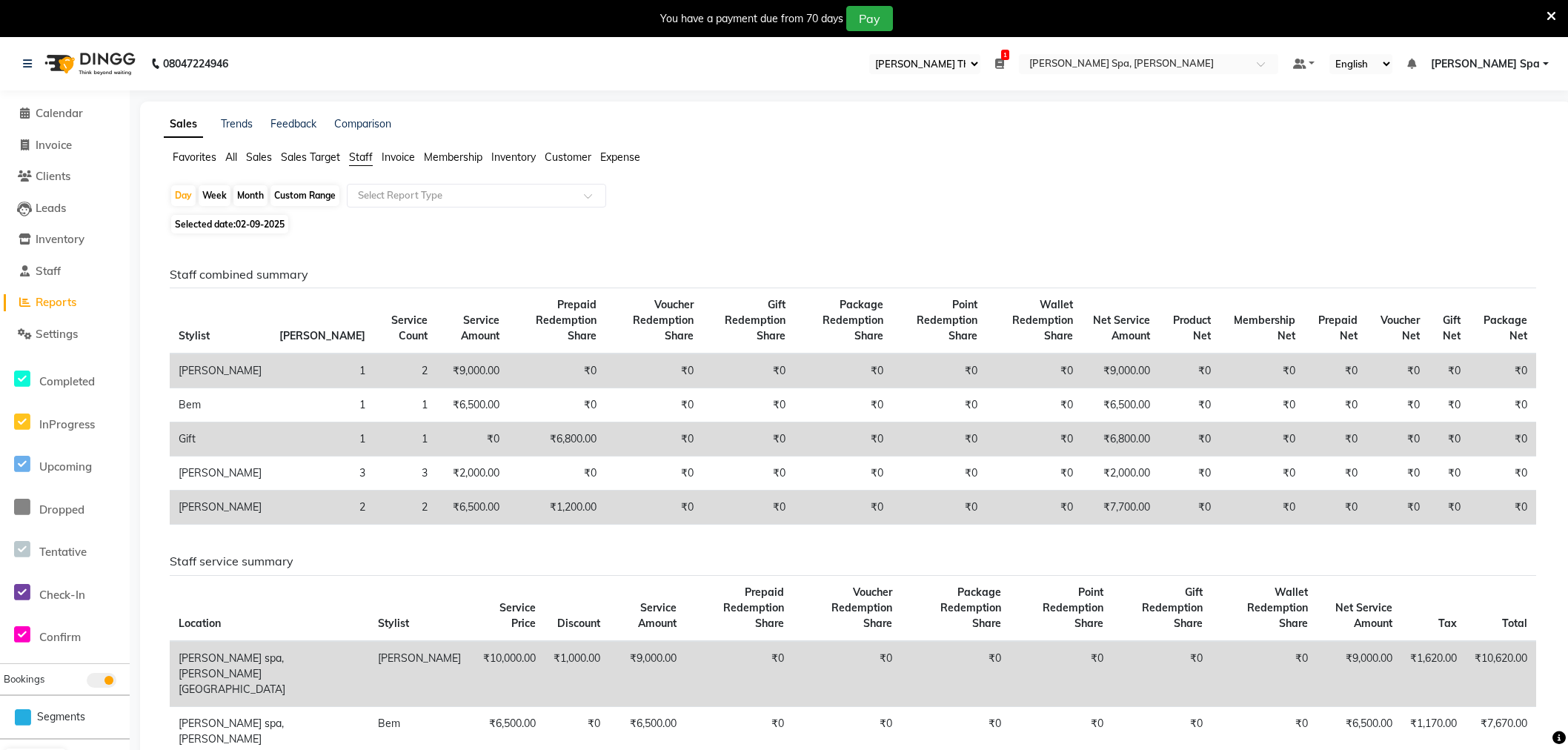
select select "100"
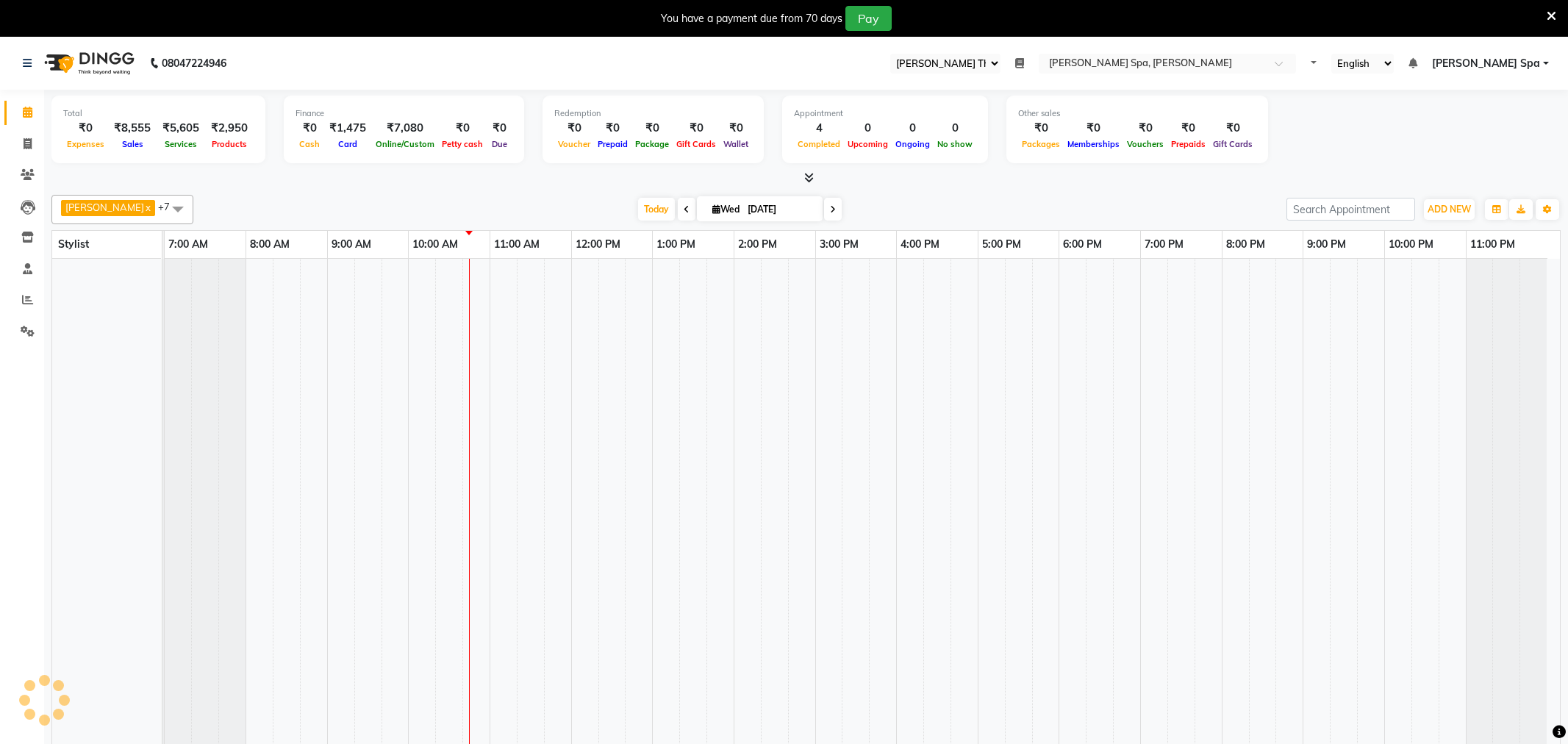
select select "100"
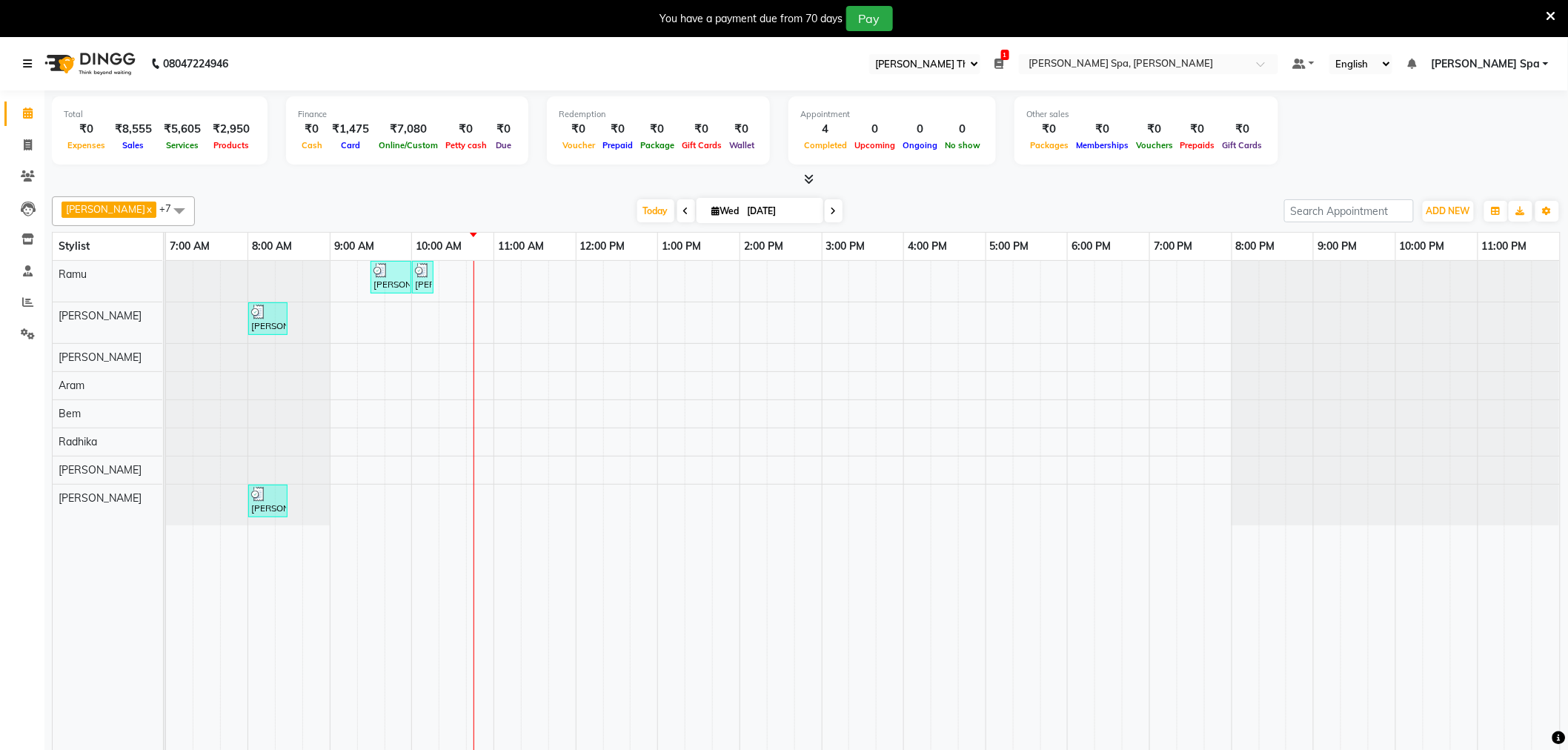
click at [29, 64] on icon at bounding box center [27, 64] width 9 height 11
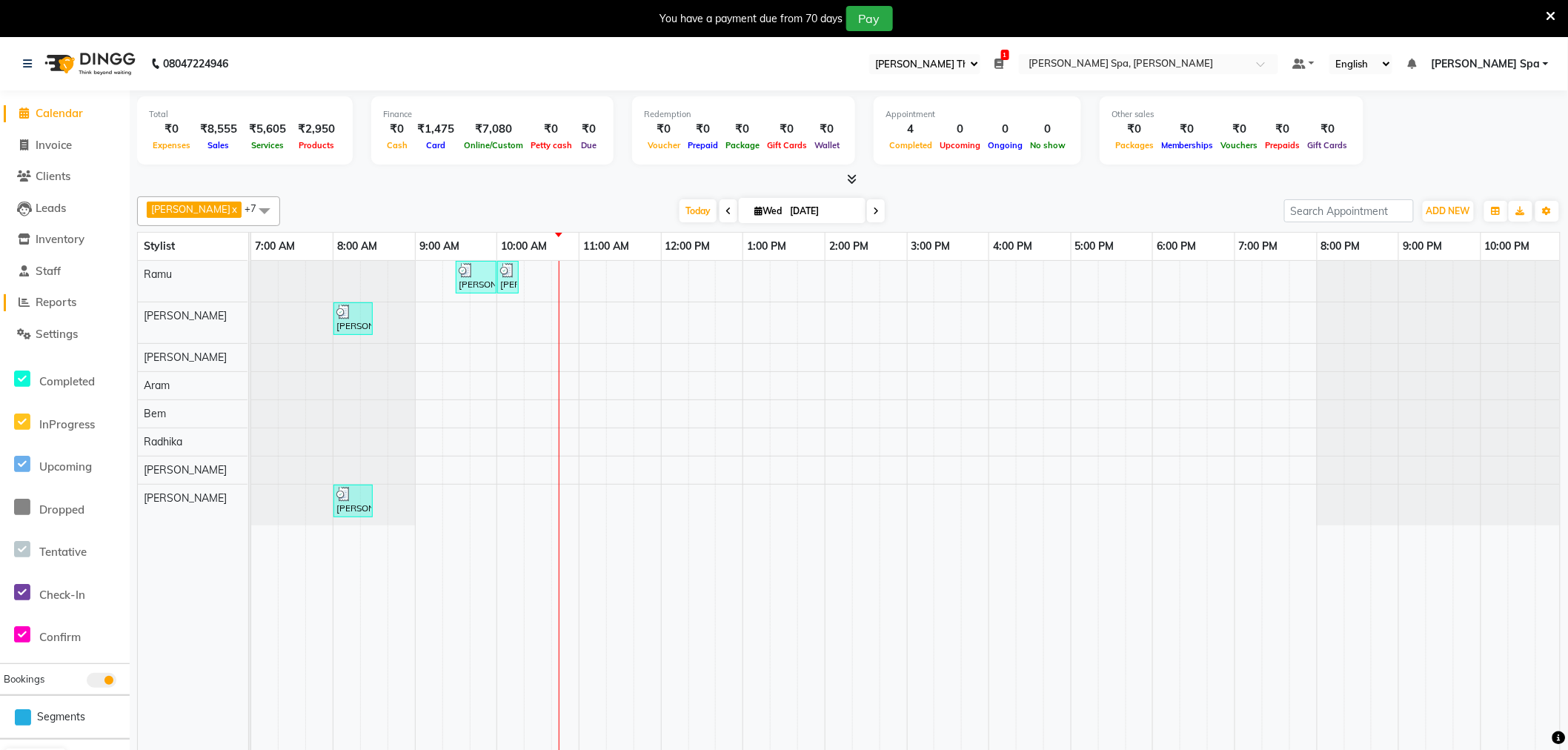
click at [56, 308] on span "Reports" at bounding box center [55, 302] width 40 height 14
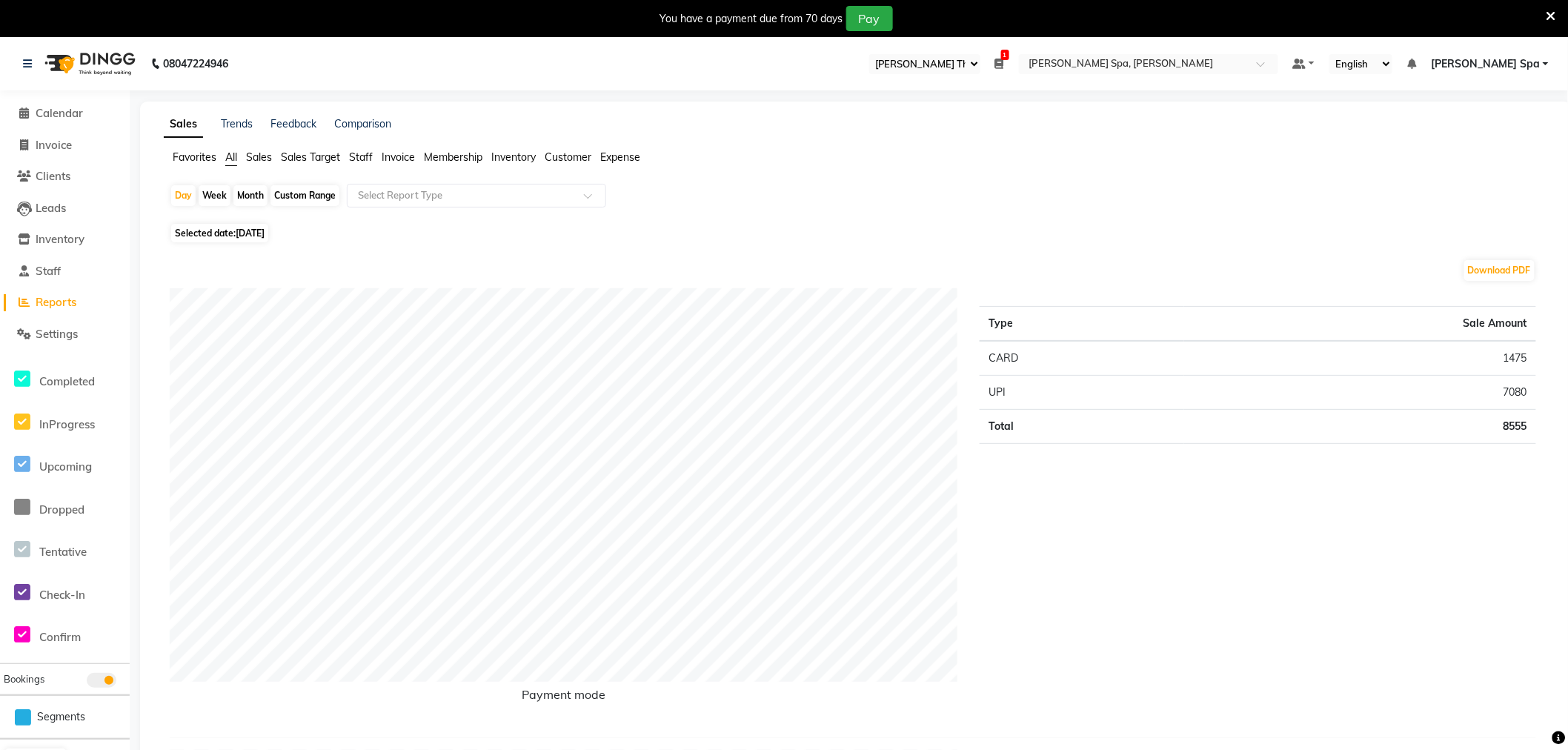
click at [354, 156] on span "Staff" at bounding box center [361, 157] width 24 height 14
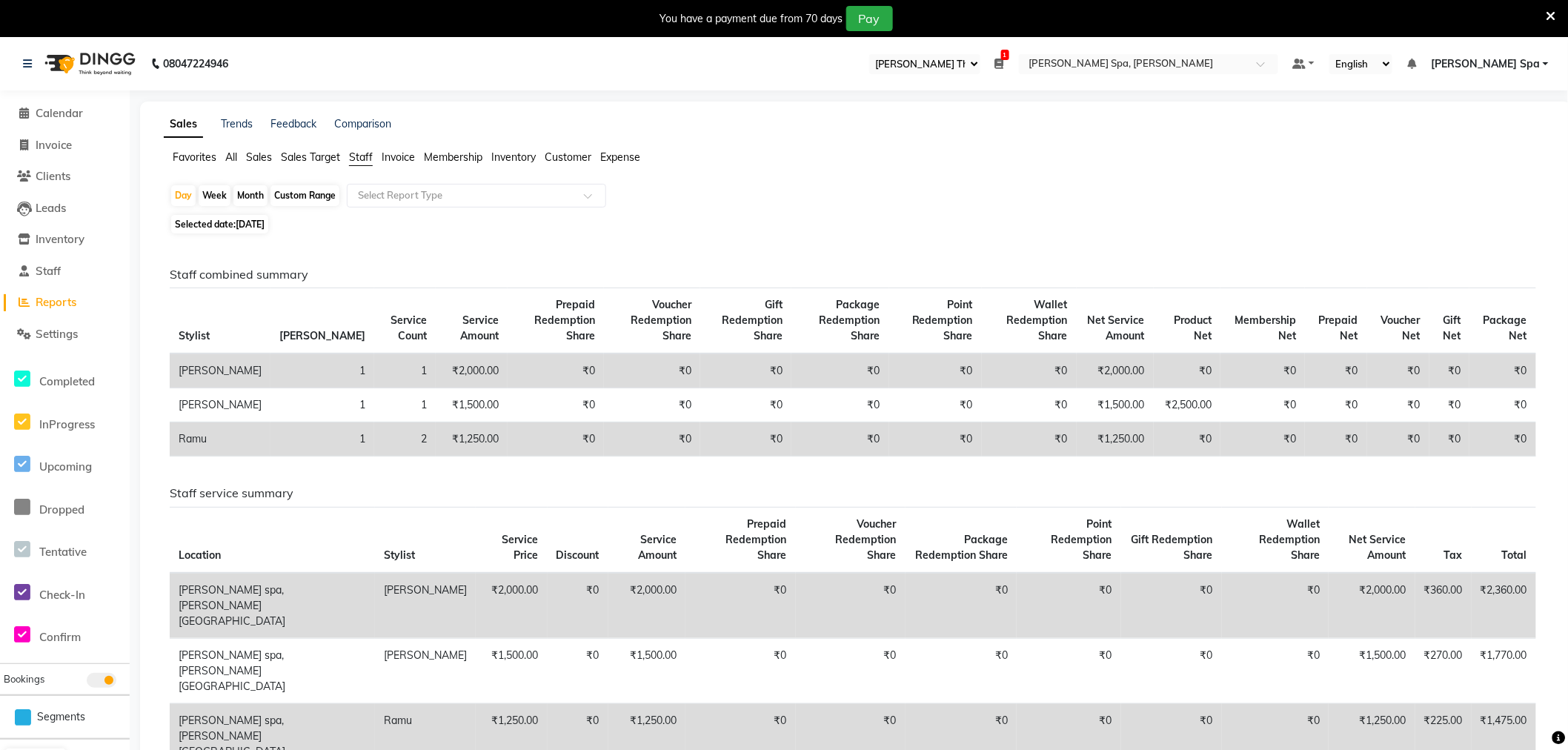
click at [236, 158] on span "All" at bounding box center [231, 157] width 12 height 14
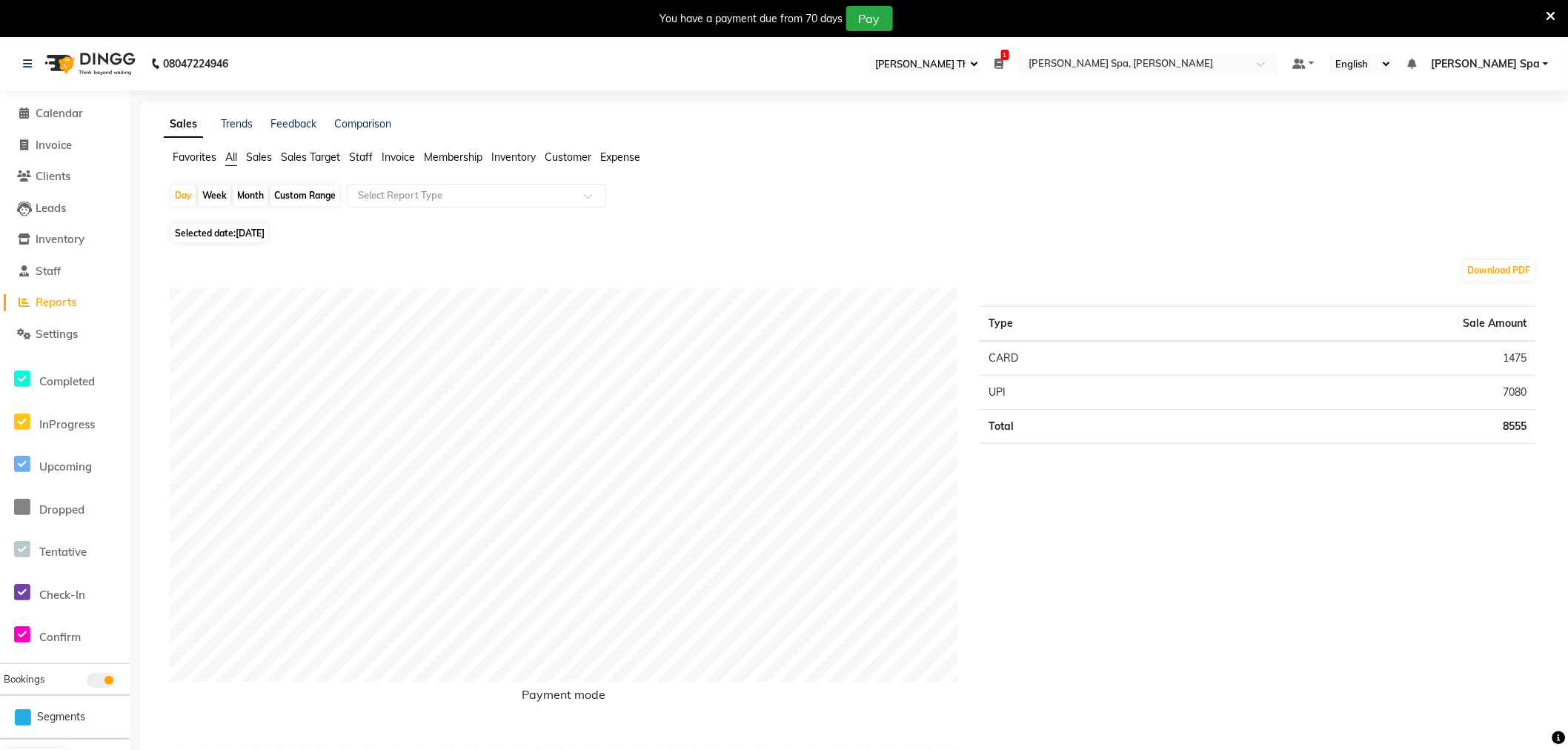
click at [300, 200] on div "Custom Range" at bounding box center [305, 195] width 69 height 21
select select "9"
select select "2025"
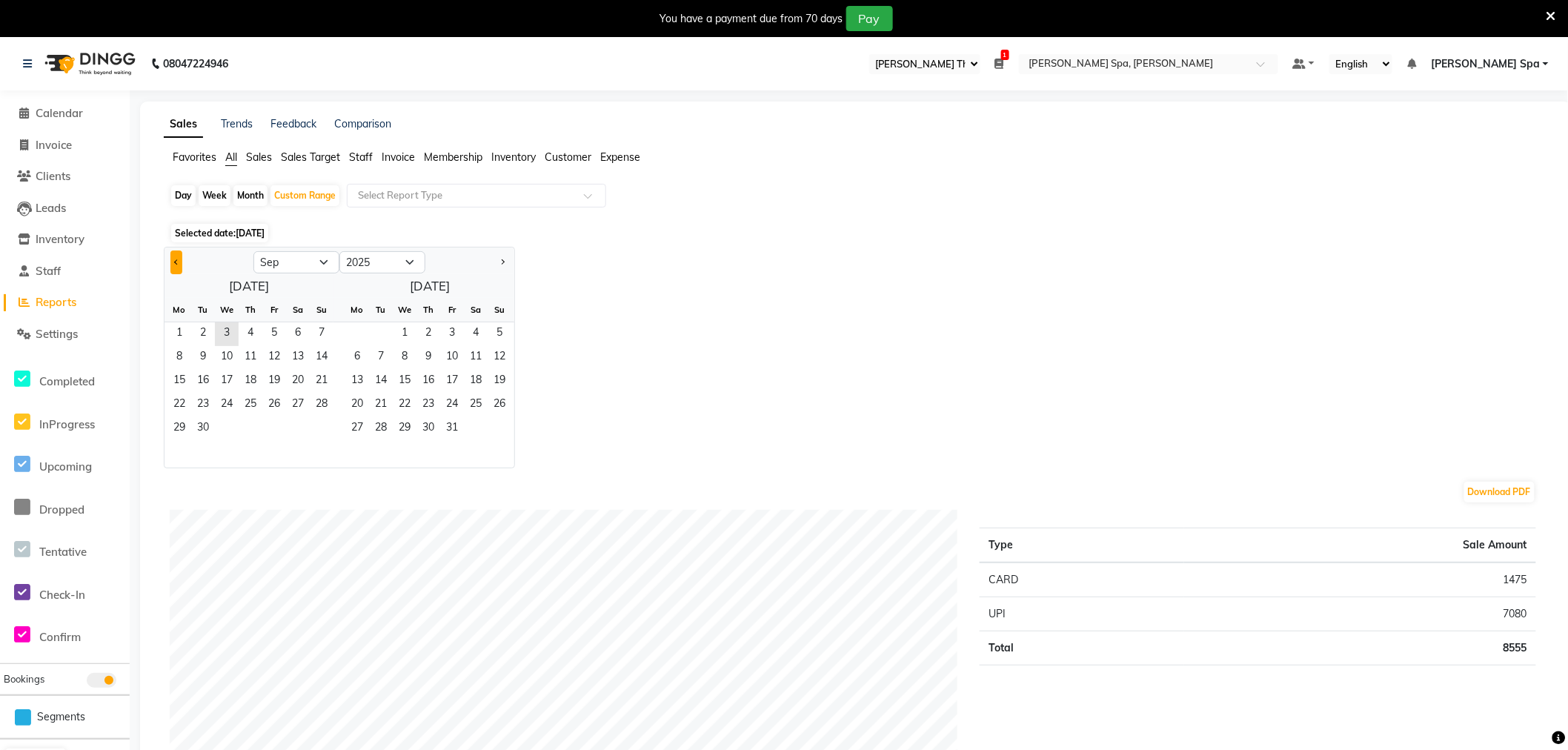
click at [176, 265] on button "Previous month" at bounding box center [176, 262] width 12 height 24
select select "8"
click at [263, 335] on span "1" at bounding box center [274, 334] width 24 height 24
click at [320, 432] on span "31" at bounding box center [321, 429] width 24 height 24
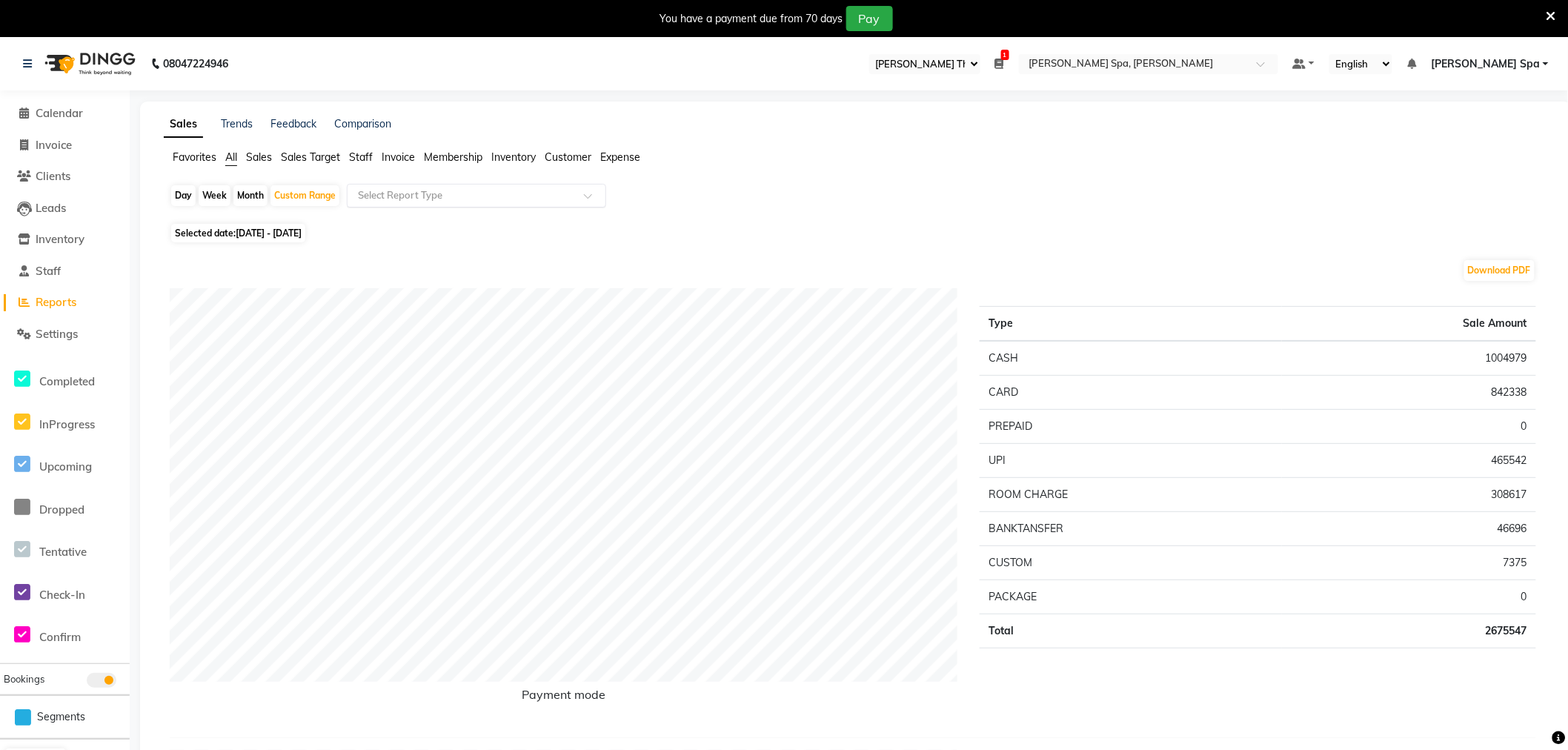
click at [436, 186] on div "Select Report Type" at bounding box center [477, 196] width 260 height 24
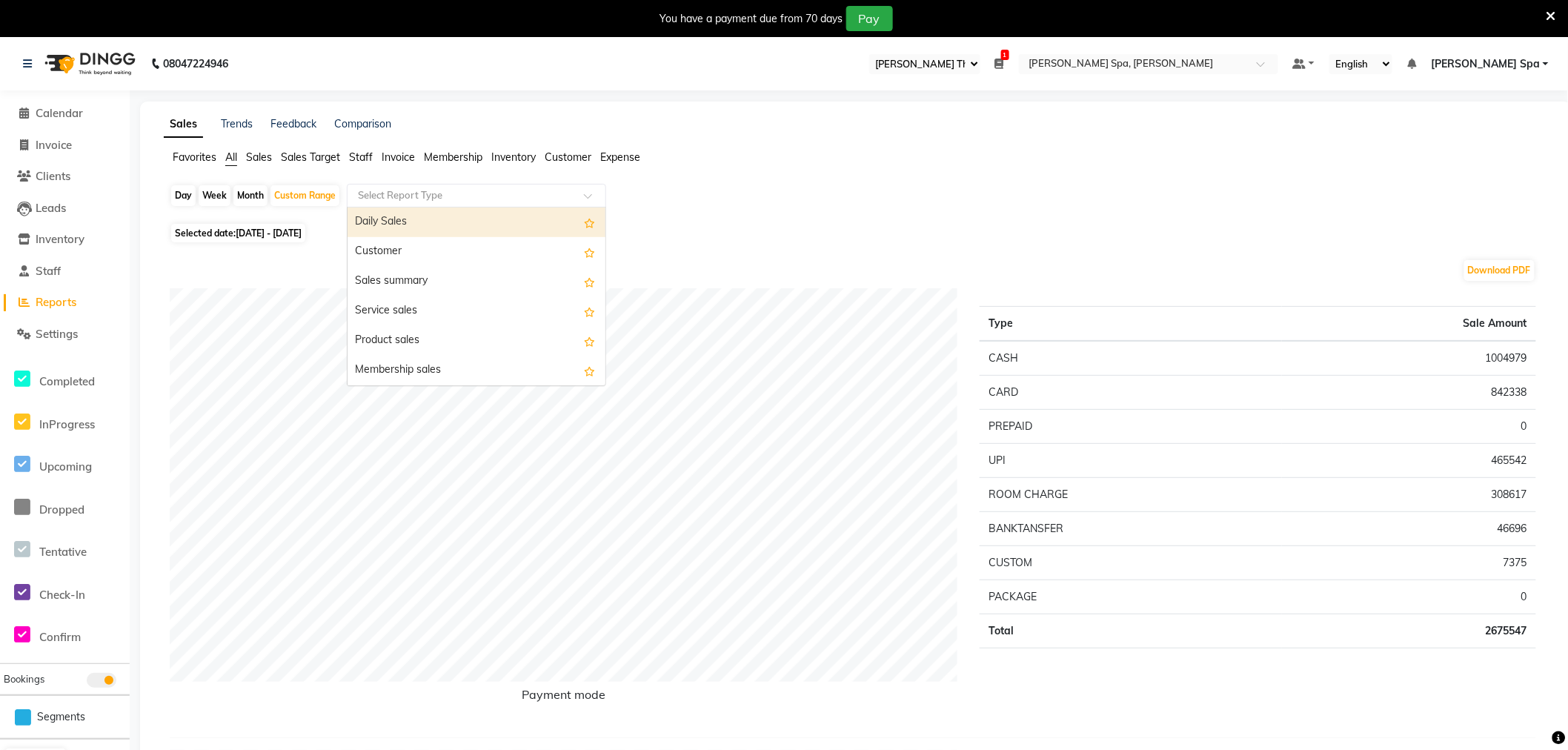
click at [413, 222] on div "Daily Sales" at bounding box center [476, 222] width 258 height 29
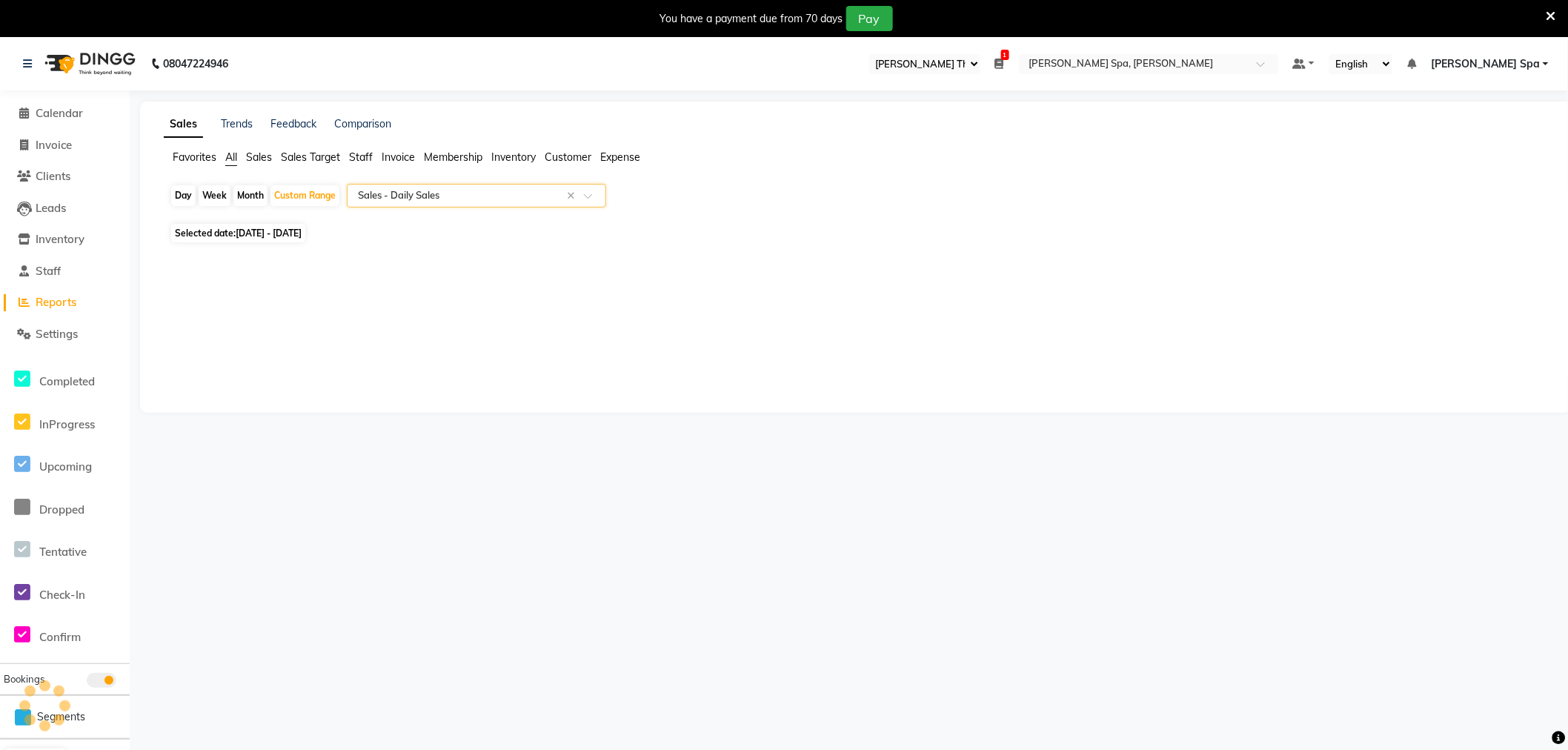
select select "full_report"
select select "csv"
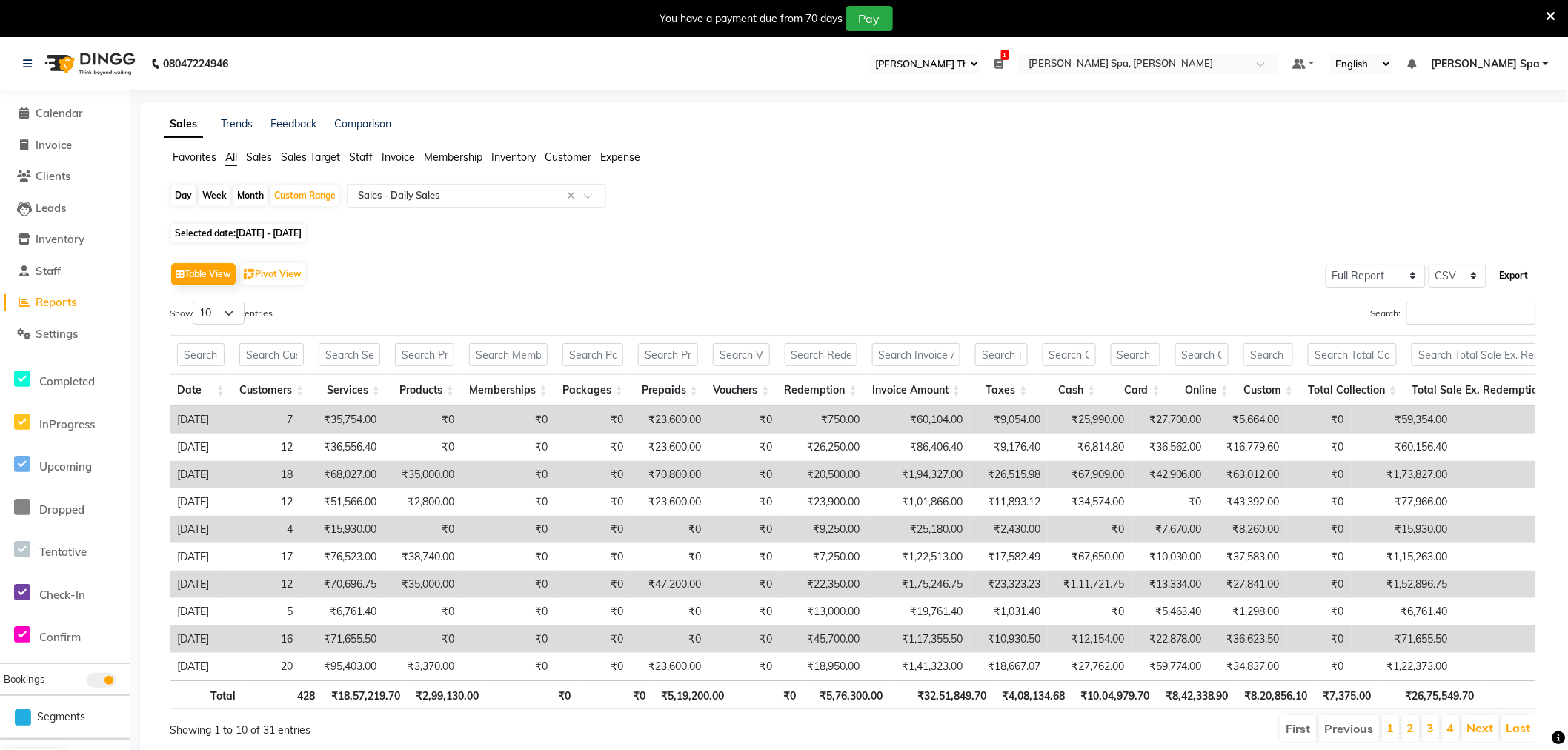
click at [1525, 274] on button "Export" at bounding box center [1513, 276] width 40 height 26
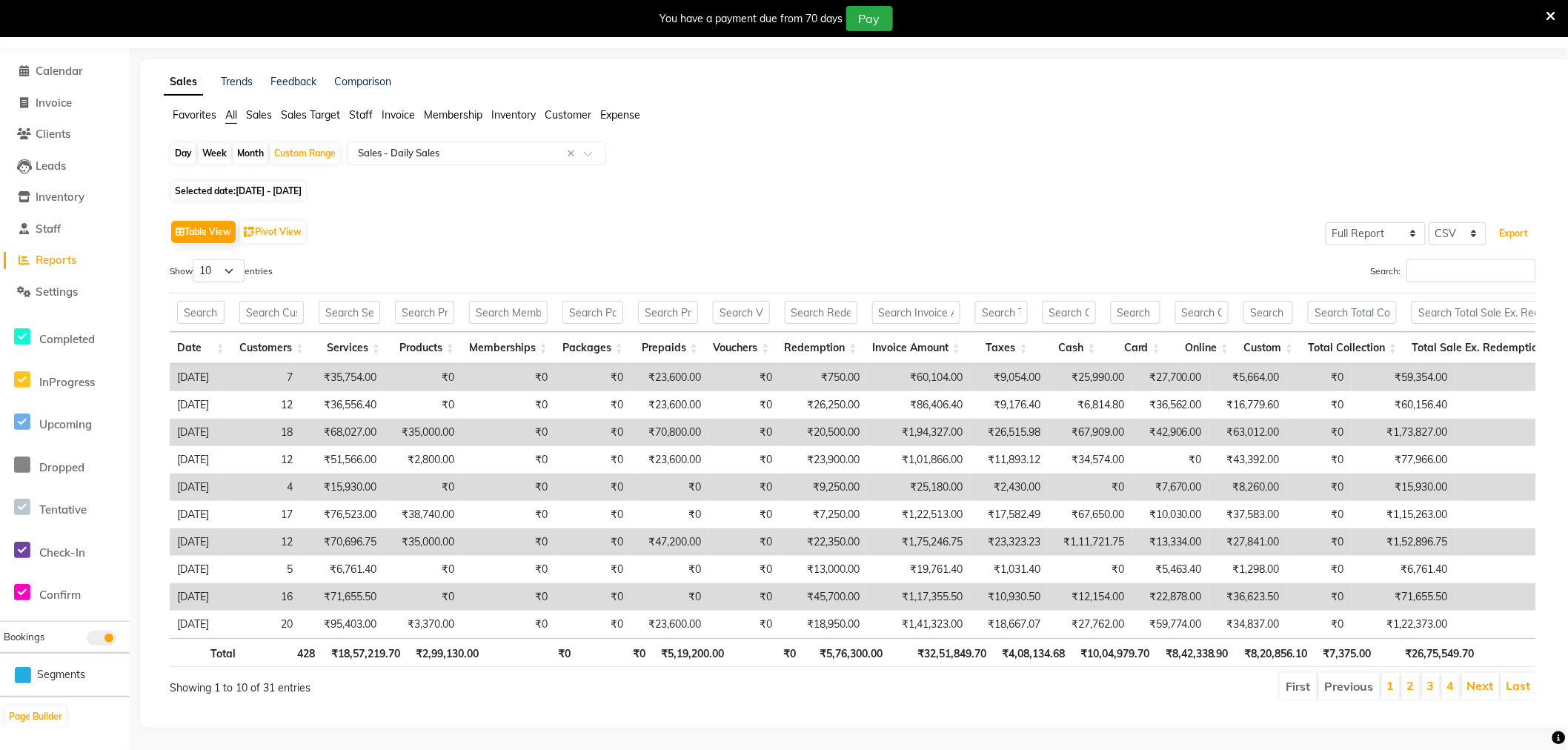
scroll to position [68, 0]
